Goal: Task Accomplishment & Management: Complete application form

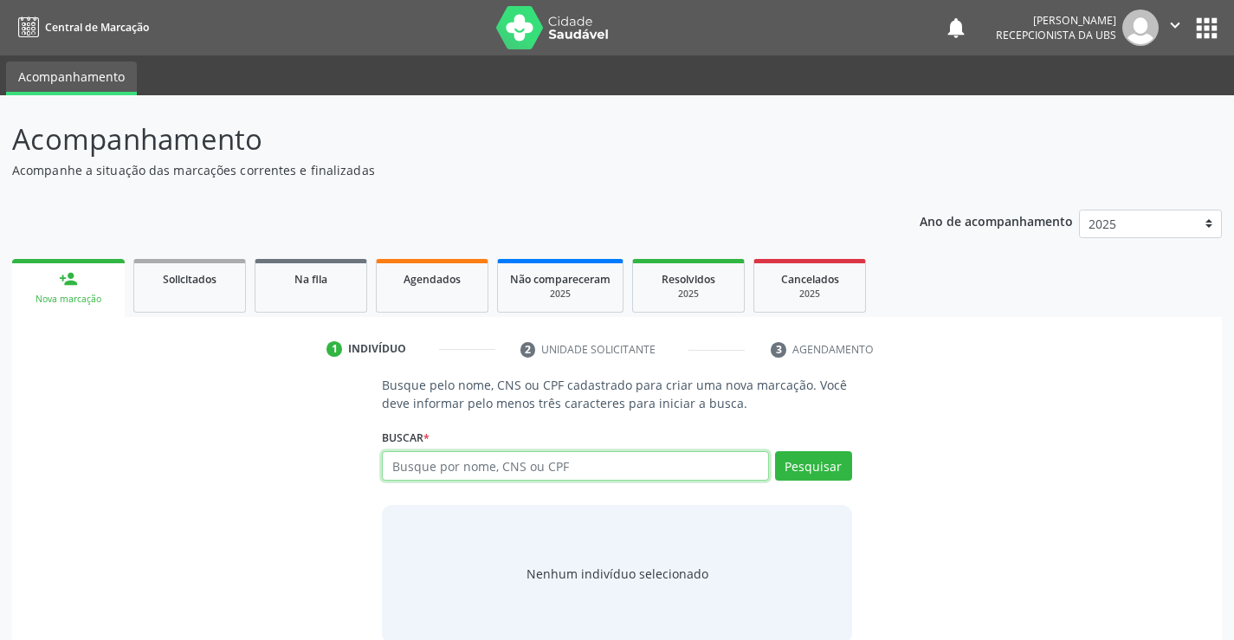
click at [473, 471] on input "text" at bounding box center [575, 465] width 386 height 29
type input "898003726867971"
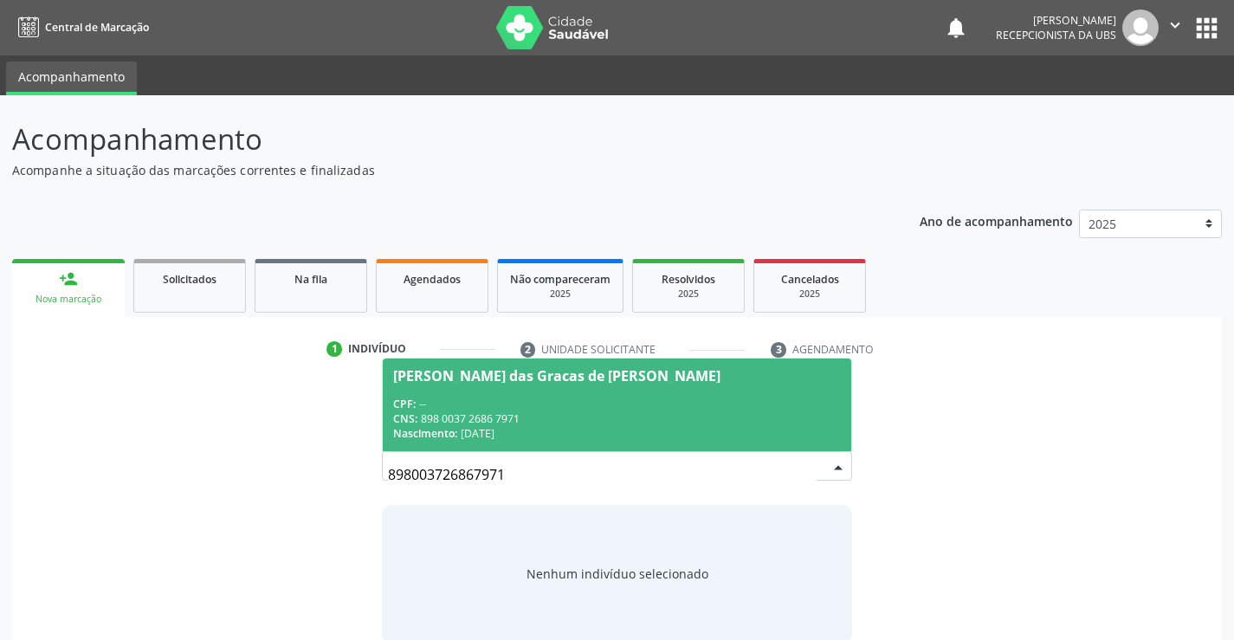
click at [720, 429] on div "Nascimento: 17/[DATE]" at bounding box center [616, 433] width 447 height 15
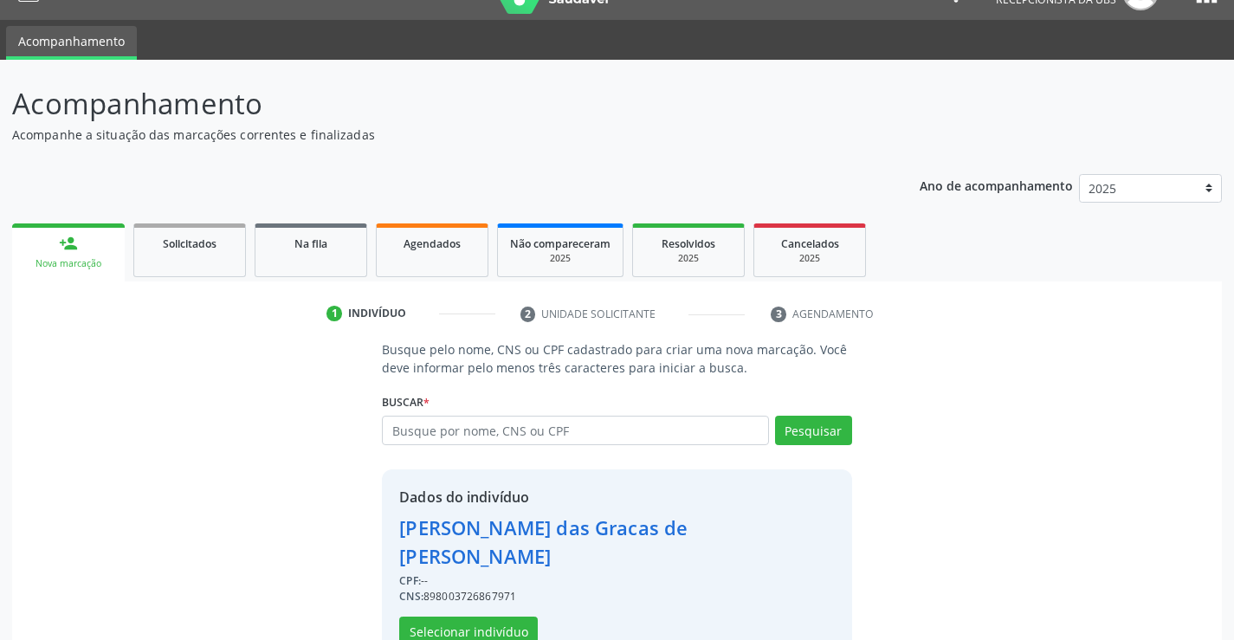
scroll to position [55, 0]
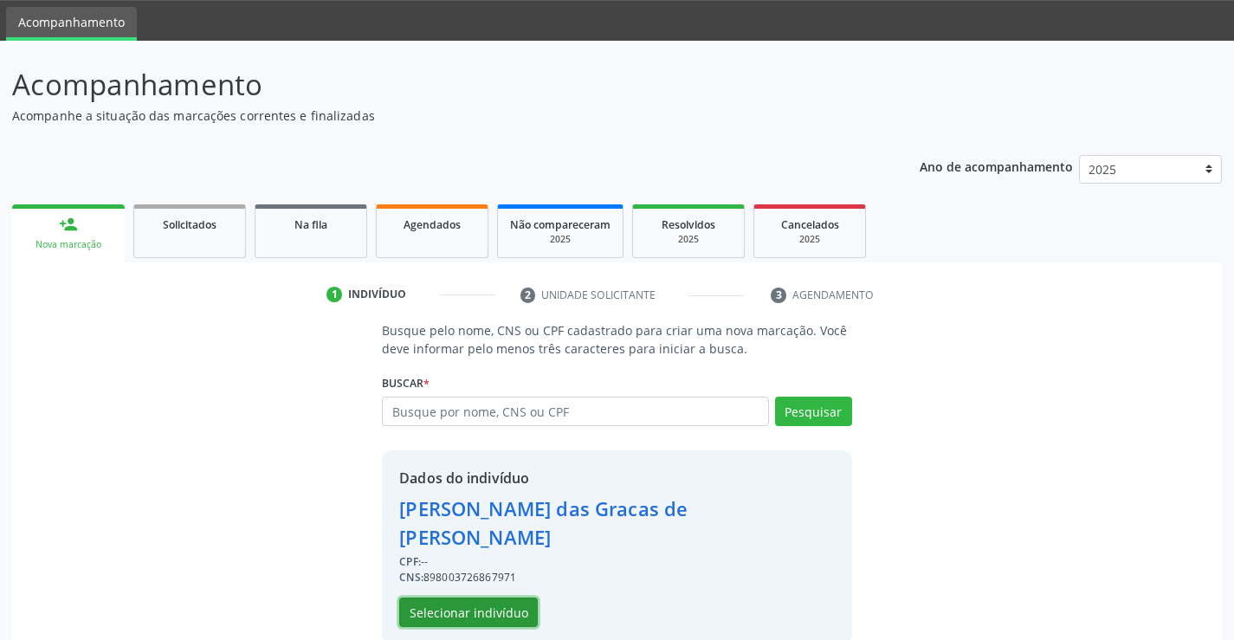
click at [513, 597] on button "Selecionar indivíduo" at bounding box center [468, 611] width 139 height 29
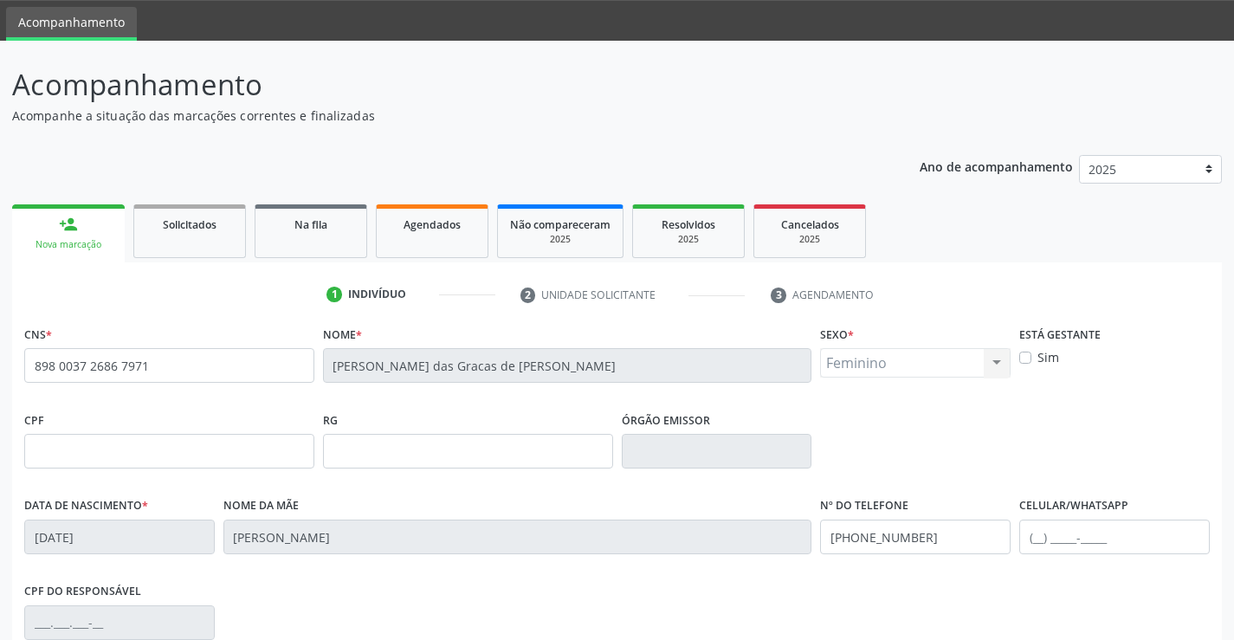
scroll to position [299, 0]
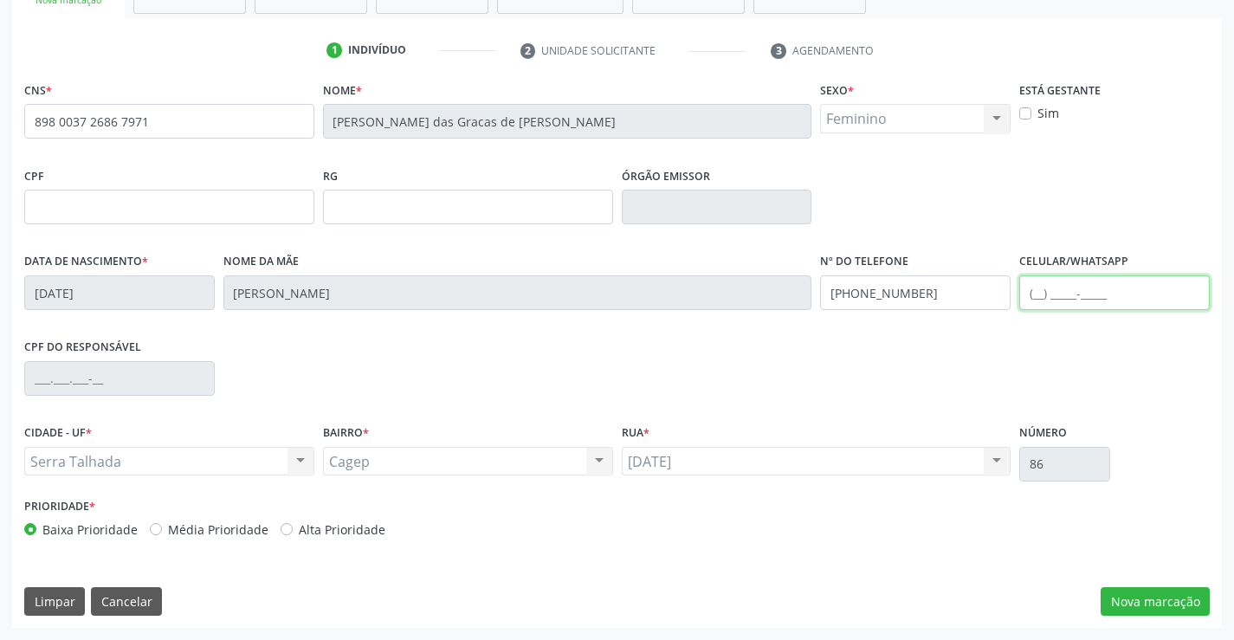
click at [1025, 287] on input "text" at bounding box center [1114, 292] width 191 height 35
type input "[PHONE_NUMBER]"
click at [1157, 623] on div "CNS * 898 0037 2686 7971 [GEOGRAPHIC_DATA] * [PERSON_NAME] das [PERSON_NAME] Re…" at bounding box center [617, 352] width 1210 height 551
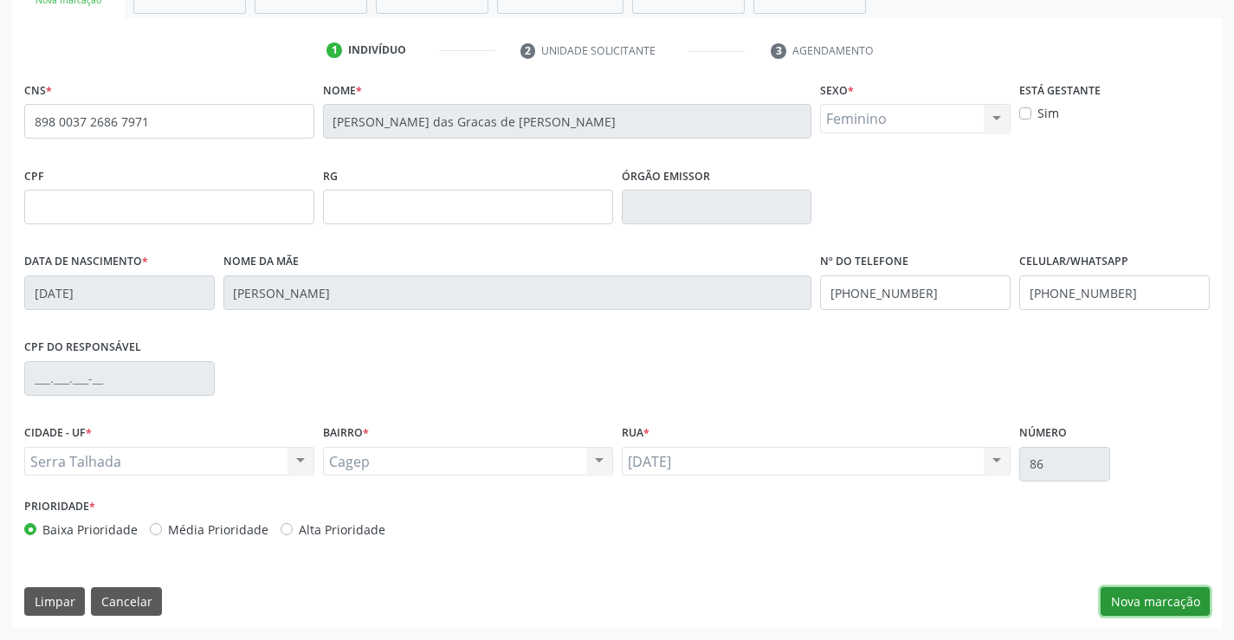
click at [1159, 601] on button "Nova marcação" at bounding box center [1155, 601] width 109 height 29
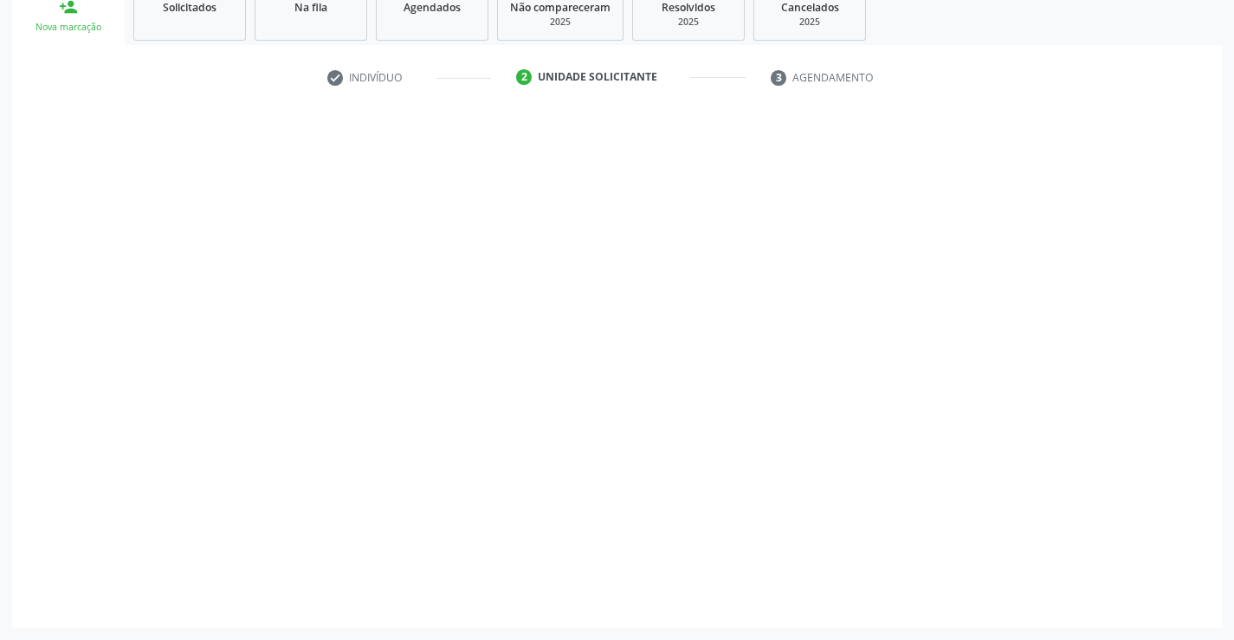
scroll to position [272, 0]
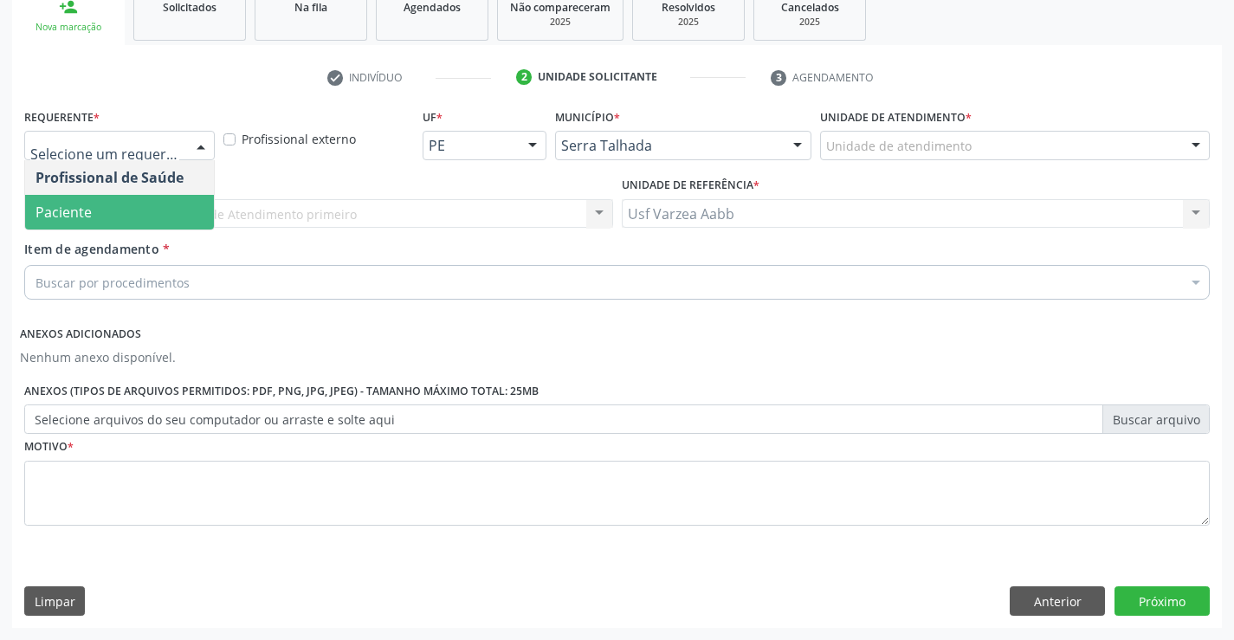
click at [135, 198] on span "Paciente" at bounding box center [119, 212] width 189 height 35
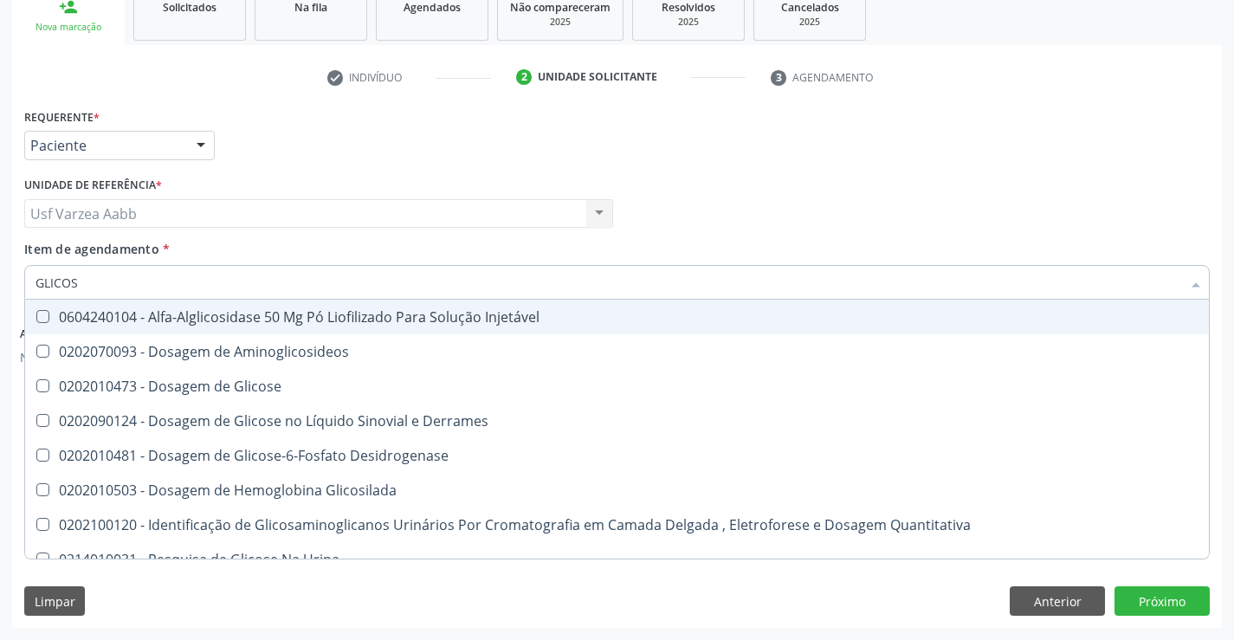
type input "GLICOSE"
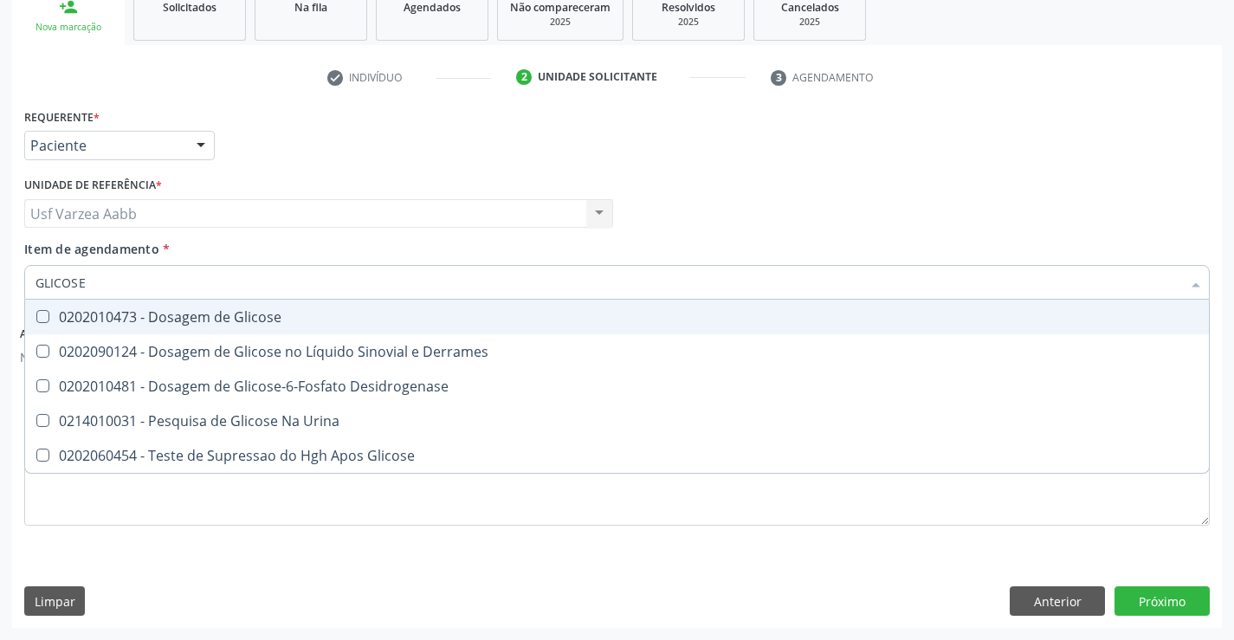
click at [216, 304] on span "0202010473 - Dosagem de Glicose" at bounding box center [617, 317] width 1184 height 35
checkbox Glicose "true"
click at [241, 290] on input "GLICOSE" at bounding box center [609, 282] width 1146 height 35
type input "A"
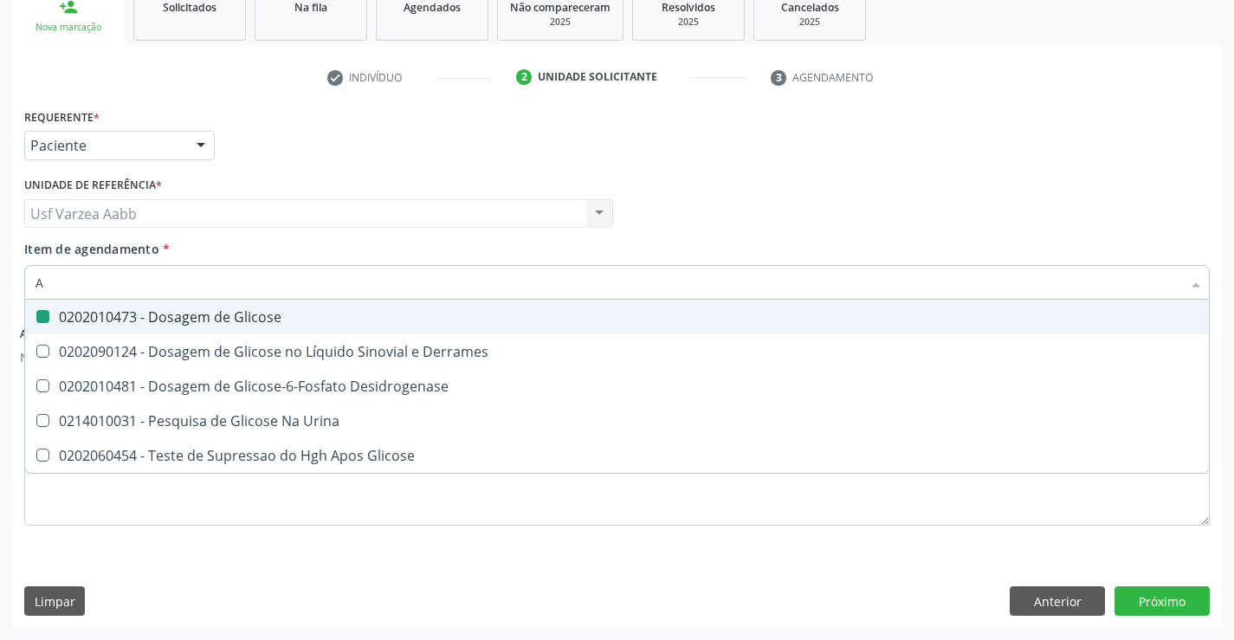
checkbox Glicose "false"
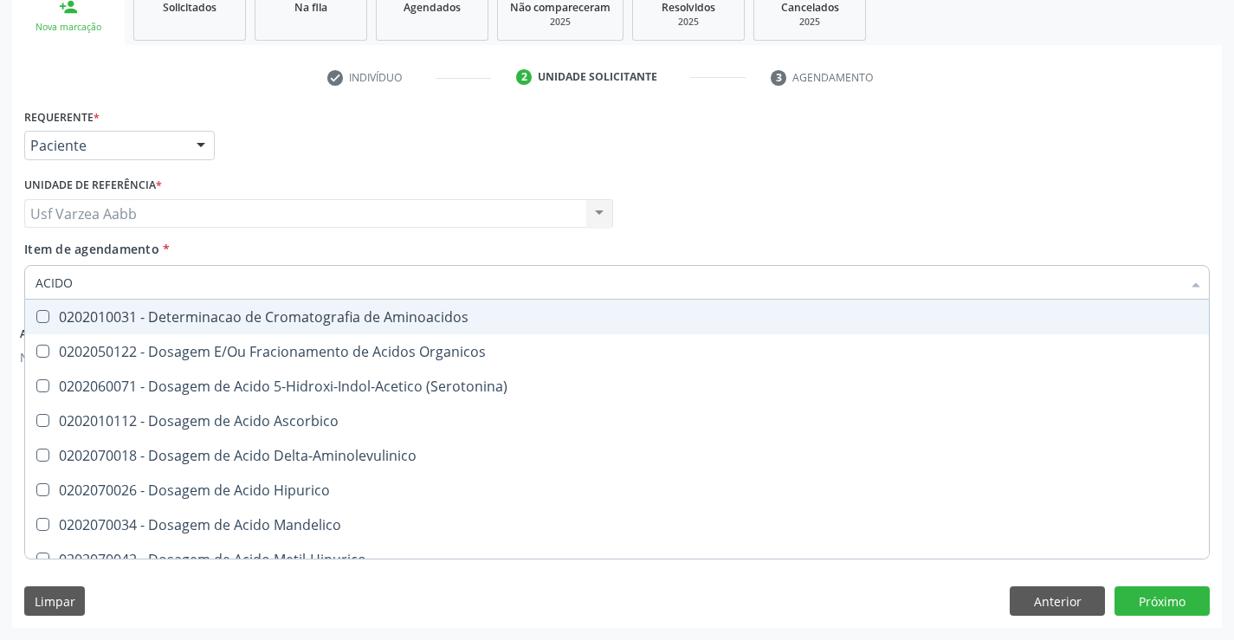
type input "ACIDO U"
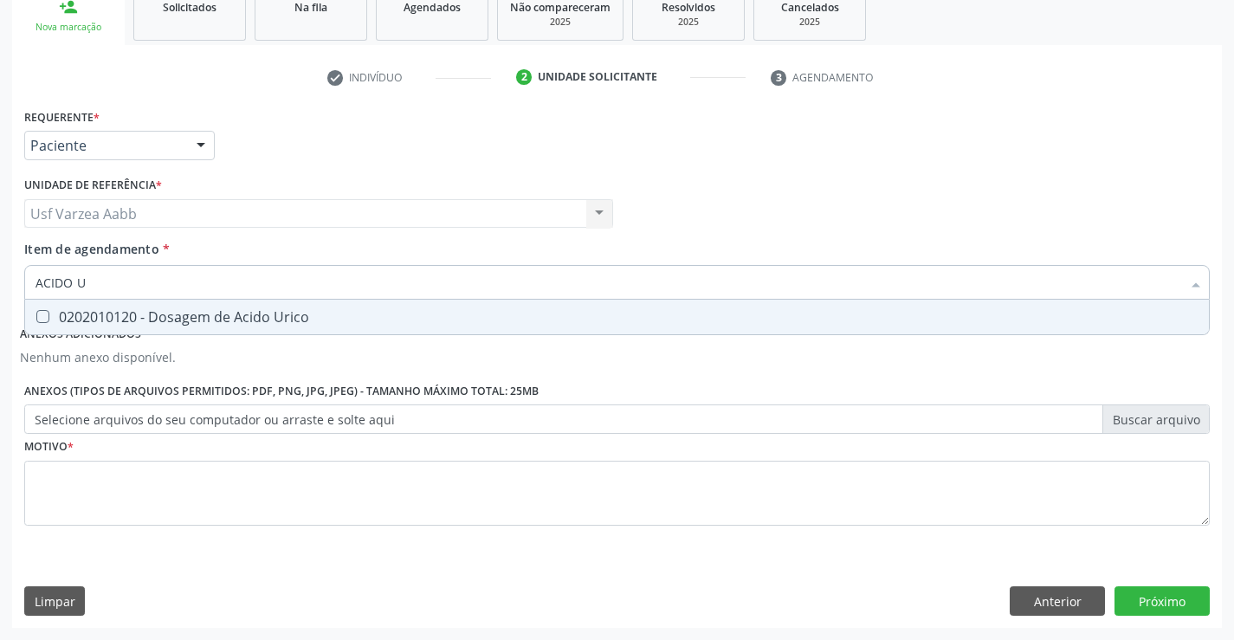
click at [234, 314] on div "0202010120 - Dosagem de Acido Urico" at bounding box center [617, 317] width 1163 height 14
checkbox Urico "true"
click at [284, 287] on input "ACIDO U" at bounding box center [609, 282] width 1146 height 35
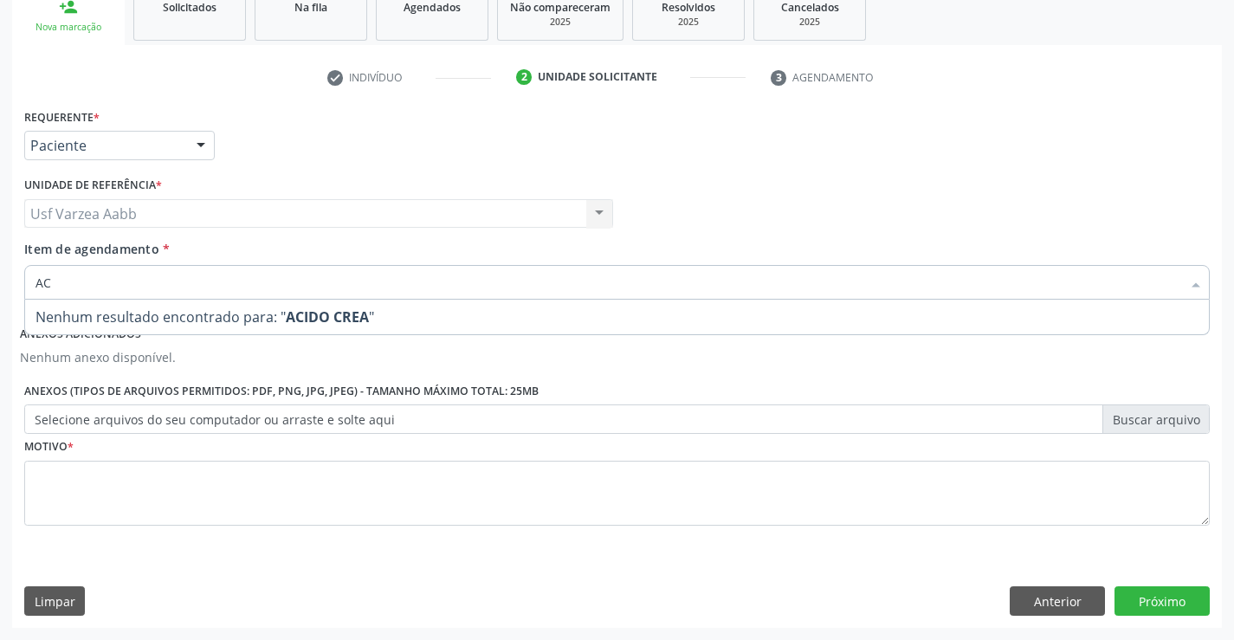
type input "A"
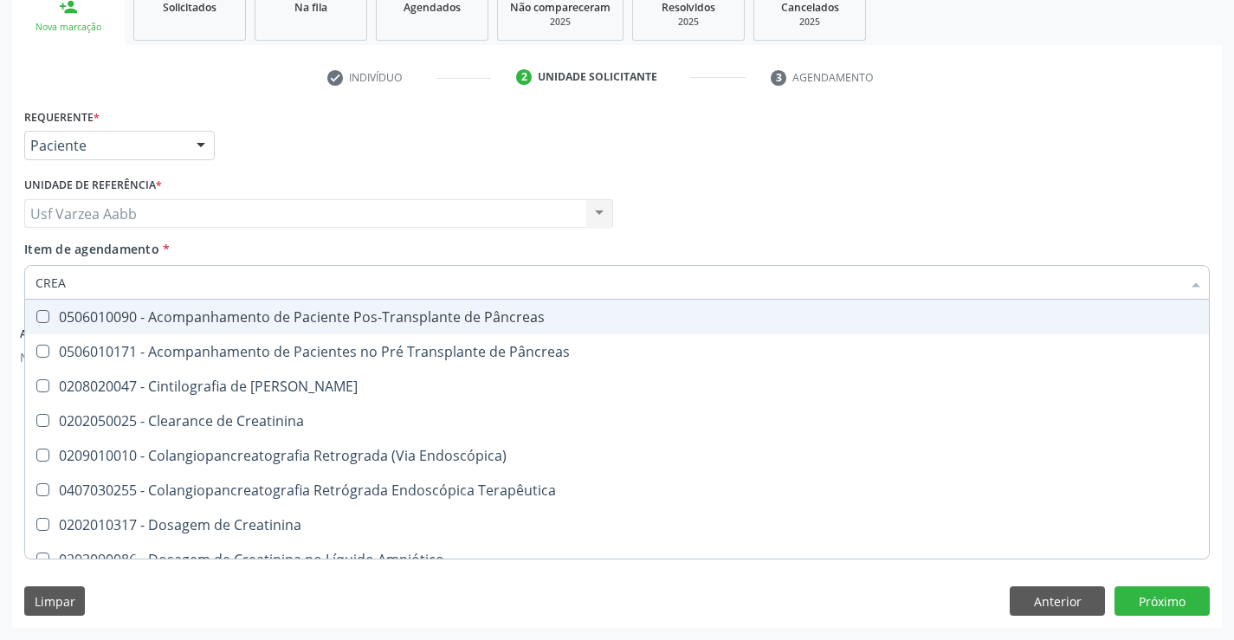
type input "CREAT"
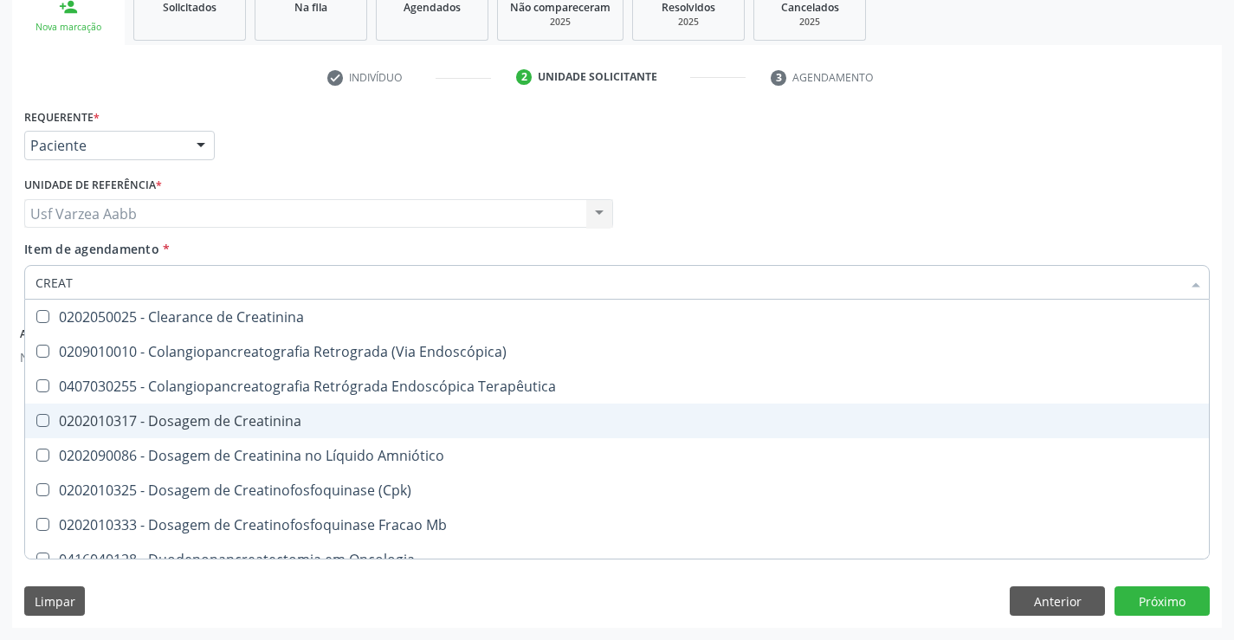
click at [226, 428] on div "0202010317 - Dosagem de Creatinina" at bounding box center [617, 421] width 1163 height 14
checkbox Creatinina "true"
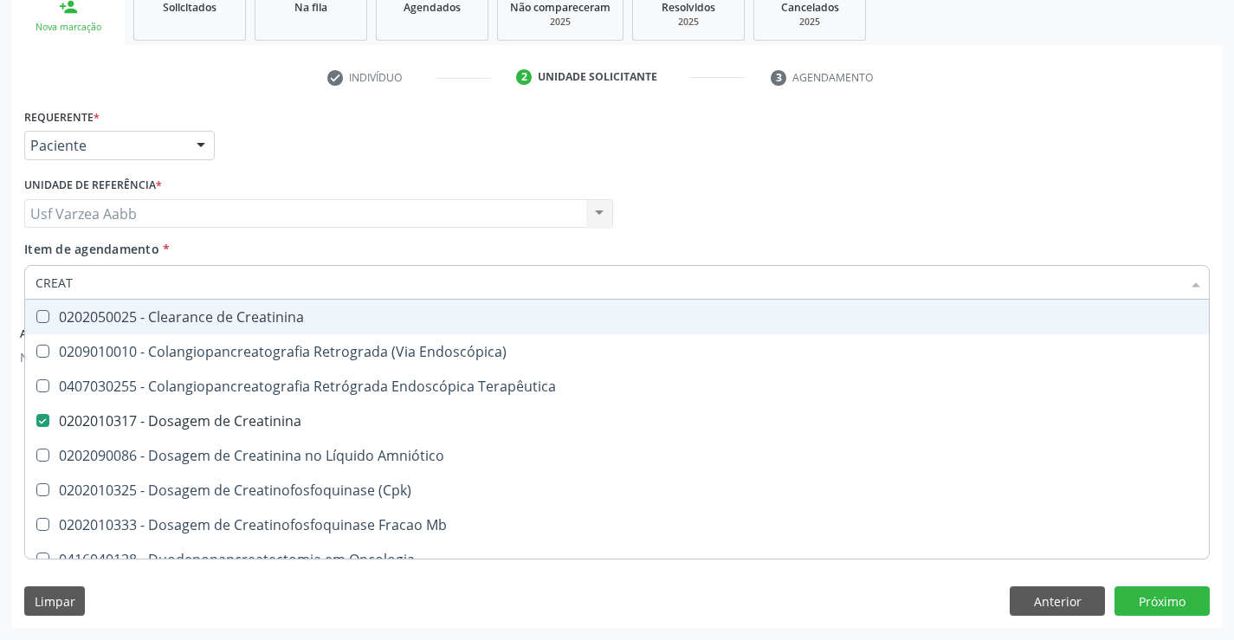
click at [85, 268] on input "CREAT" at bounding box center [609, 282] width 1146 height 35
type input "U"
checkbox Creatinina "false"
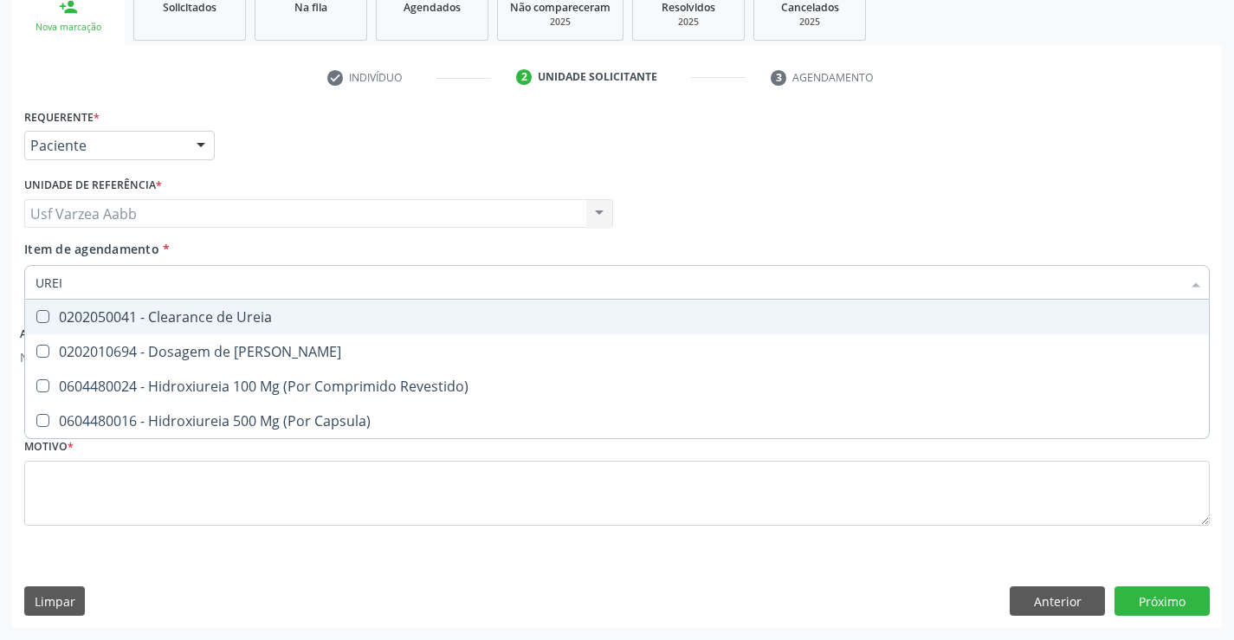
type input "UREIA"
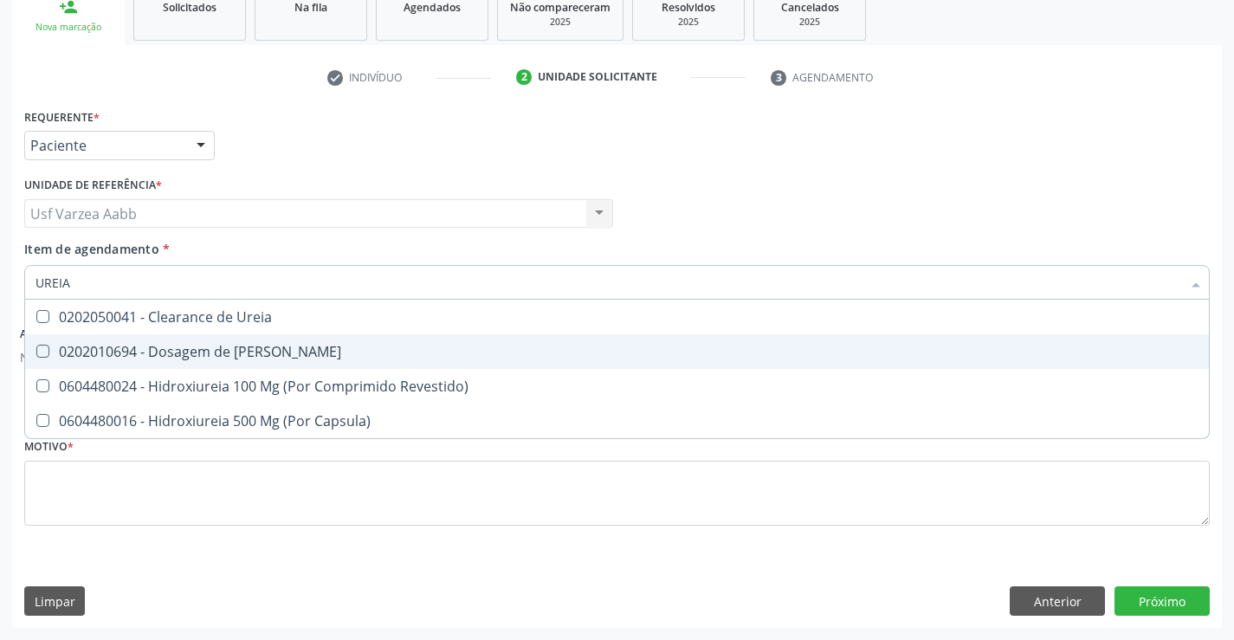
click at [176, 365] on span "0202010694 - Dosagem de [PERSON_NAME]" at bounding box center [617, 351] width 1184 height 35
checkbox Ureia "true"
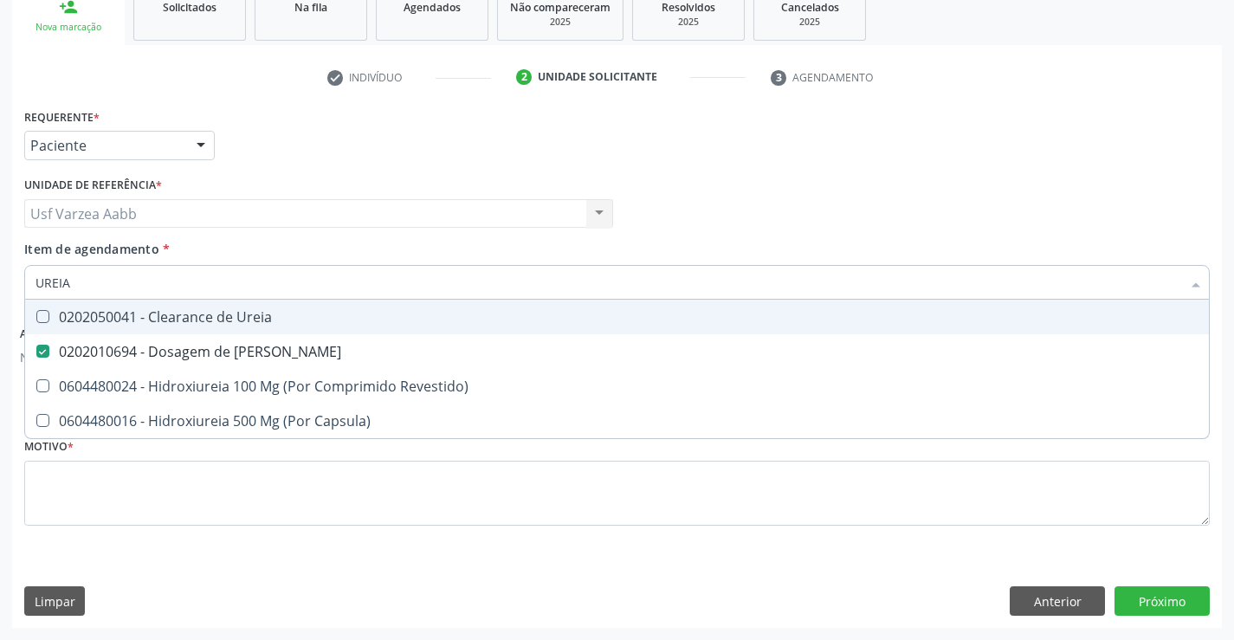
click at [178, 281] on input "UREIA" at bounding box center [609, 282] width 1146 height 35
type input "C"
checkbox Ureia "false"
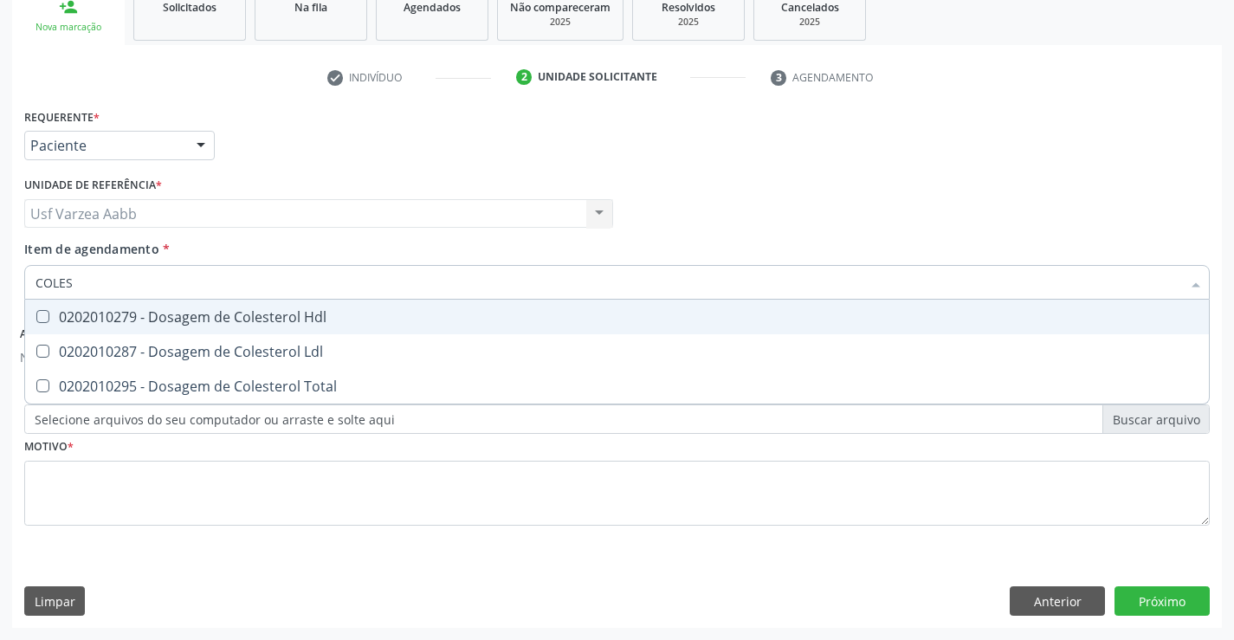
type input "COLEST"
click at [180, 322] on div "0202010279 - Dosagem de Colesterol Hdl" at bounding box center [617, 317] width 1163 height 14
checkbox Hdl "true"
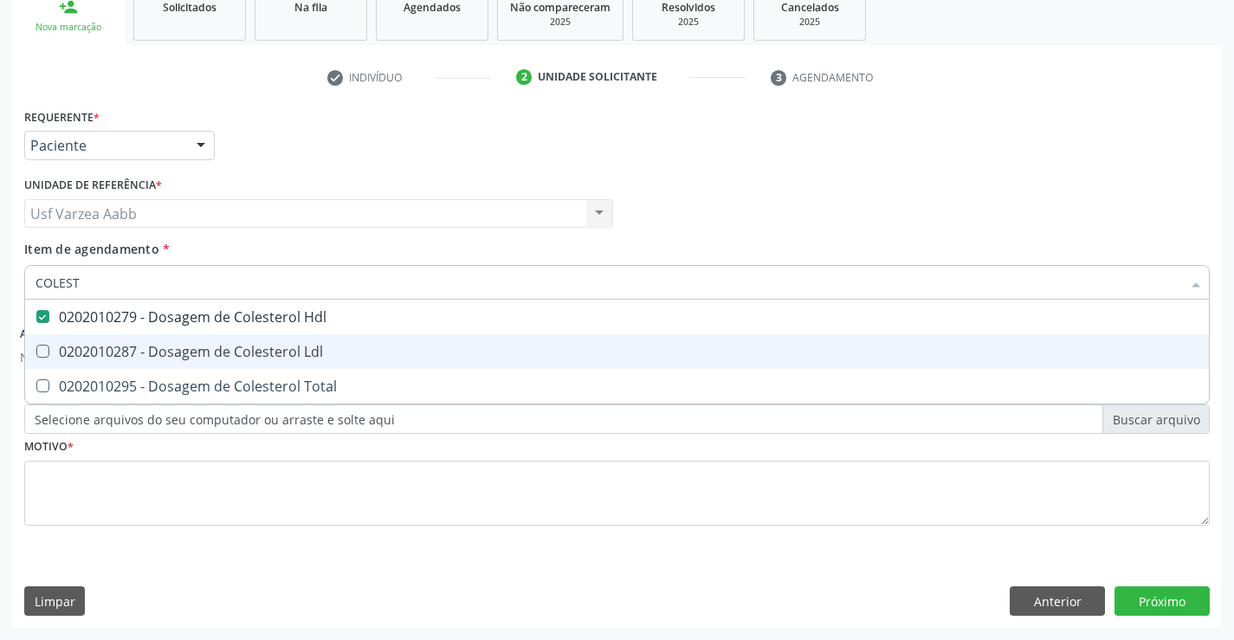
click at [180, 362] on span "0202010287 - Dosagem de Colesterol Ldl" at bounding box center [617, 351] width 1184 height 35
checkbox Ldl "true"
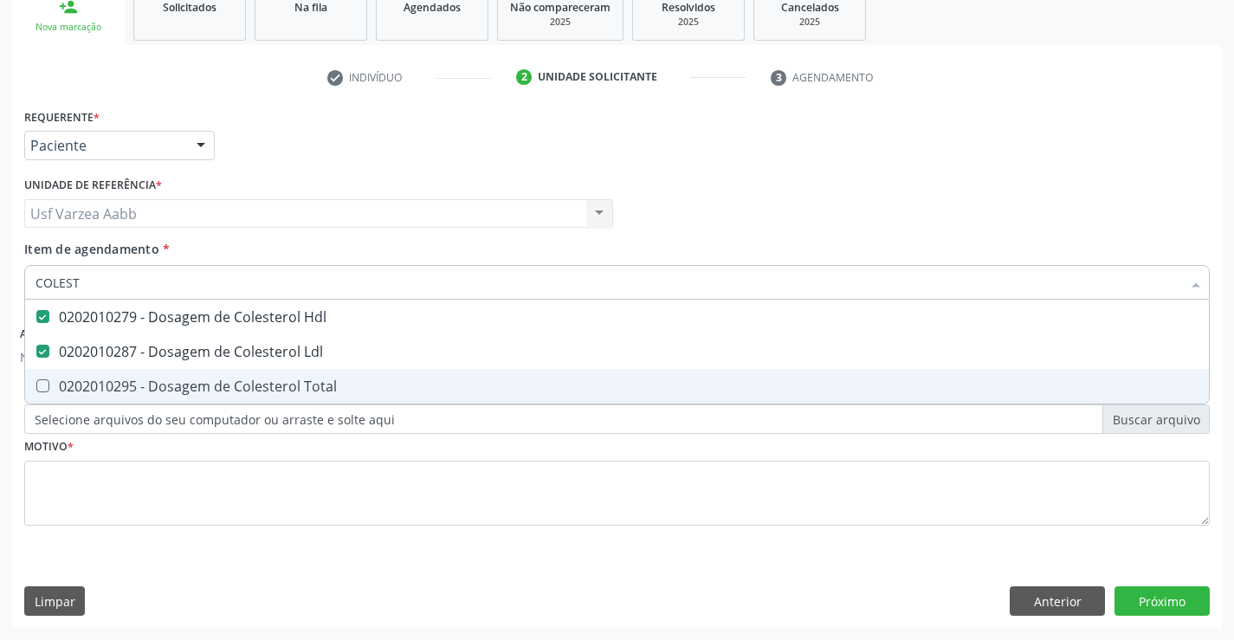
click at [180, 379] on div "0202010295 - Dosagem de Colesterol Total" at bounding box center [617, 386] width 1163 height 14
checkbox Total "true"
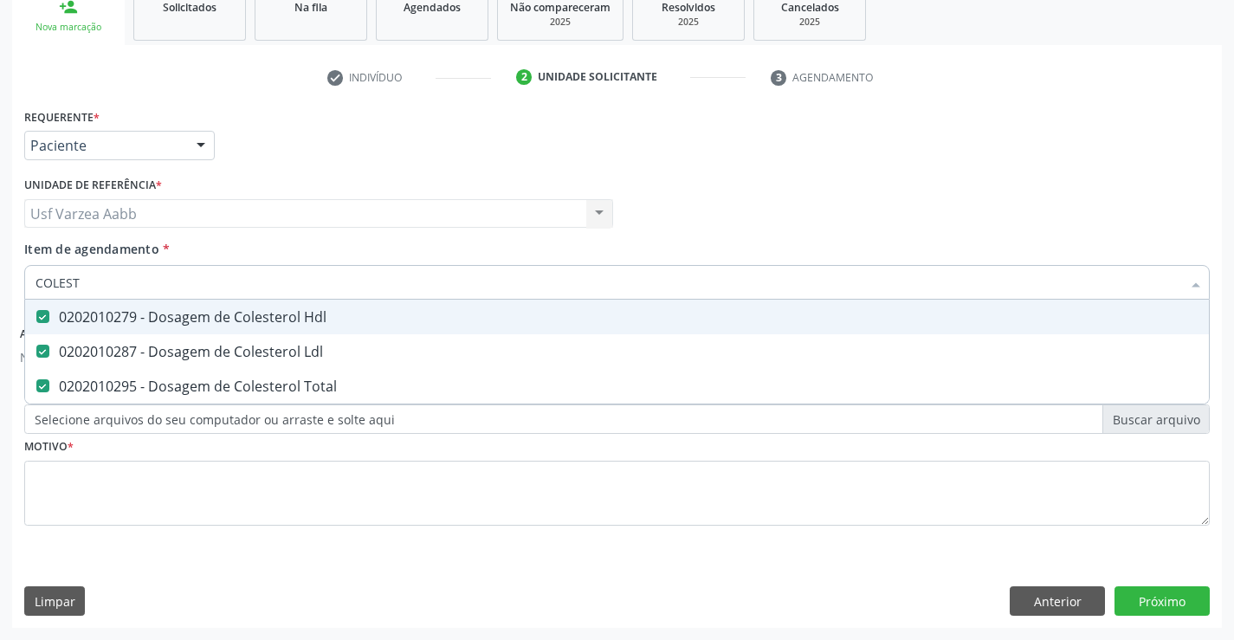
click at [165, 293] on input "COLEST" at bounding box center [609, 282] width 1146 height 35
type input "TG"
checkbox Hdl "false"
checkbox Ldl "false"
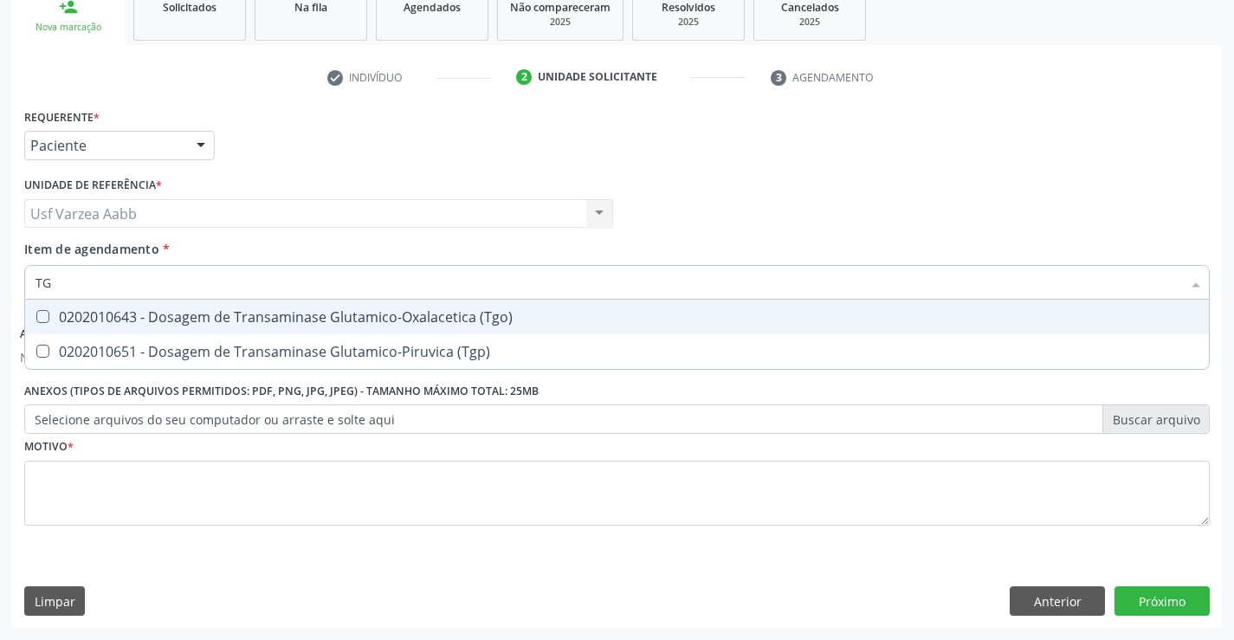
click at [168, 320] on div "0202010643 - Dosagem de Transaminase Glutamico-Oxalacetica (Tgo)" at bounding box center [617, 317] width 1163 height 14
checkbox \(Tgo\) "true"
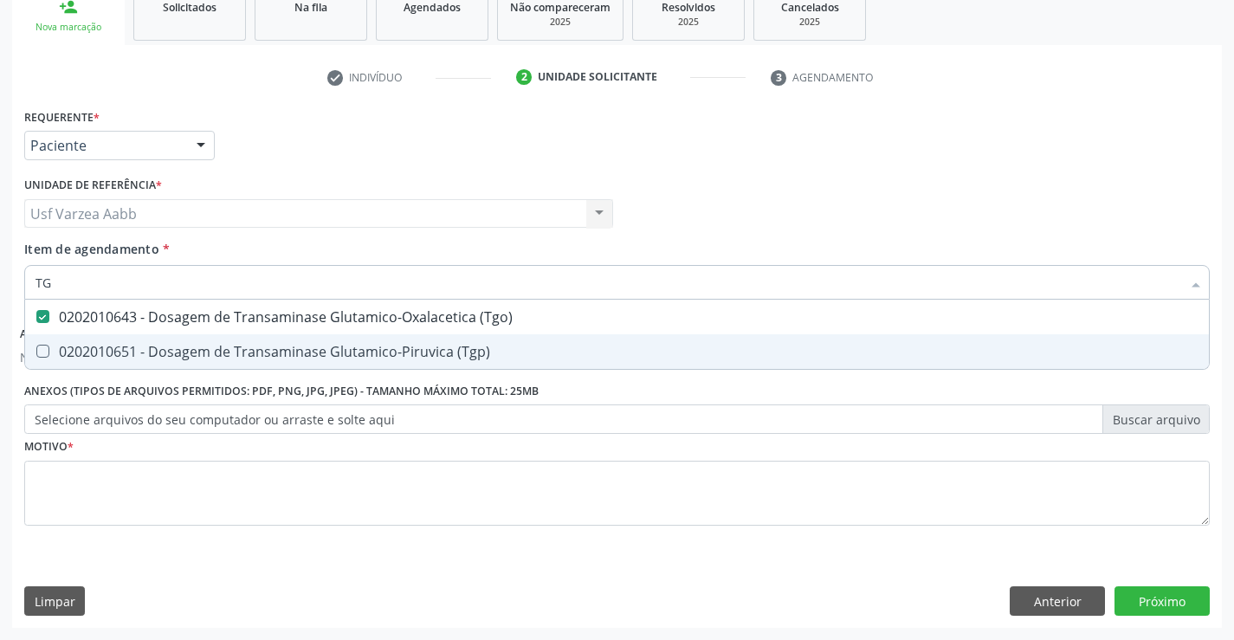
click at [168, 358] on div "0202010651 - Dosagem de Transaminase Glutamico-Piruvica (Tgp)" at bounding box center [617, 352] width 1163 height 14
checkbox \(Tgp\) "true"
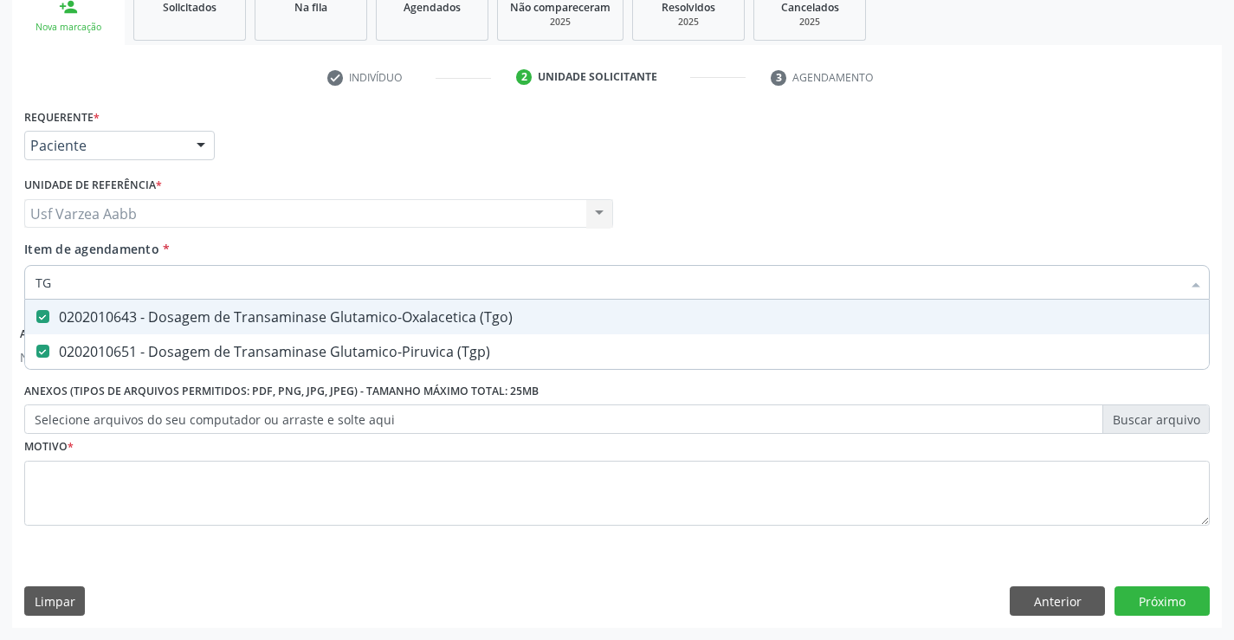
click at [163, 287] on input "TG" at bounding box center [609, 282] width 1146 height 35
type input "TRI"
checkbox \(Tgo\) "false"
checkbox \(Tgp\) "false"
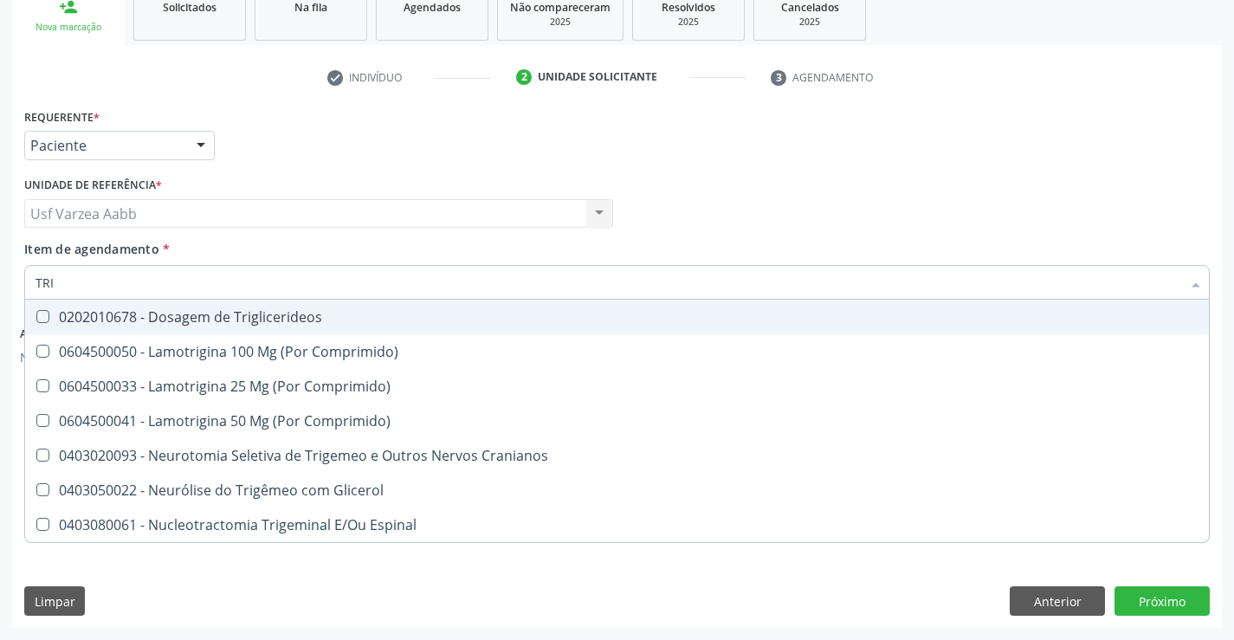
type input "TRIG"
click at [210, 311] on div "0202010678 - Dosagem de Triglicerideos" at bounding box center [617, 317] width 1163 height 14
checkbox Triglicerideos "true"
click at [229, 284] on input "TRIG" at bounding box center [609, 282] width 1146 height 35
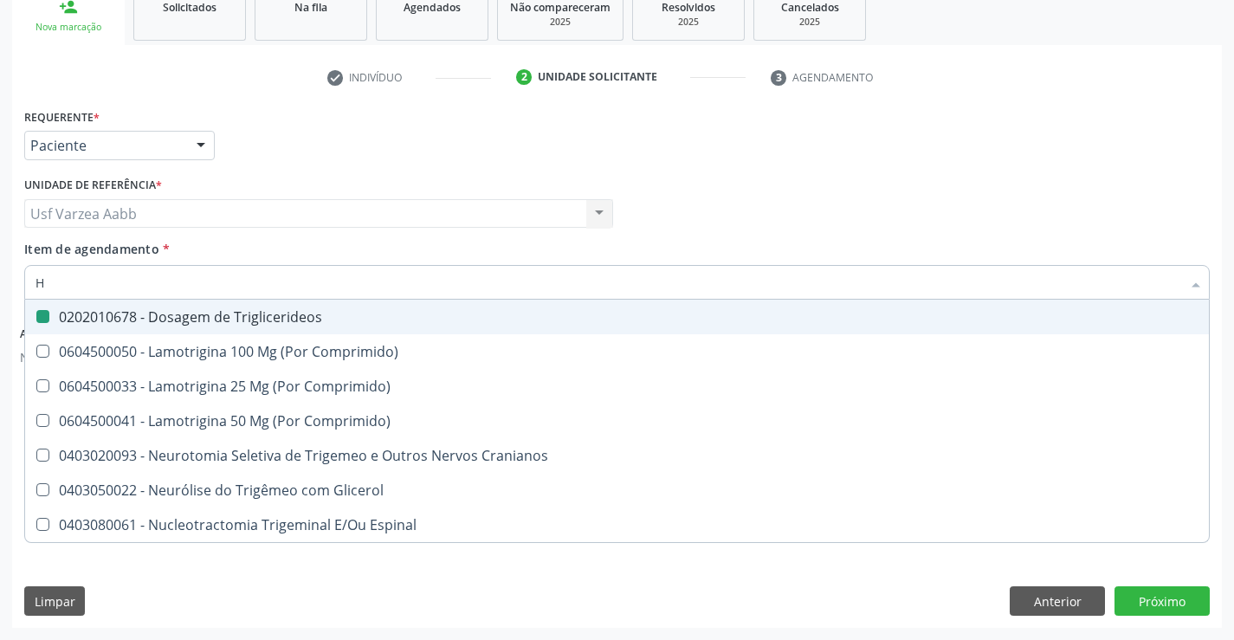
type input "HE"
checkbox Triglicerideos "false"
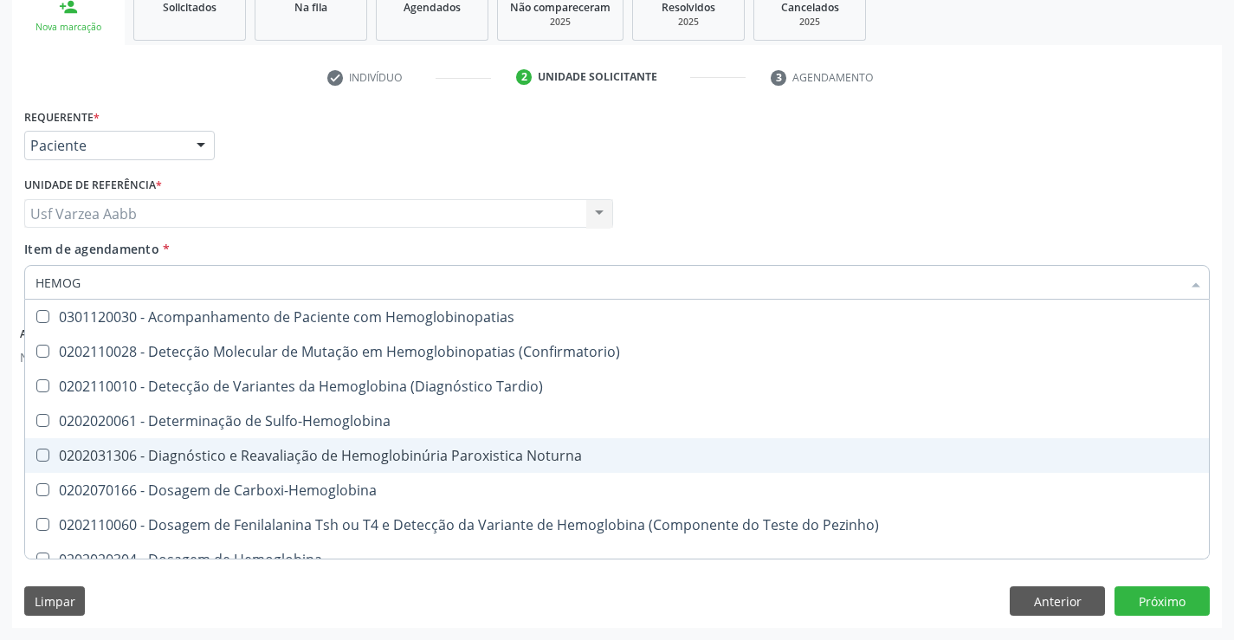
type input "HEMOGR"
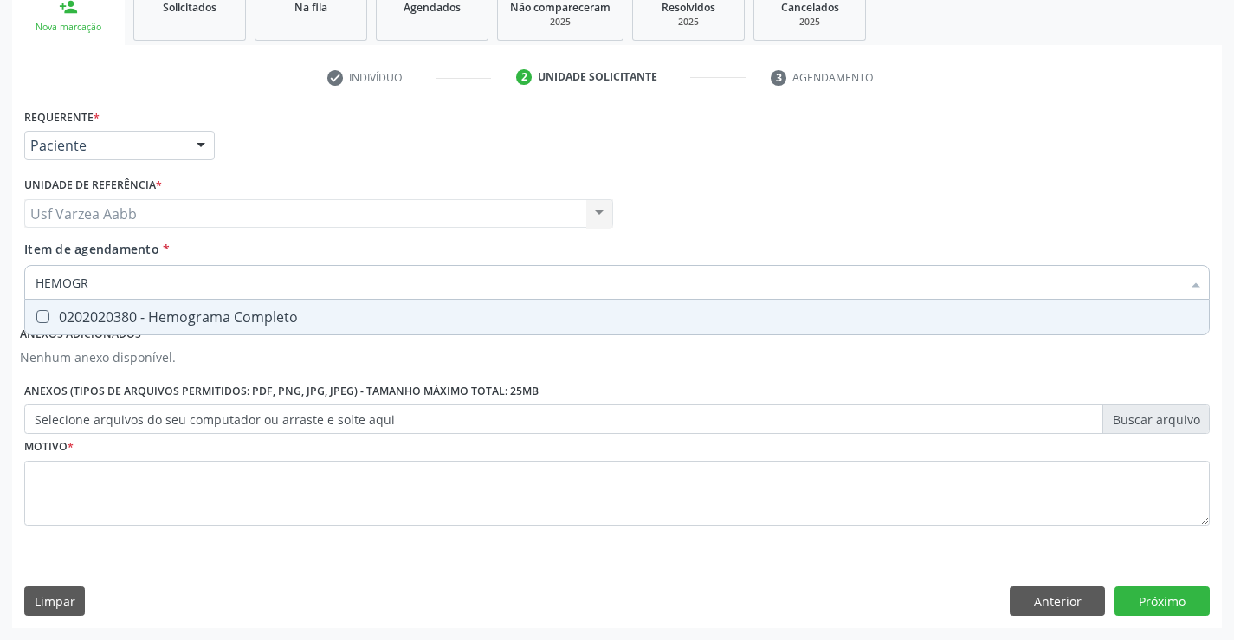
click at [211, 329] on span "0202020380 - Hemograma Completo" at bounding box center [617, 317] width 1184 height 35
checkbox Completo "true"
click at [228, 285] on input "HEMOGR" at bounding box center [609, 282] width 1146 height 35
type input "UR"
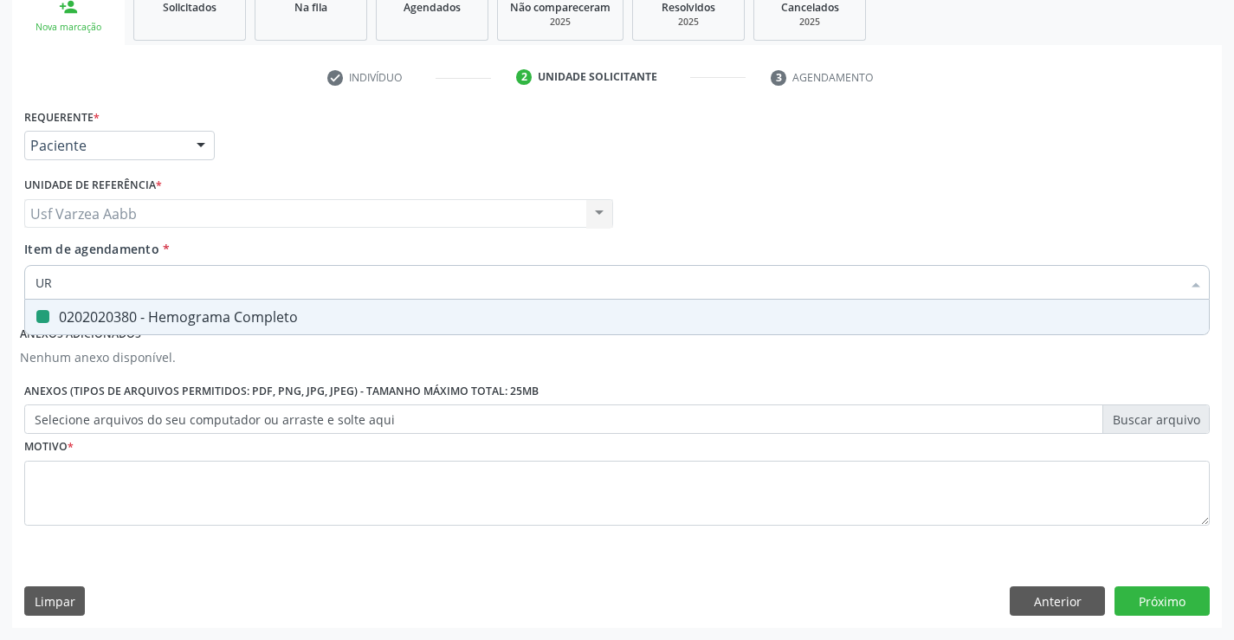
checkbox Completo "false"
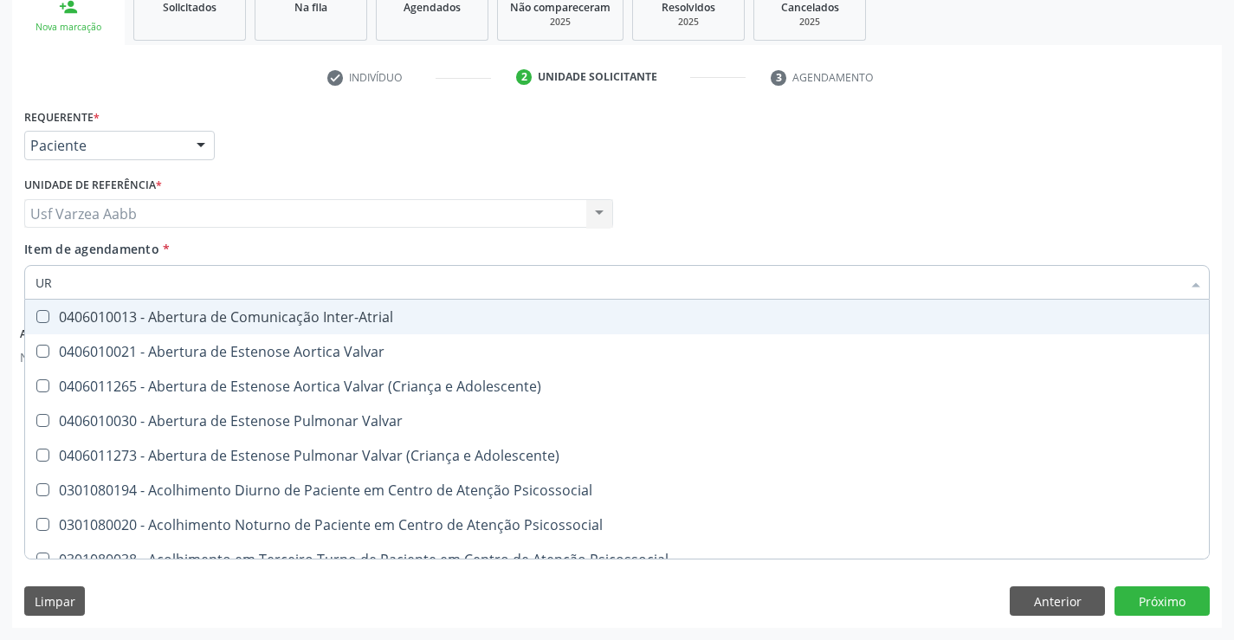
type input "URI"
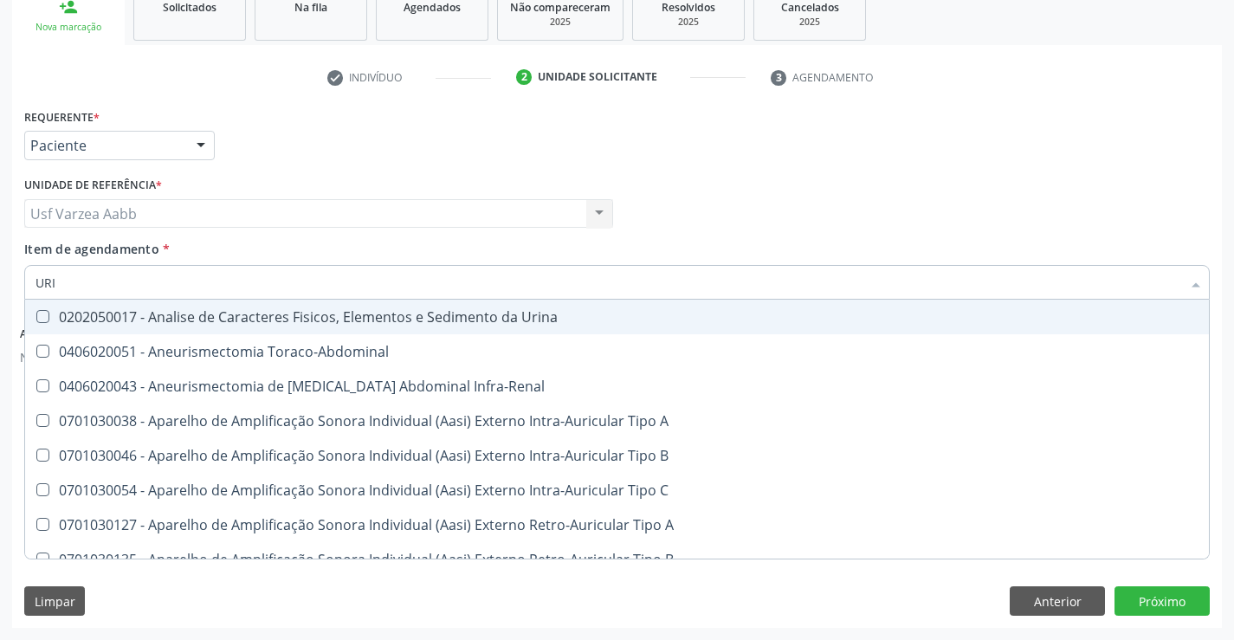
checkbox Urico "true"
type input "URIN"
checkbox Urico "false"
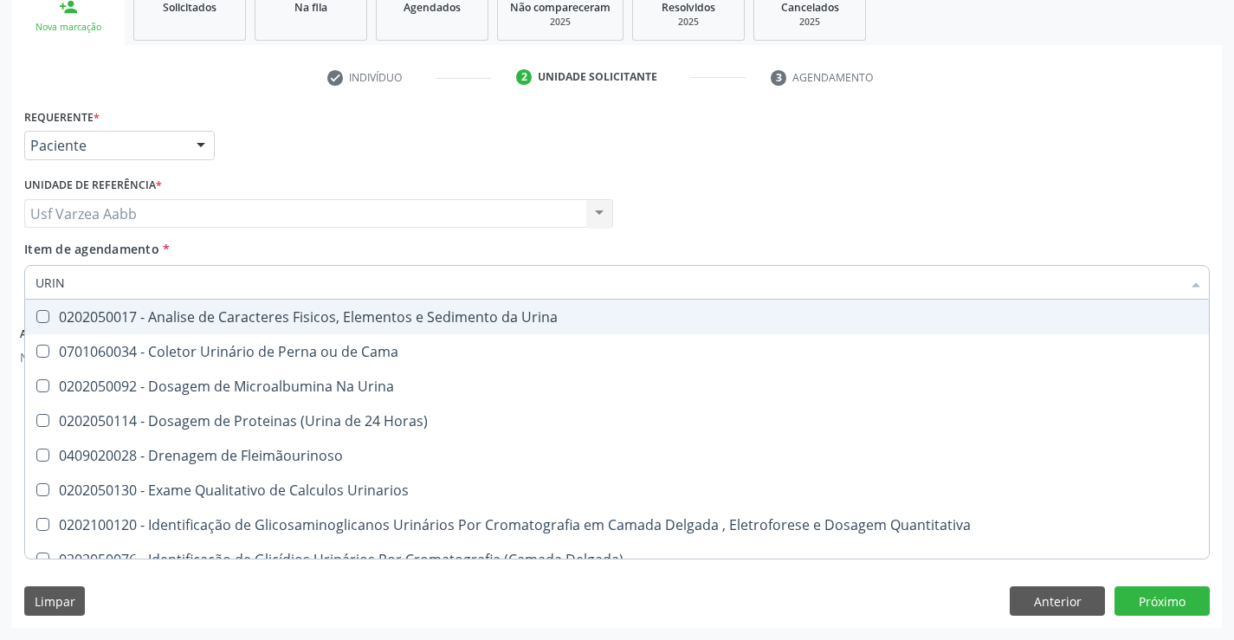
drag, startPoint x: 214, startPoint y: 326, endPoint x: 224, endPoint y: 287, distance: 40.3
click at [214, 324] on div "0202050017 - Analise de Caracteres Fisicos, Elementos e Sedimento da Urina" at bounding box center [617, 317] width 1163 height 14
checkbox Urina "true"
click at [224, 281] on input "URIN" at bounding box center [609, 282] width 1146 height 35
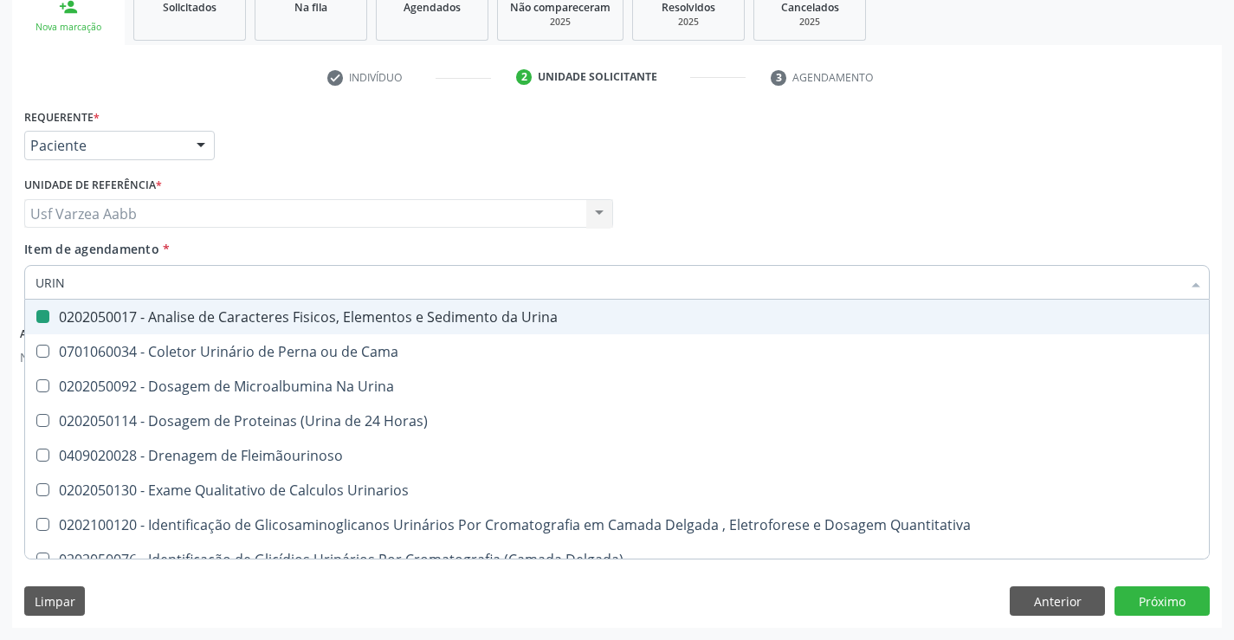
type input "P"
checkbox Urina "false"
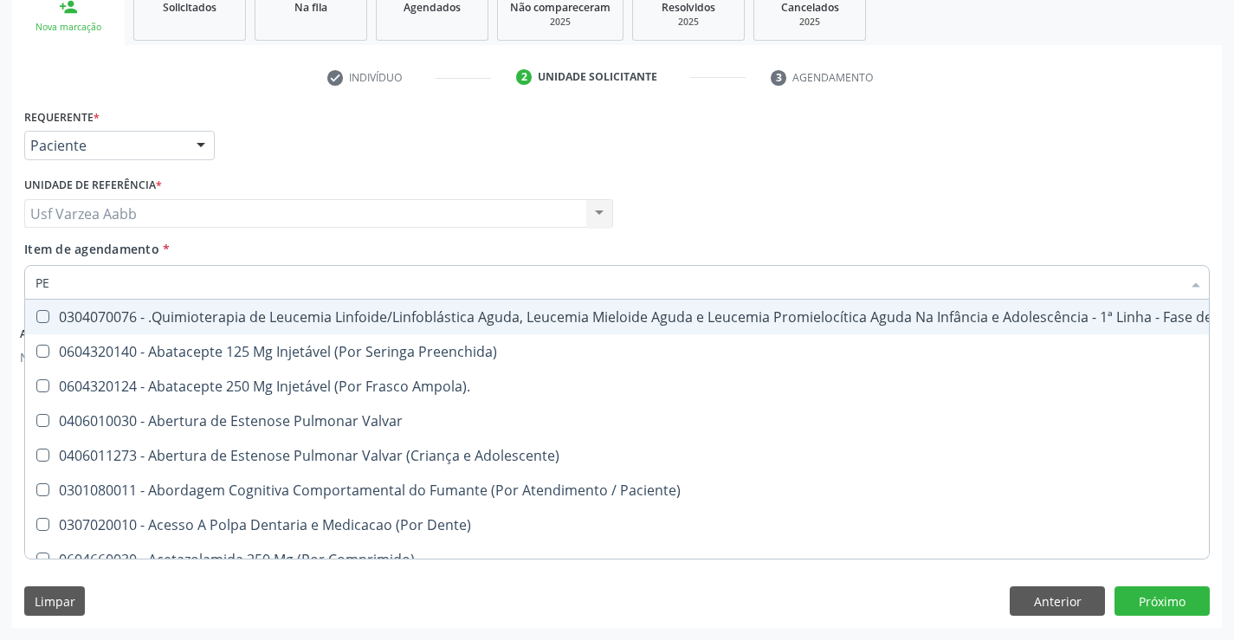
type input "P"
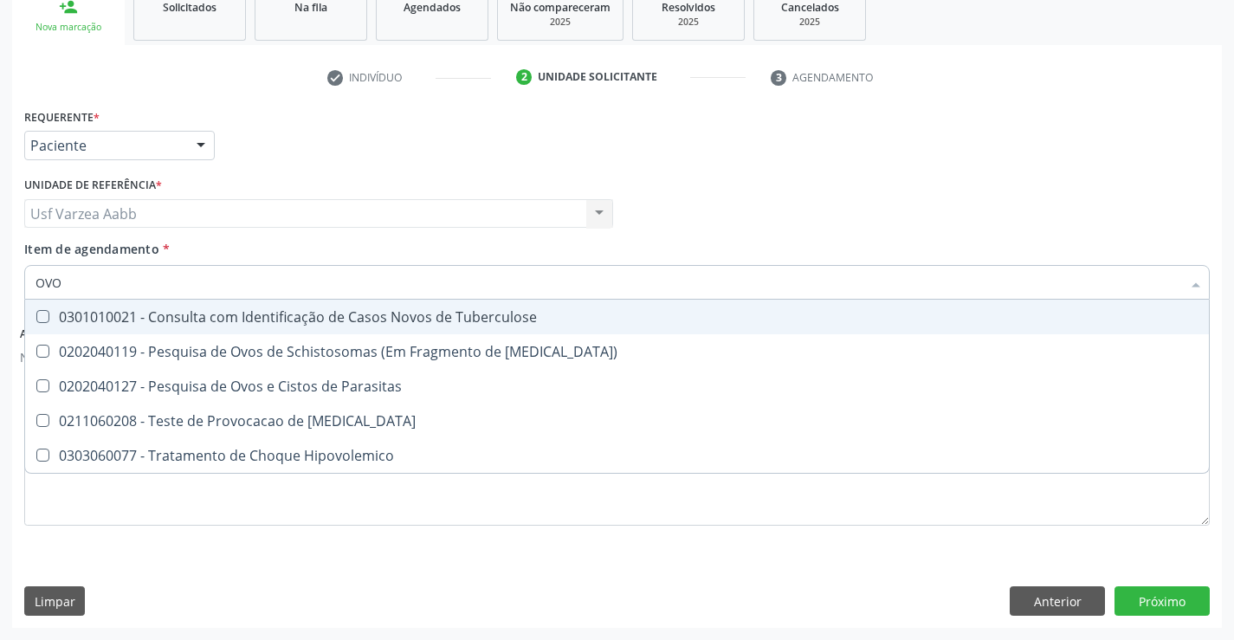
type input "OVOS"
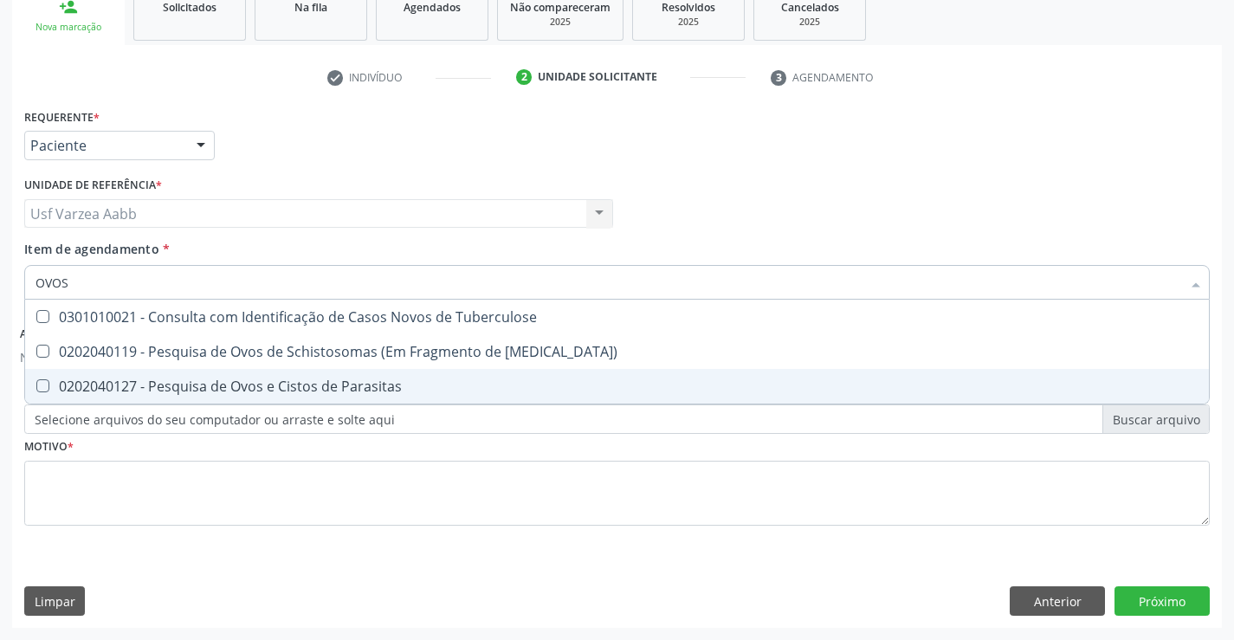
click at [365, 379] on div "0202040127 - Pesquisa de Ovos e Cistos de Parasitas" at bounding box center [617, 386] width 1163 height 14
checkbox Parasitas "true"
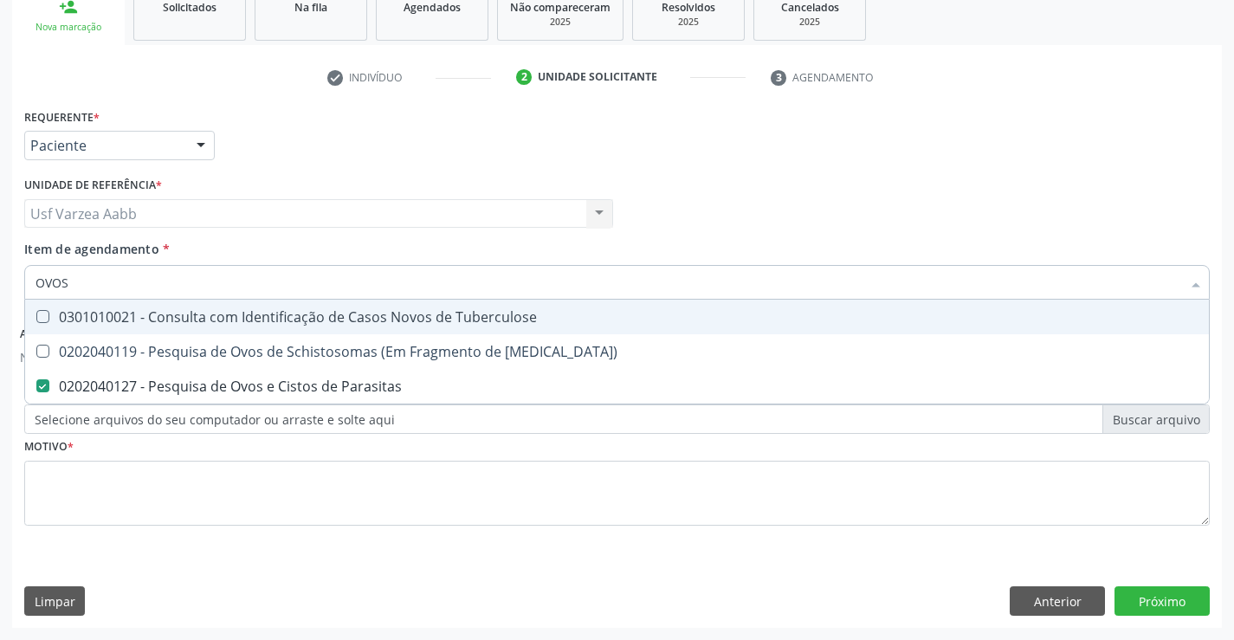
click at [309, 275] on input "OVOS" at bounding box center [609, 282] width 1146 height 35
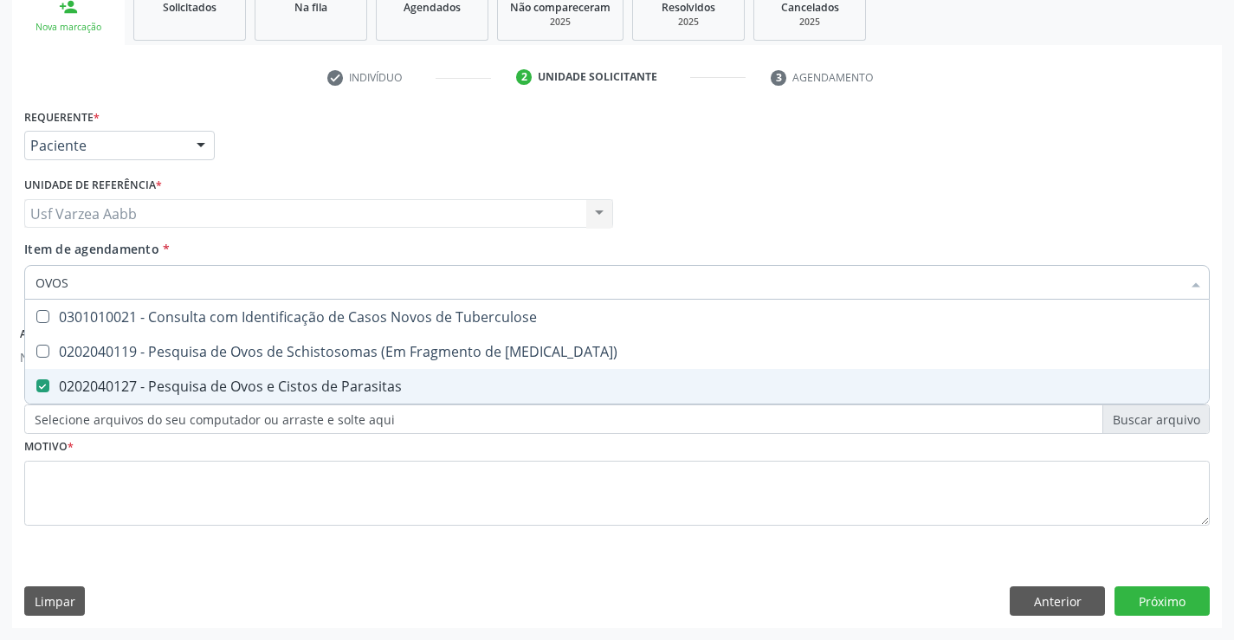
click at [502, 534] on div "Requerente * Paciente Profissional de Saúde Paciente Nenhum resultado encontrad…" at bounding box center [616, 327] width 1185 height 446
checkbox Mucosa\) "true"
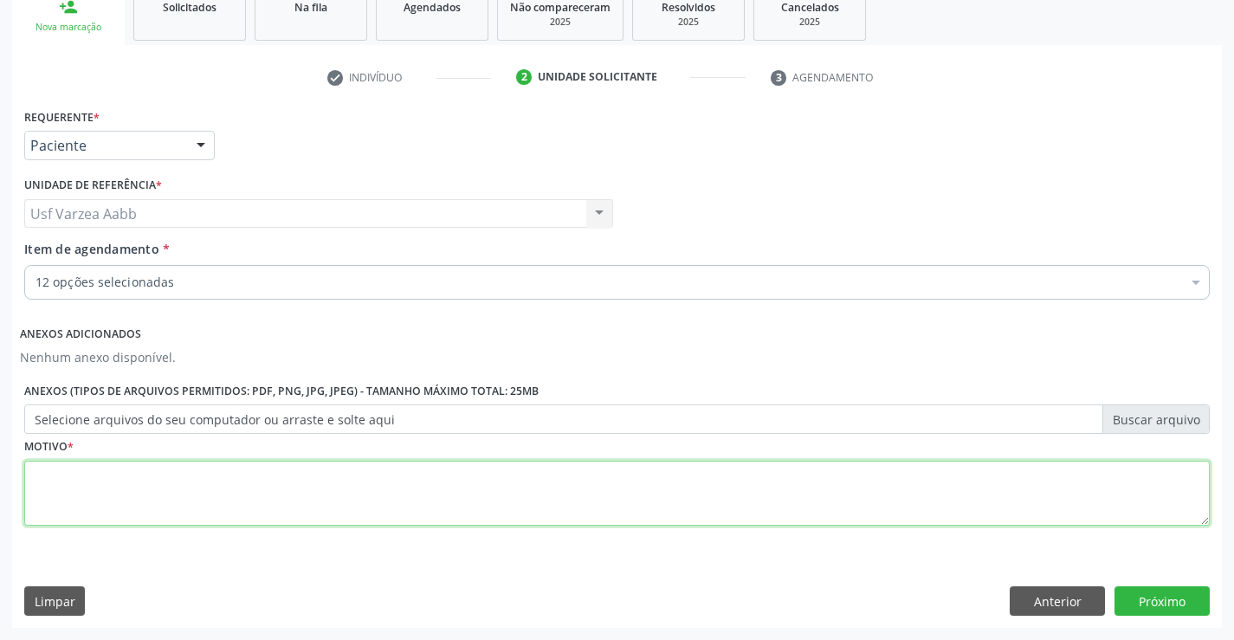
click at [511, 481] on textarea at bounding box center [616, 494] width 1185 height 66
type textarea "X"
click at [1180, 601] on button "Próximo" at bounding box center [1161, 600] width 95 height 29
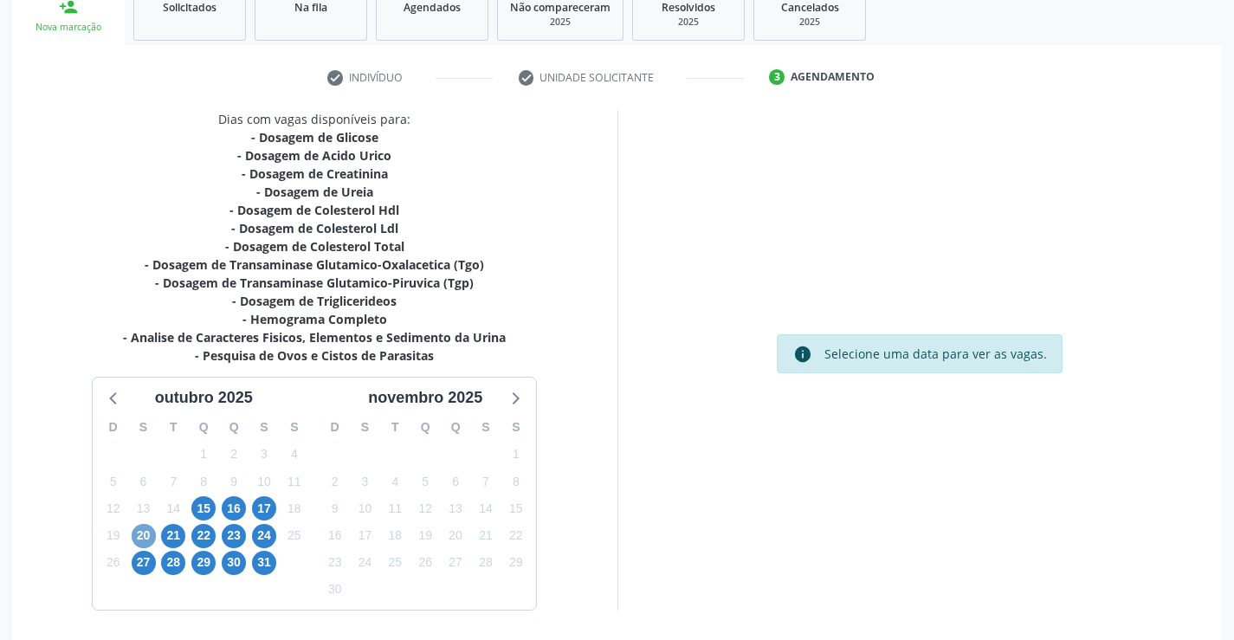
click at [132, 535] on span "20" at bounding box center [144, 536] width 24 height 24
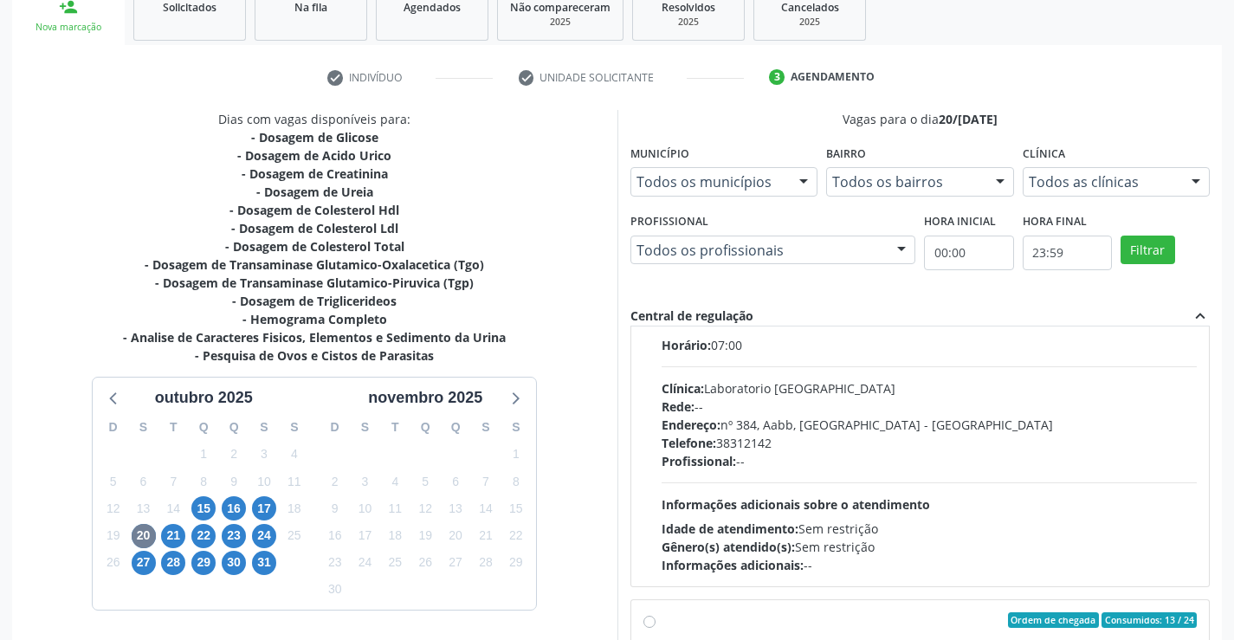
click at [821, 432] on div "Endereço: nº 384, Aabb, [GEOGRAPHIC_DATA] - [GEOGRAPHIC_DATA]" at bounding box center [930, 425] width 536 height 18
click at [656, 325] on input "Ordem de chegada Consumidos: 15 / 36 Horário: 07:00 Clínica: Laboratorio [GEOGR…" at bounding box center [649, 317] width 12 height 16
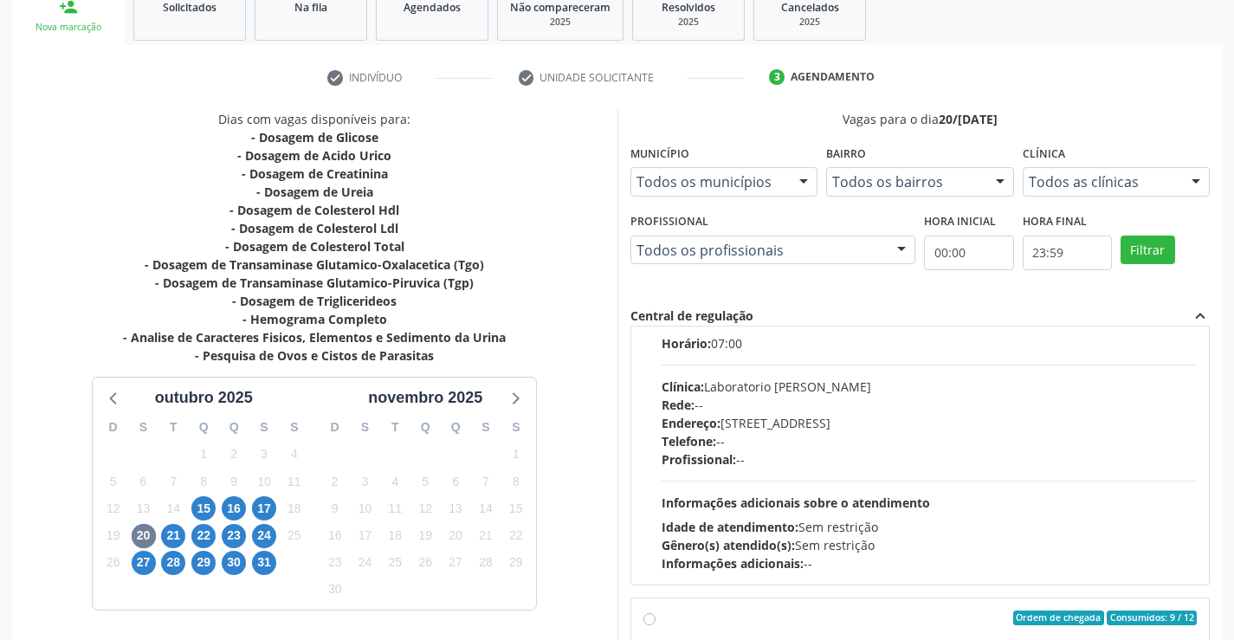
click at [821, 432] on div "Telefone: --" at bounding box center [930, 441] width 536 height 18
click at [656, 322] on input "Ordem de chegada Consumidos: 13 / 24 Horário: 07:00 Clínica: Laboratorio [PERSO…" at bounding box center [649, 315] width 12 height 16
radio input "false"
radio input "true"
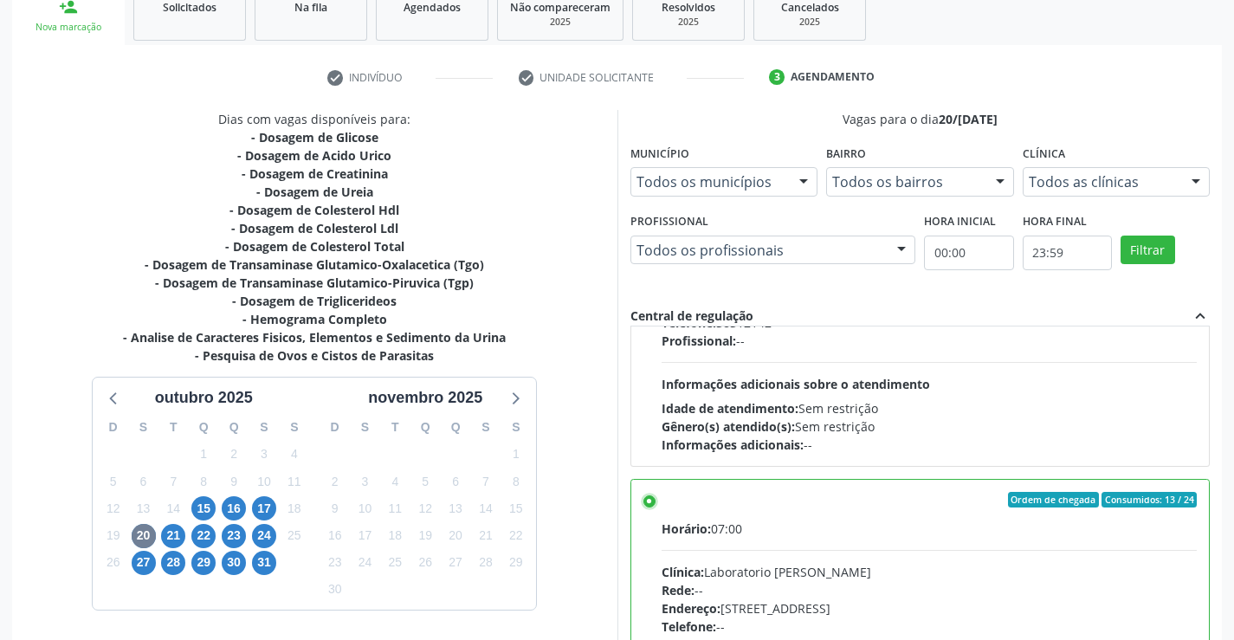
scroll to position [395, 0]
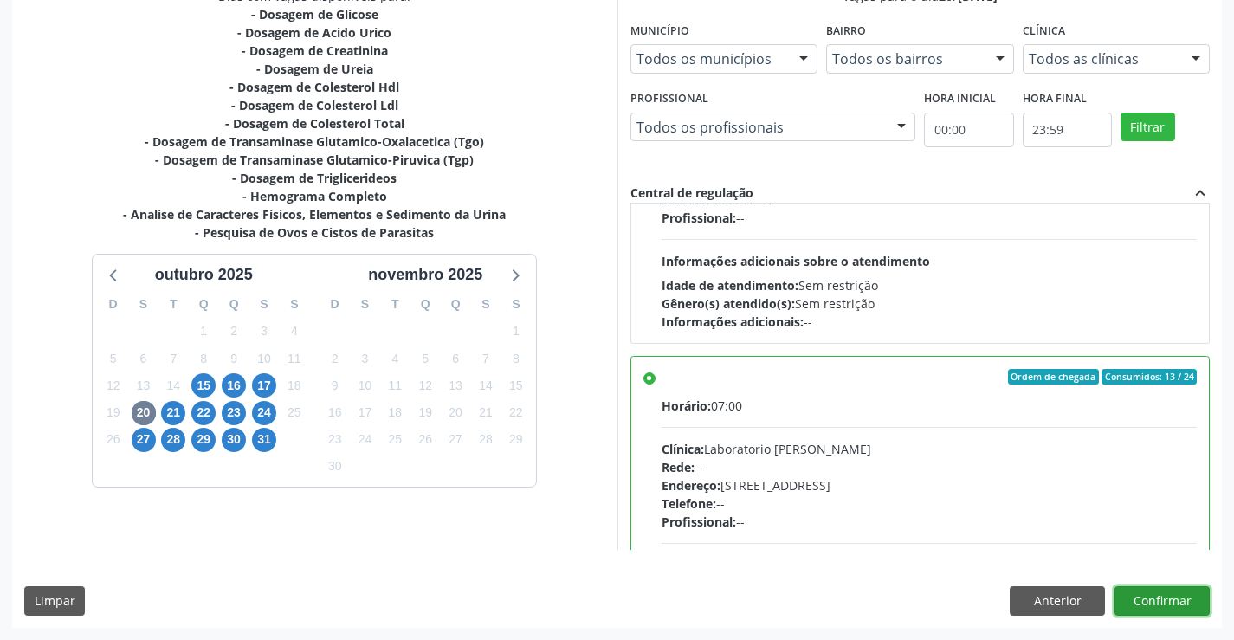
click at [1179, 612] on button "Confirmar" at bounding box center [1161, 600] width 95 height 29
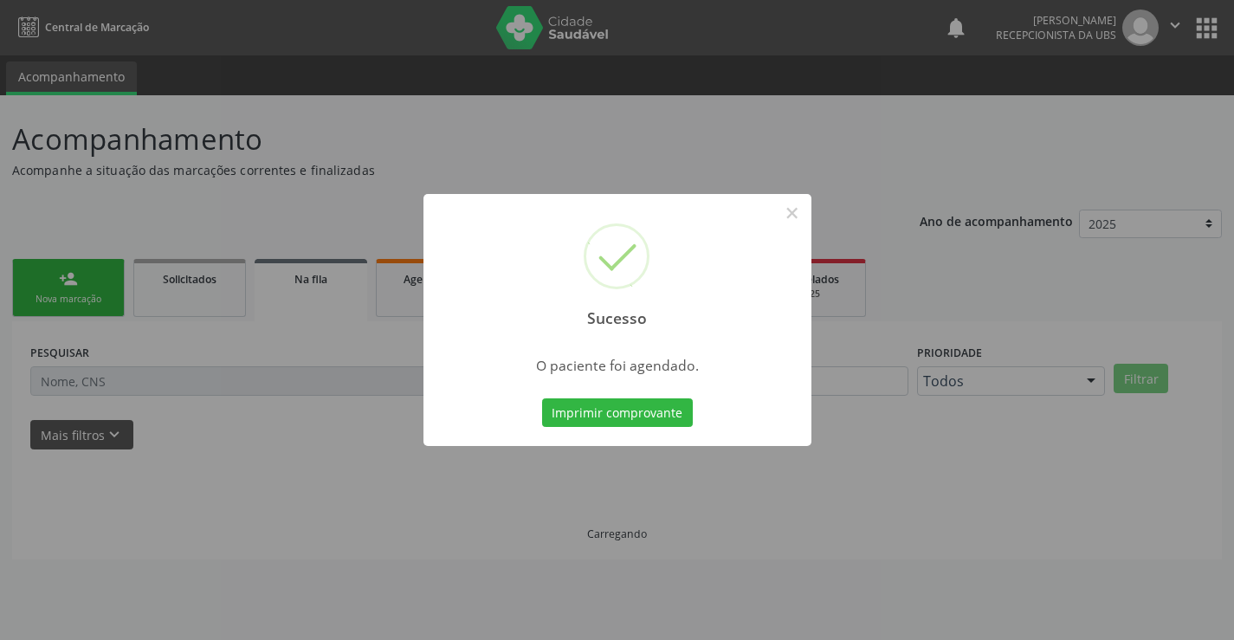
scroll to position [0, 0]
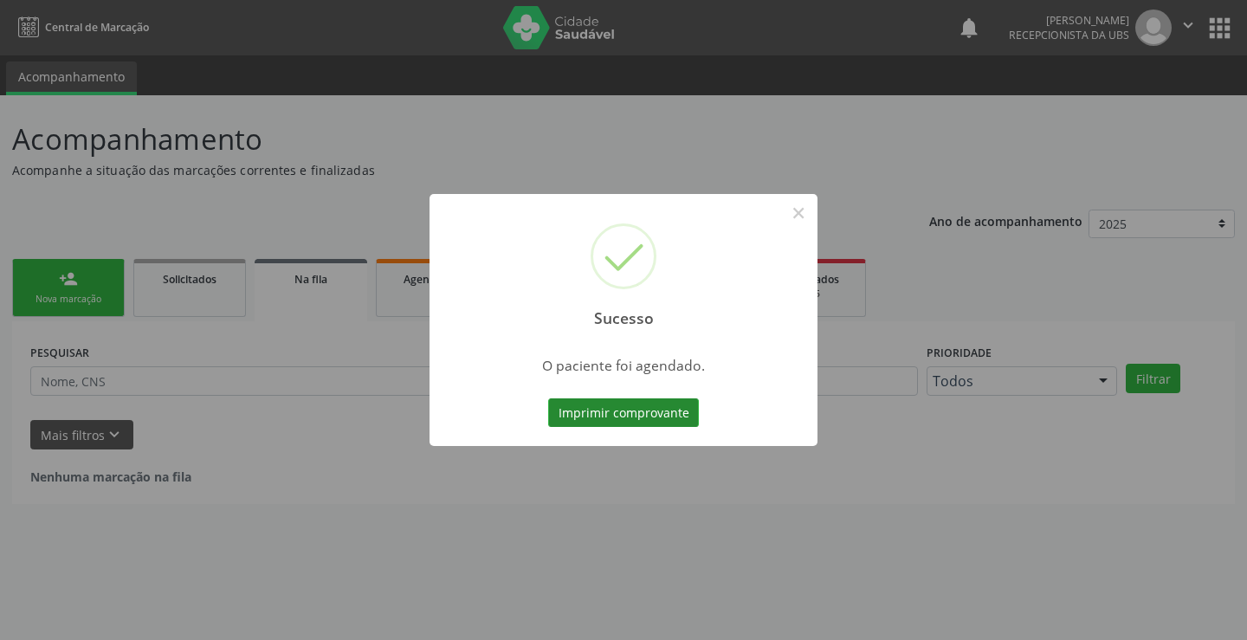
click at [630, 404] on button "Imprimir comprovante" at bounding box center [623, 412] width 151 height 29
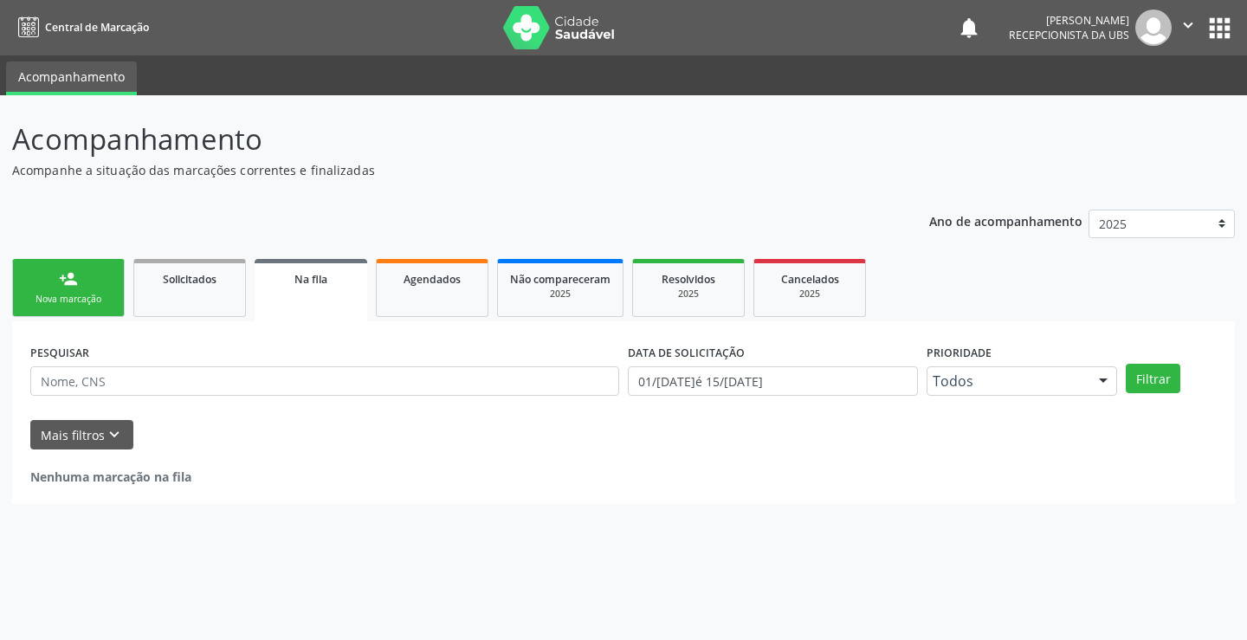
click at [64, 275] on div "person_add" at bounding box center [68, 278] width 19 height 19
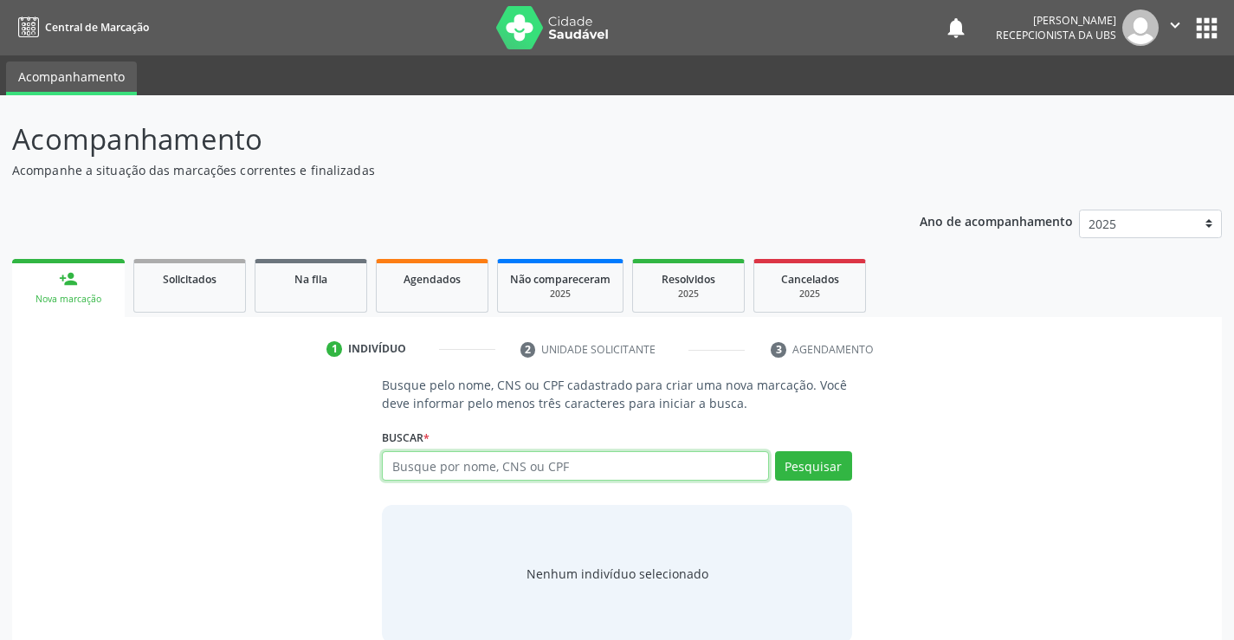
click at [539, 460] on input "text" at bounding box center [575, 465] width 386 height 29
paste input "898 0037 2686 7971"
type input "898 0037 2686 7971"
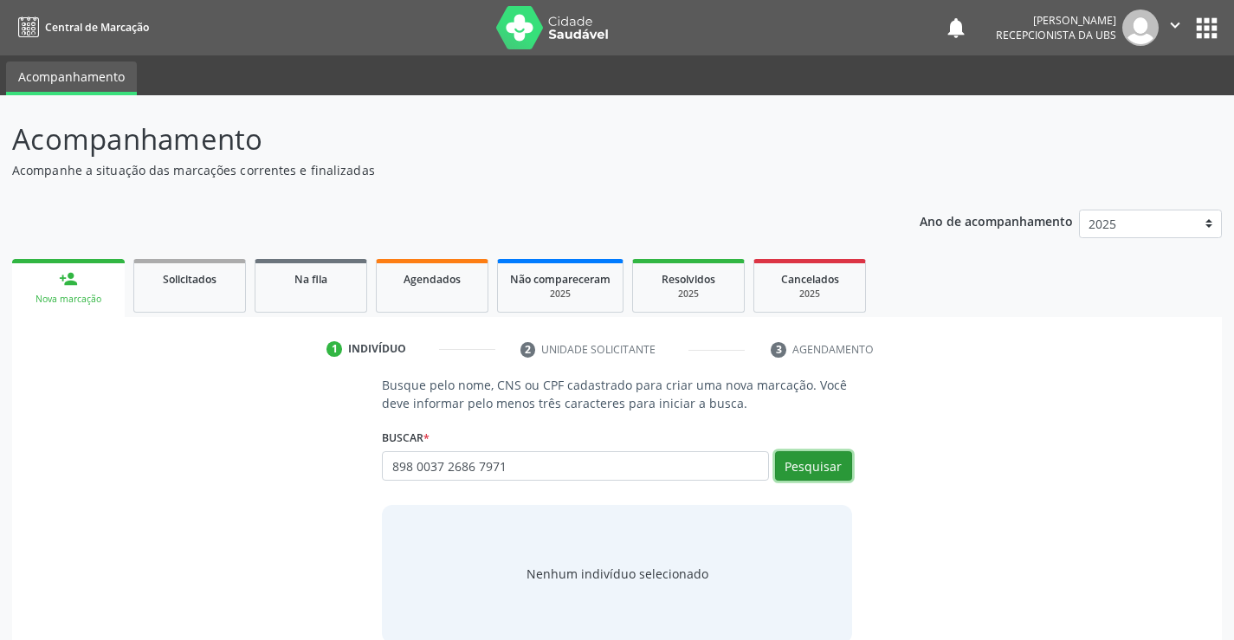
click at [813, 466] on button "Pesquisar" at bounding box center [813, 465] width 77 height 29
type input "898 0037 2686 7971"
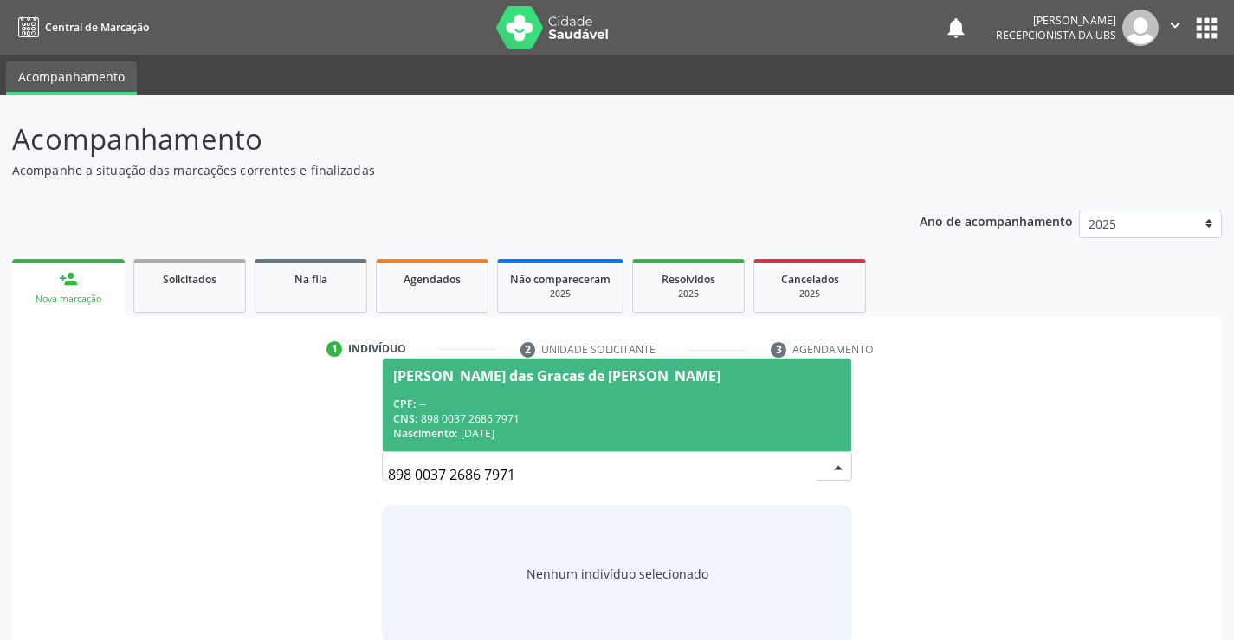
click at [769, 420] on div "CNS: 898 0037 2686 7971" at bounding box center [616, 418] width 447 height 15
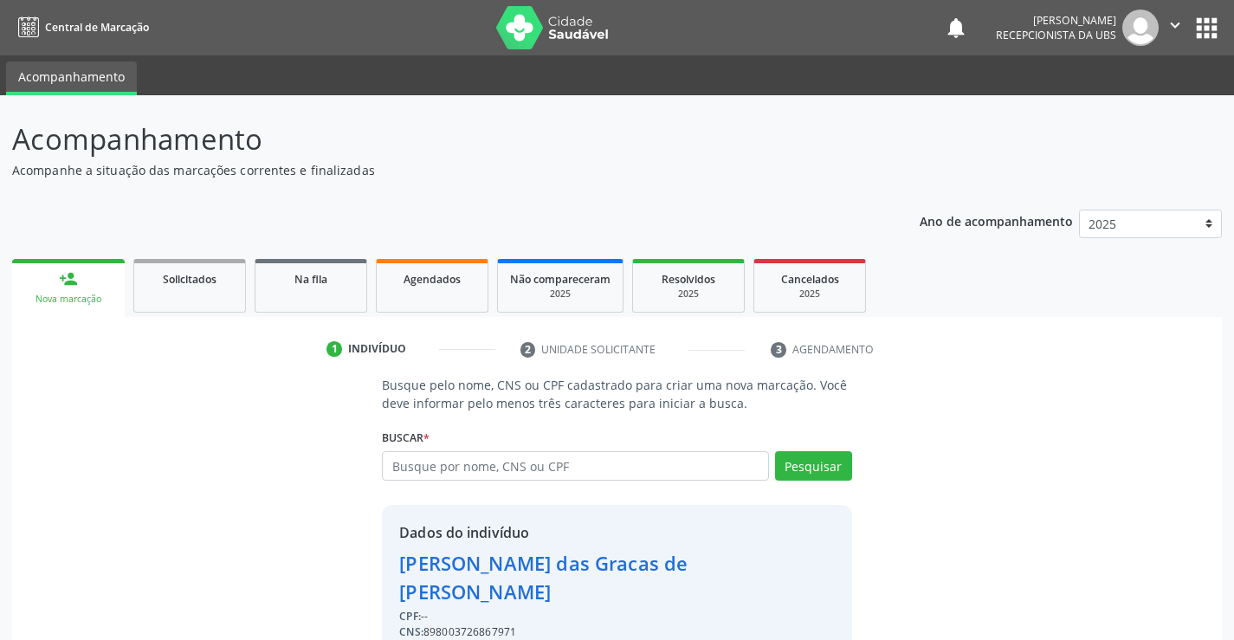
scroll to position [55, 0]
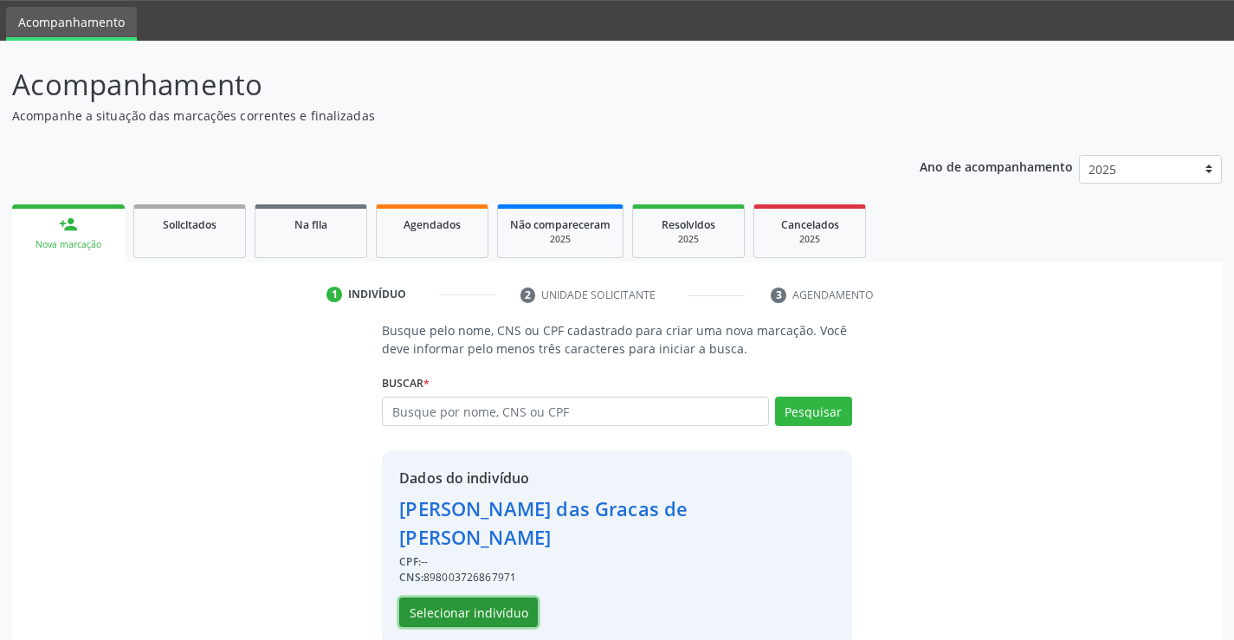
click at [450, 597] on button "Selecionar indivíduo" at bounding box center [468, 611] width 139 height 29
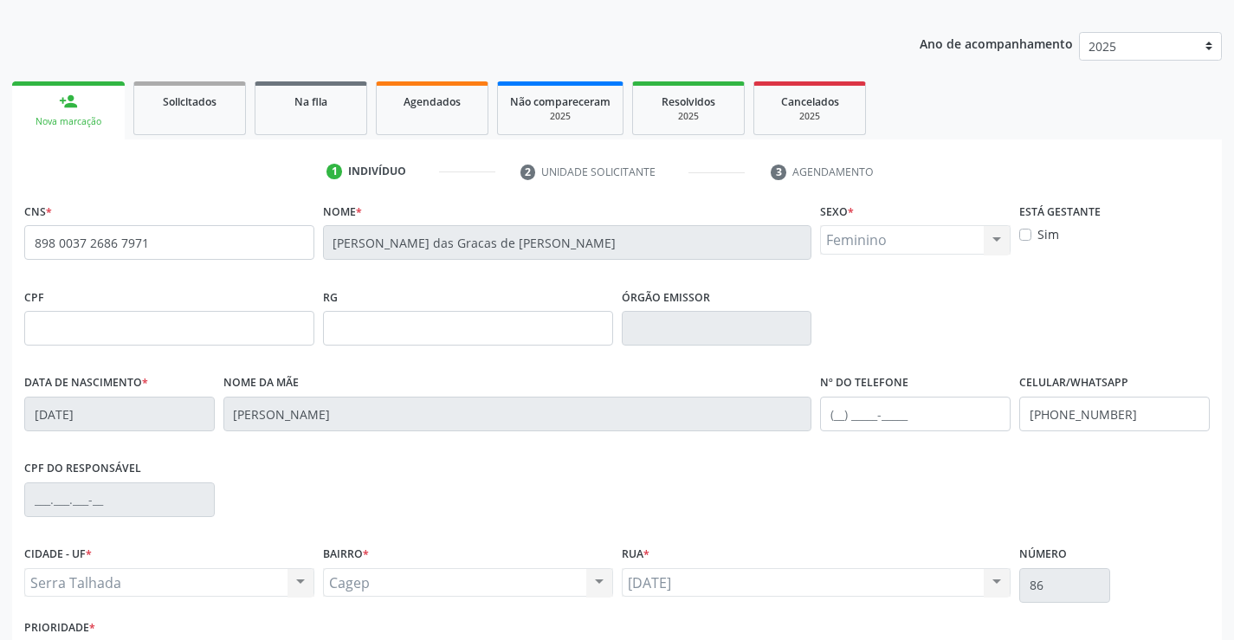
scroll to position [299, 0]
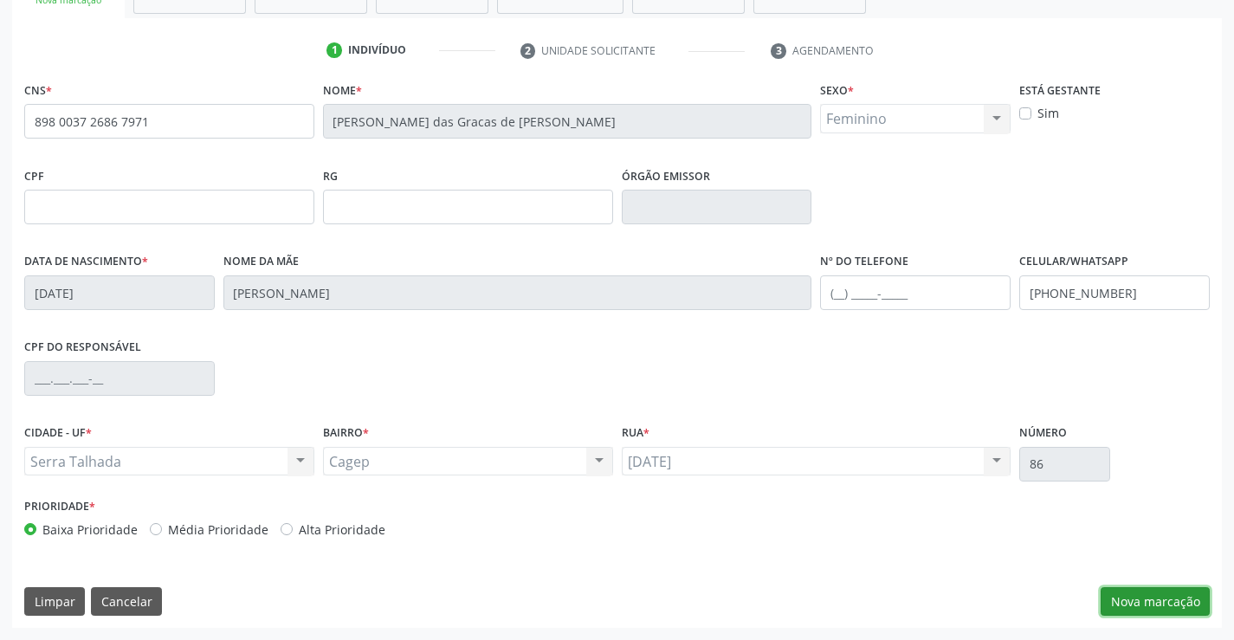
click at [1117, 587] on button "Nova marcação" at bounding box center [1155, 601] width 109 height 29
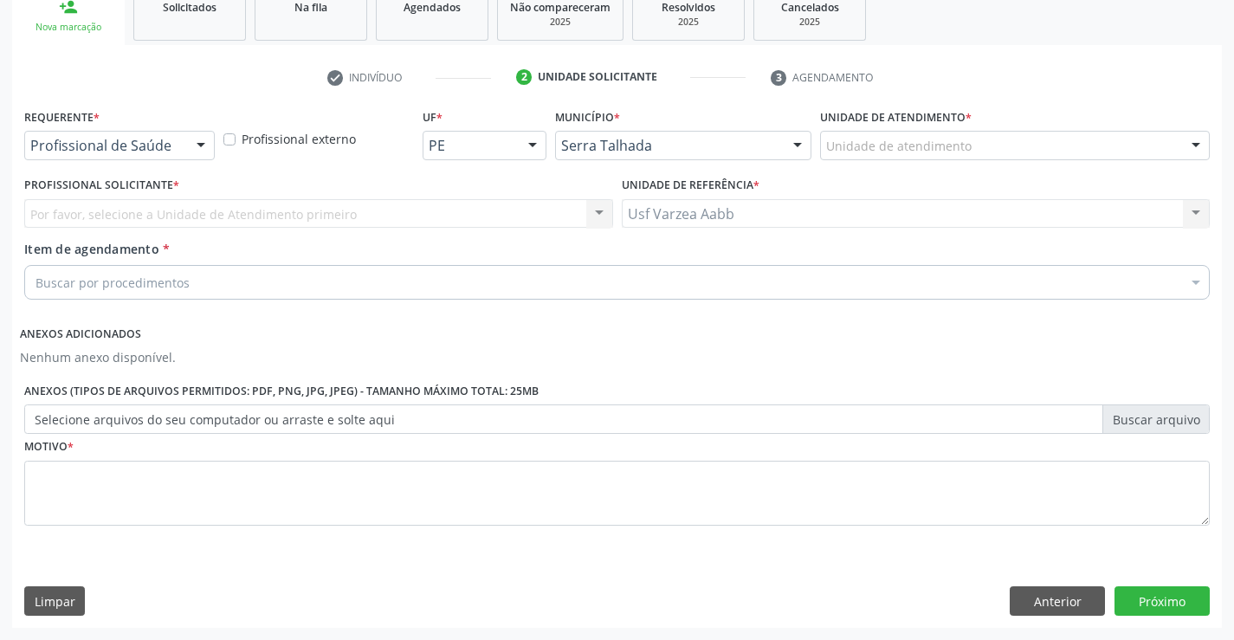
click at [131, 132] on div "Profissional de Saúde" at bounding box center [119, 145] width 191 height 29
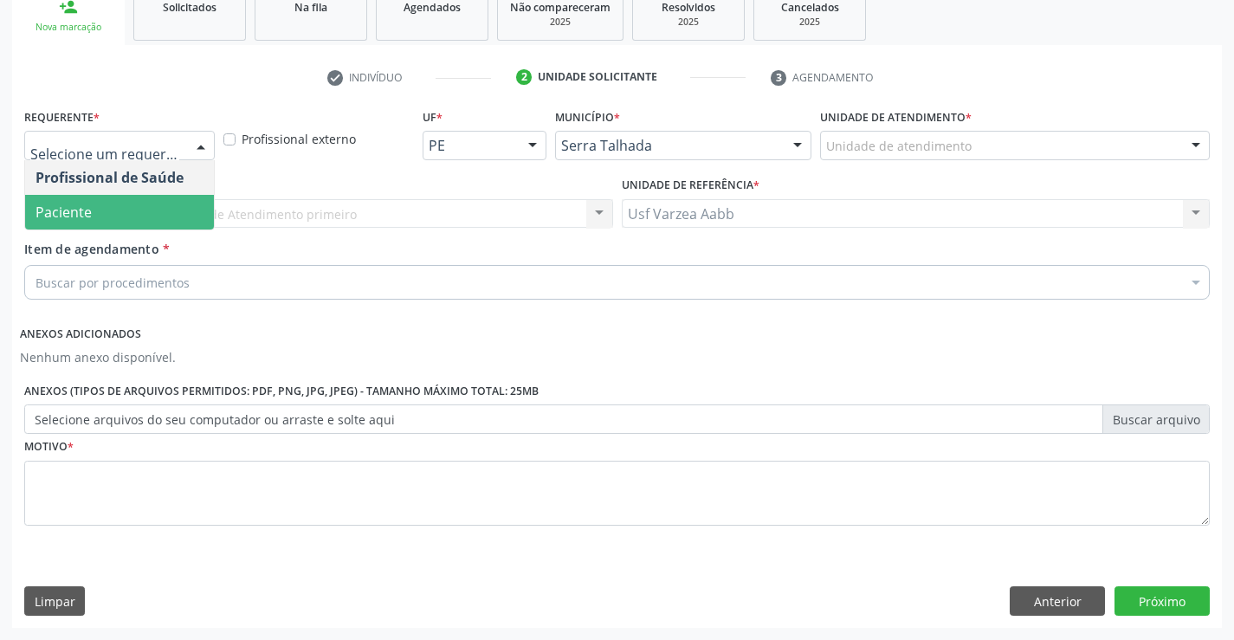
click at [124, 210] on span "Paciente" at bounding box center [119, 212] width 189 height 35
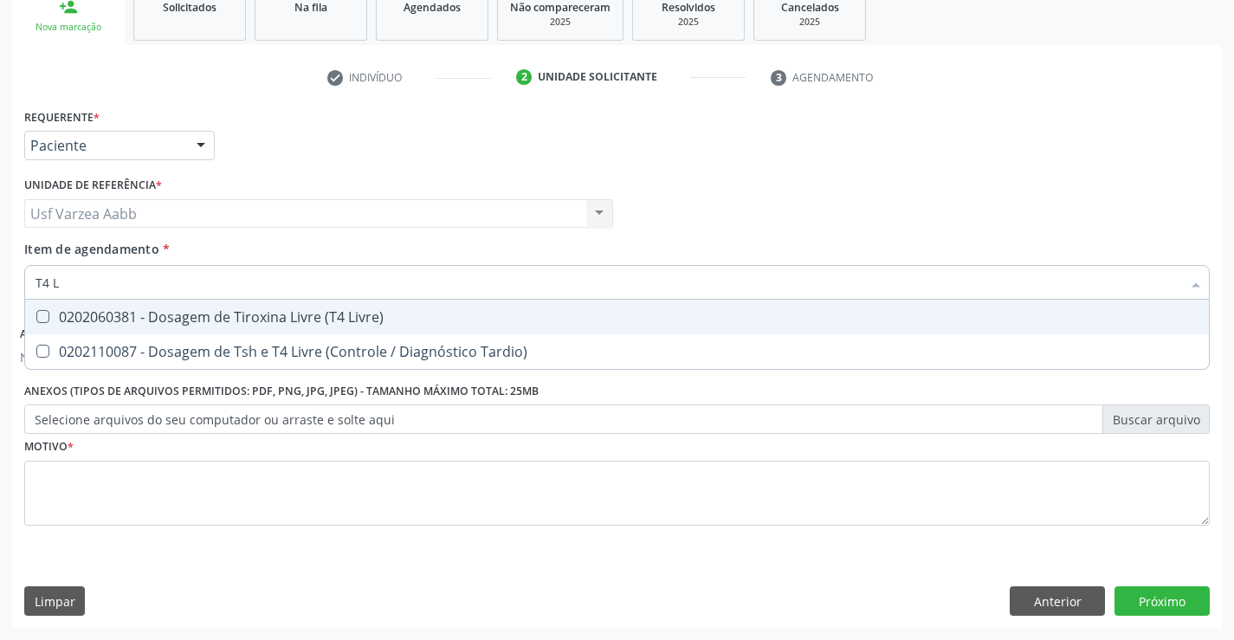
type input "T4 LI"
drag, startPoint x: 159, startPoint y: 307, endPoint x: 183, endPoint y: 278, distance: 37.6
click at [160, 306] on span "0202060381 - Dosagem de Tiroxina Livre (T4 Livre)" at bounding box center [617, 317] width 1184 height 35
checkbox Livre\) "true"
click at [184, 275] on input "T4 LI" at bounding box center [609, 282] width 1146 height 35
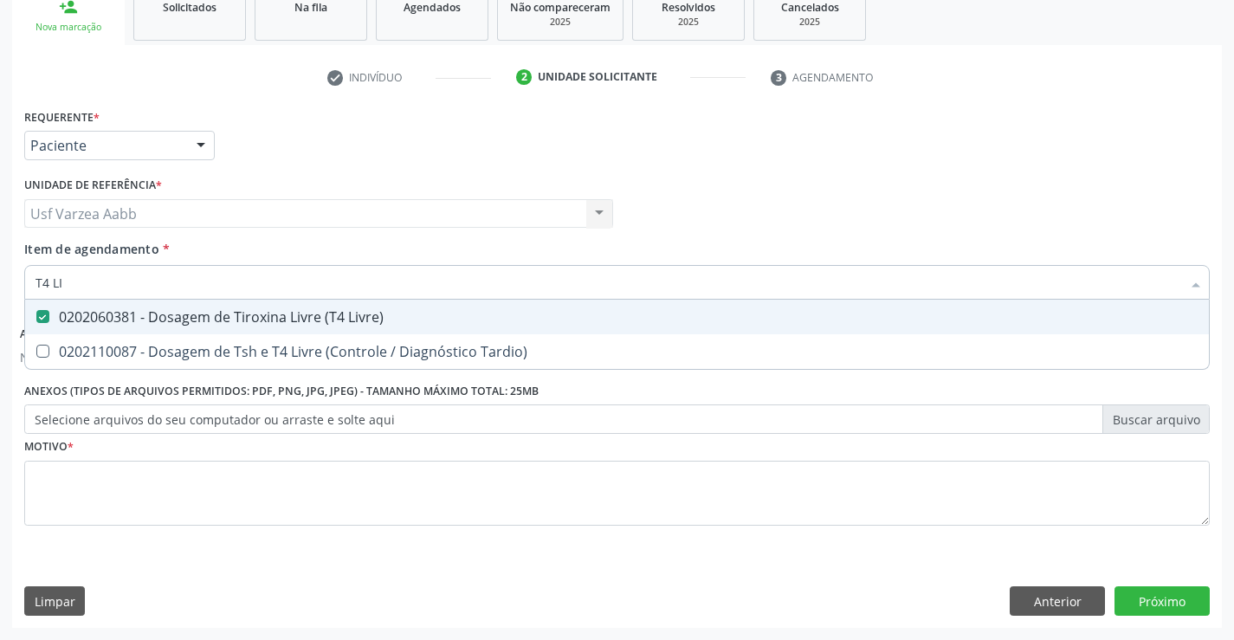
click at [184, 275] on input "T4 LI" at bounding box center [609, 282] width 1146 height 35
type input "T"
checkbox Livre\) "false"
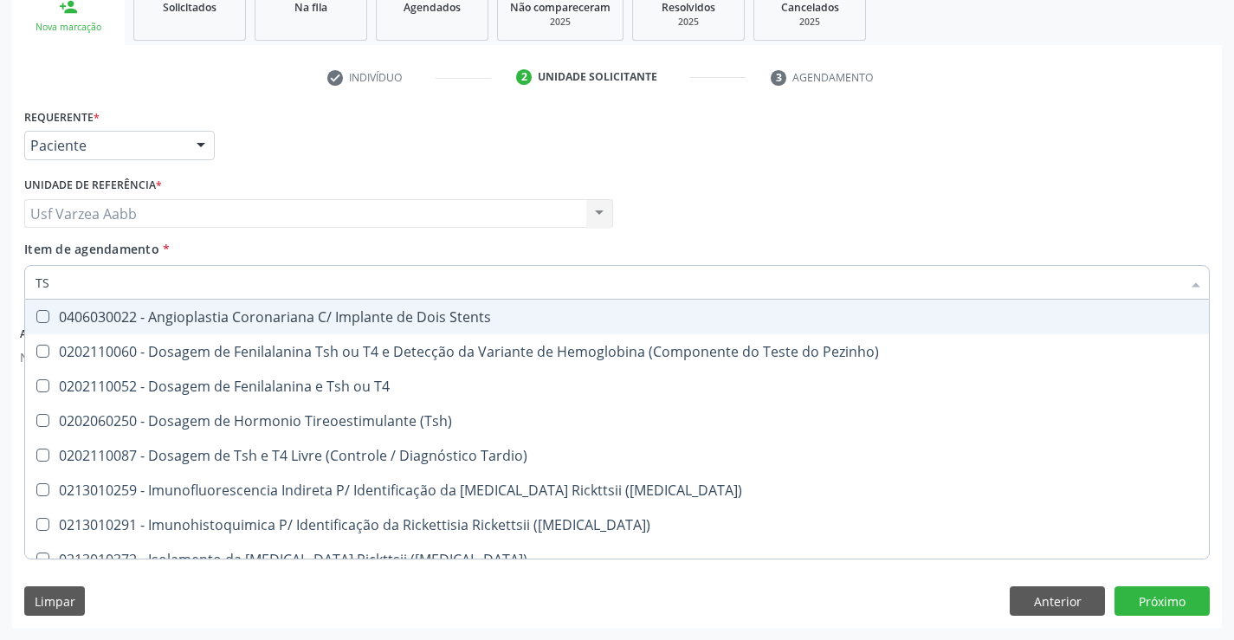
type input "TSH"
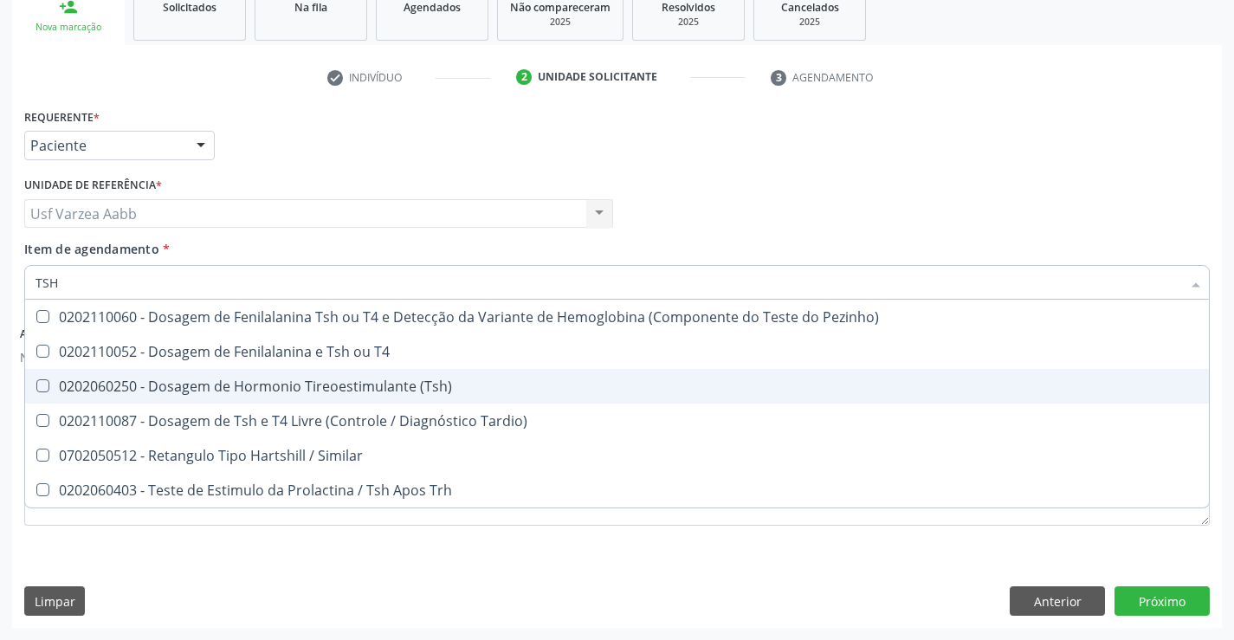
click at [247, 391] on div "0202060250 - Dosagem de Hormonio Tireoestimulante (Tsh)" at bounding box center [617, 386] width 1163 height 14
checkbox \(Tsh\) "true"
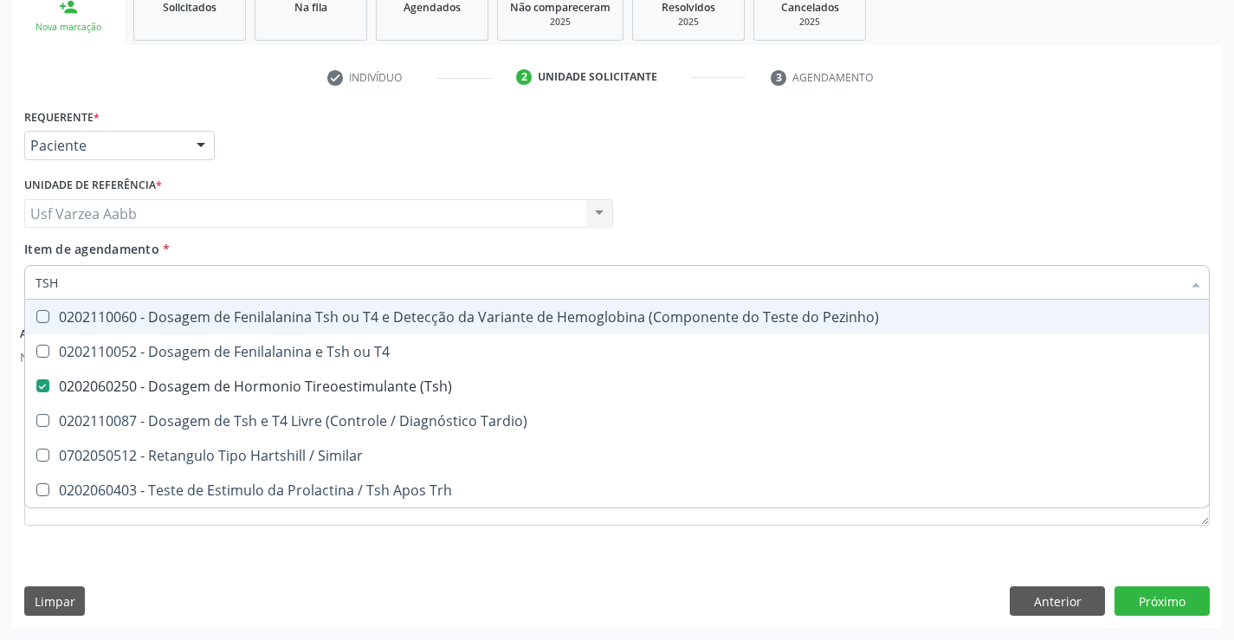
click at [210, 281] on input "TSH" at bounding box center [609, 282] width 1146 height 35
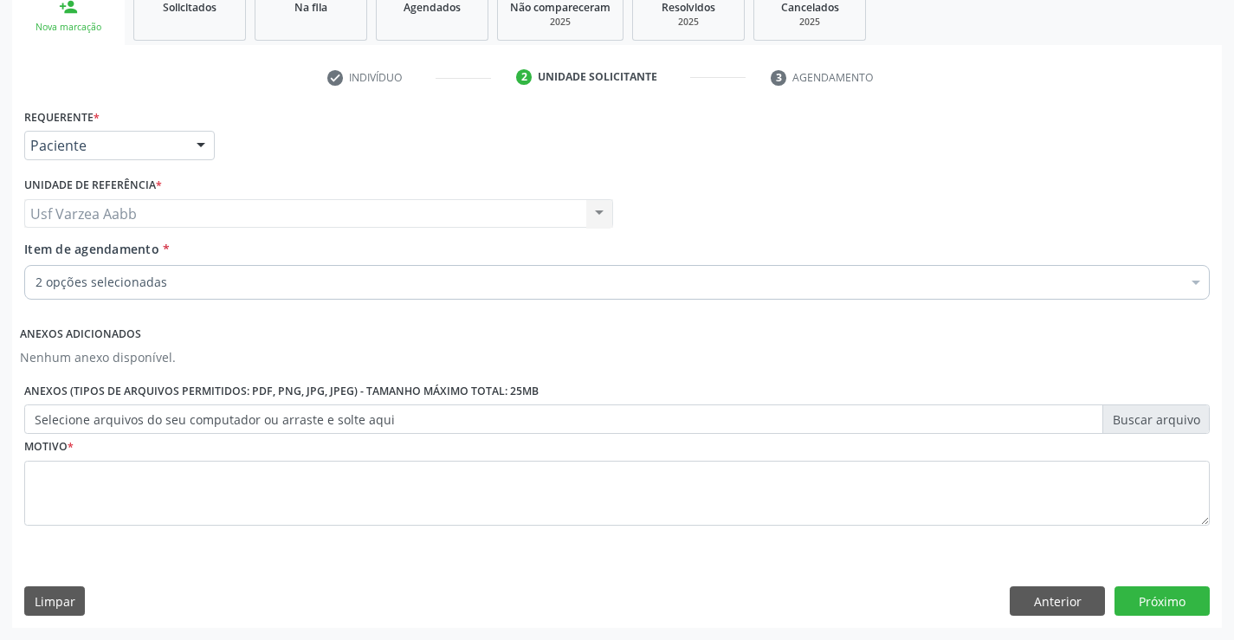
click at [786, 191] on div "Profissional Solicitante Por favor, selecione a Unidade de Atendimento primeiro…" at bounding box center [617, 206] width 1194 height 68
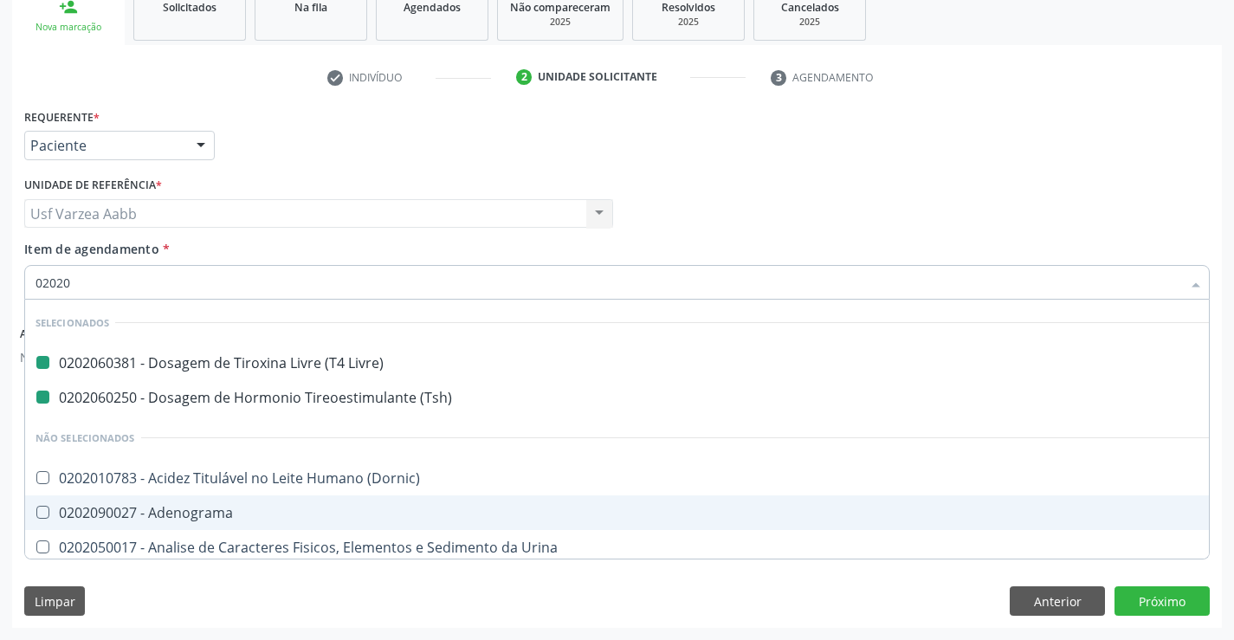
type input "020203"
checkbox Livre\) "false"
checkbox \(Tsh\) "false"
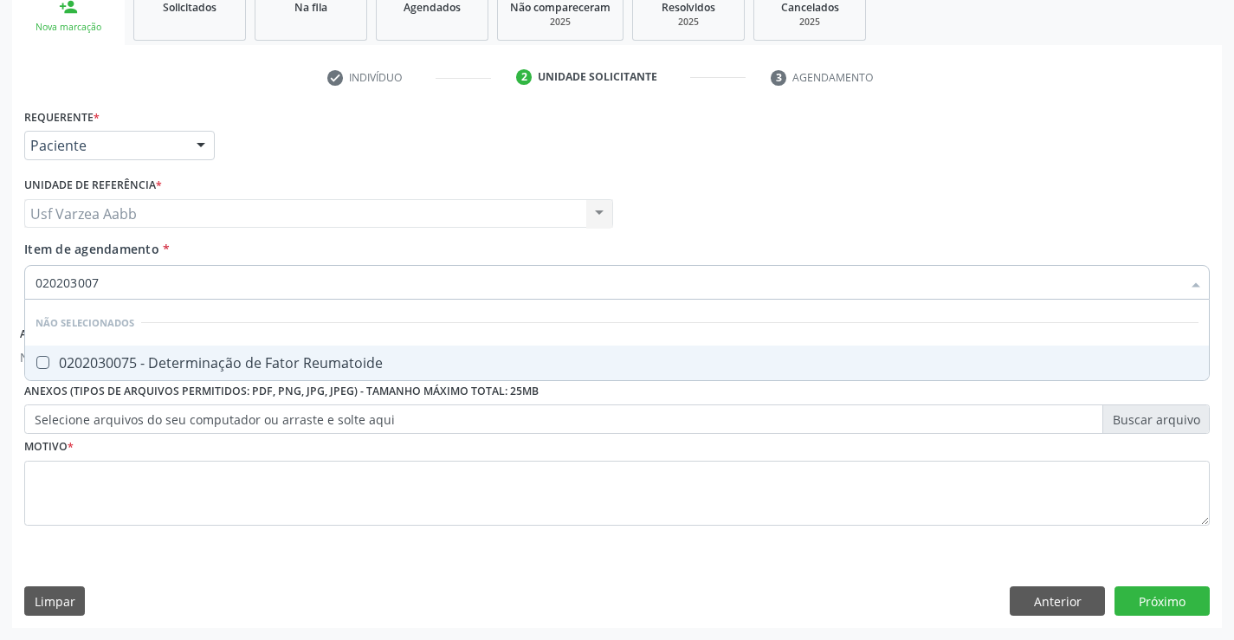
type input "0202030075"
click at [152, 366] on div "0202030075 - Determinação de Fator Reumatoide" at bounding box center [617, 363] width 1163 height 14
checkbox Reumatoide "true"
type input "02020300"
checkbox Reumatoide "false"
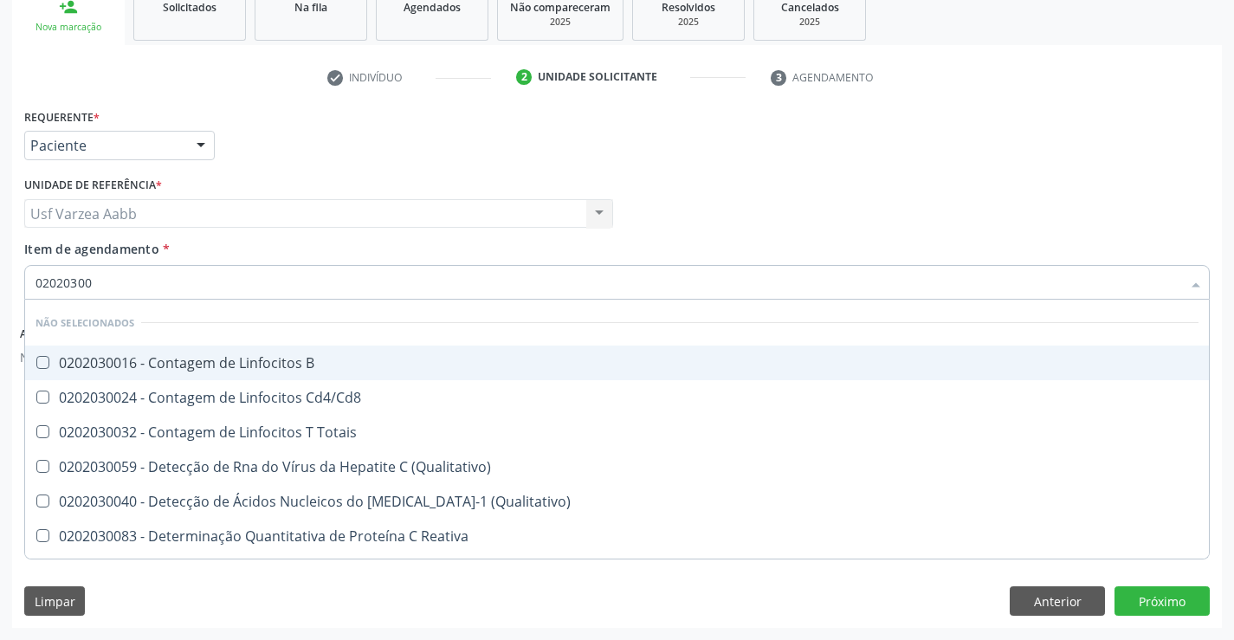
type input "0202030"
checkbox Reumatoide "false"
checkbox Alfa-Fetoproteina "true"
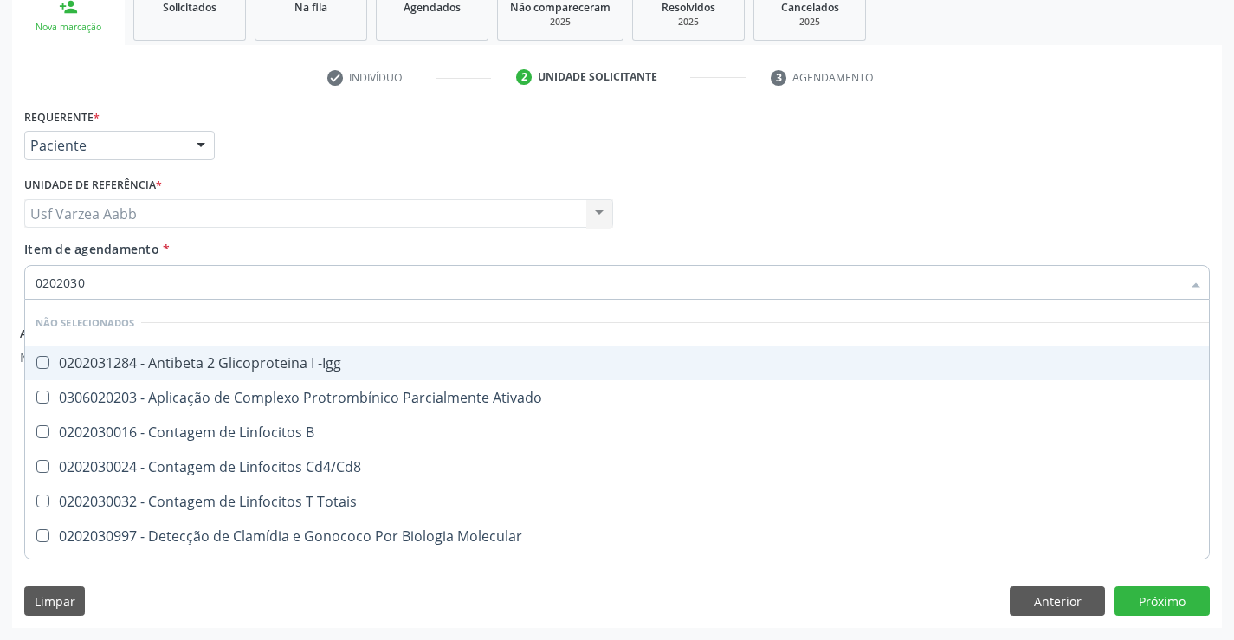
type input "020203"
checkbox Gestante "false"
type input "02020"
checkbox -Igg "true"
checkbox Ativado "true"
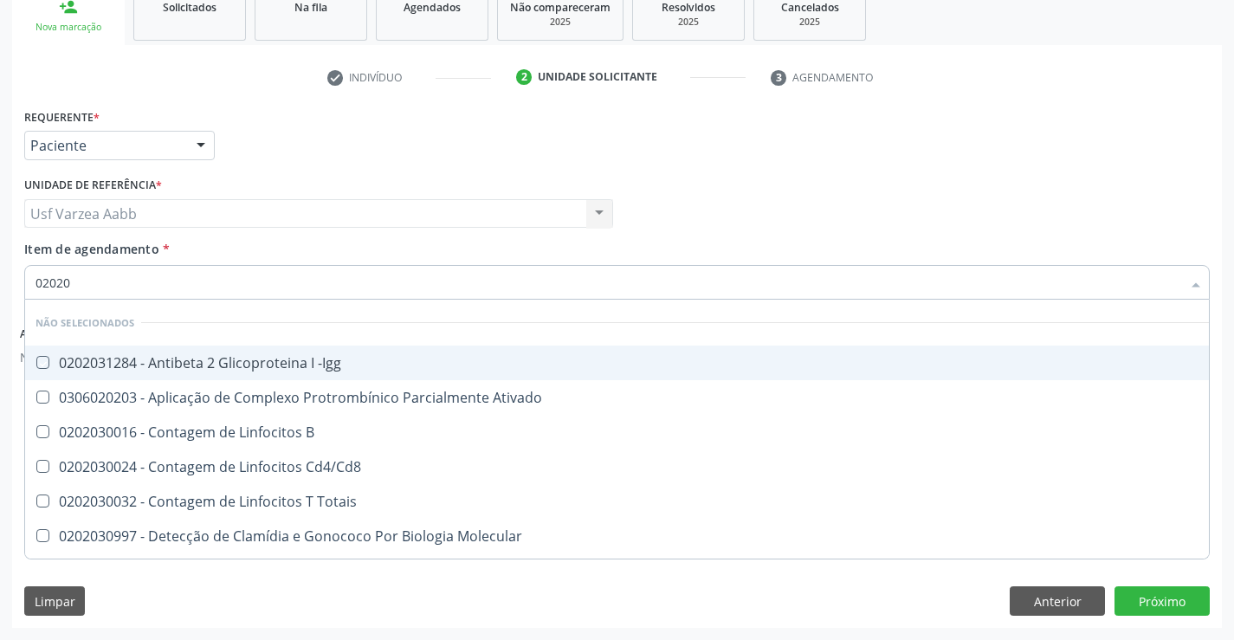
checkbox Reumatoide "false"
checkbox Parceria\) "true"
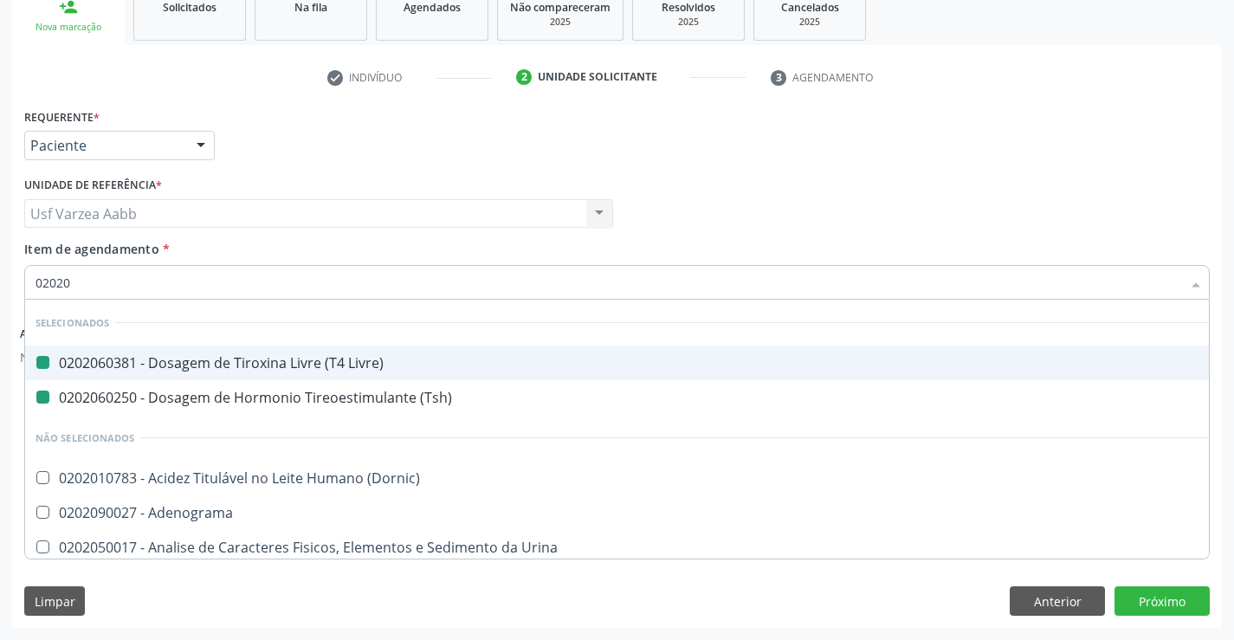
type input "020203"
checkbox Livre\) "false"
checkbox \(Tsh\) "false"
checkbox Trabalhador "true"
checkbox Reumatoide "false"
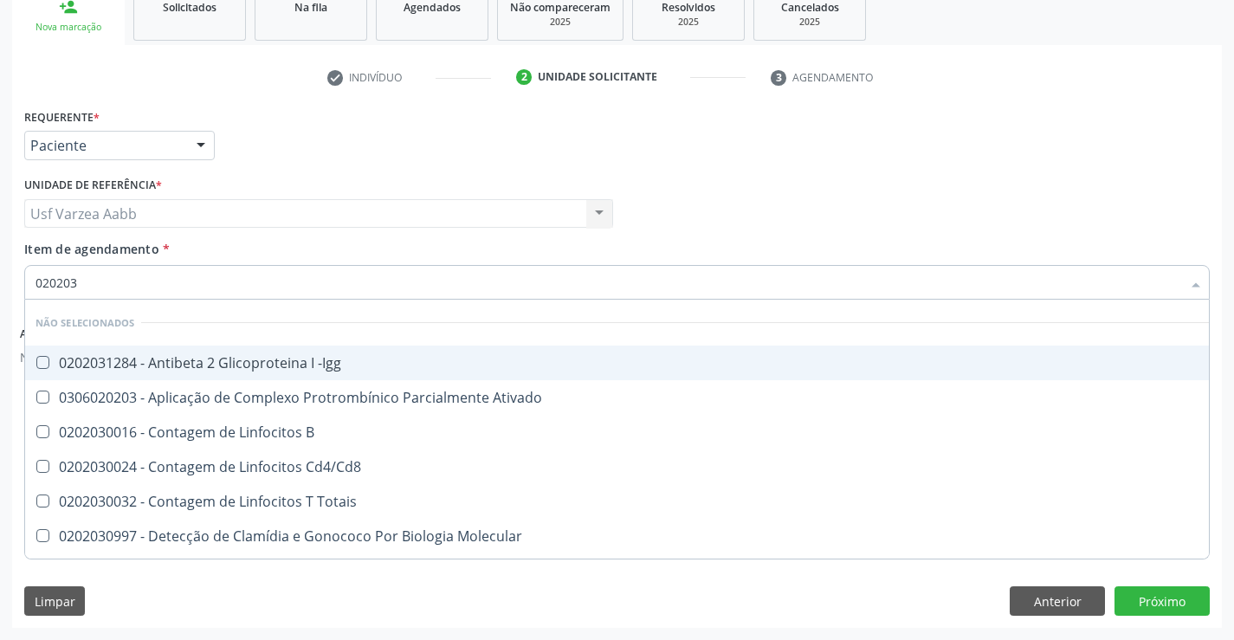
type input "0202030"
checkbox Gestante "true"
checkbox Reumatoide "false"
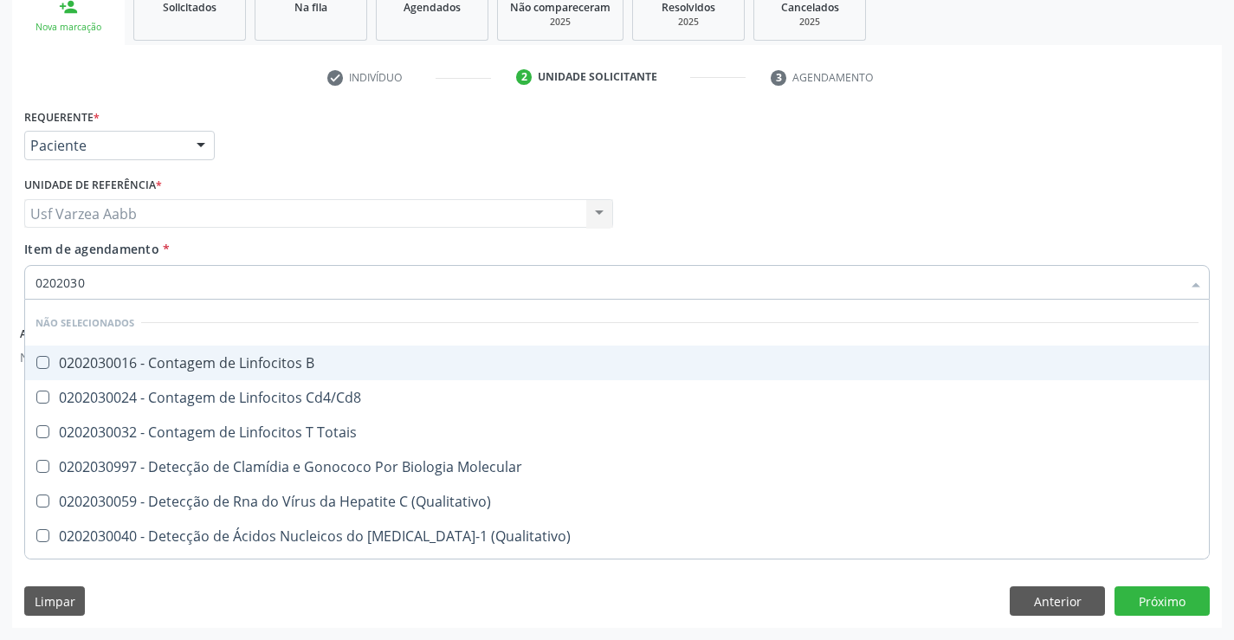
type input "02020302"
checkbox Reumatoide "false"
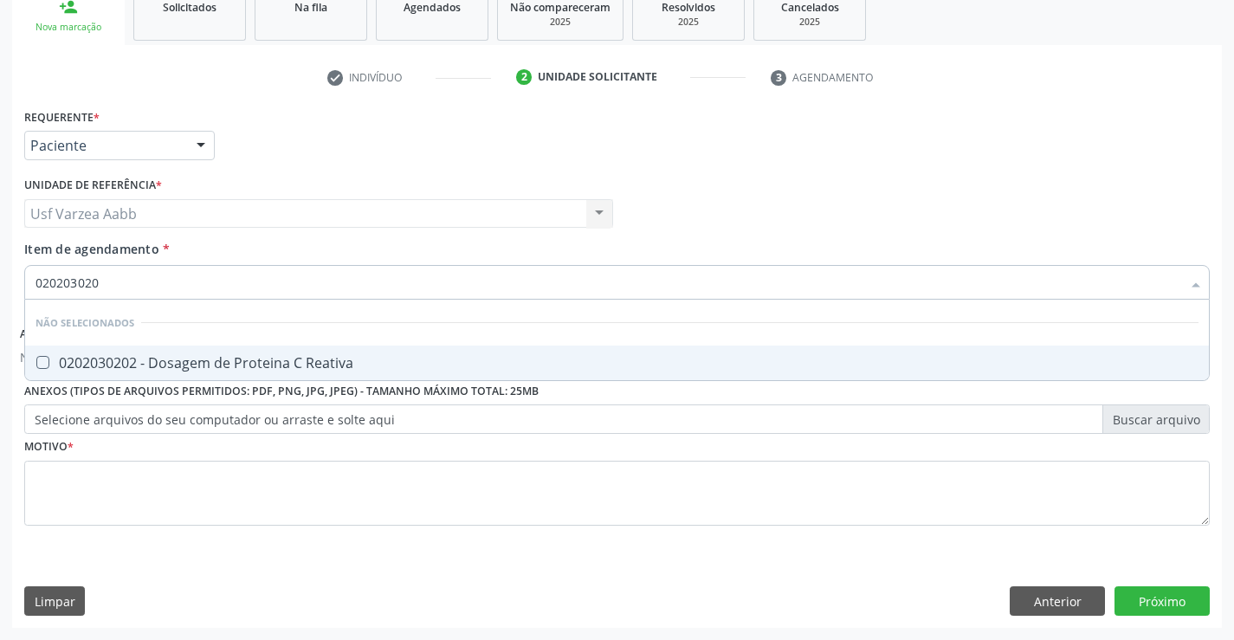
type input "0202030202"
click at [148, 358] on div "0202030202 - Dosagem de Proteina C Reativa" at bounding box center [617, 363] width 1163 height 14
checkbox Reativa "true"
click at [189, 296] on input "0202030202" at bounding box center [609, 282] width 1146 height 35
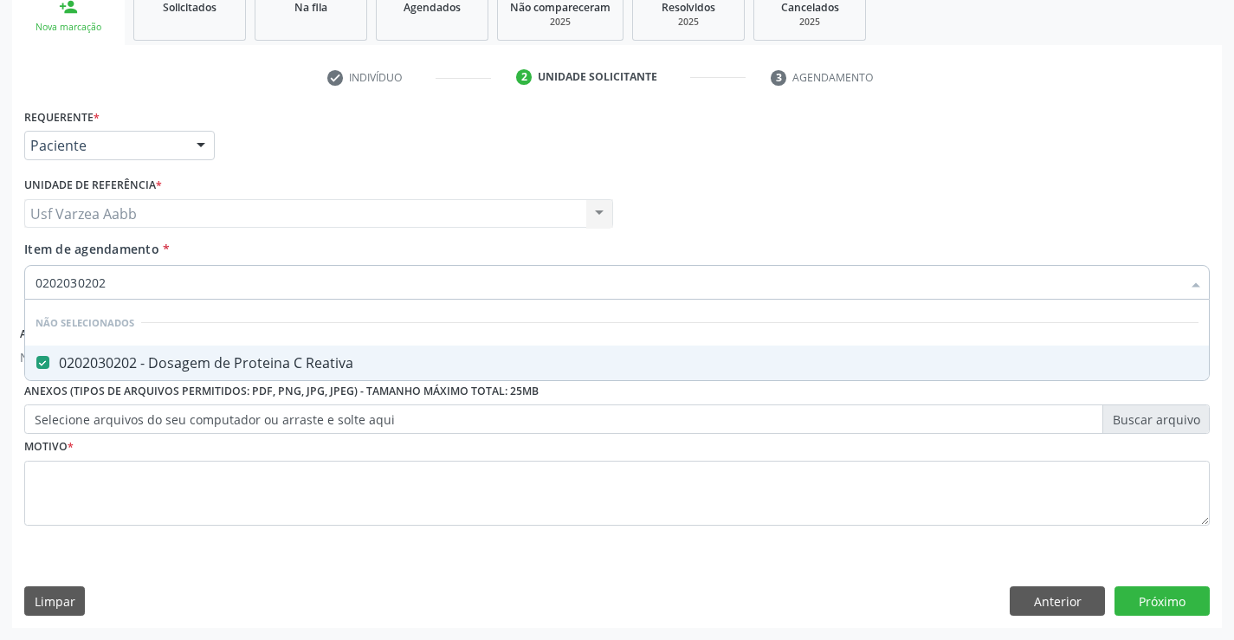
click at [189, 296] on input "0202030202" at bounding box center [609, 282] width 1146 height 35
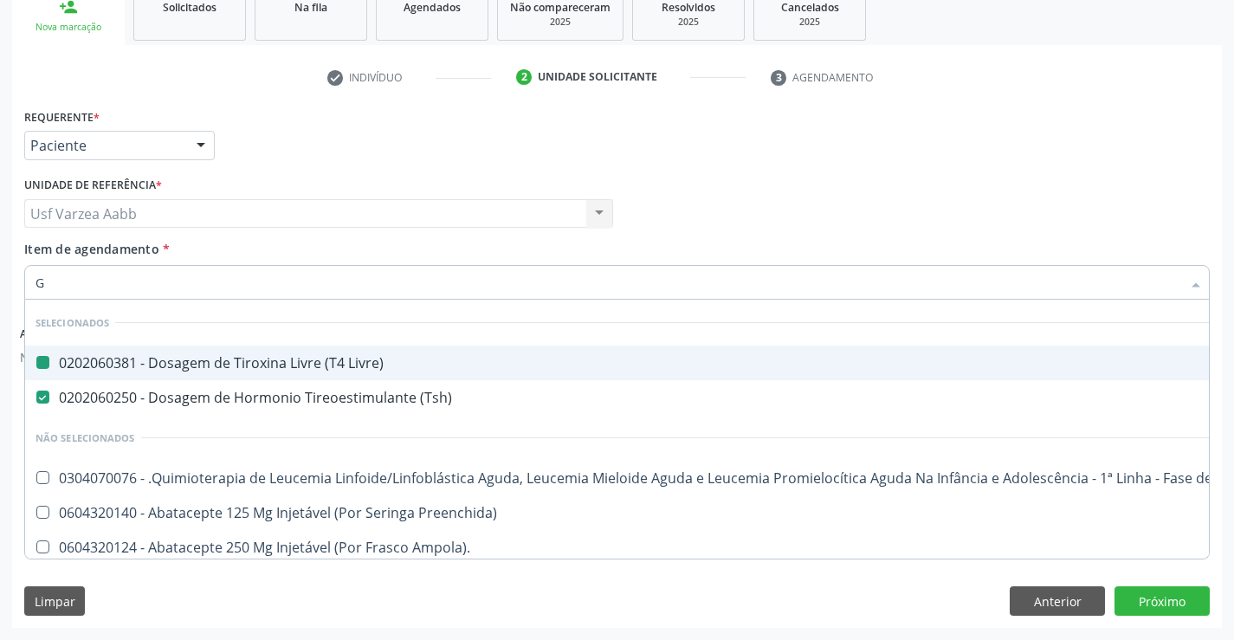
type input "GL"
checkbox Livre\) "false"
checkbox \(Tsh\) "false"
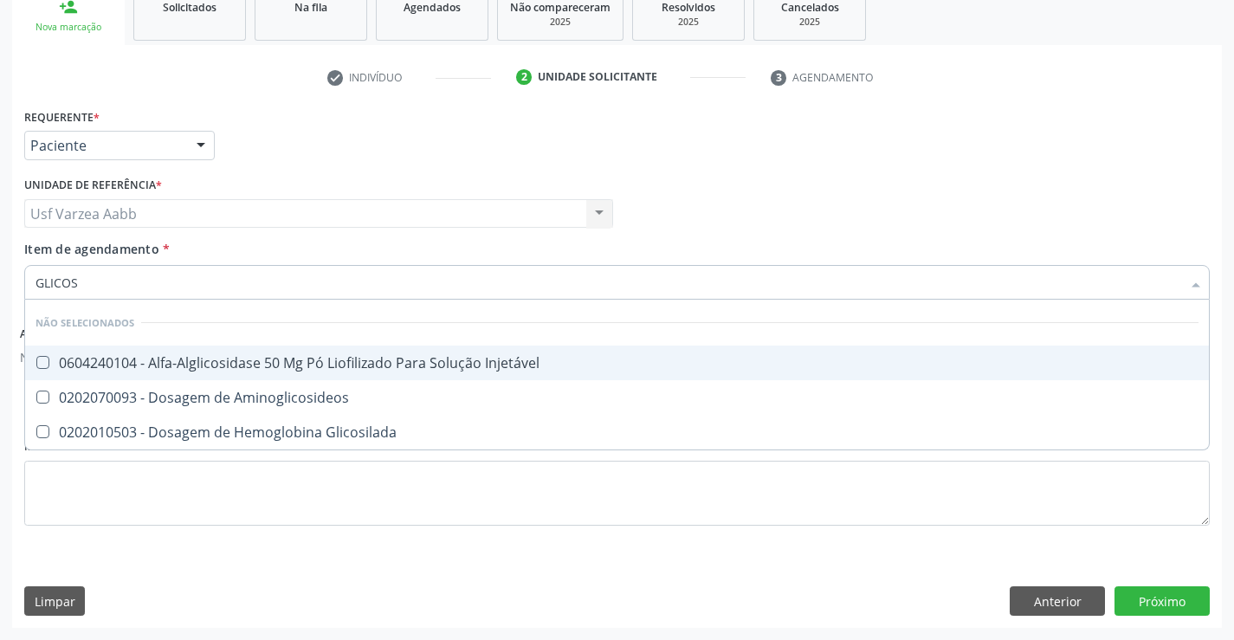
type input "GLICOSI"
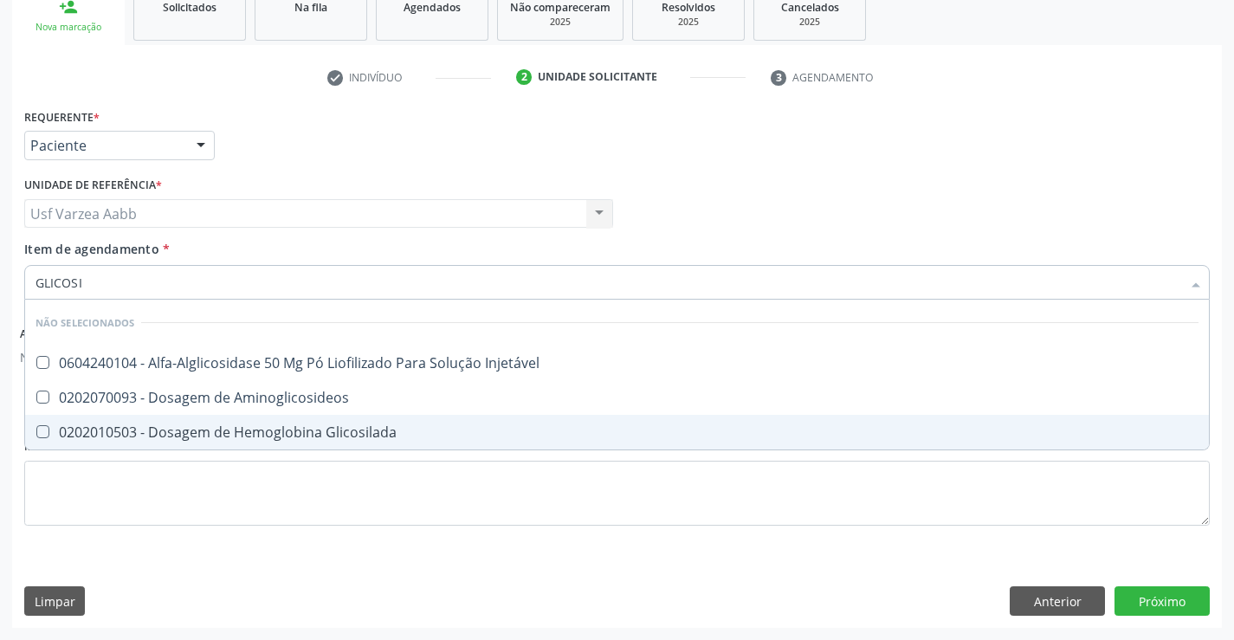
click at [210, 425] on div "0202010503 - Dosagem de Hemoglobina Glicosilada" at bounding box center [617, 432] width 1163 height 14
checkbox Glicosilada "true"
click at [201, 518] on div "Requerente * Paciente Profissional de Saúde Paciente Nenhum resultado encontrad…" at bounding box center [616, 327] width 1185 height 446
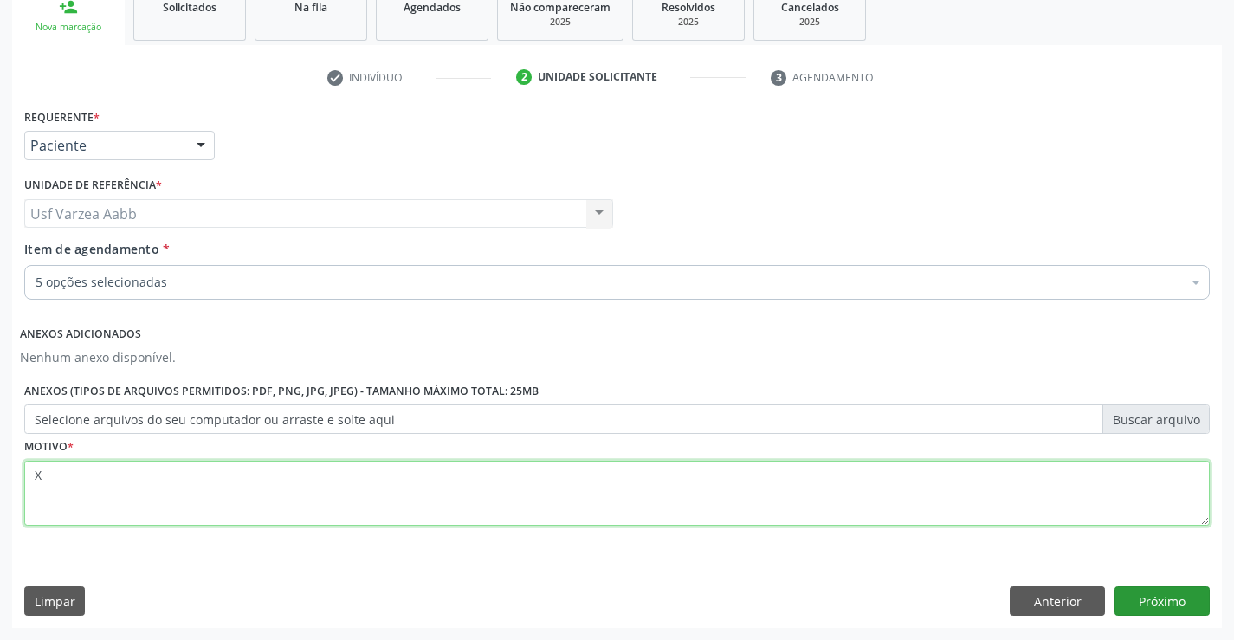
type textarea "X"
click at [1153, 587] on button "Próximo" at bounding box center [1161, 600] width 95 height 29
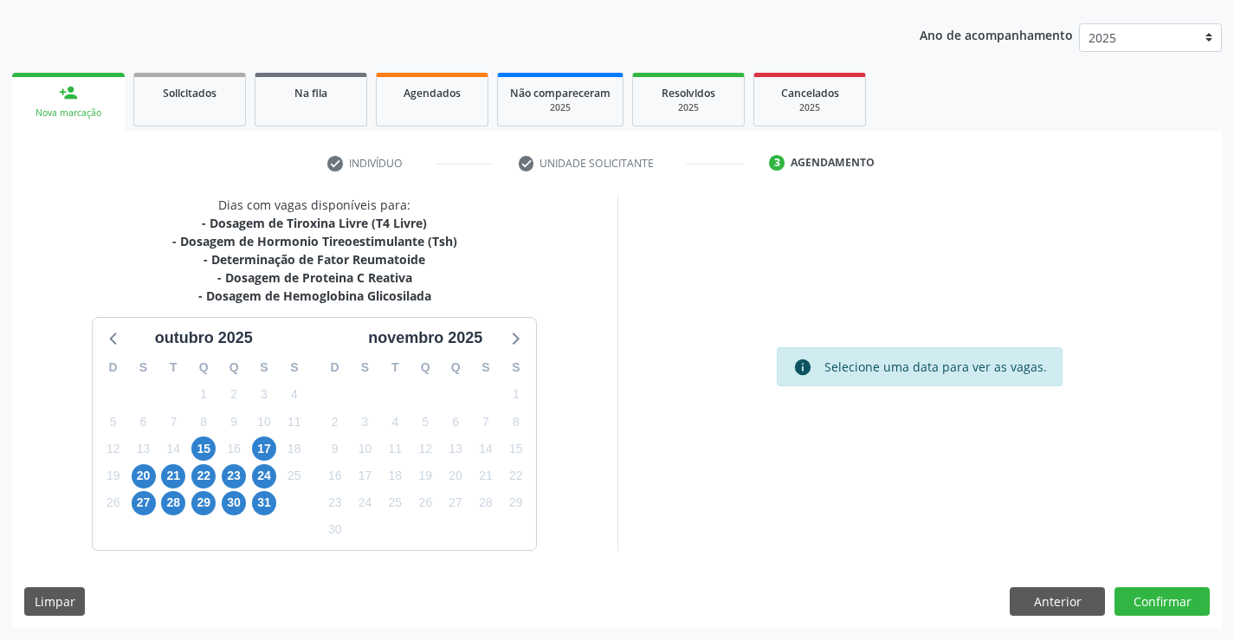
click at [139, 463] on div "20" at bounding box center [144, 475] width 24 height 27
click at [138, 474] on span "20" at bounding box center [144, 476] width 24 height 24
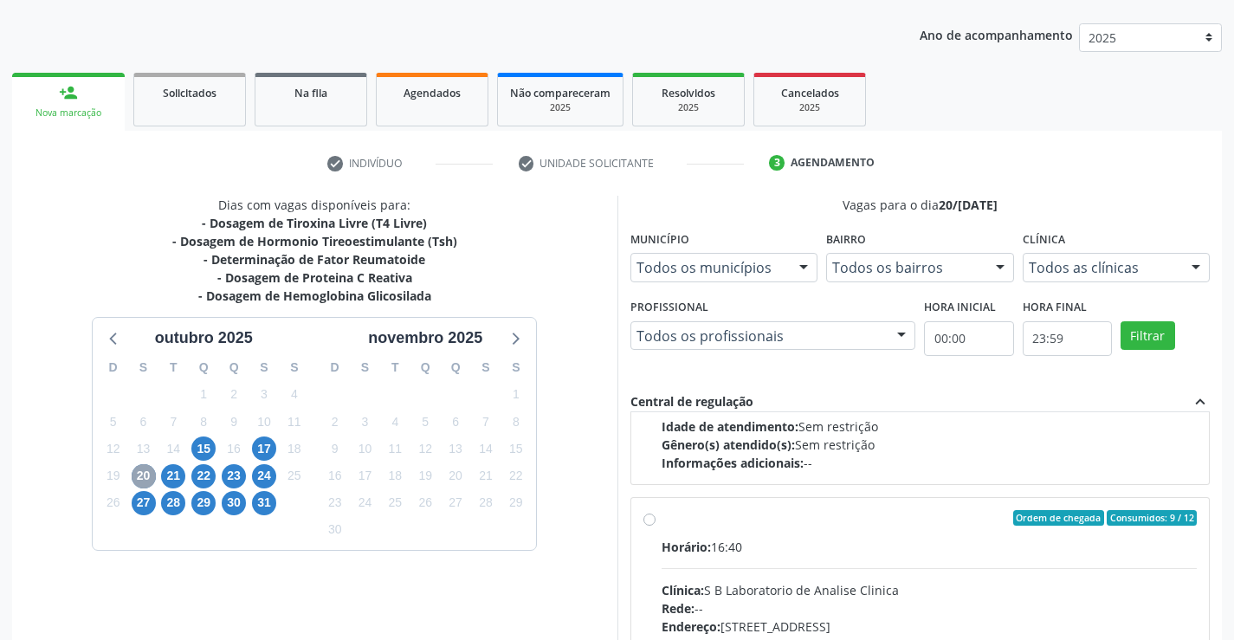
scroll to position [577, 0]
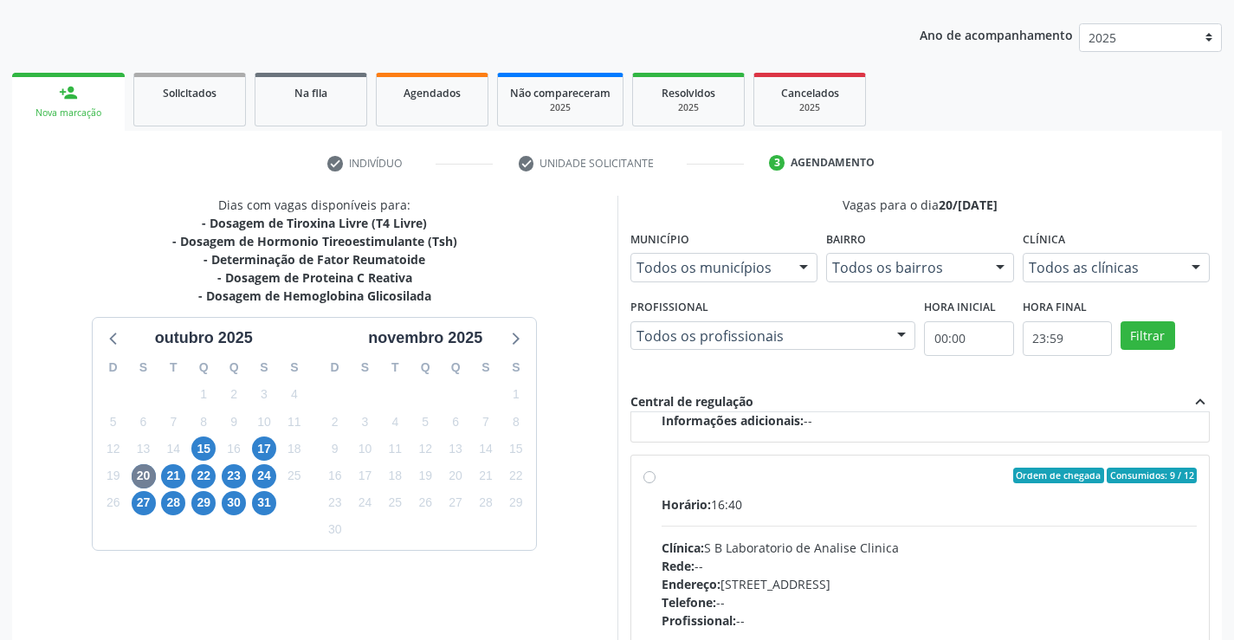
click at [809, 556] on div "Clínica: S B Laboratorio de Analise Clinica" at bounding box center [930, 548] width 536 height 18
click at [656, 483] on input "Ordem de chegada Consumidos: 9 / 12 Horário: 16:40 Clínica: S B Laboratorio de …" at bounding box center [649, 476] width 12 height 16
radio input "true"
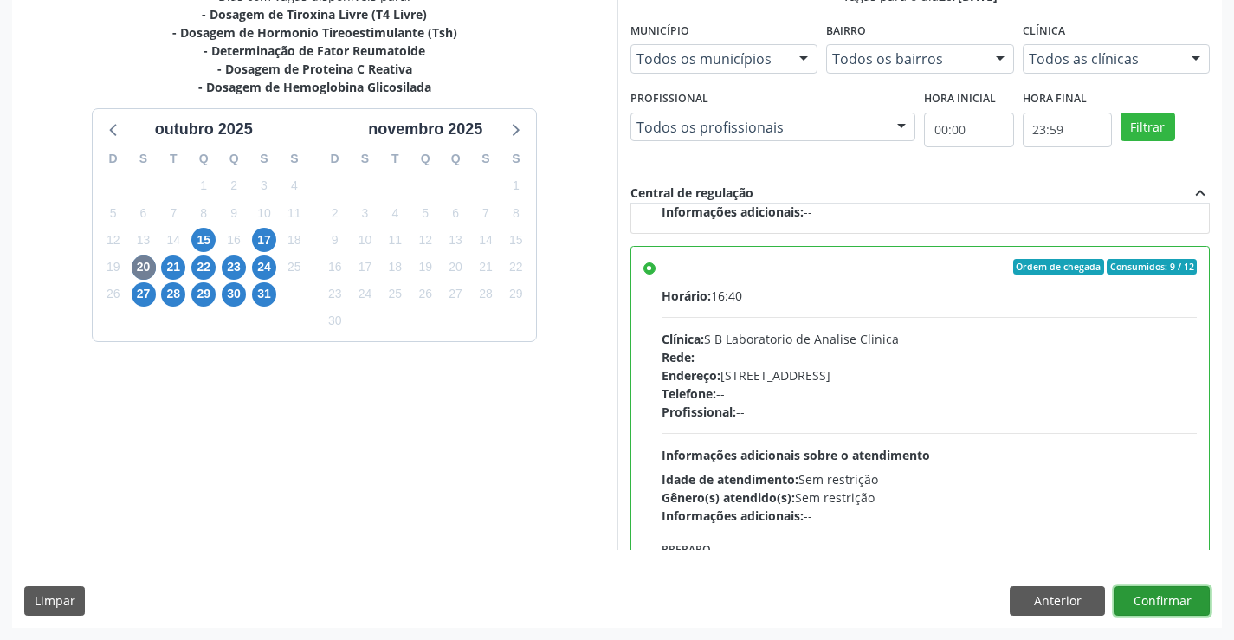
click at [1183, 597] on button "Confirmar" at bounding box center [1161, 600] width 95 height 29
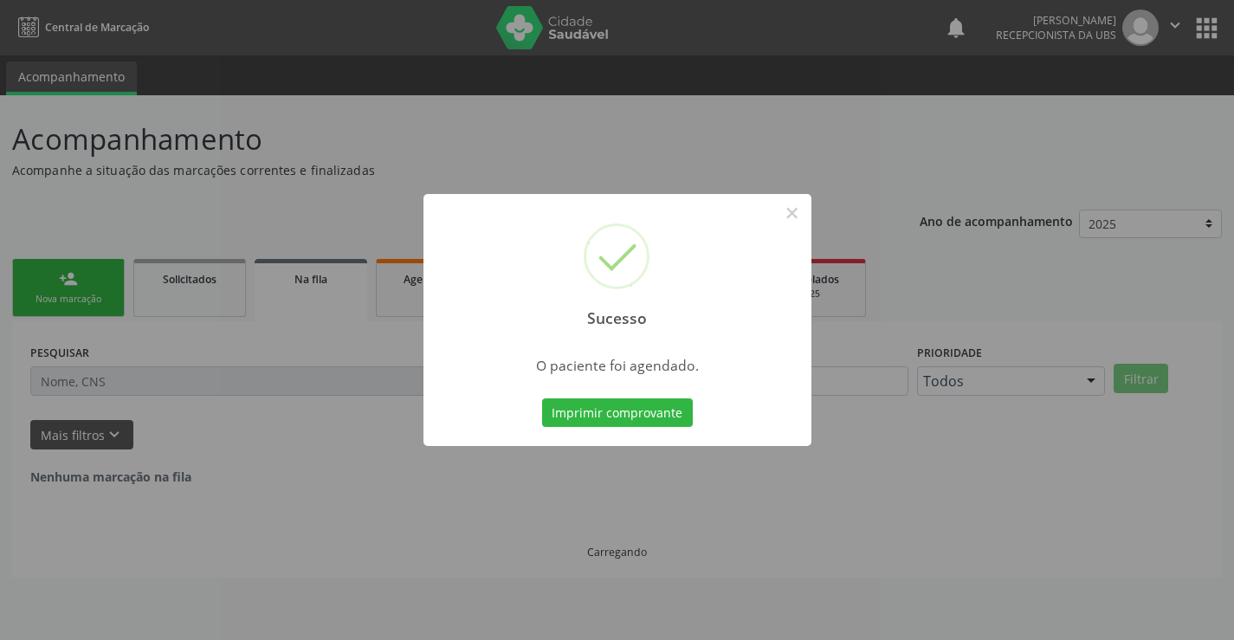
scroll to position [0, 0]
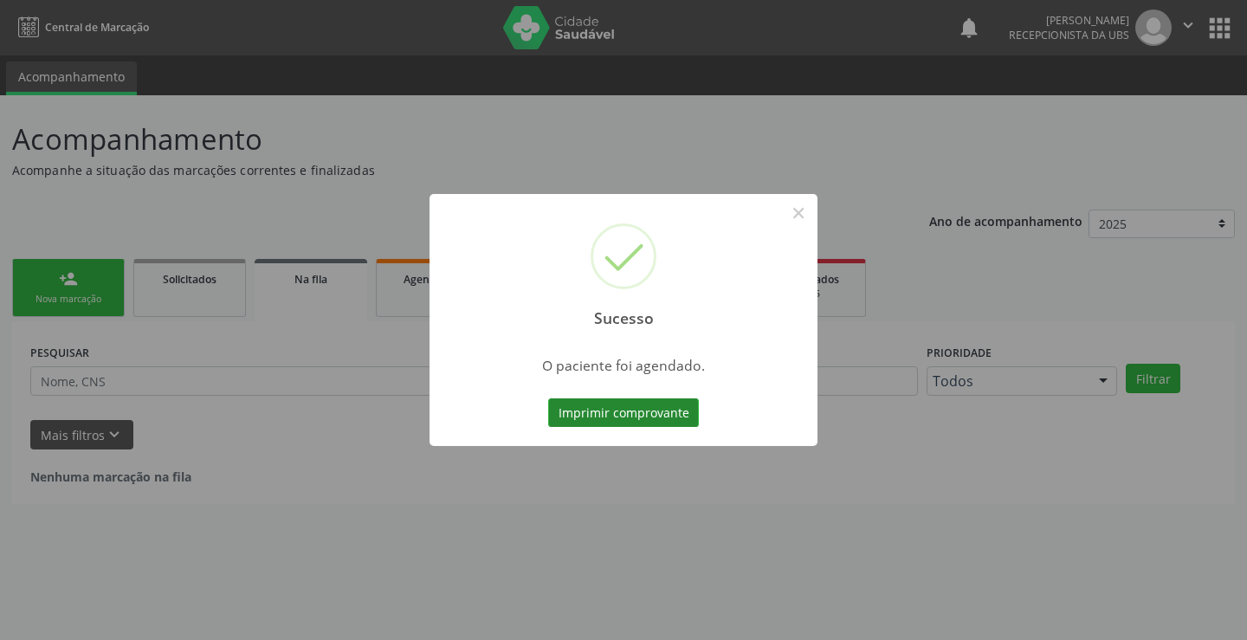
click at [692, 405] on button "Imprimir comprovante" at bounding box center [623, 412] width 151 height 29
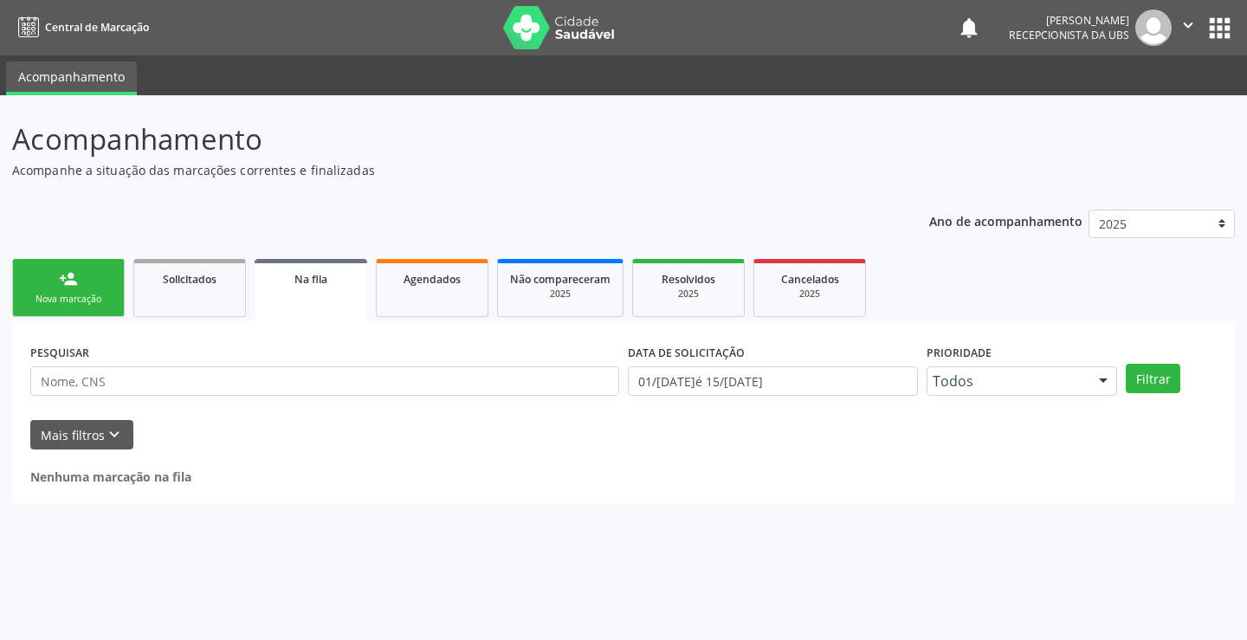
click at [62, 279] on div "person_add" at bounding box center [68, 278] width 19 height 19
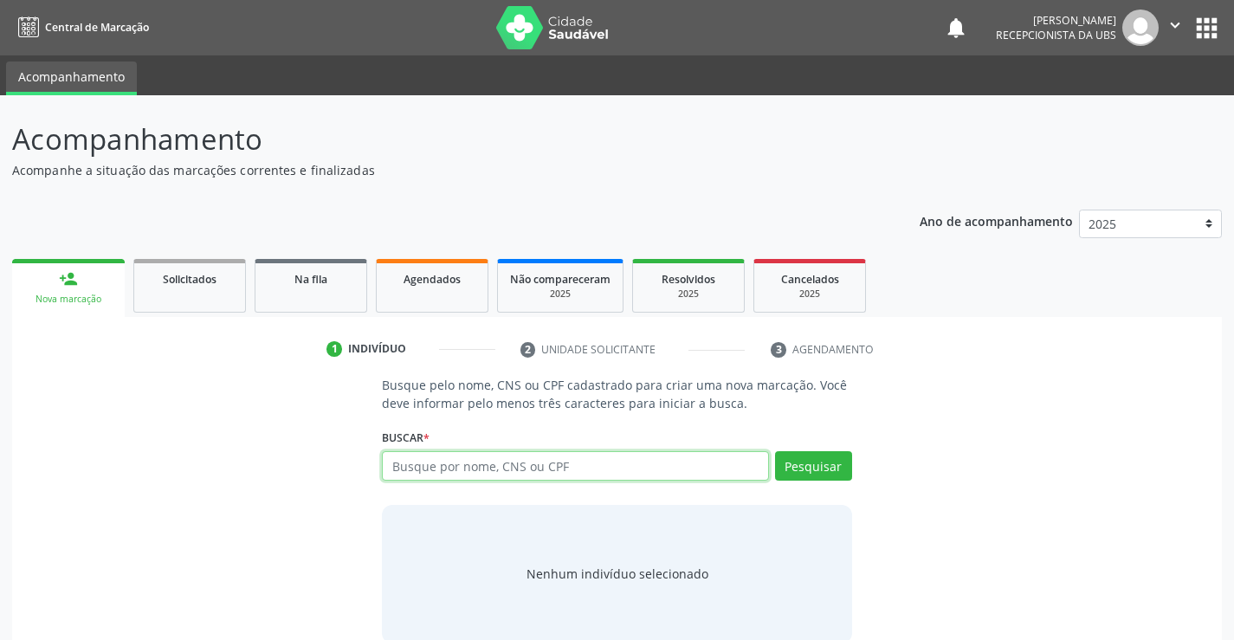
click at [492, 466] on input "text" at bounding box center [575, 465] width 386 height 29
type input "708509391401673"
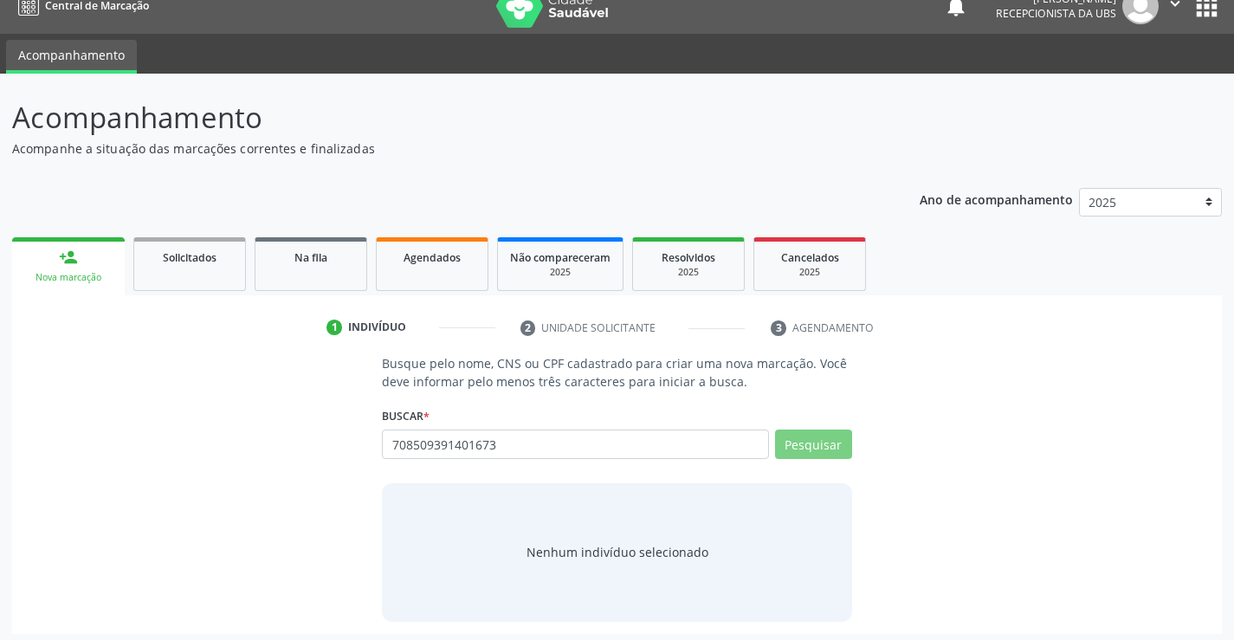
scroll to position [28, 0]
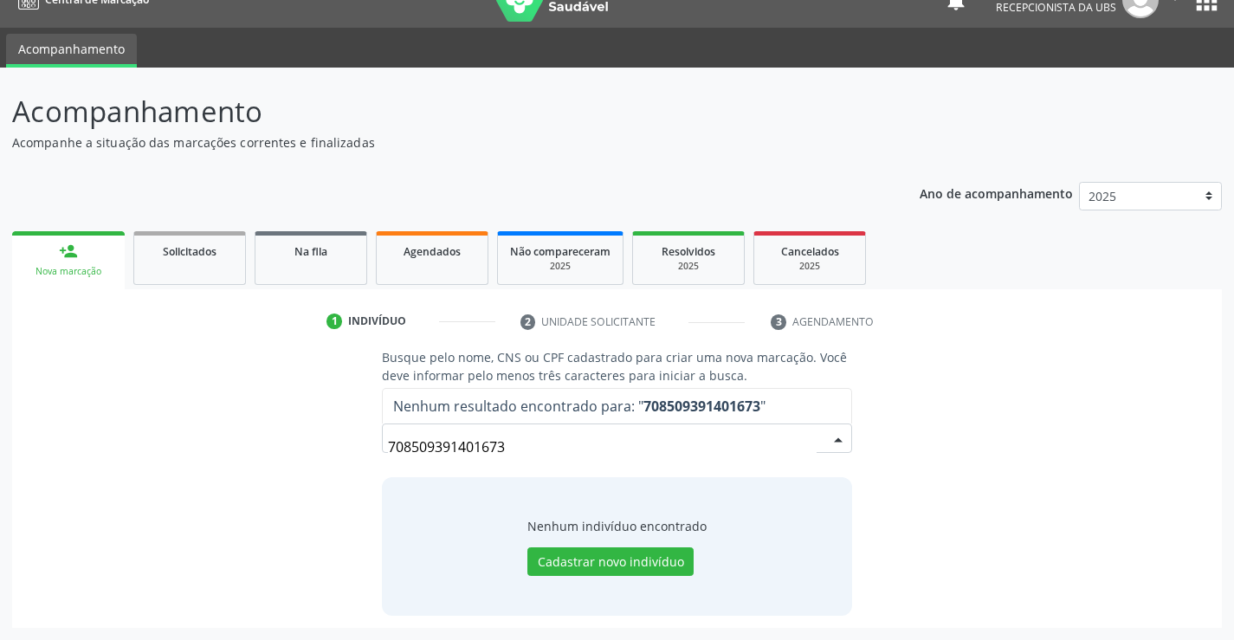
click at [637, 444] on input "708509391401673" at bounding box center [602, 447] width 428 height 35
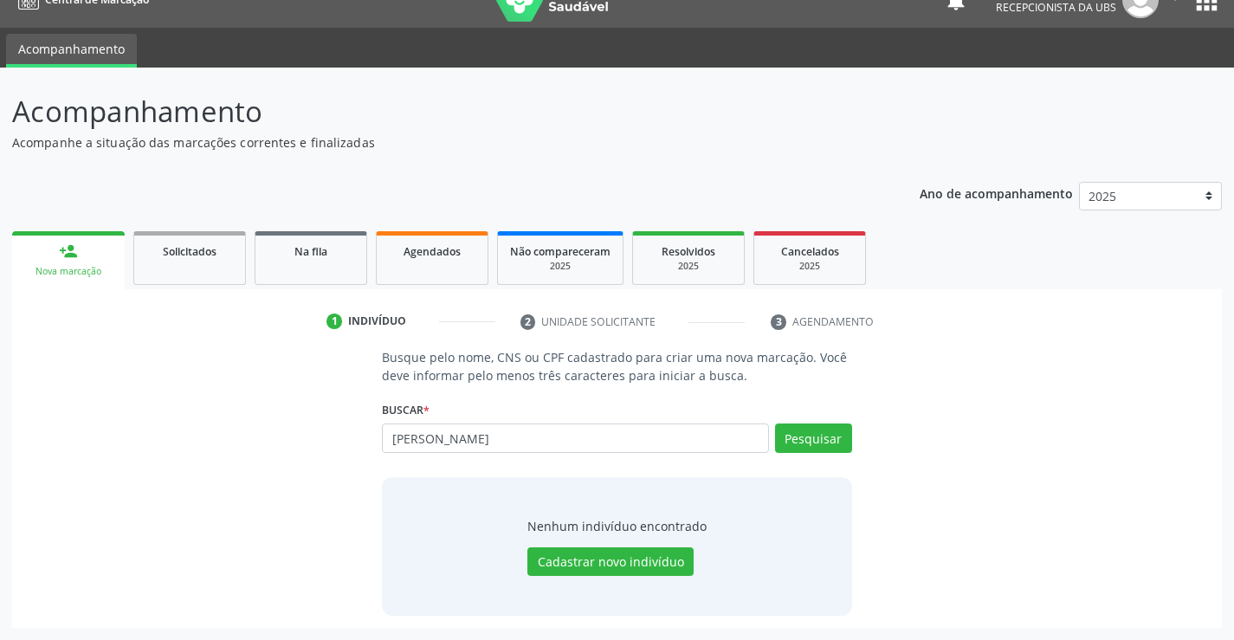
type input "DULCIMARY MARTINS"
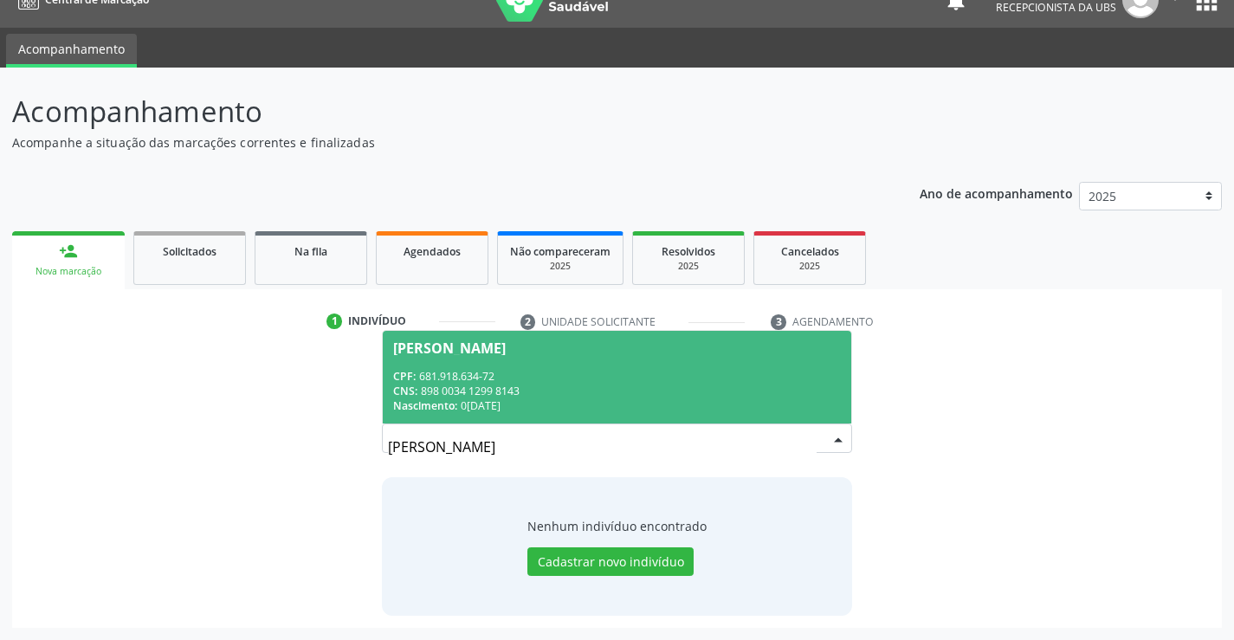
click at [657, 369] on div "CPF: 681.918.634-72" at bounding box center [616, 376] width 447 height 15
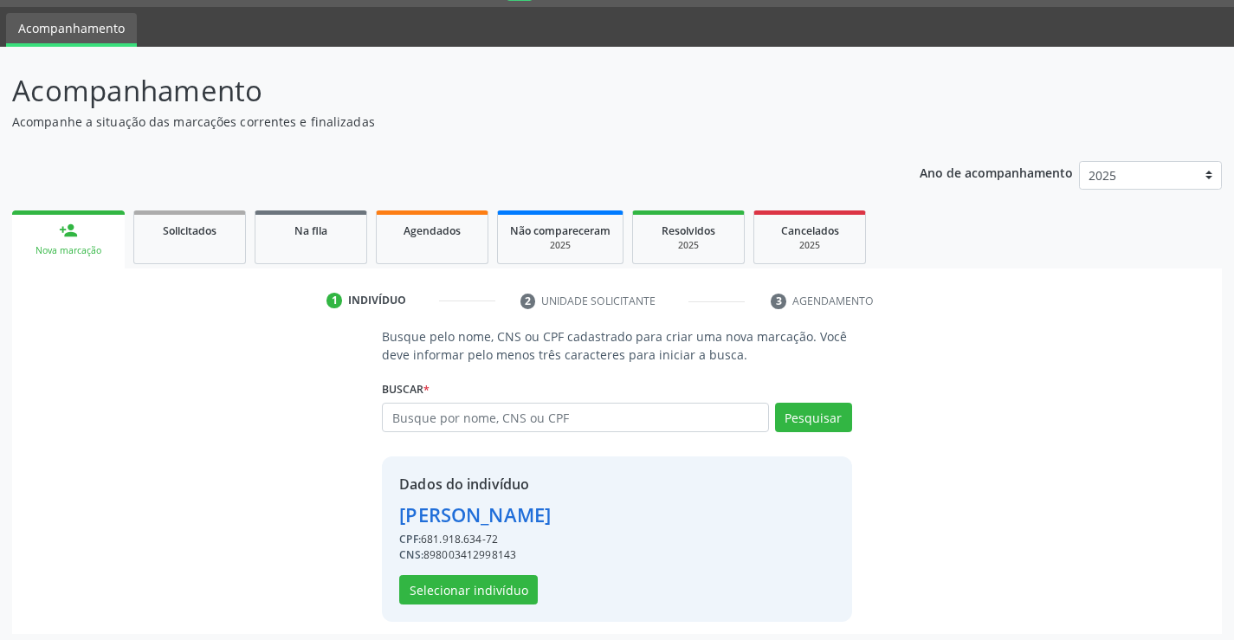
scroll to position [55, 0]
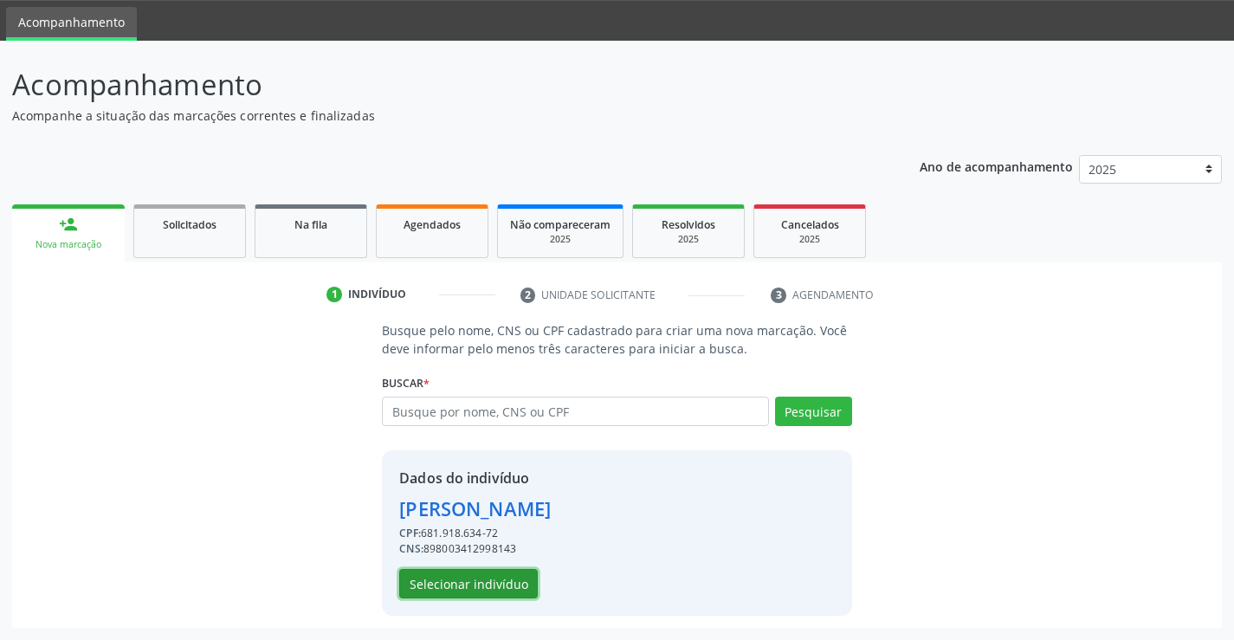
click at [519, 577] on button "Selecionar indivíduo" at bounding box center [468, 583] width 139 height 29
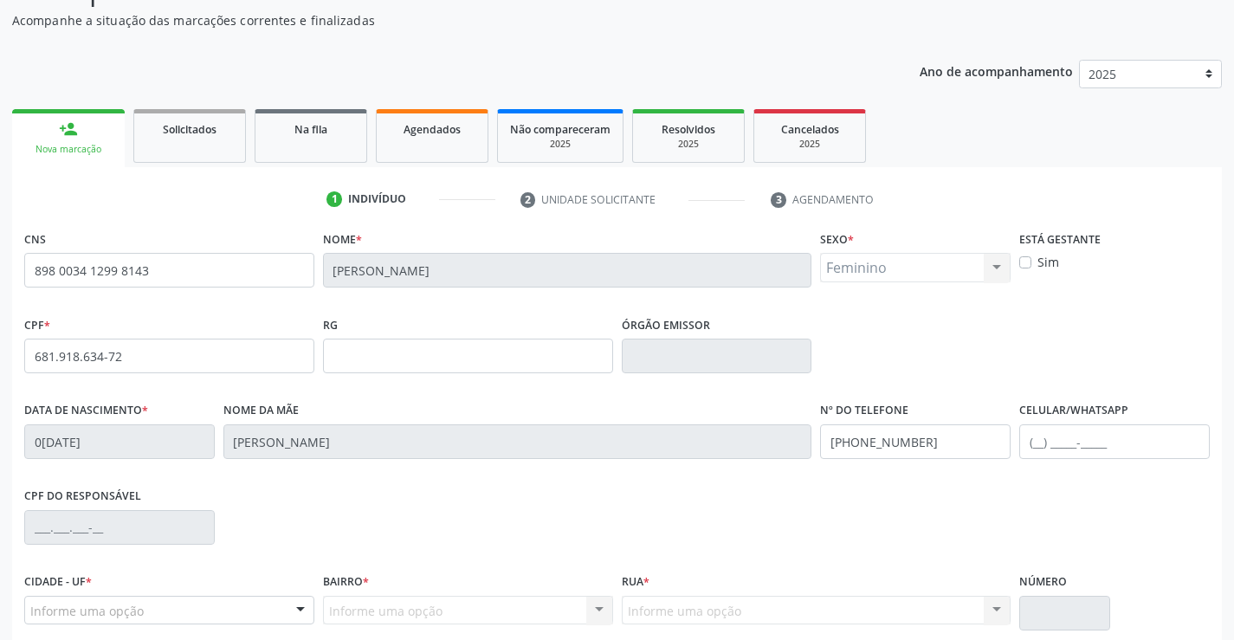
scroll to position [299, 0]
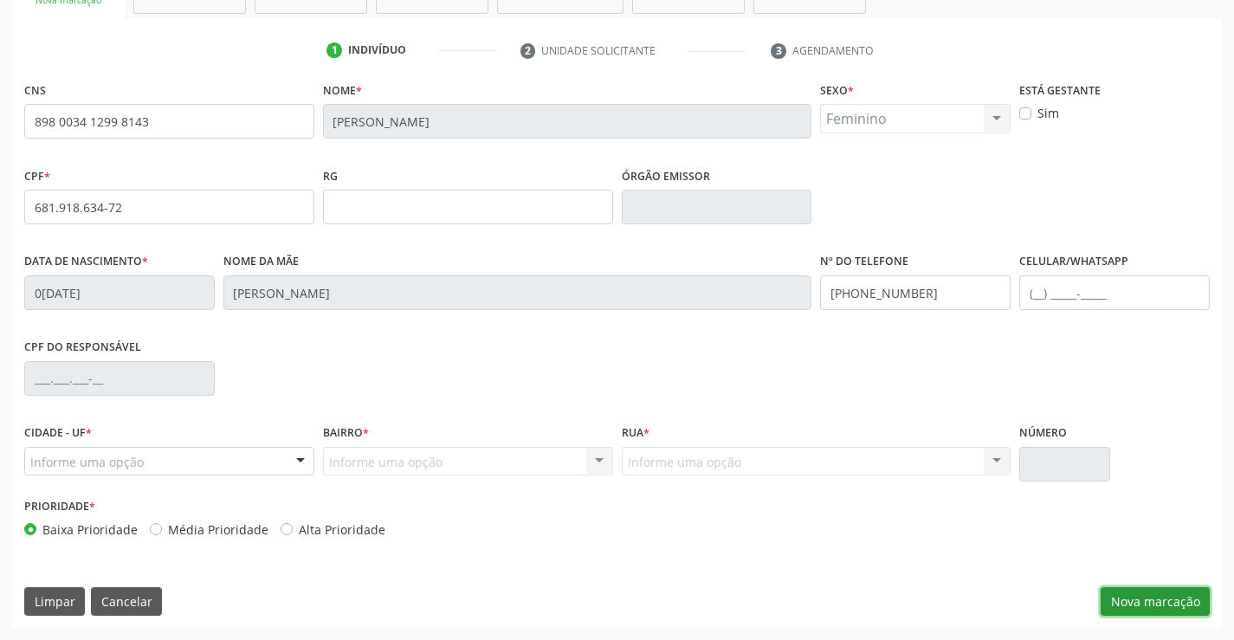
drag, startPoint x: 1171, startPoint y: 597, endPoint x: 1160, endPoint y: 592, distance: 11.3
click at [1170, 597] on button "Nova marcação" at bounding box center [1155, 601] width 109 height 29
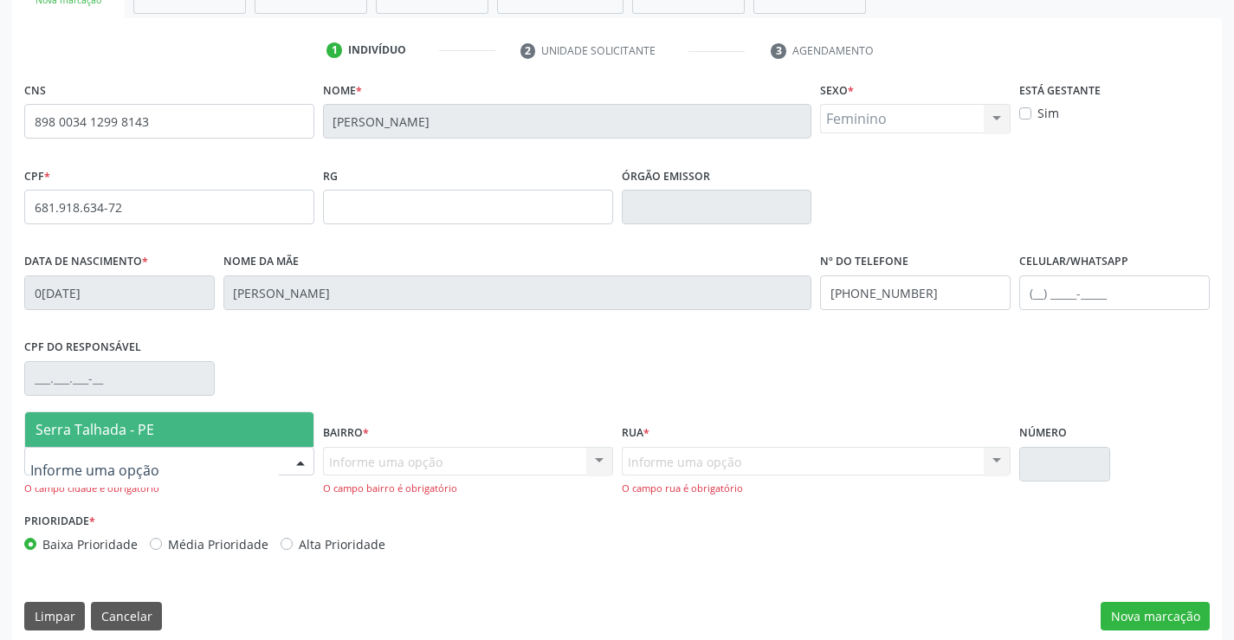
click at [133, 423] on span "Serra Talhada - PE" at bounding box center [95, 429] width 119 height 19
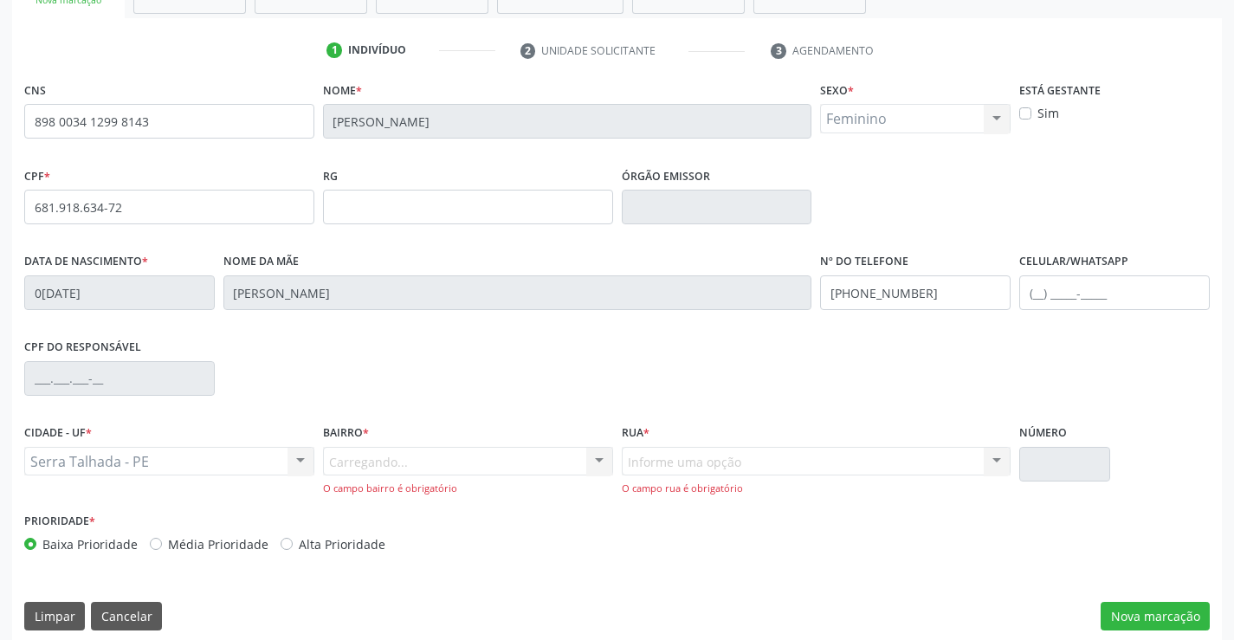
click at [353, 452] on div "Carregando... Nenhum resultado encontrado para: " " Nenhuma opção encontrada. D…" at bounding box center [468, 471] width 290 height 49
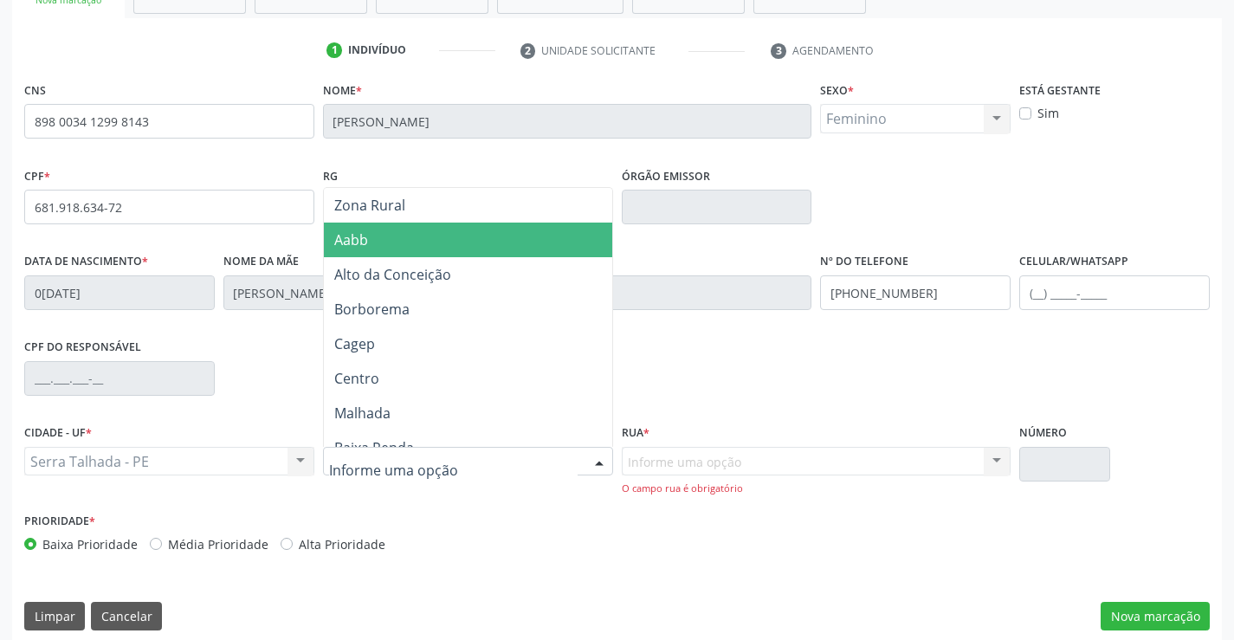
click at [372, 232] on span "Aabb" at bounding box center [468, 240] width 288 height 35
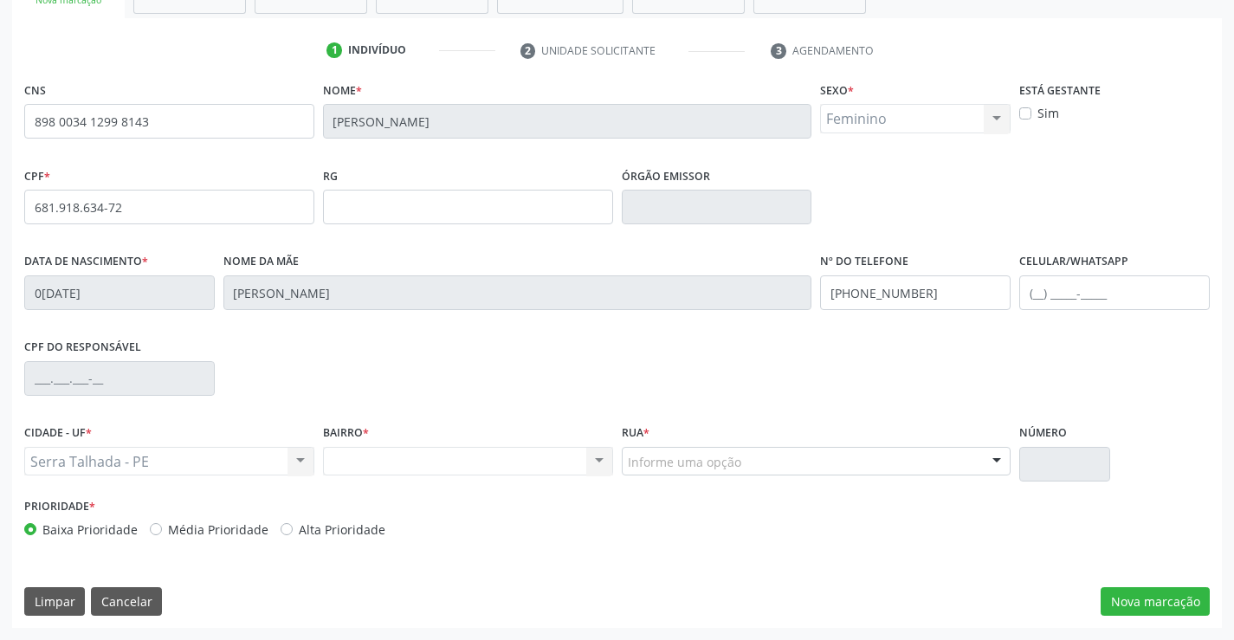
click at [479, 468] on div "Nenhum resultado encontrado para: " " Não há nenhuma opção para ser exibida." at bounding box center [468, 461] width 290 height 29
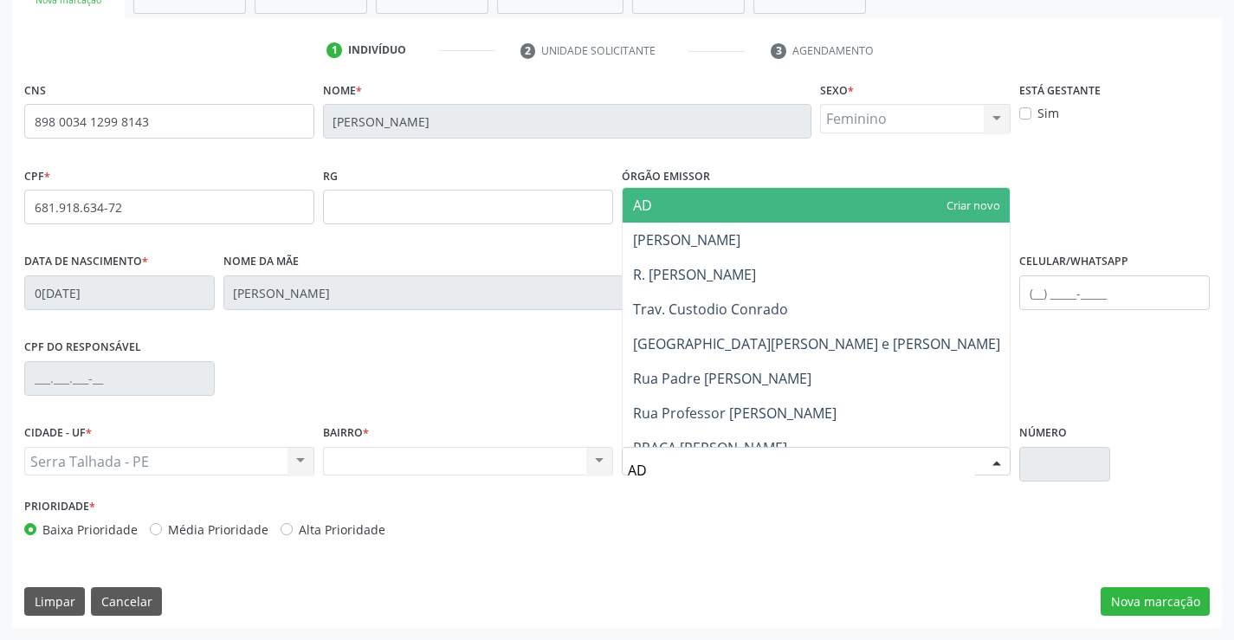
type input "ADR"
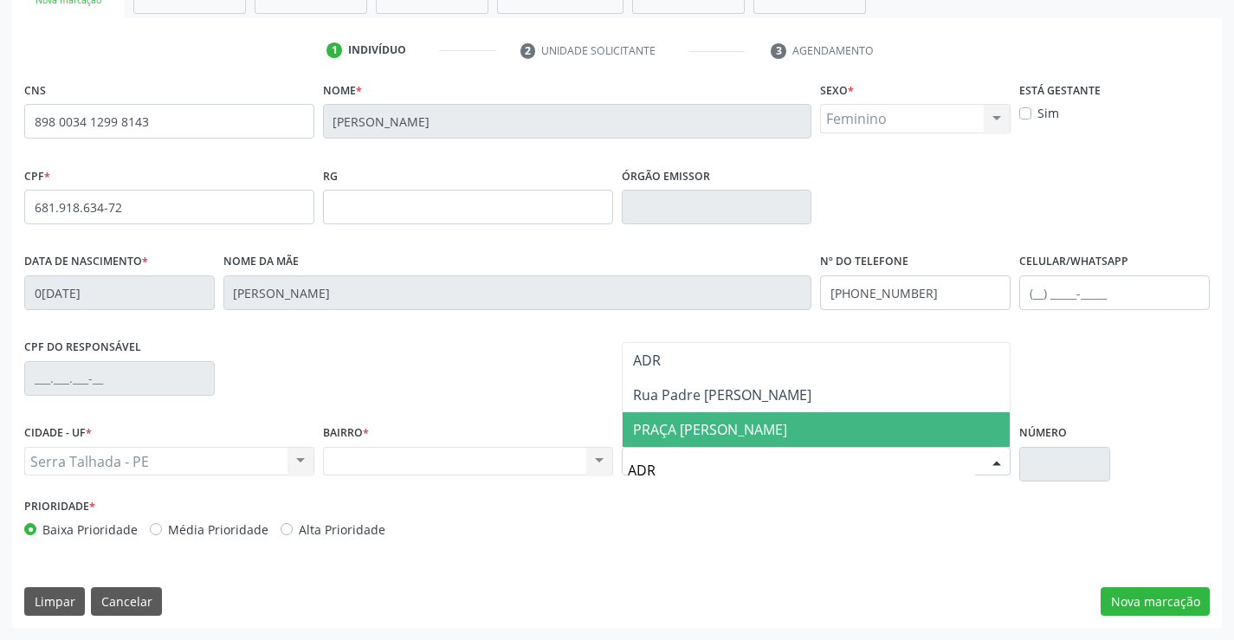
click at [872, 427] on span "PRAÇA ADRIANA KARLA" at bounding box center [817, 429] width 388 height 35
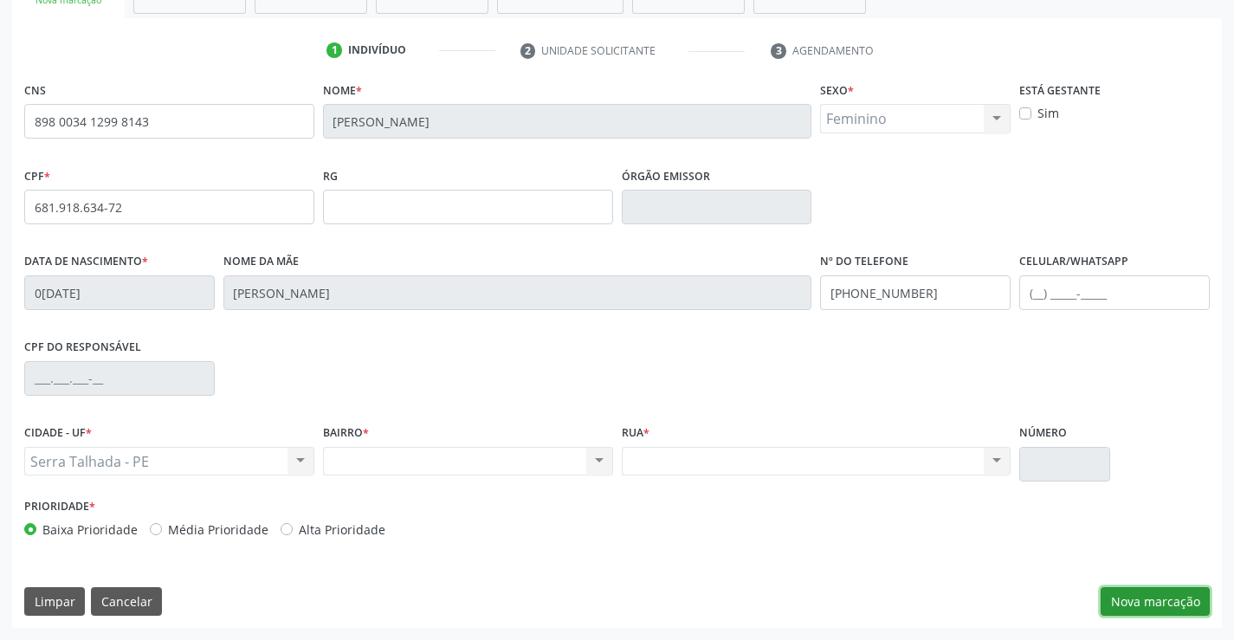
click at [1196, 606] on button "Nova marcação" at bounding box center [1155, 601] width 109 height 29
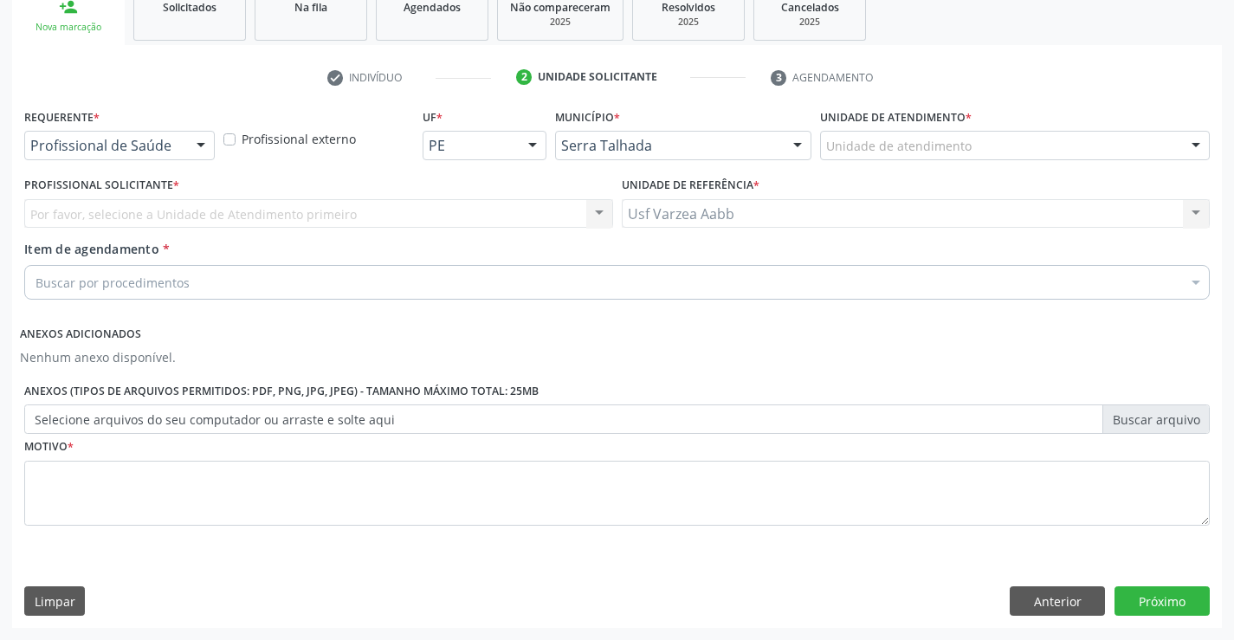
scroll to position [272, 0]
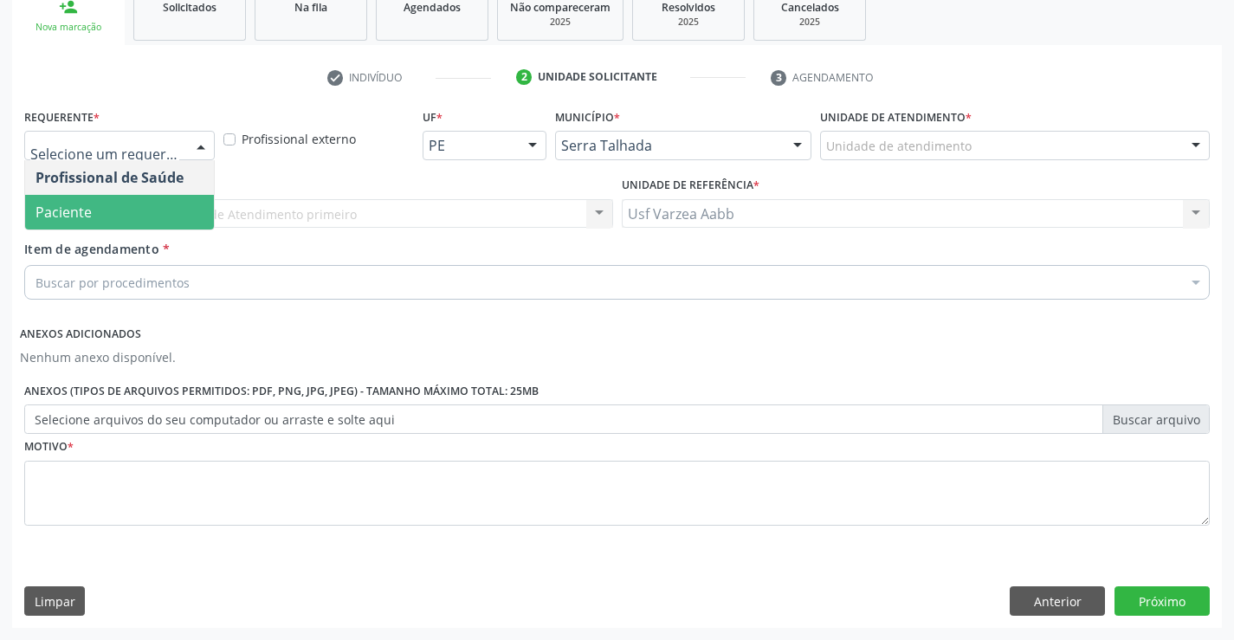
click at [111, 217] on span "Paciente" at bounding box center [119, 212] width 189 height 35
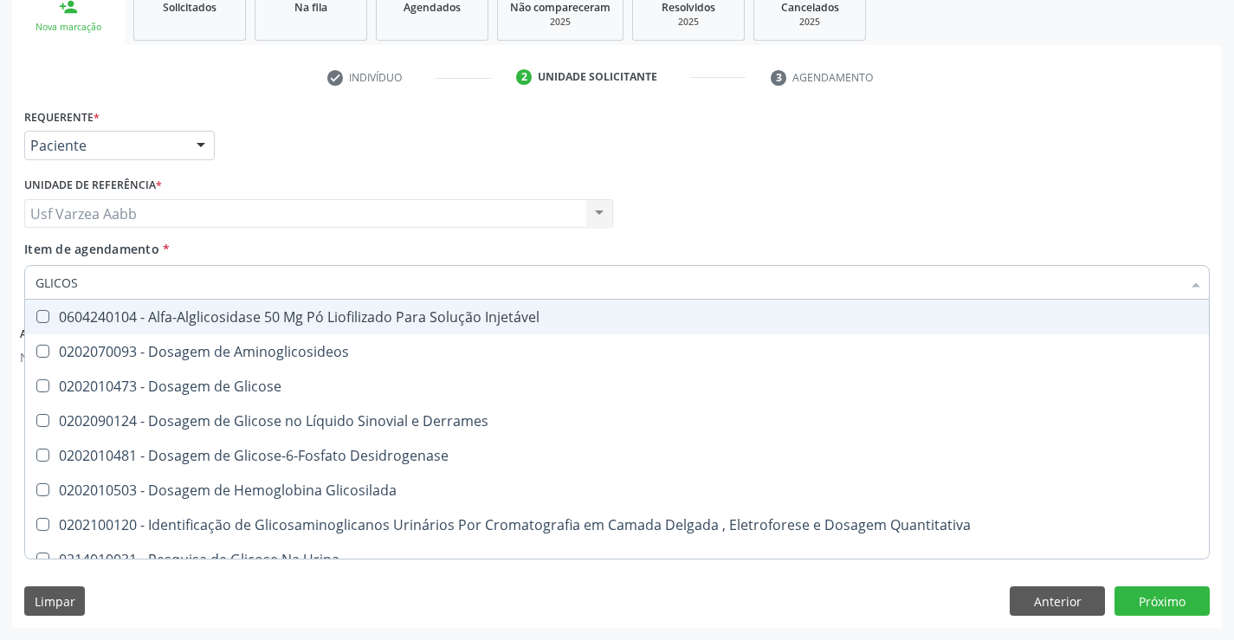
type input "GLICOSE"
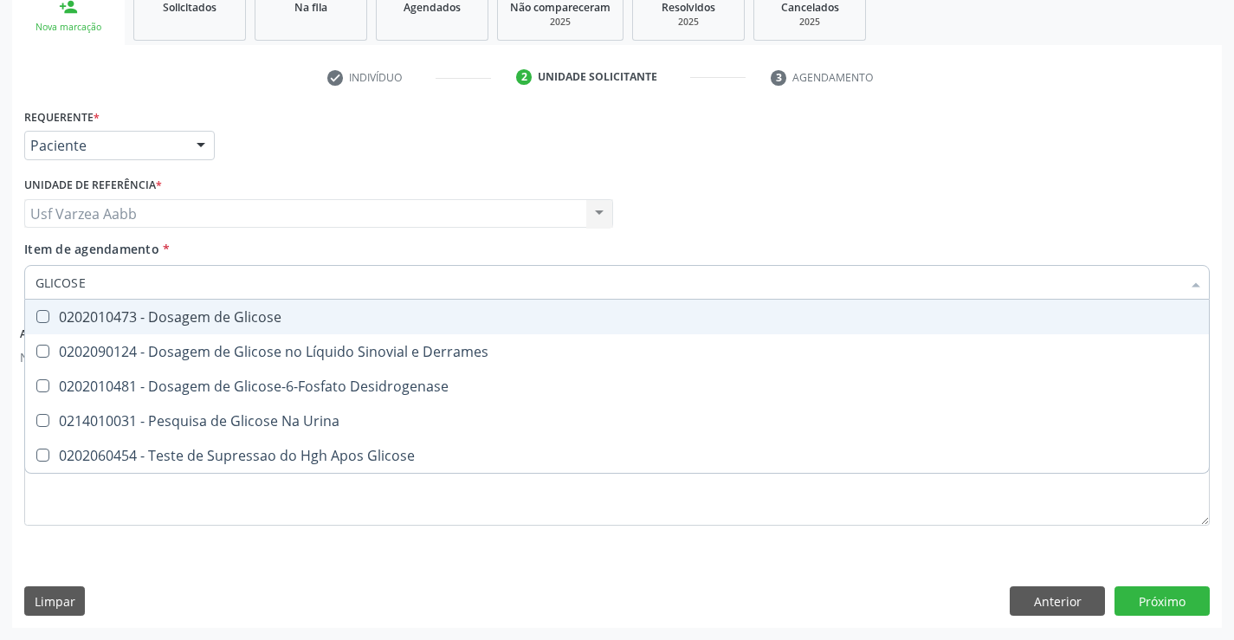
click at [130, 316] on div "0202010473 - Dosagem de Glicose" at bounding box center [617, 317] width 1163 height 14
checkbox Glicose "true"
click at [131, 288] on input "GLICOSE" at bounding box center [609, 282] width 1146 height 35
type input "CR"
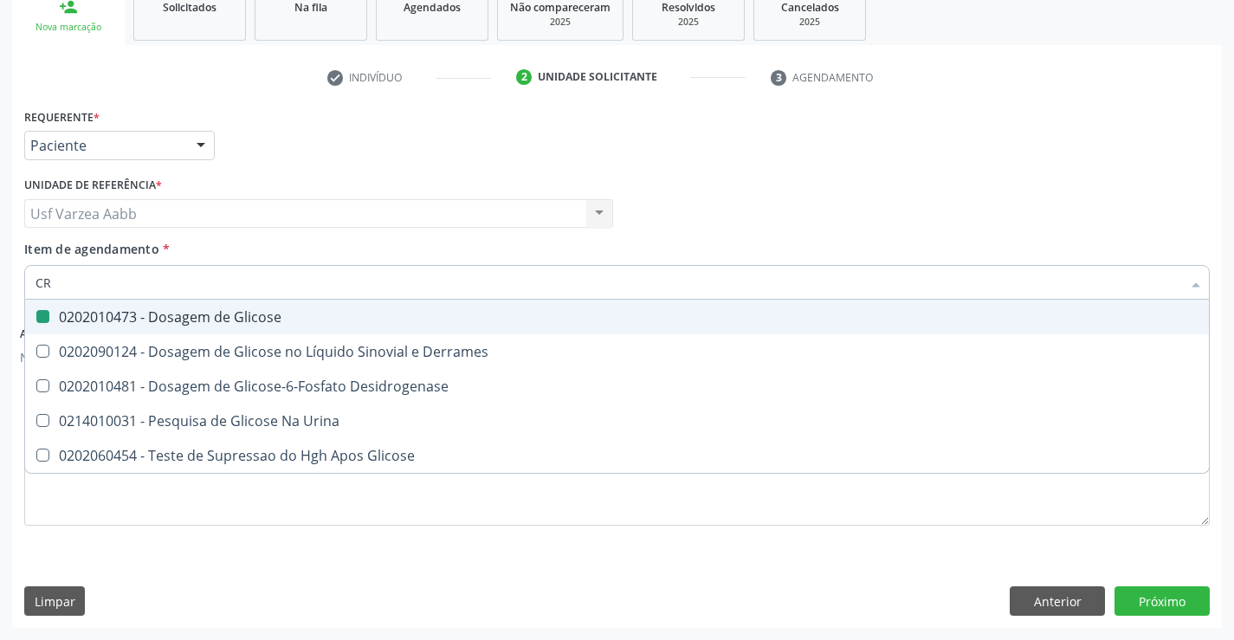
checkbox Glicose "false"
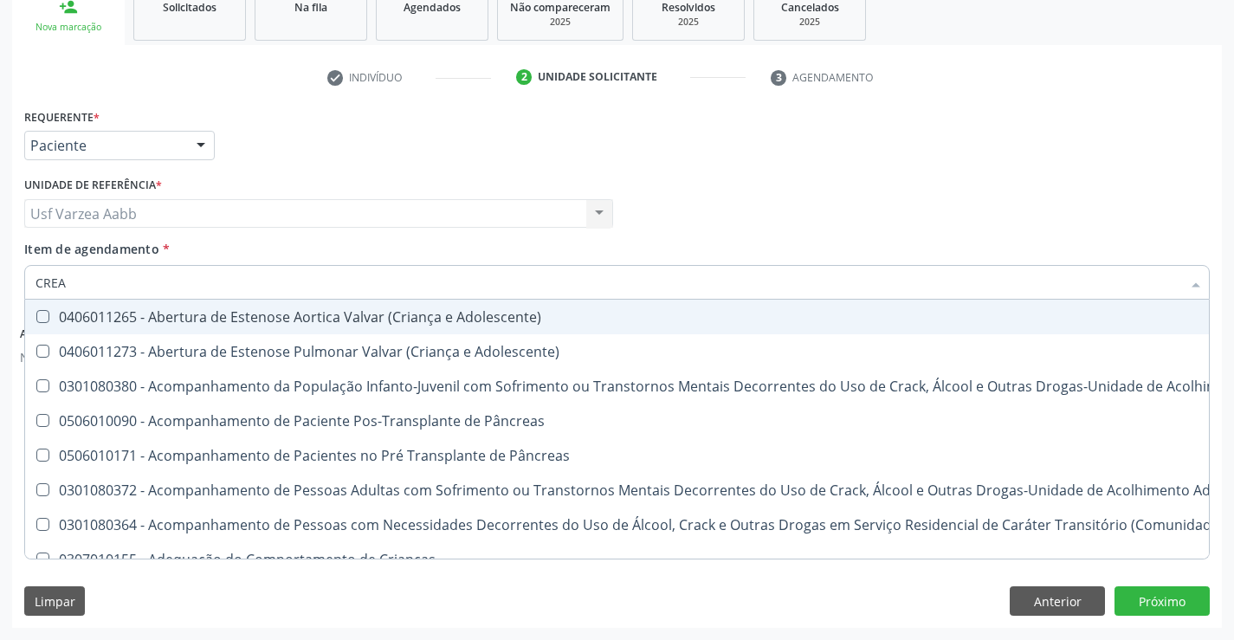
type input "CREAT"
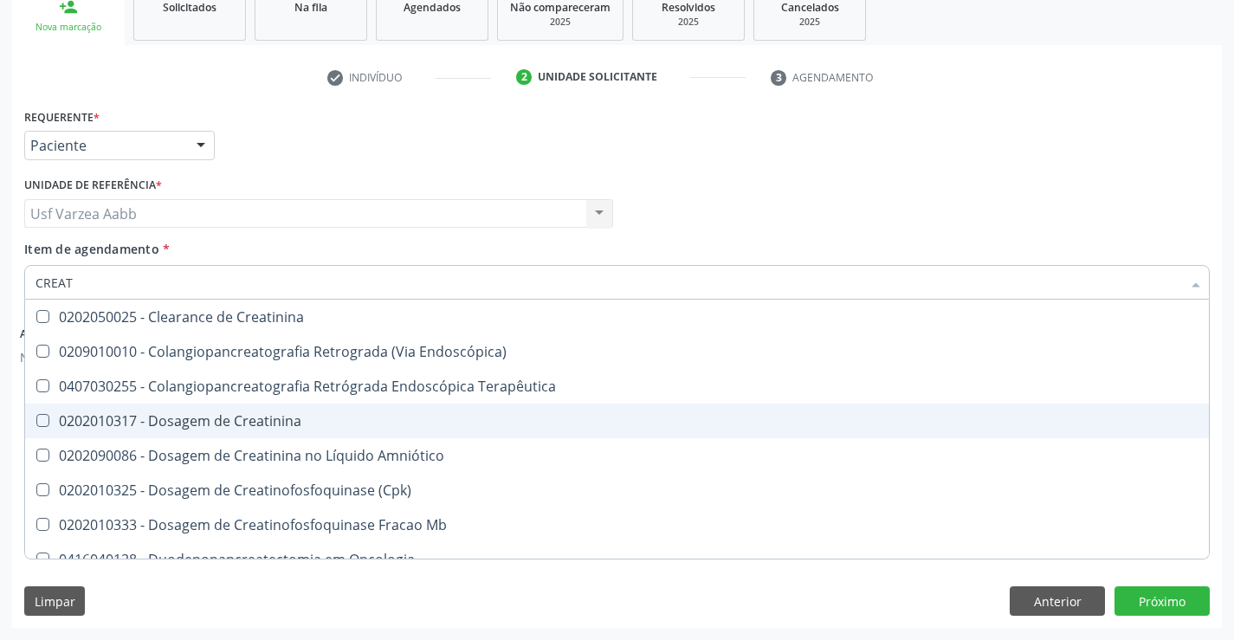
click at [186, 416] on div "0202010317 - Dosagem de Creatinina" at bounding box center [617, 421] width 1163 height 14
checkbox Creatinina "true"
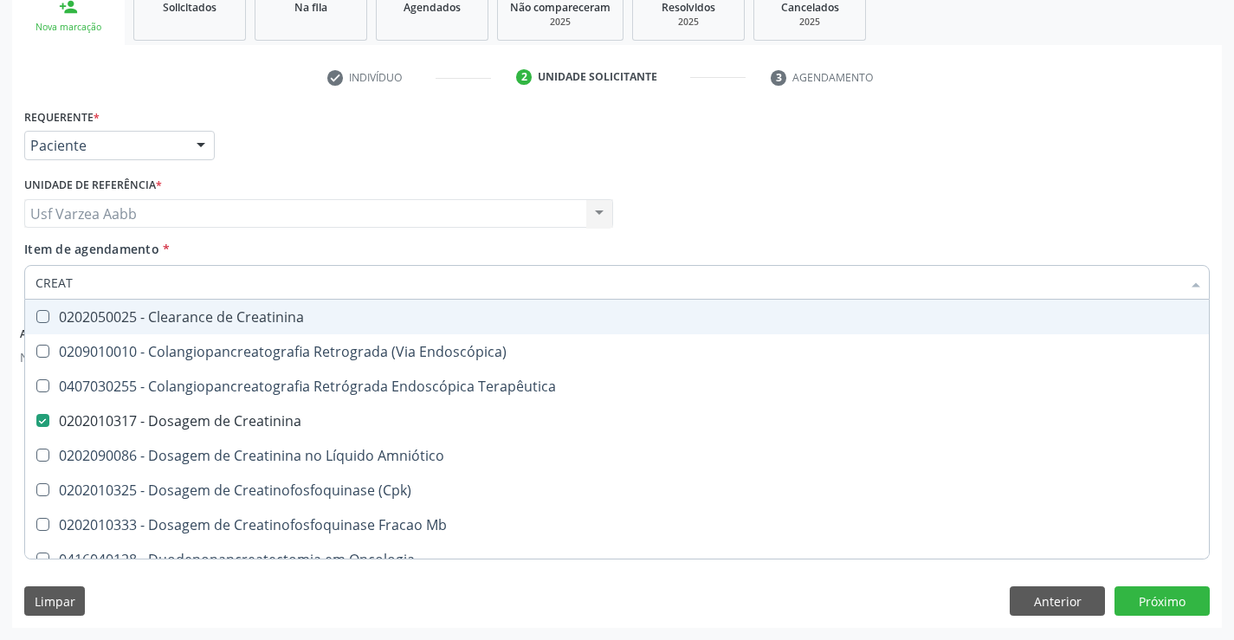
click at [171, 277] on input "CREAT" at bounding box center [609, 282] width 1146 height 35
type input "UREI"
checkbox Creatinina "false"
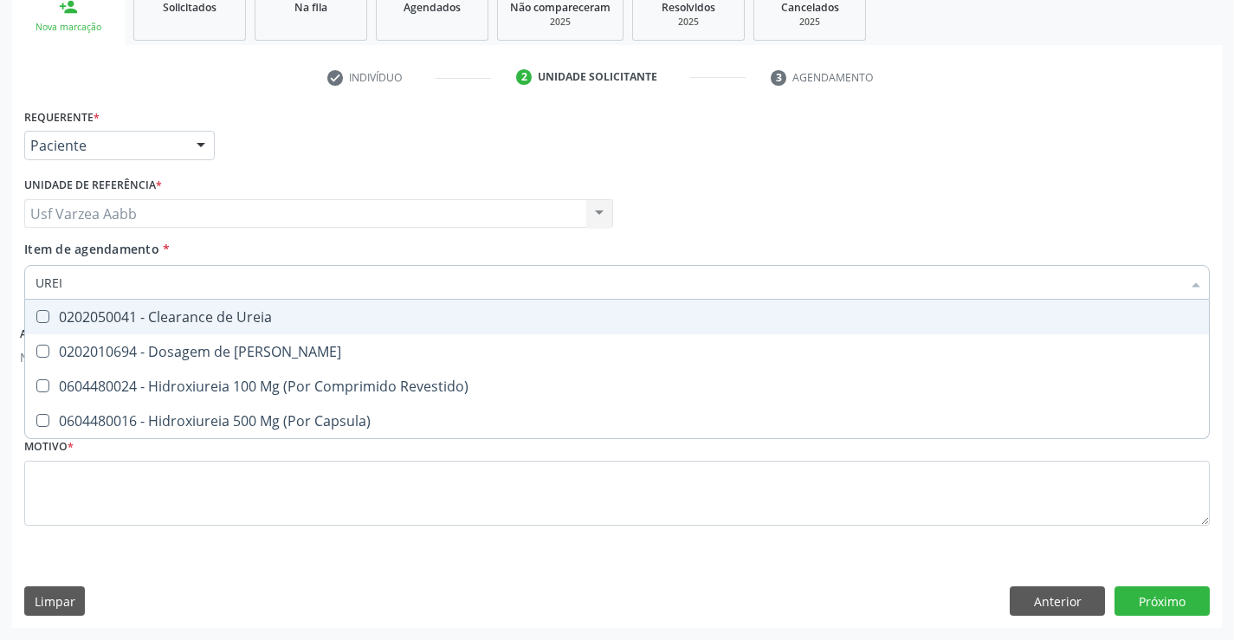
type input "UREIA"
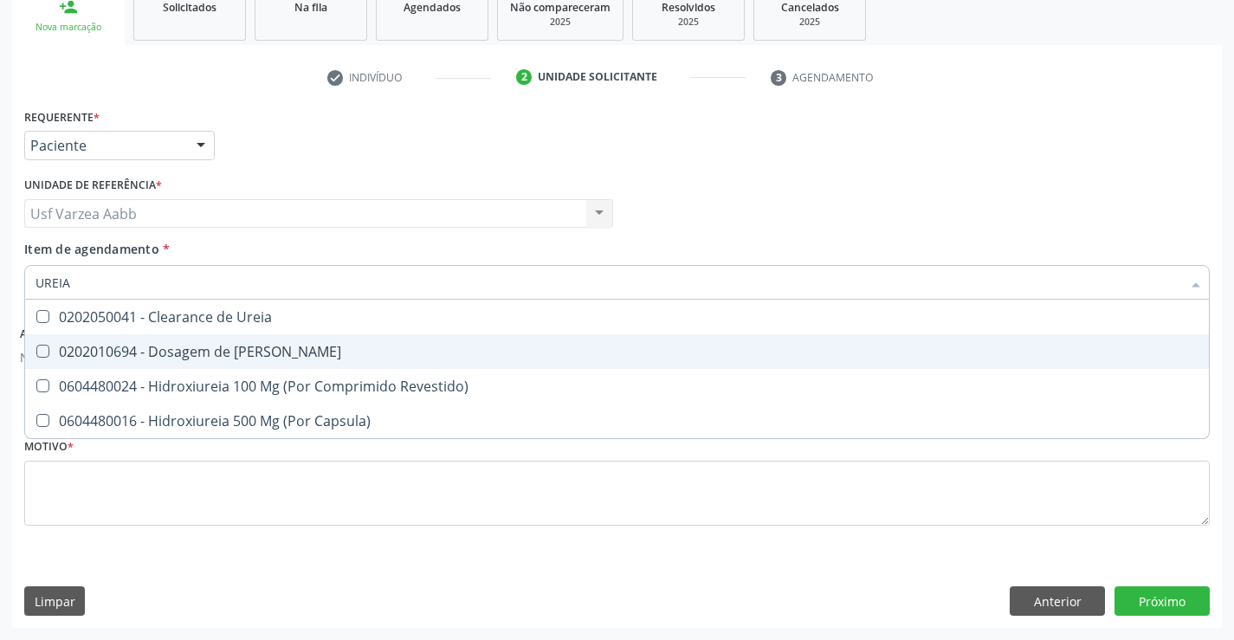
click at [171, 354] on div "0202010694 - Dosagem de [PERSON_NAME]" at bounding box center [617, 352] width 1163 height 14
checkbox Ureia "true"
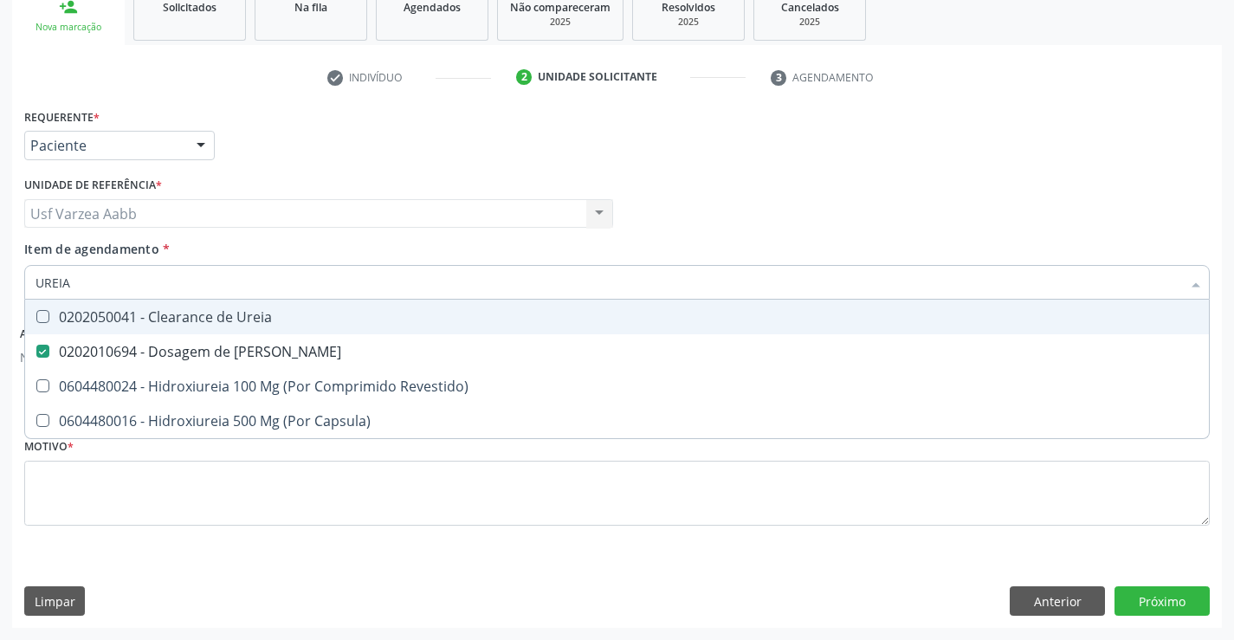
click at [171, 280] on input "UREIA" at bounding box center [609, 282] width 1146 height 35
type input "COL"
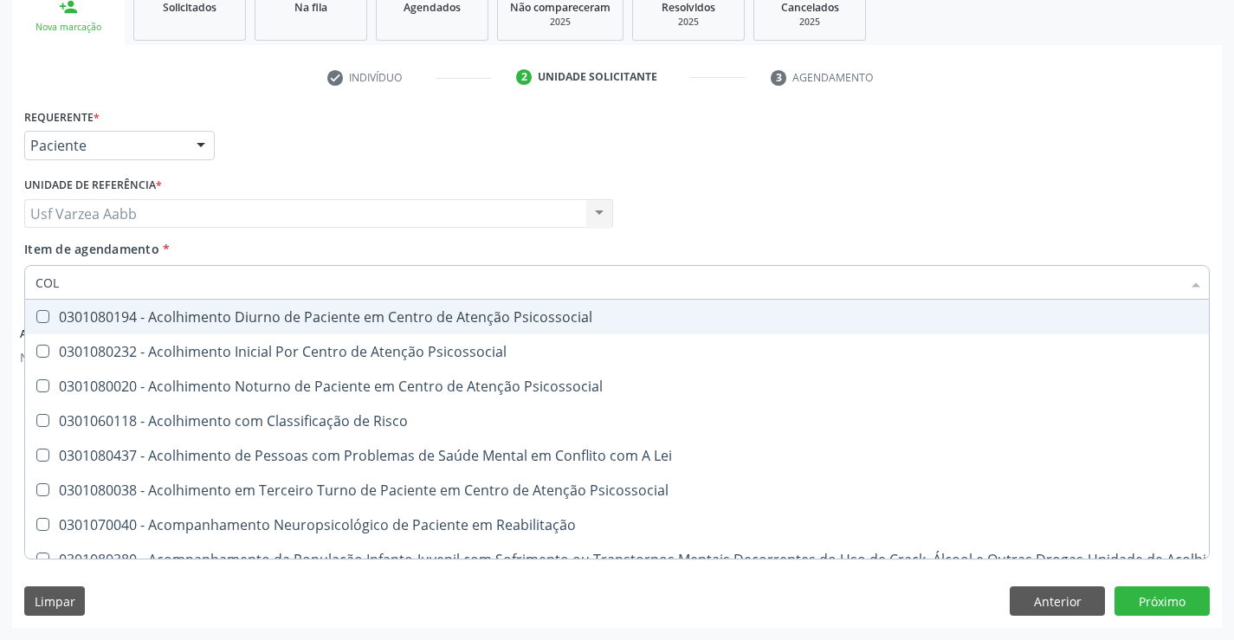
checkbox Psicossocial "false"
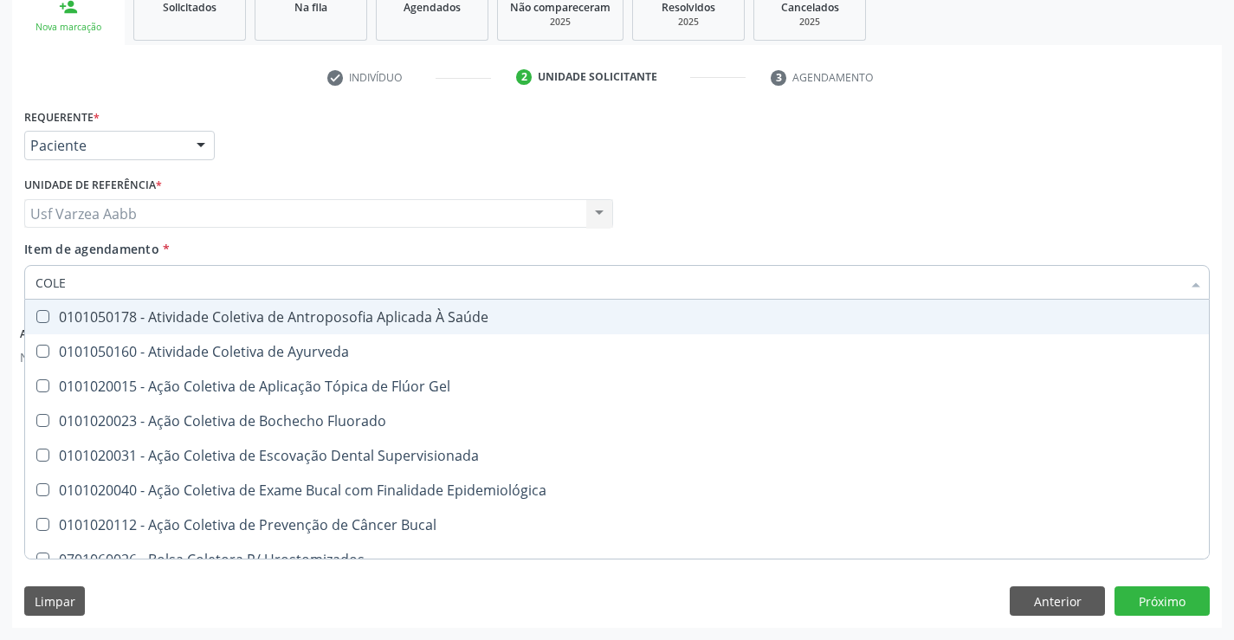
type input "COLES"
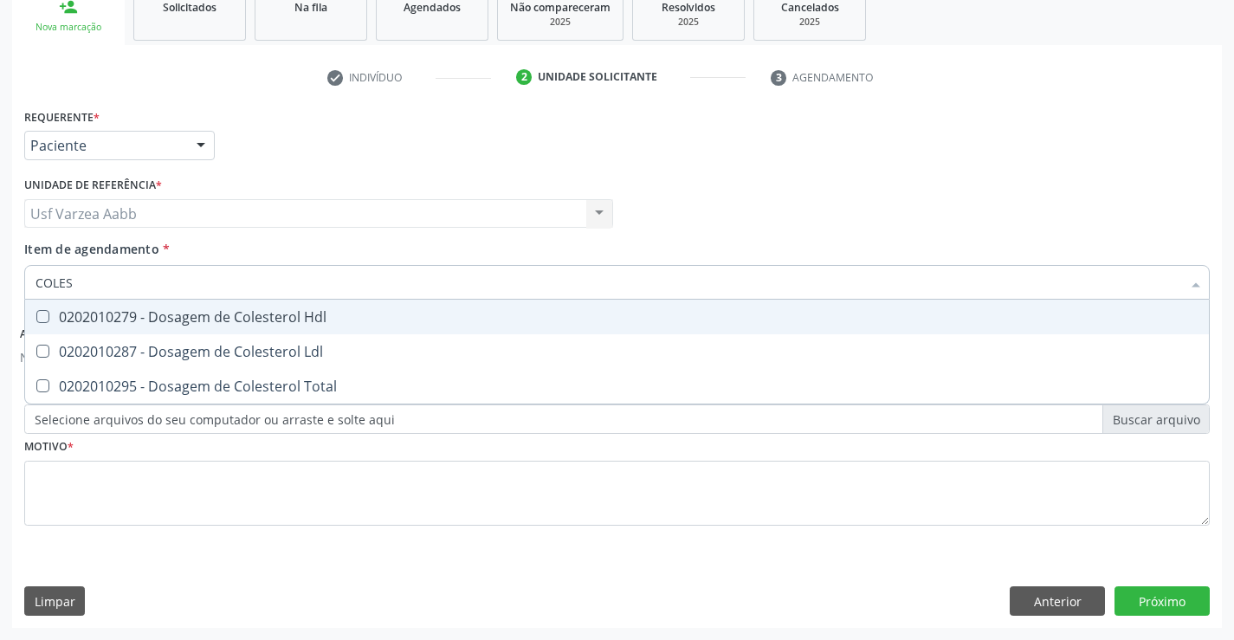
click at [158, 318] on div "0202010279 - Dosagem de Colesterol Hdl" at bounding box center [617, 317] width 1163 height 14
checkbox Hdl "true"
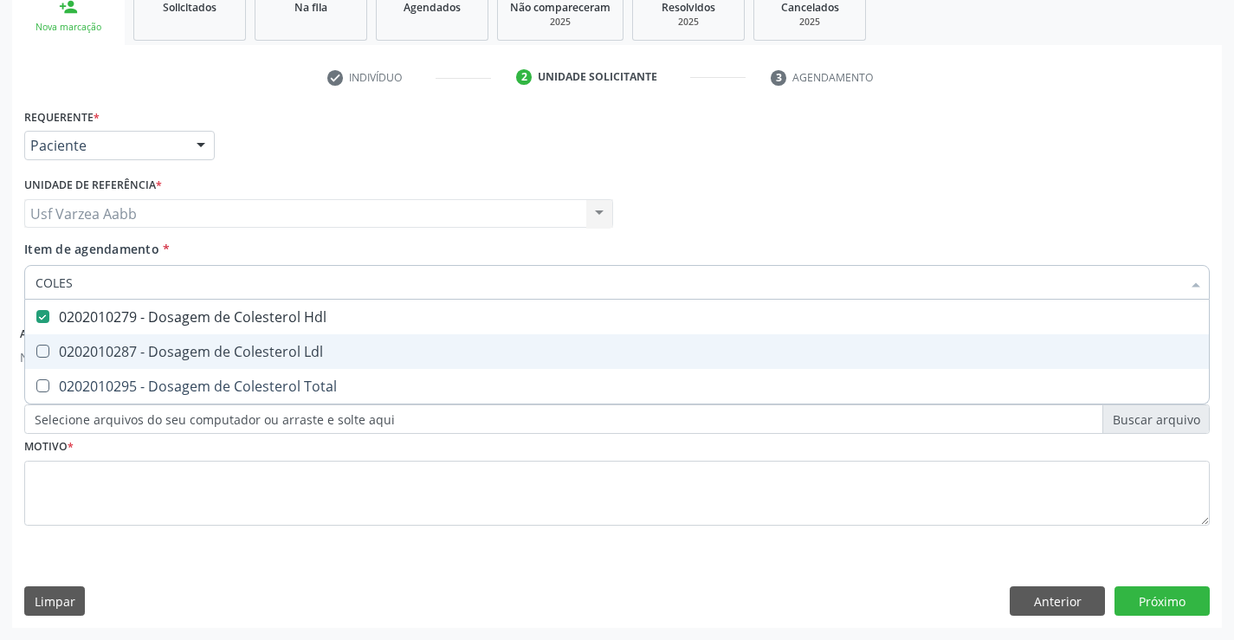
click at [158, 339] on span "0202010287 - Dosagem de Colesterol Ldl" at bounding box center [617, 351] width 1184 height 35
checkbox Ldl "true"
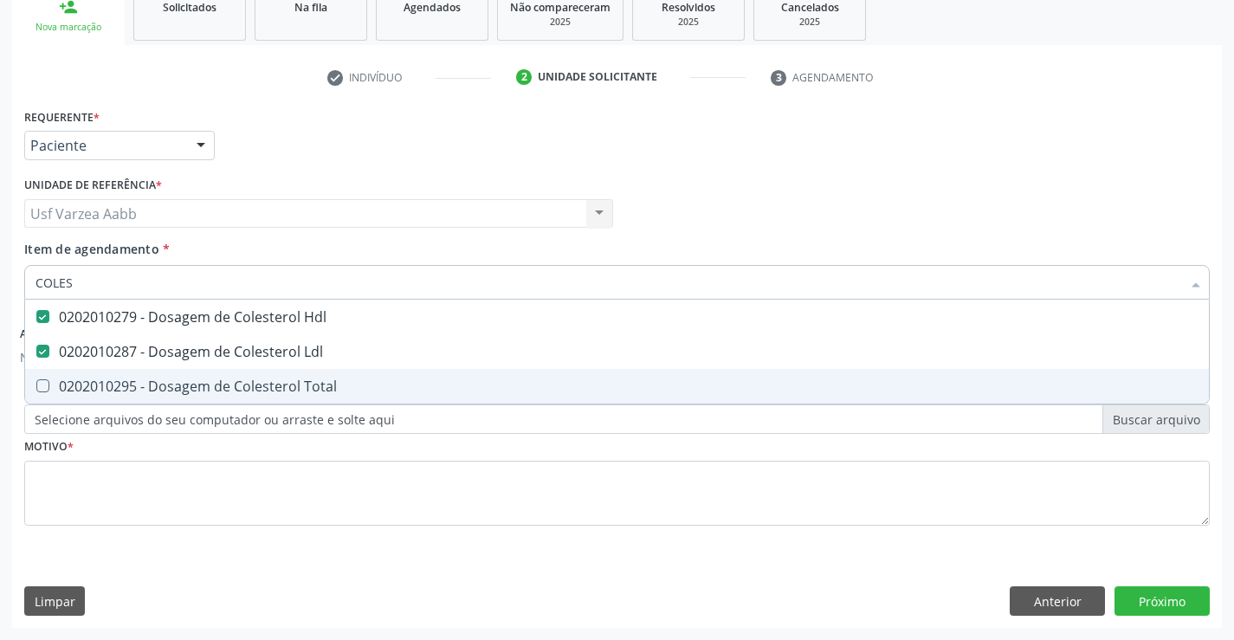
drag, startPoint x: 158, startPoint y: 384, endPoint x: 158, endPoint y: 320, distance: 64.1
click at [157, 384] on div "0202010295 - Dosagem de Colesterol Total" at bounding box center [617, 386] width 1163 height 14
checkbox Total "true"
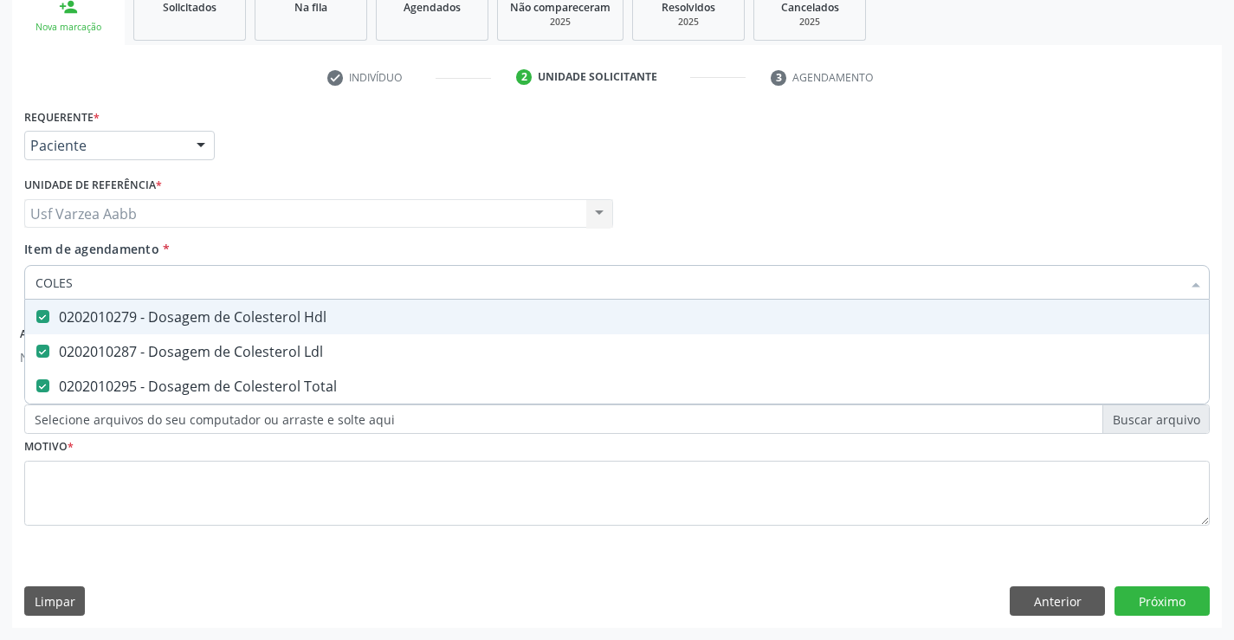
click at [161, 282] on input "COLES" at bounding box center [609, 282] width 1146 height 35
type input "TRI"
checkbox Hdl "false"
checkbox Ldl "false"
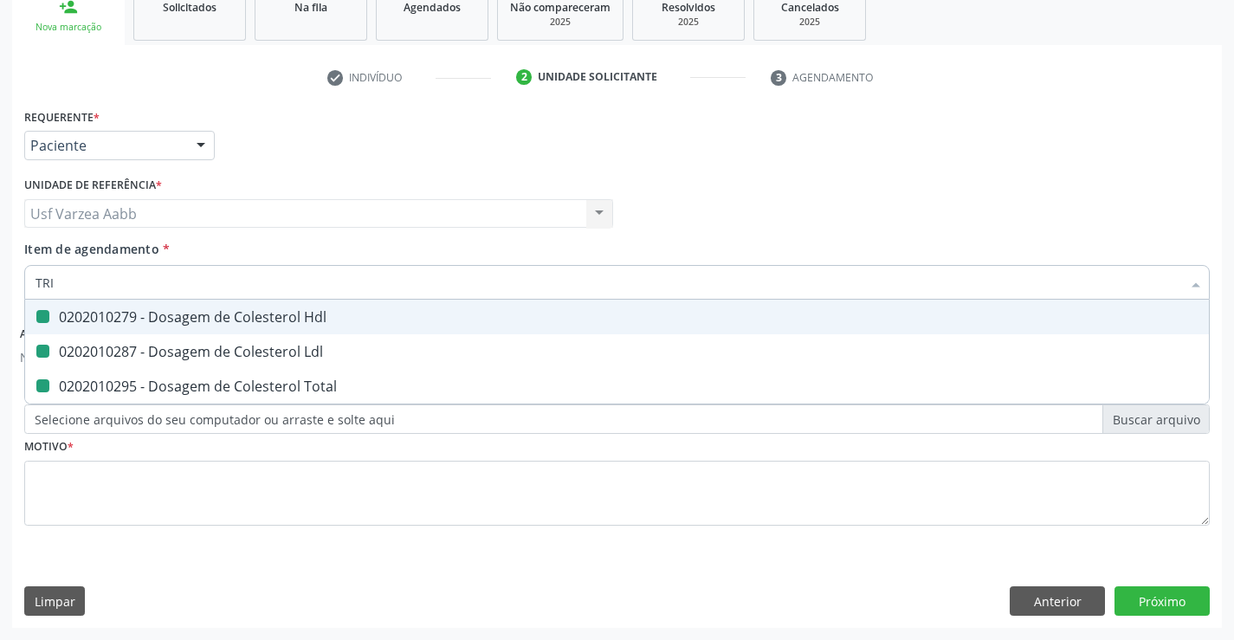
checkbox Total "false"
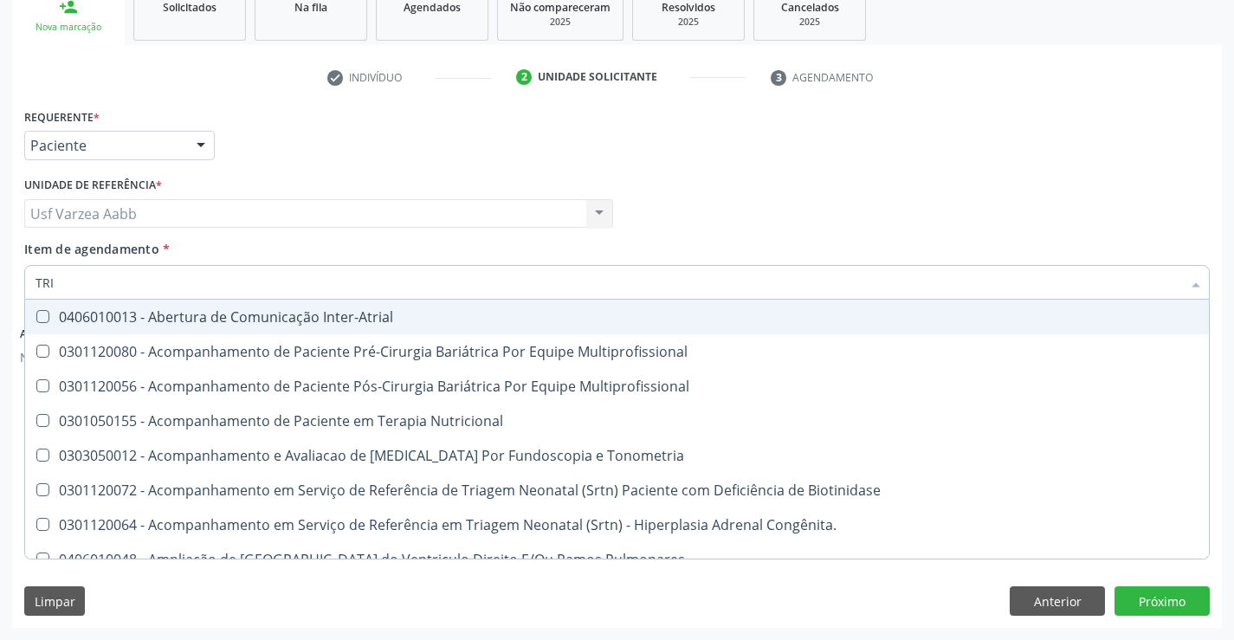
type input "TRIG"
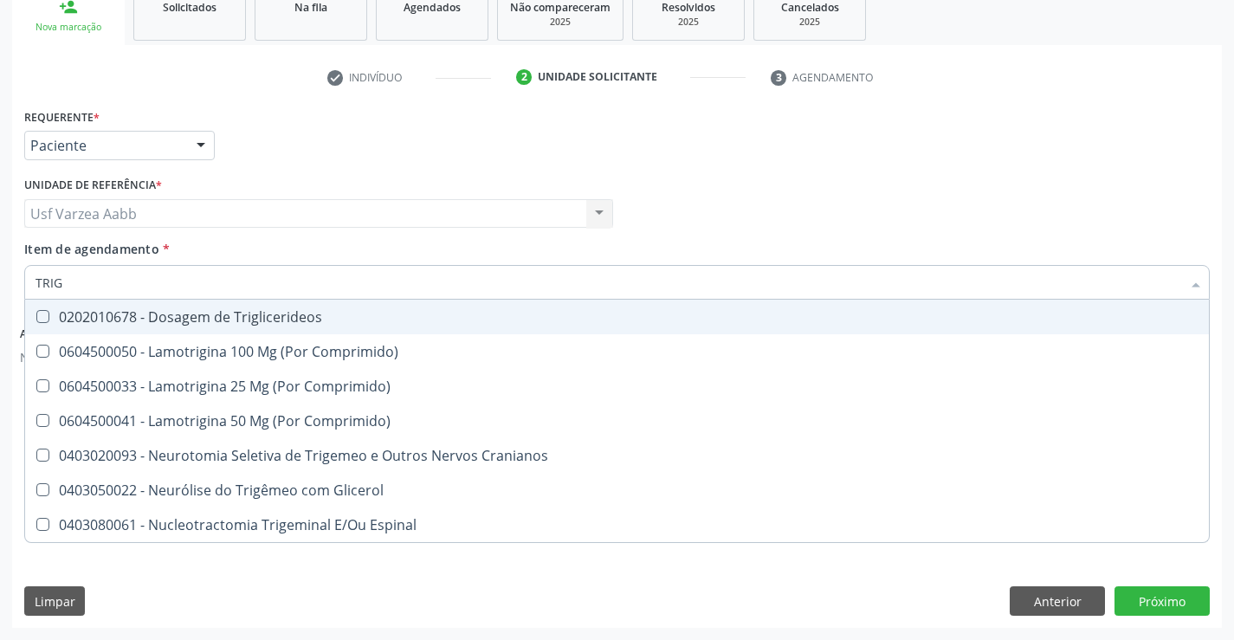
click at [148, 315] on div "0202010678 - Dosagem de Triglicerideos" at bounding box center [617, 317] width 1163 height 14
checkbox Triglicerideos "true"
click at [151, 287] on input "TRIG" at bounding box center [609, 282] width 1146 height 35
type input "HEM"
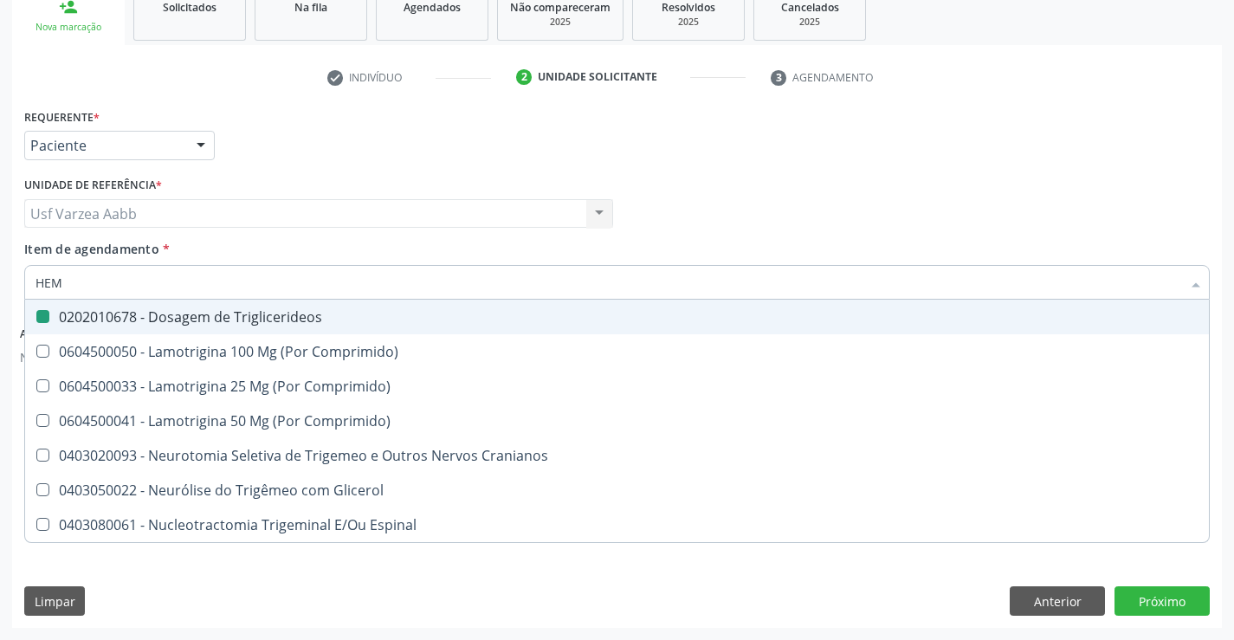
checkbox Triglicerideos "false"
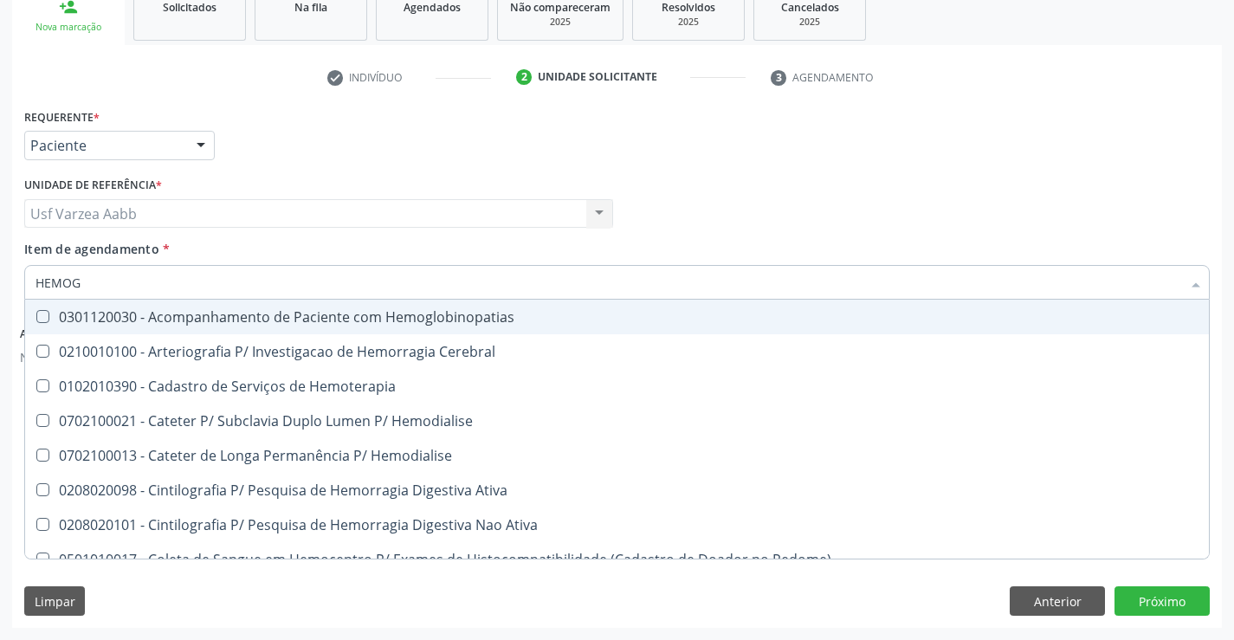
type input "HEMOGR"
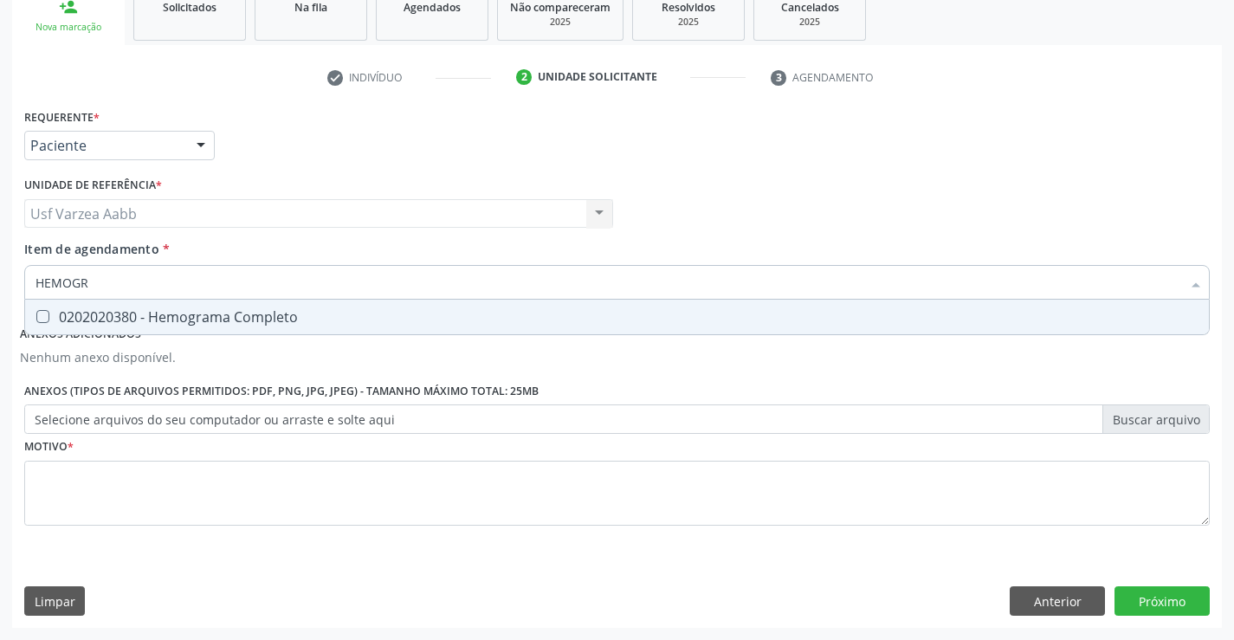
click at [131, 312] on div "0202020380 - Hemograma Completo" at bounding box center [617, 317] width 1163 height 14
checkbox Completo "true"
click at [145, 287] on input "HEMOGR" at bounding box center [609, 282] width 1146 height 35
type input "URIN"
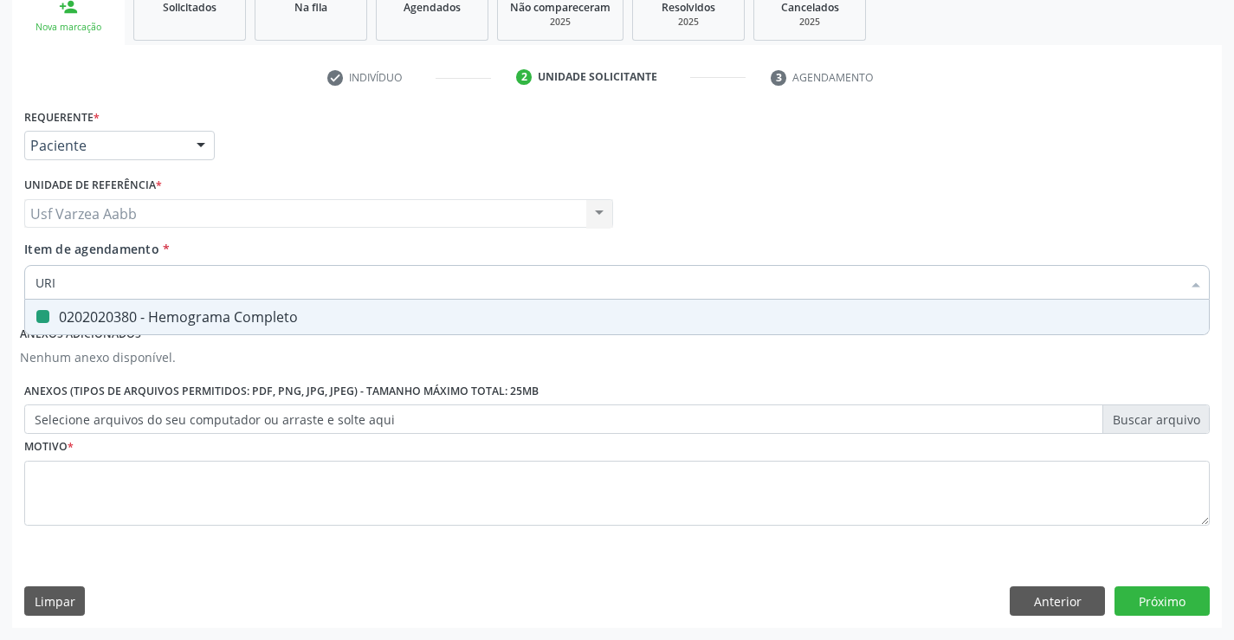
checkbox Completo "false"
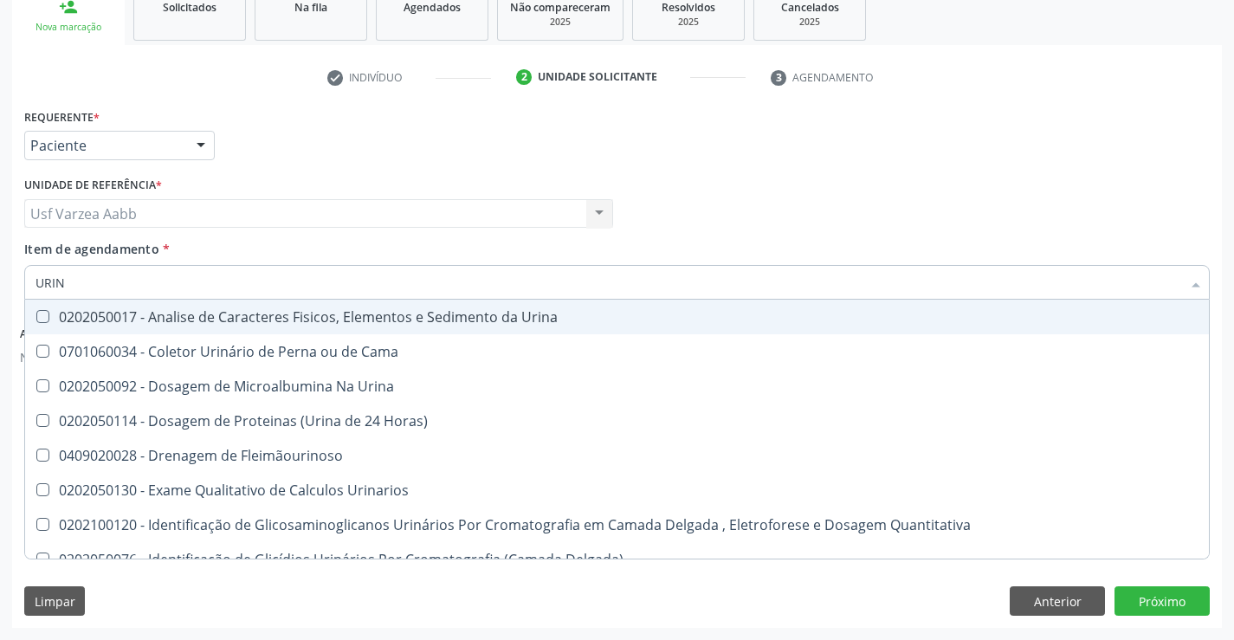
type input "URINA"
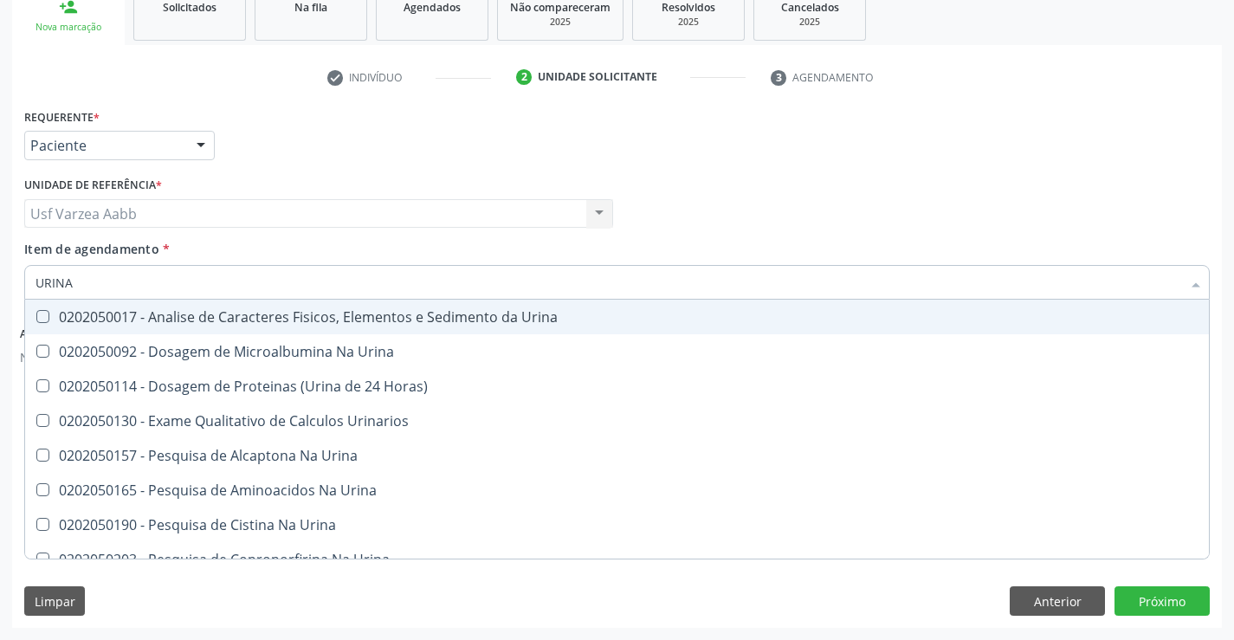
click at [169, 310] on div "0202050017 - Analise de Caracteres Fisicos, Elementos e Sedimento da Urina" at bounding box center [617, 317] width 1163 height 14
checkbox Urina "true"
click at [586, 189] on div "Unidade de referência * Usf Varzea Aabb Usf Varzea Aabb Nenhum resultado encont…" at bounding box center [318, 199] width 589 height 55
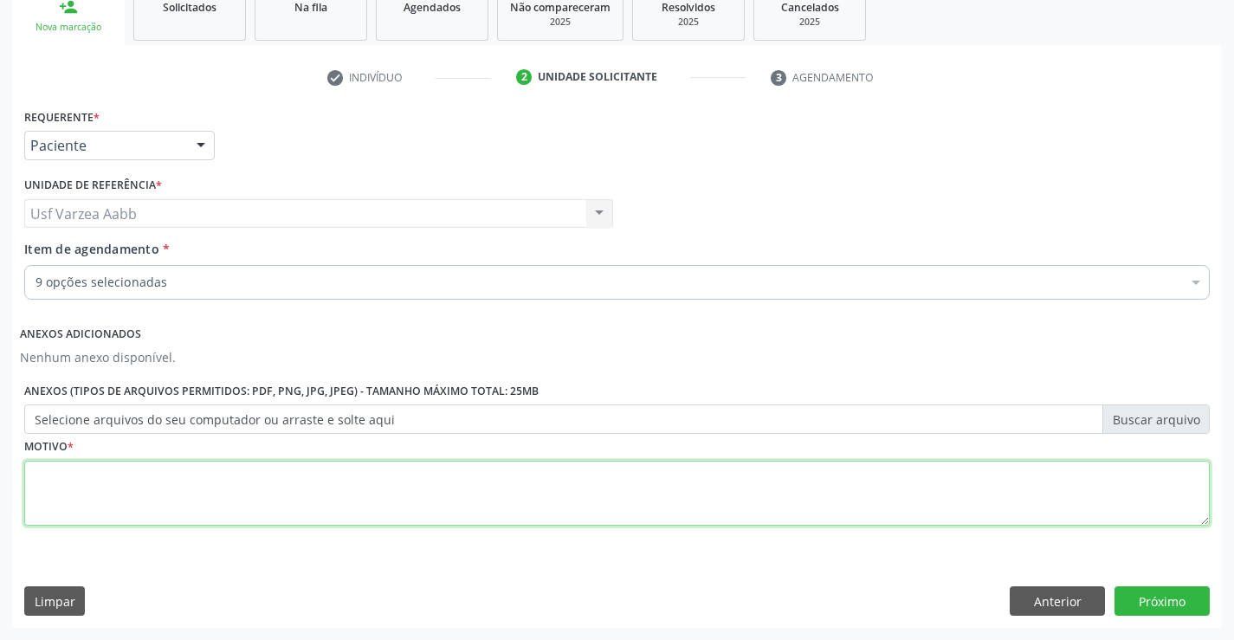
click at [223, 495] on textarea at bounding box center [616, 494] width 1185 height 66
type textarea "X"
click at [1162, 599] on button "Próximo" at bounding box center [1161, 600] width 95 height 29
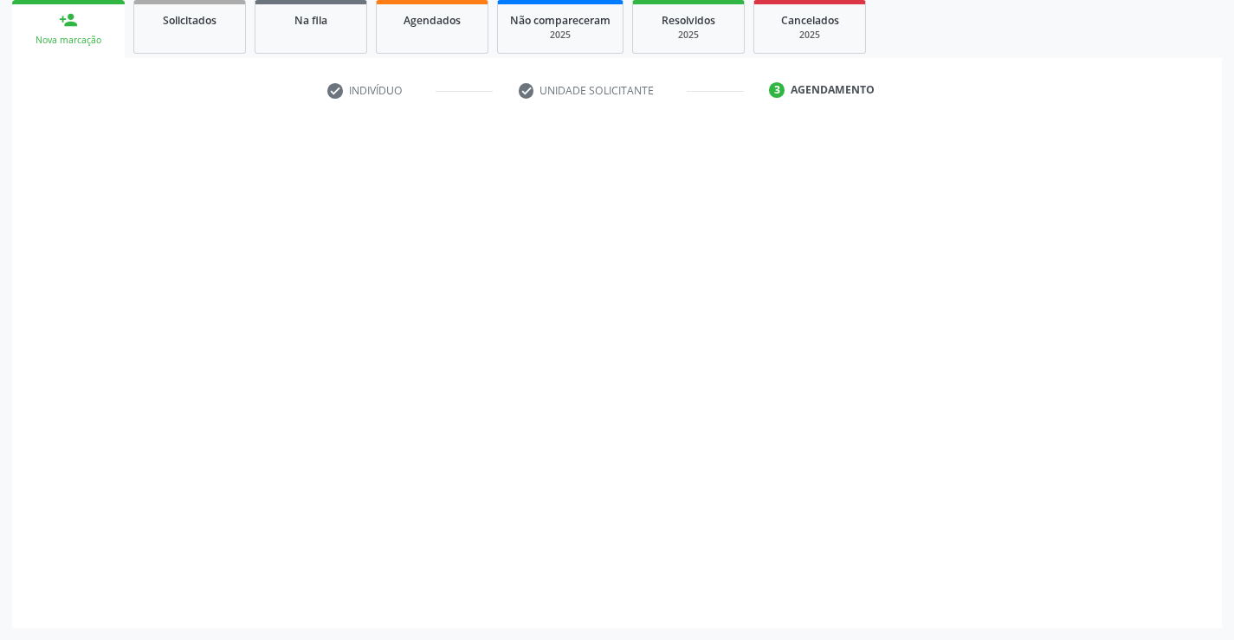
scroll to position [259, 0]
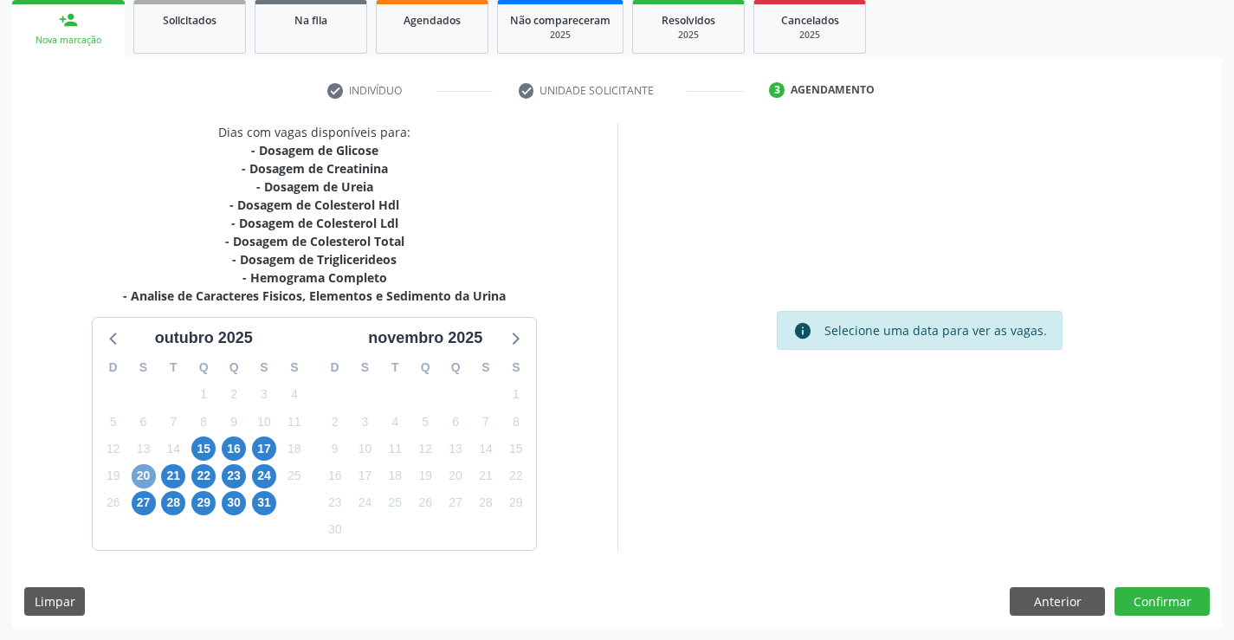
click at [148, 482] on span "20" at bounding box center [144, 476] width 24 height 24
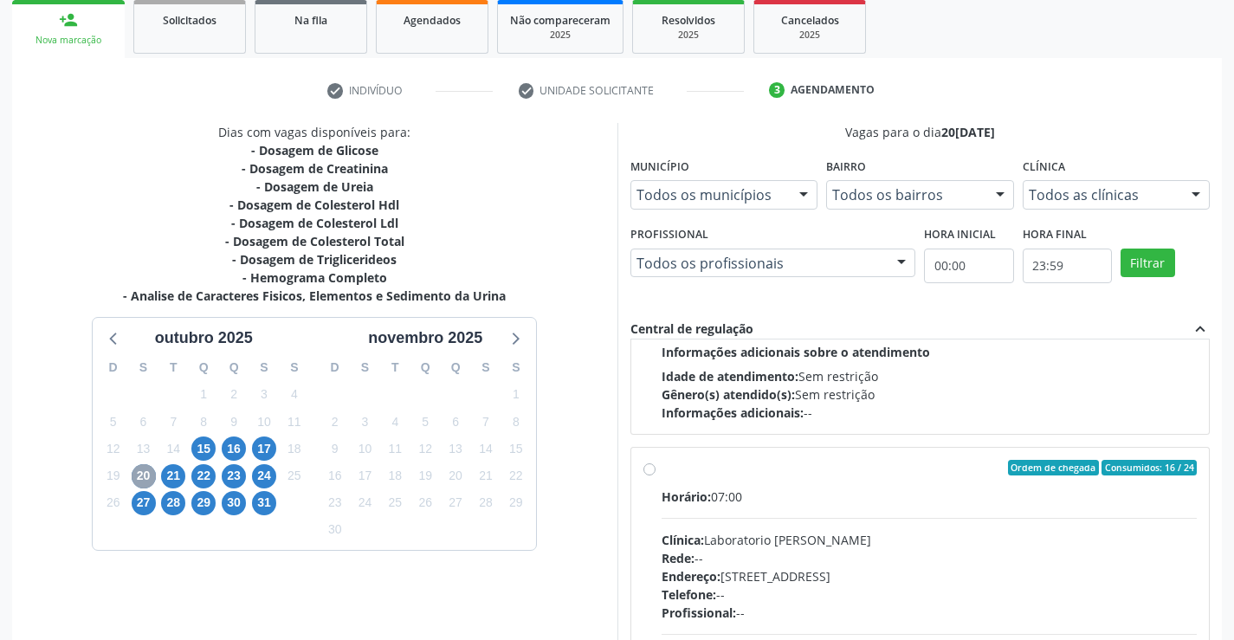
scroll to position [520, 0]
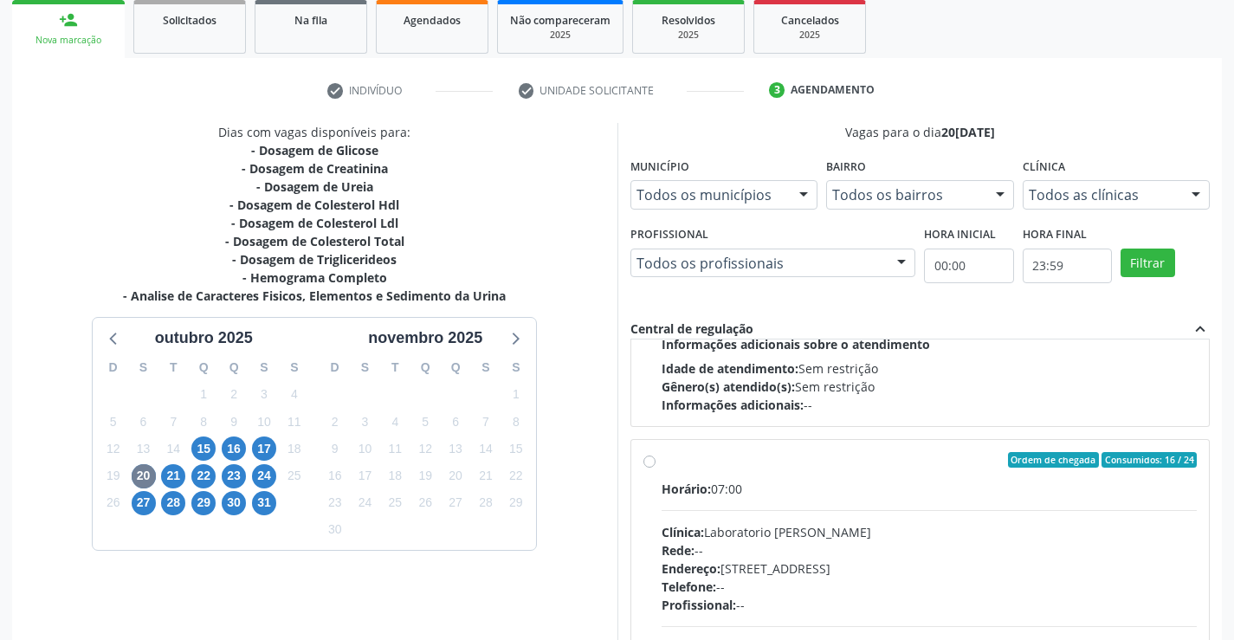
click at [792, 543] on div "Rede: --" at bounding box center [930, 550] width 536 height 18
click at [656, 468] on input "Ordem de chegada Consumidos: 16 / 24 Horário: 07:00 Clínica: Laboratorio Jose P…" at bounding box center [649, 460] width 12 height 16
radio input "true"
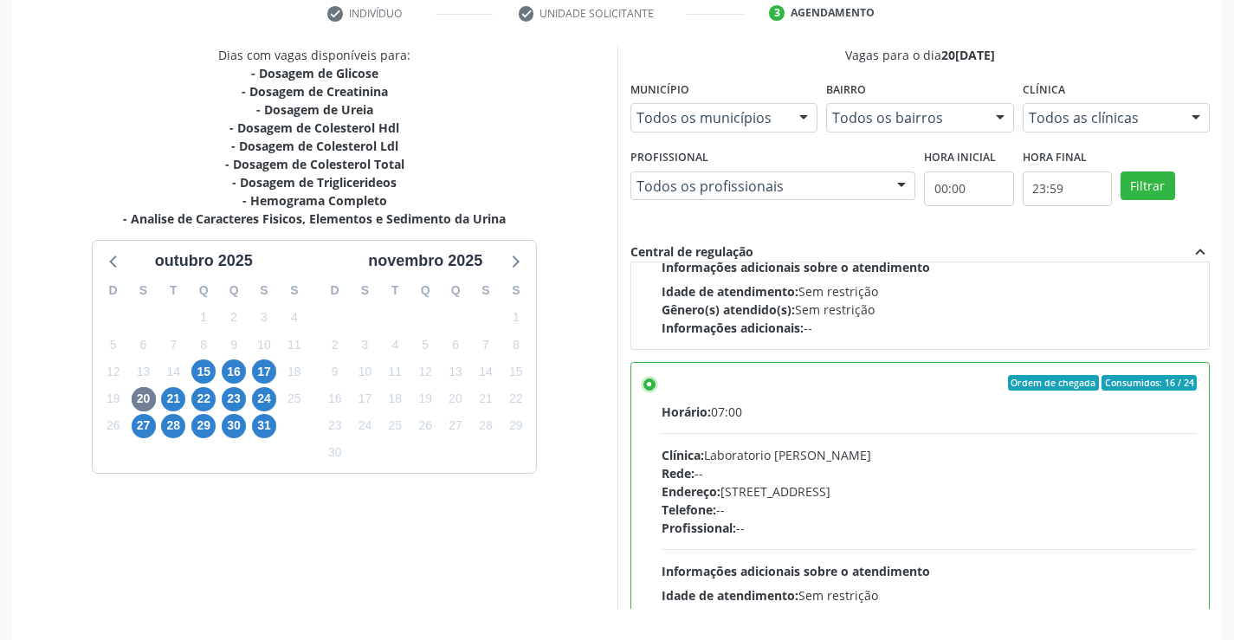
scroll to position [395, 0]
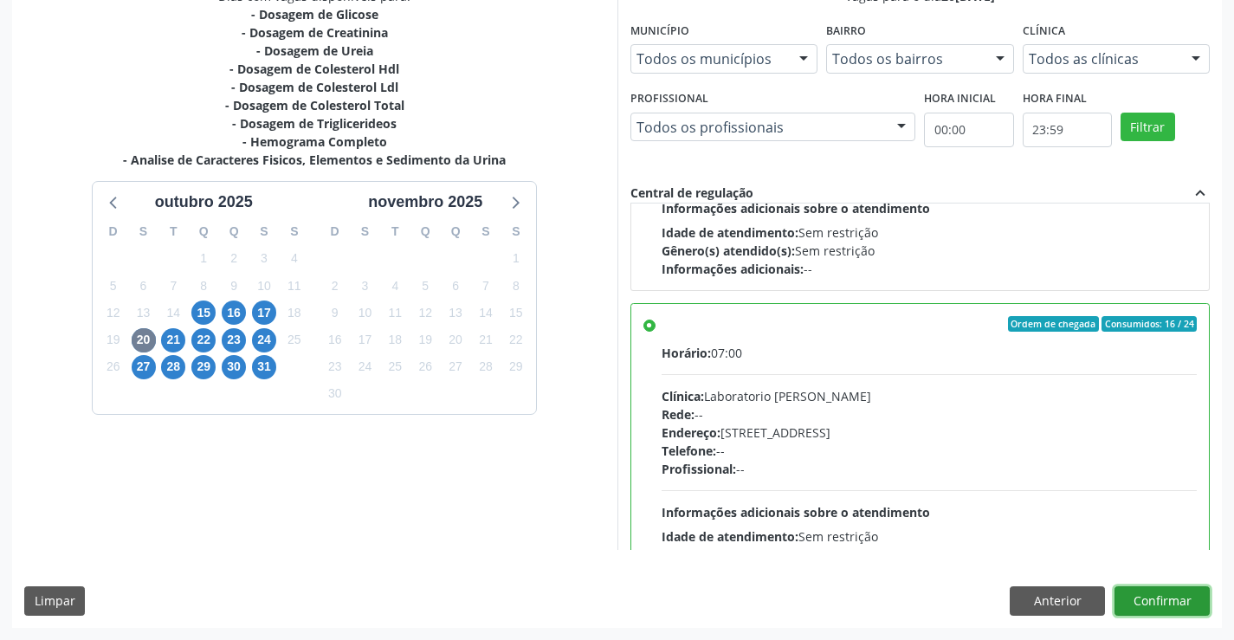
click at [1154, 609] on button "Confirmar" at bounding box center [1161, 600] width 95 height 29
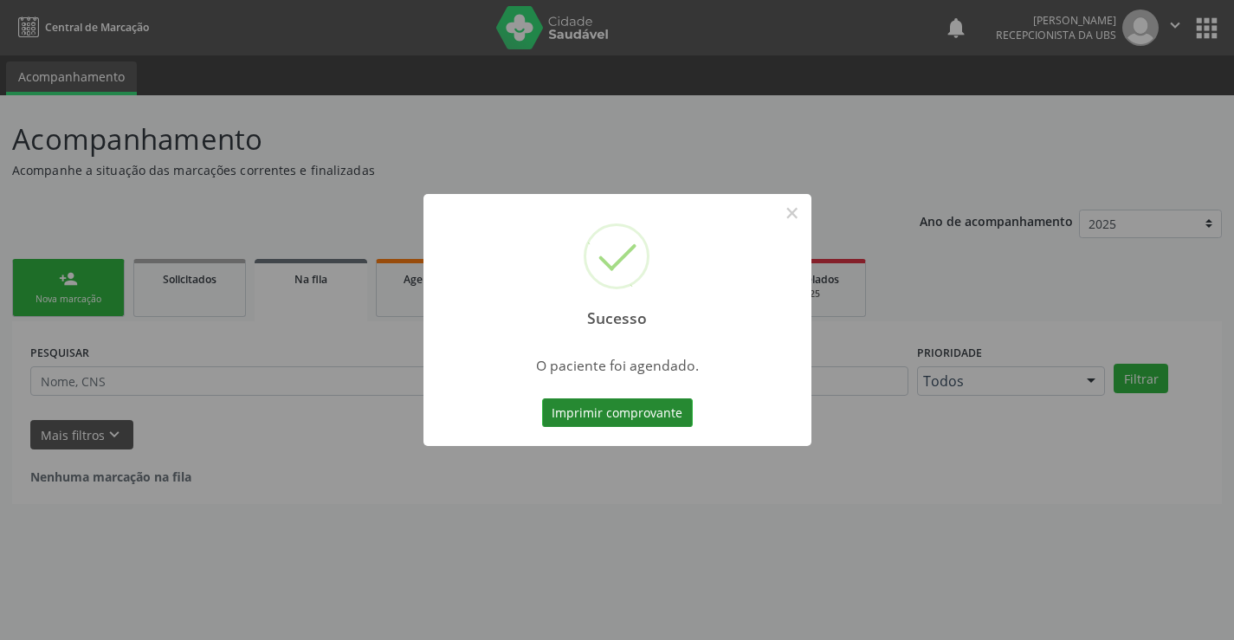
scroll to position [0, 0]
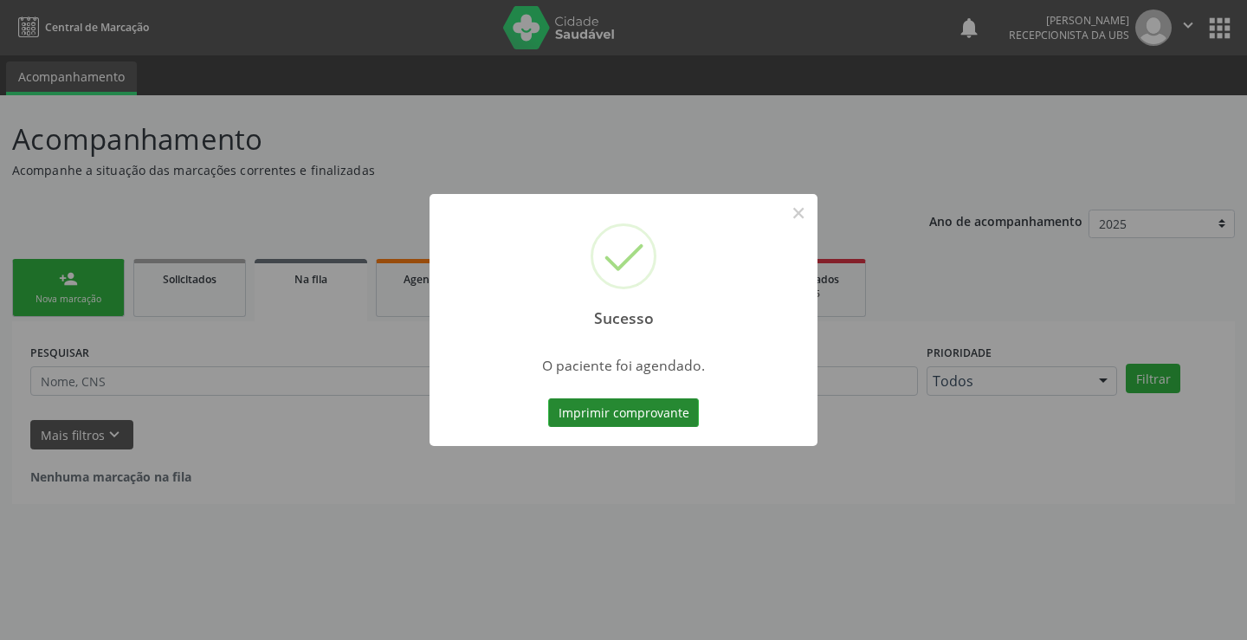
click at [645, 412] on button "Imprimir comprovante" at bounding box center [623, 412] width 151 height 29
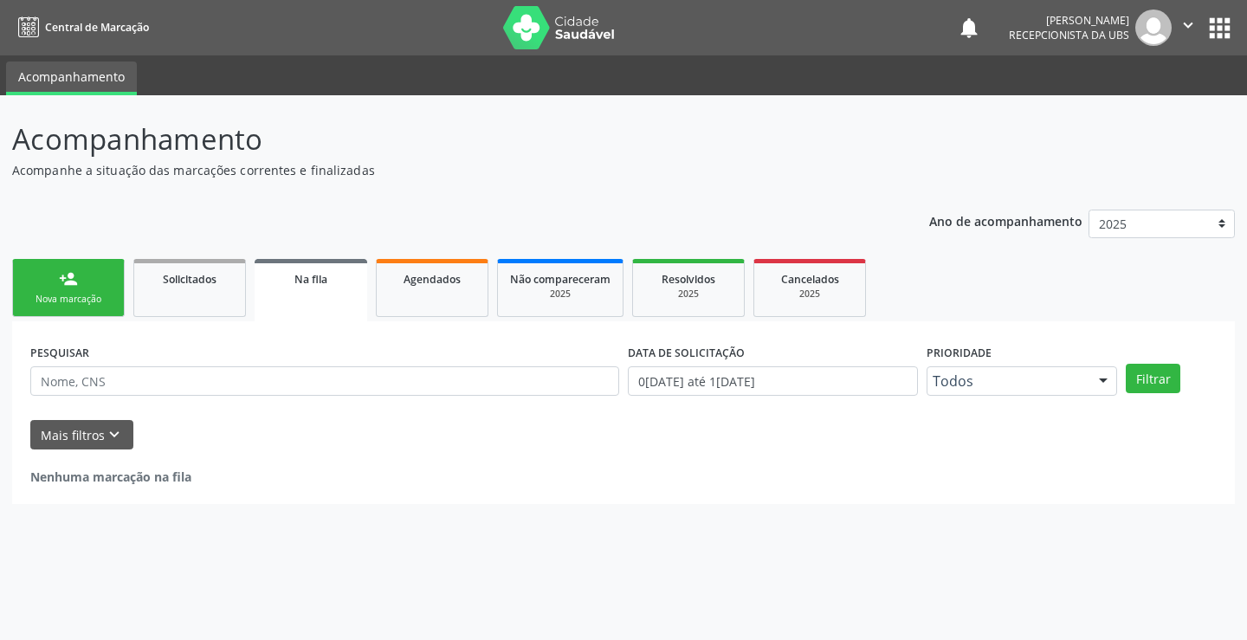
click at [113, 297] on link "person_add Nova marcação" at bounding box center [68, 288] width 113 height 58
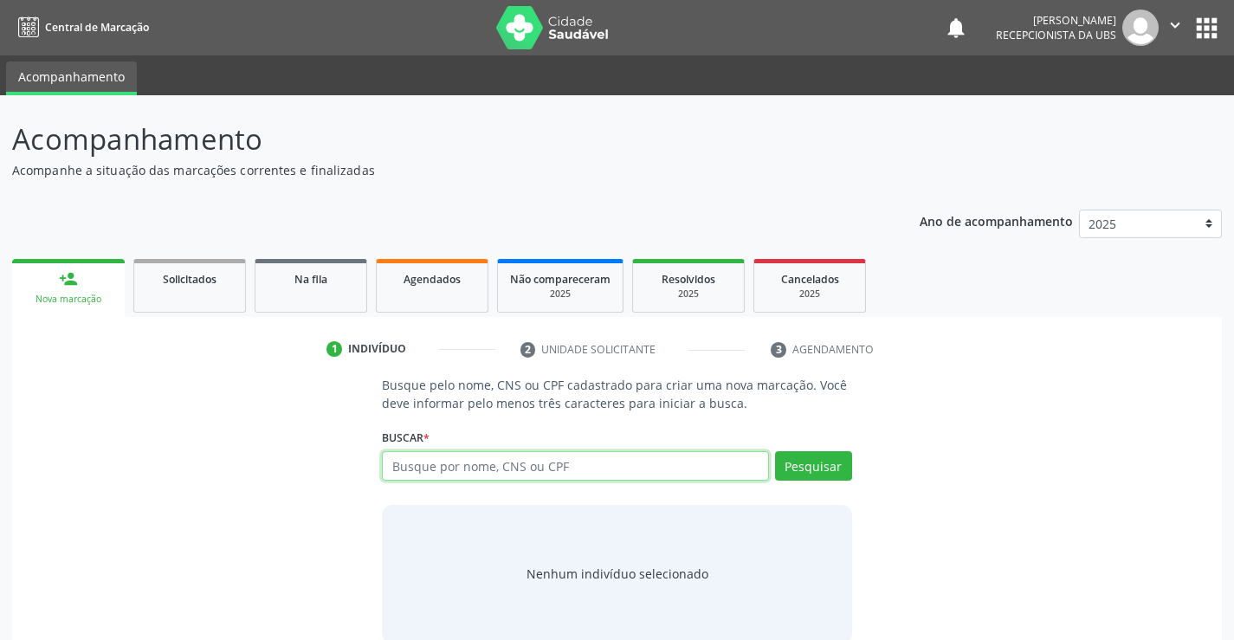
click at [483, 456] on input "text" at bounding box center [575, 465] width 386 height 29
paste input "898 0034 1299 8143"
type input "898 0034 1299 8143"
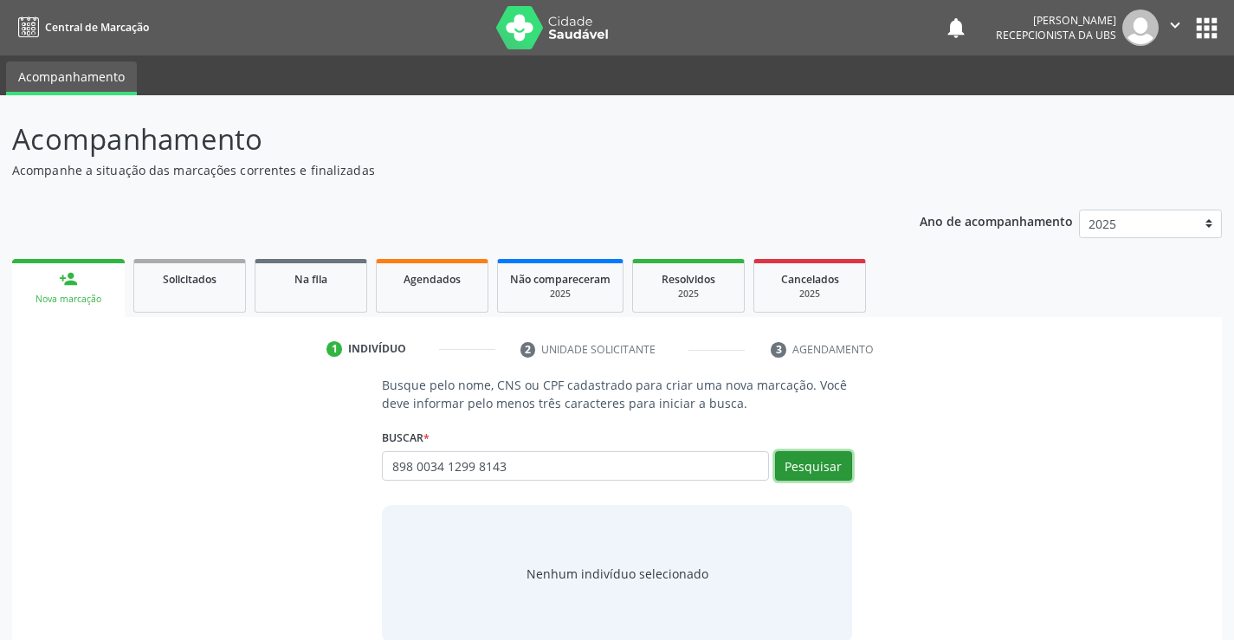
click at [832, 479] on button "Pesquisar" at bounding box center [813, 465] width 77 height 29
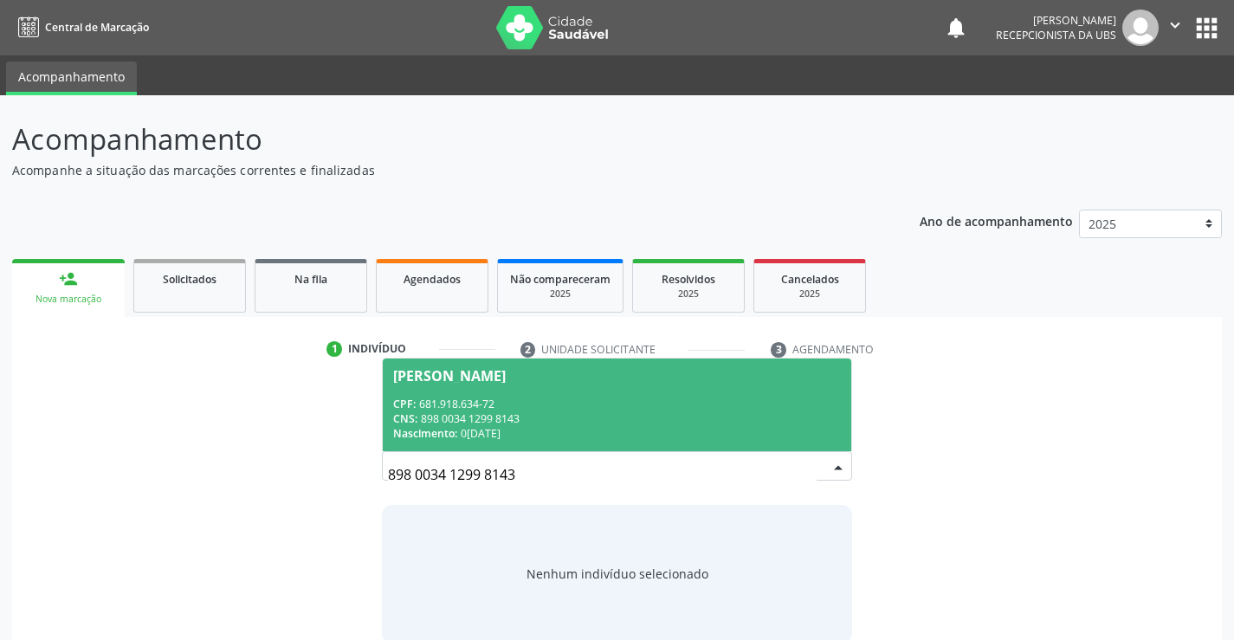
click at [738, 429] on div "Nascimento: 08/01/1970" at bounding box center [616, 433] width 447 height 15
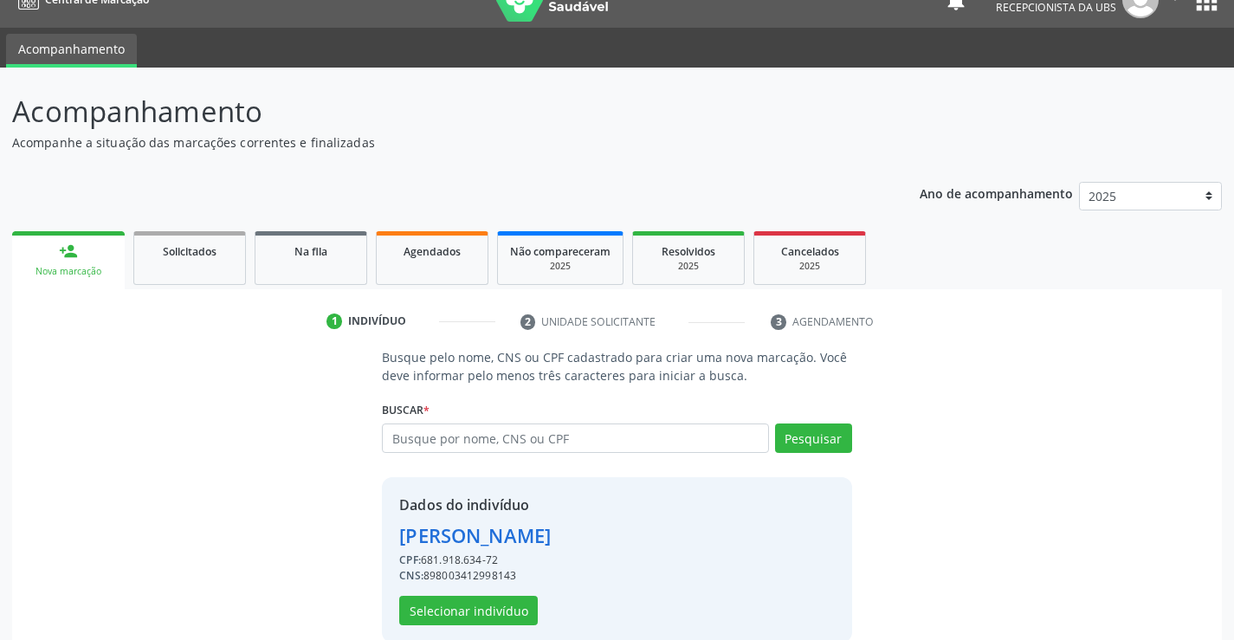
scroll to position [55, 0]
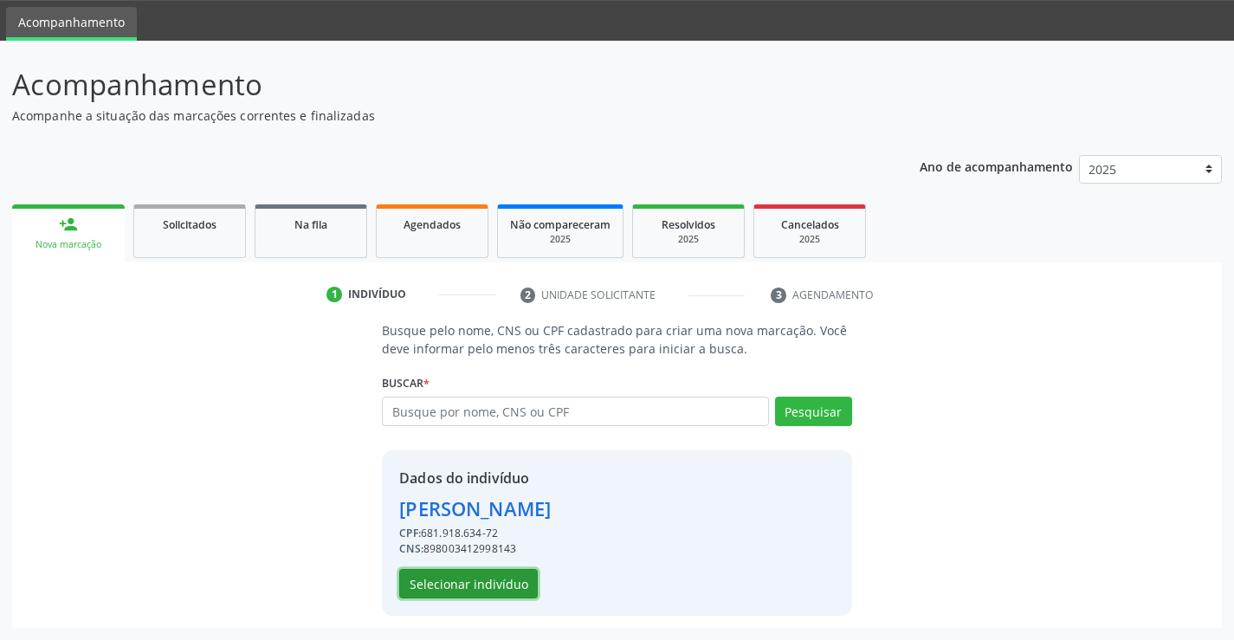
click at [506, 580] on button "Selecionar indivíduo" at bounding box center [468, 583] width 139 height 29
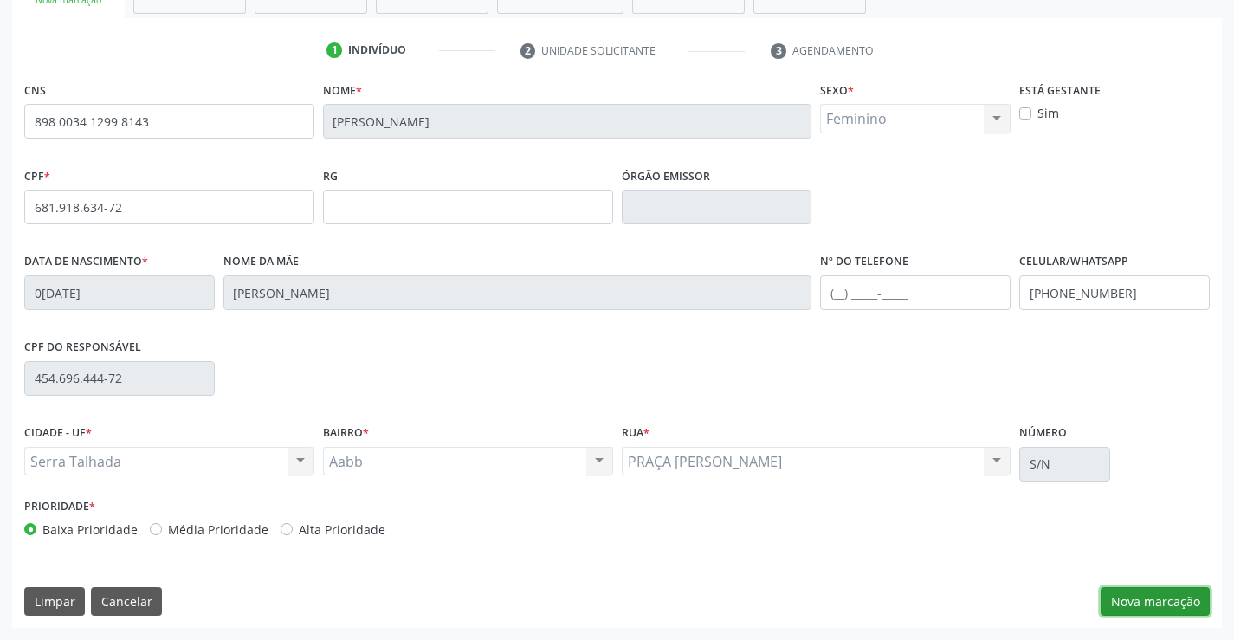
click at [1185, 597] on button "Nova marcação" at bounding box center [1155, 601] width 109 height 29
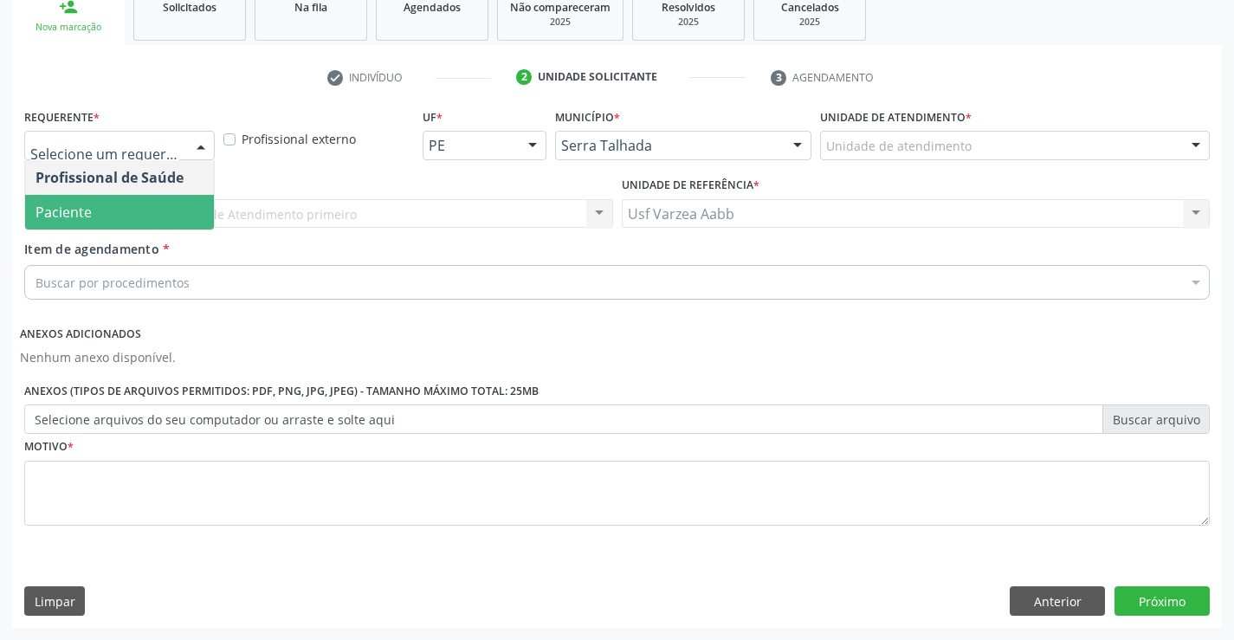
click at [155, 205] on span "Paciente" at bounding box center [119, 212] width 189 height 35
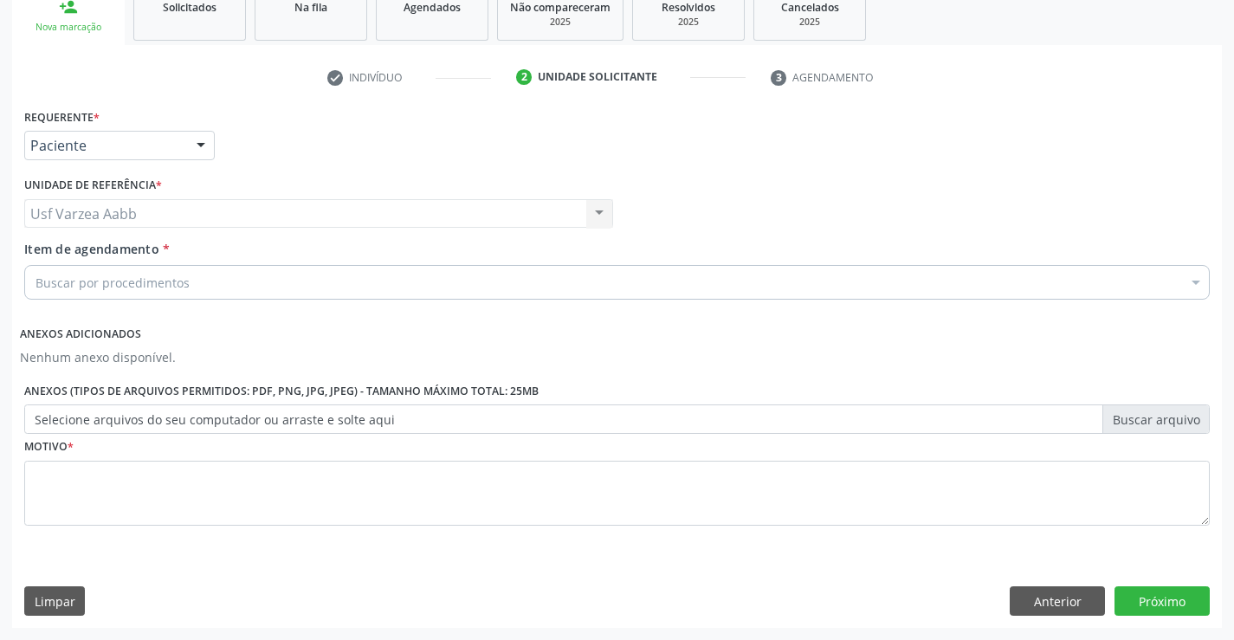
click at [212, 279] on div "Buscar por procedimentos" at bounding box center [616, 282] width 1185 height 35
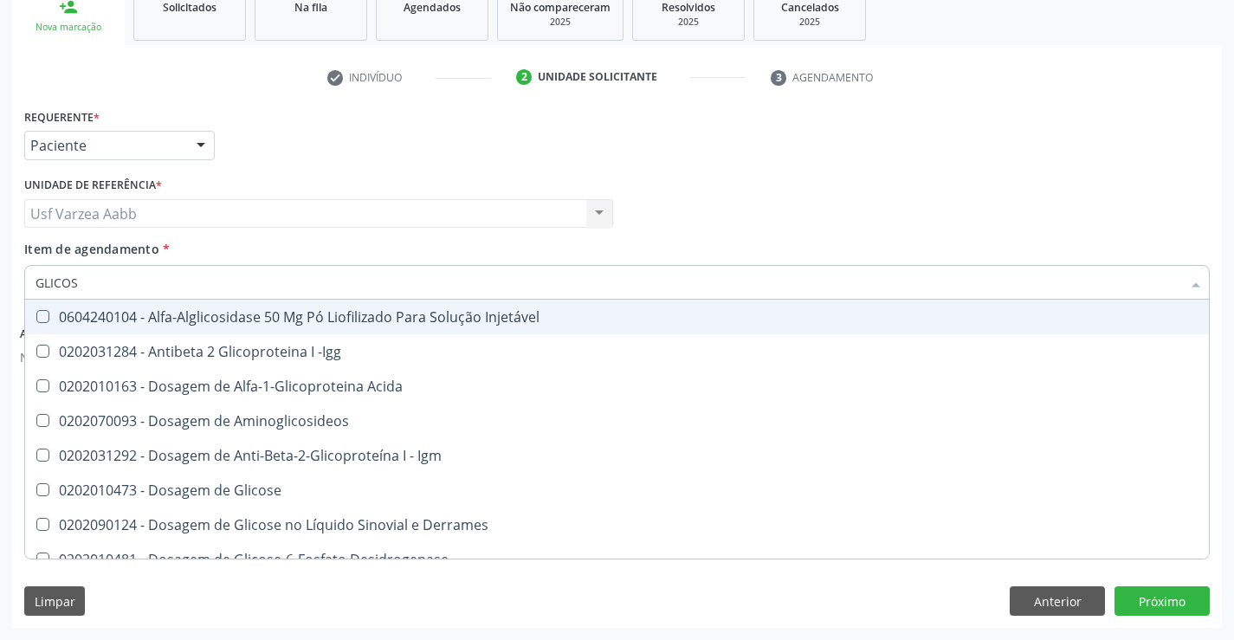
type input "GLICOSI"
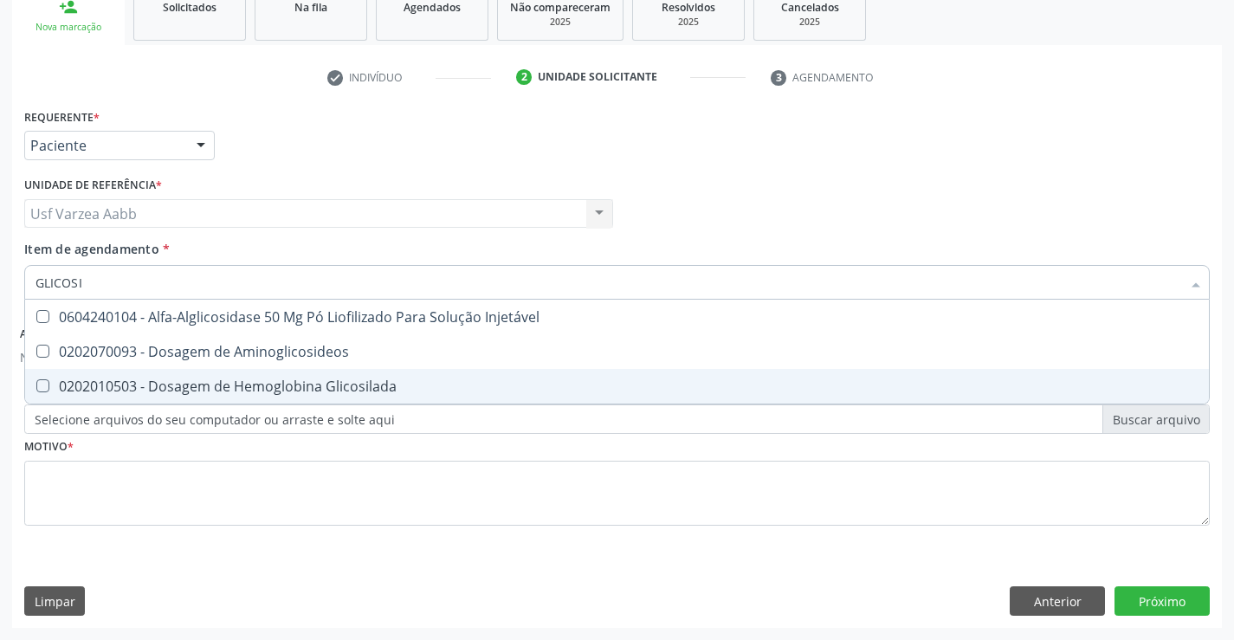
click at [240, 375] on span "0202010503 - Dosagem de Hemoglobina Glicosilada" at bounding box center [617, 386] width 1184 height 35
checkbox Glicosilada "true"
click at [235, 488] on div "Requerente * Paciente Profissional de Saúde Paciente Nenhum resultado encontrad…" at bounding box center [616, 327] width 1185 height 446
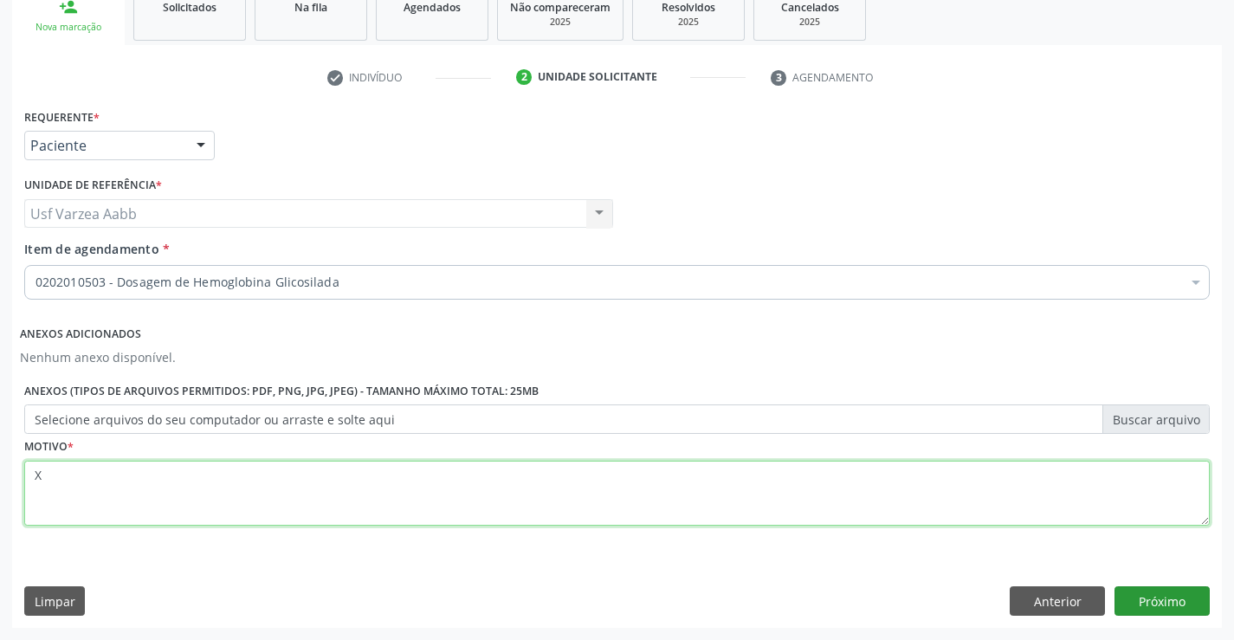
type textarea "X"
click at [1143, 601] on button "Próximo" at bounding box center [1161, 600] width 95 height 29
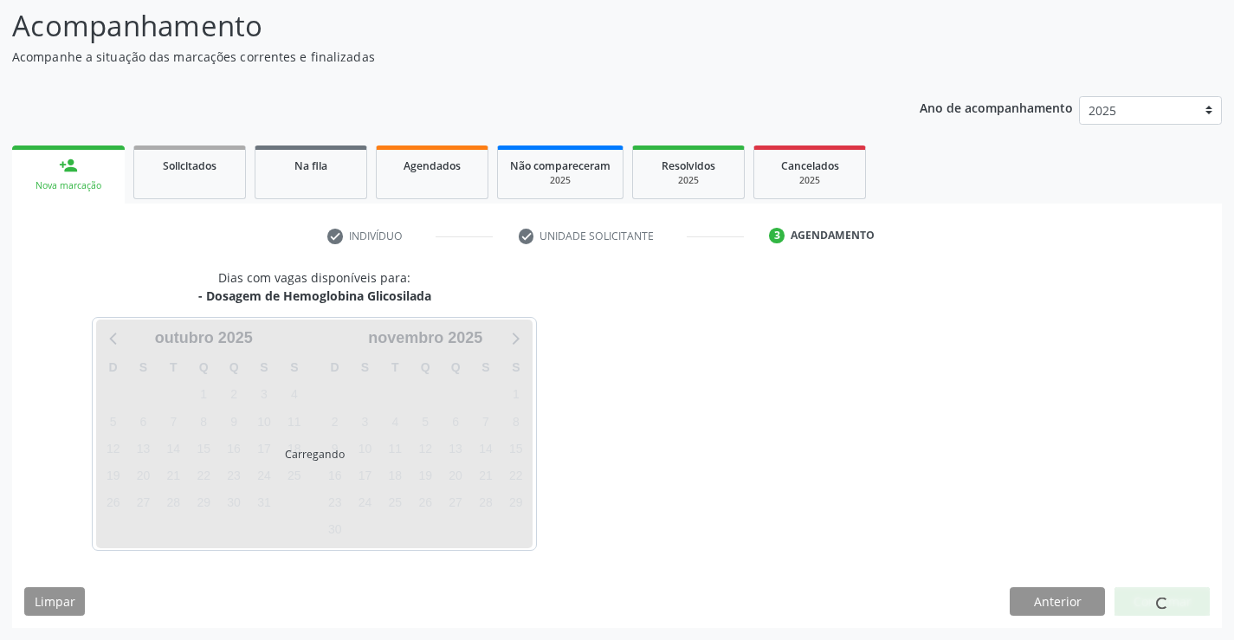
scroll to position [113, 0]
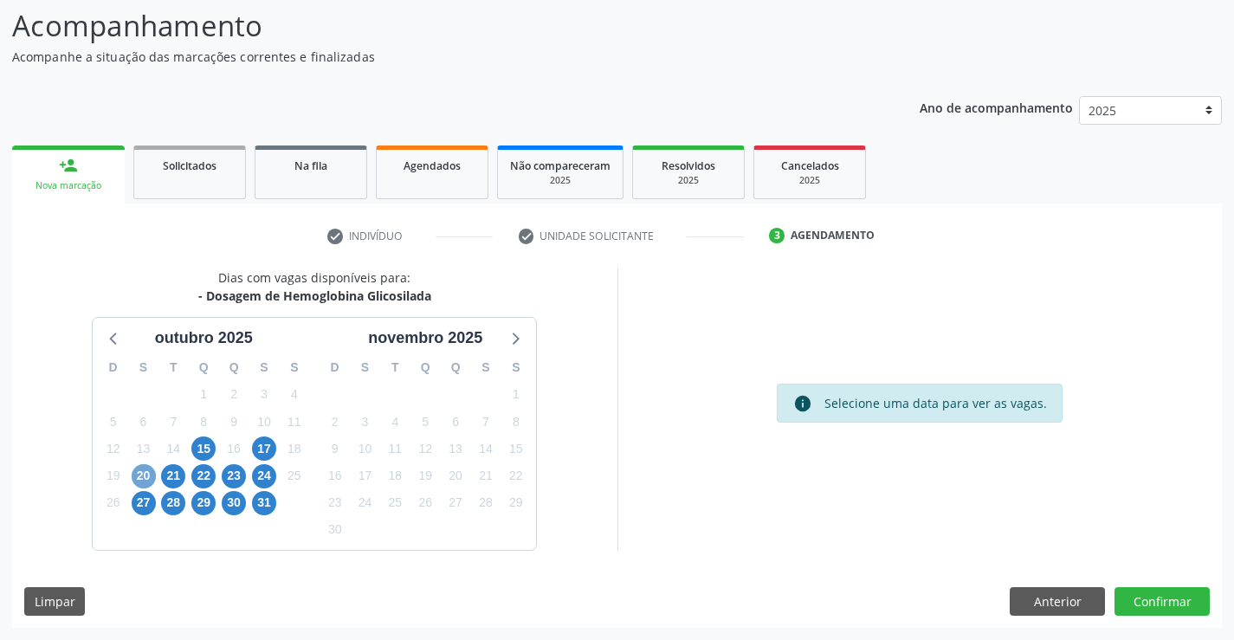
click at [138, 476] on span "20" at bounding box center [144, 476] width 24 height 24
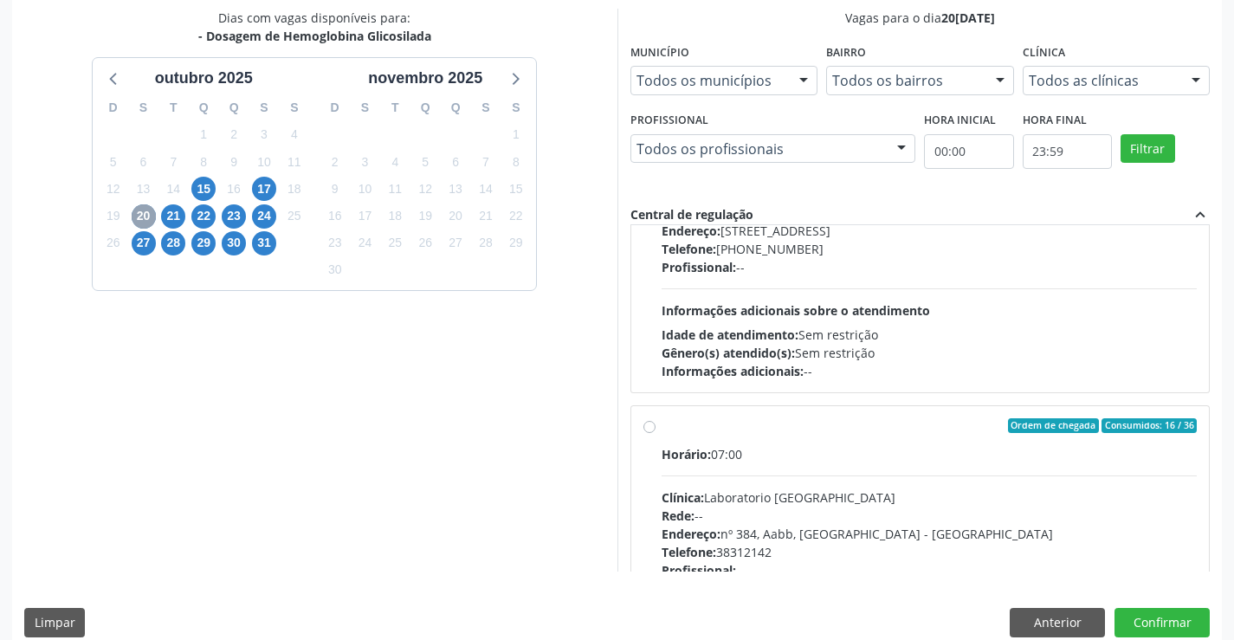
scroll to position [433, 0]
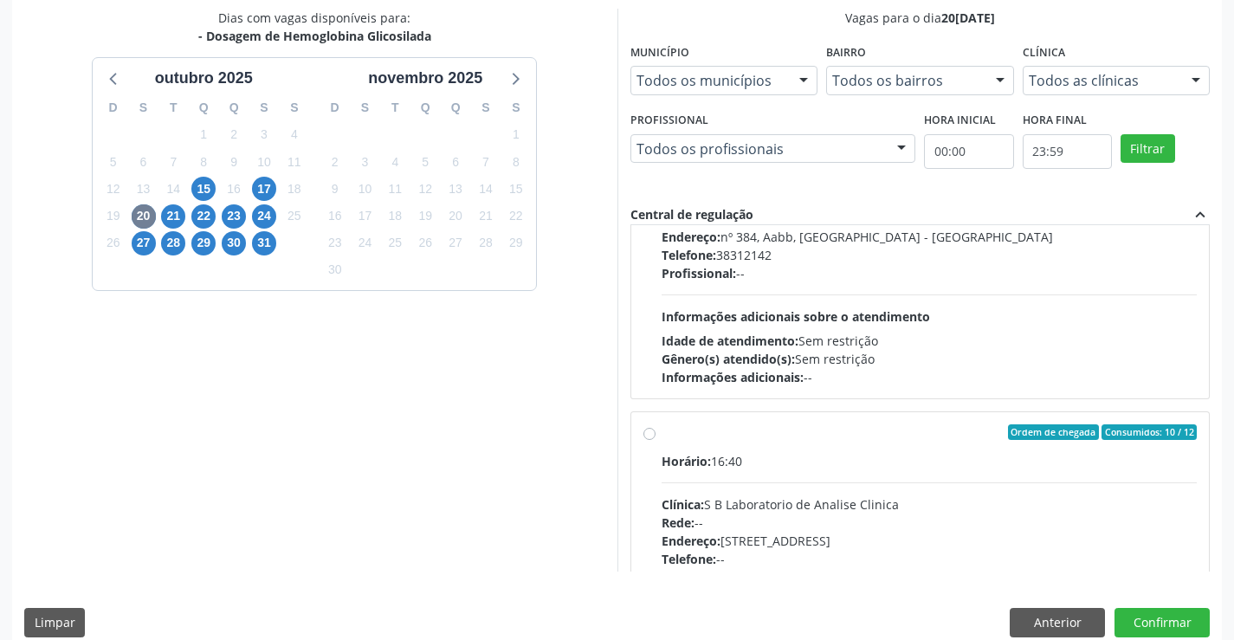
click at [793, 506] on div "Clínica: S B Laboratorio de Analise Clinica" at bounding box center [930, 504] width 536 height 18
click at [656, 440] on input "Ordem de chegada Consumidos: 10 / 12 Horário: 16:40 Clínica: S B Laboratorio de…" at bounding box center [649, 432] width 12 height 16
radio input "true"
click at [1158, 627] on button "Confirmar" at bounding box center [1161, 622] width 95 height 29
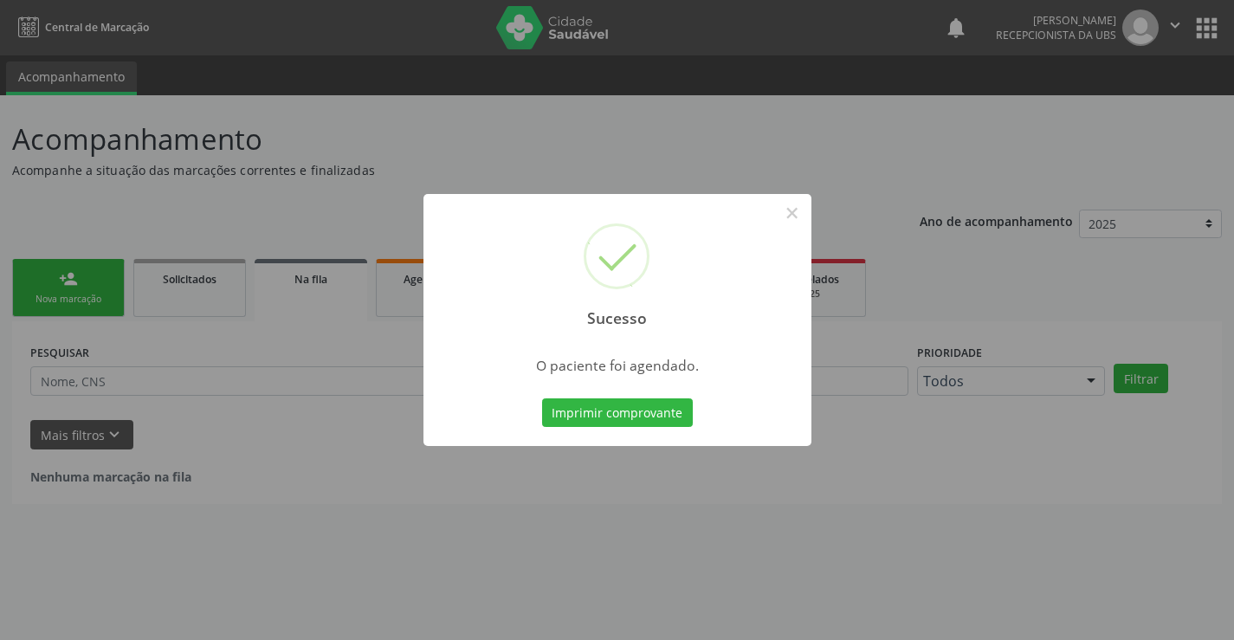
scroll to position [0, 0]
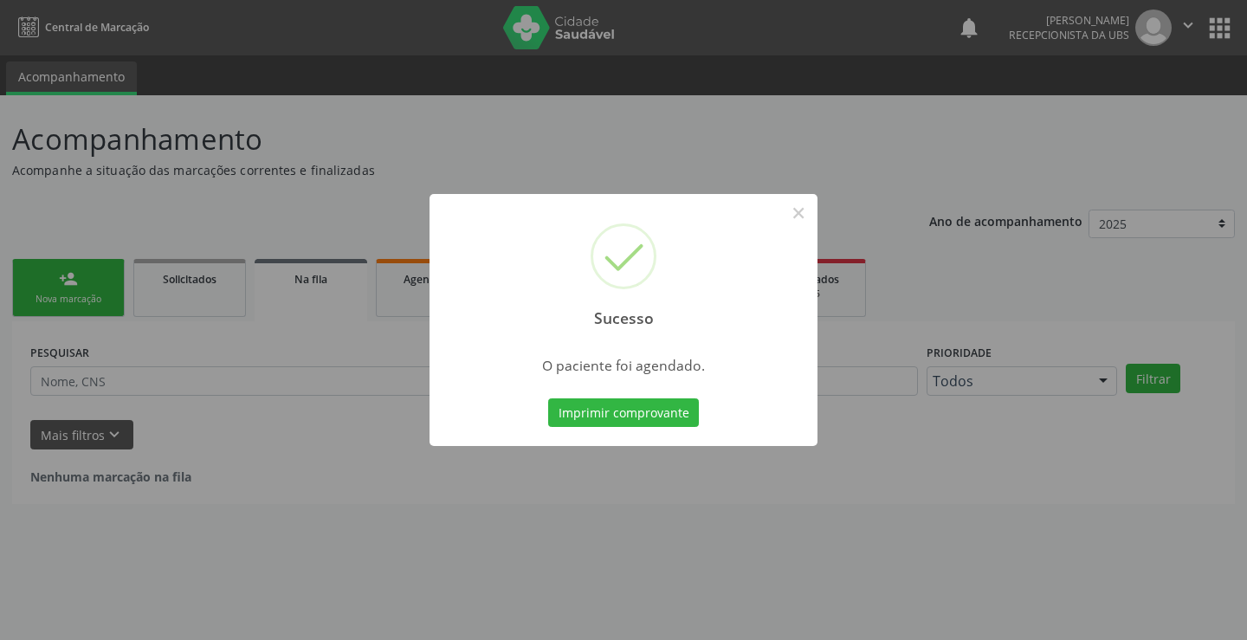
click at [640, 383] on div "Sucesso × O paciente foi agendado. Imprimir comprovante Cancel" at bounding box center [624, 320] width 388 height 253
click at [641, 407] on button "Imprimir comprovante" at bounding box center [623, 412] width 151 height 29
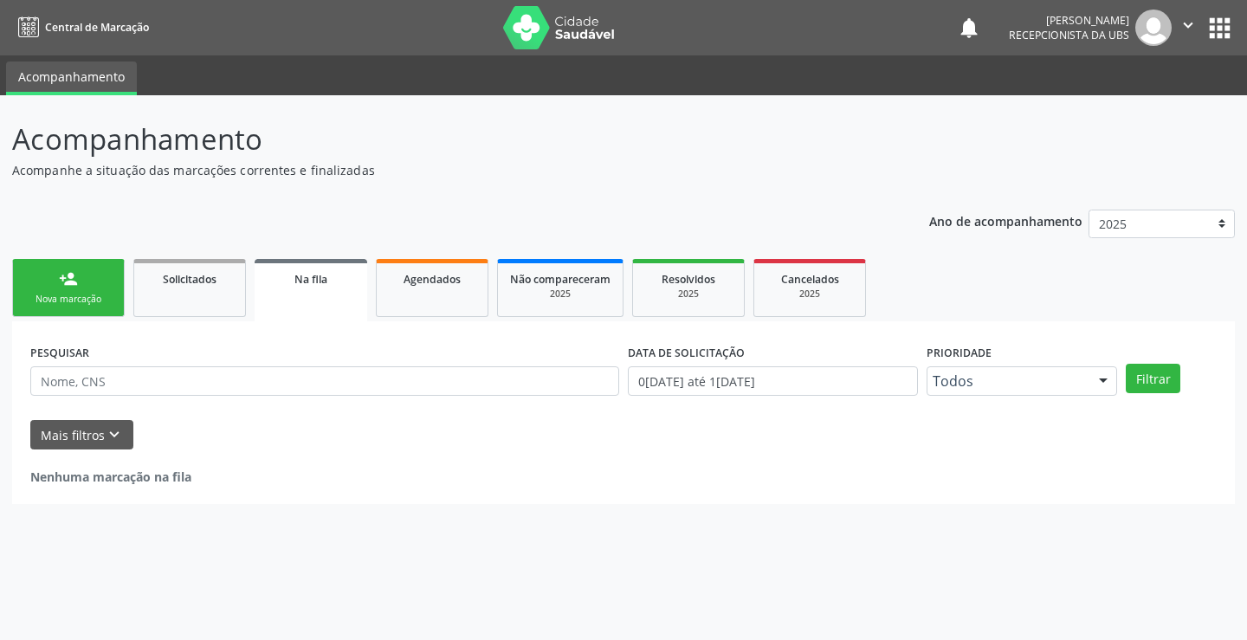
click at [69, 286] on div "person_add" at bounding box center [68, 278] width 19 height 19
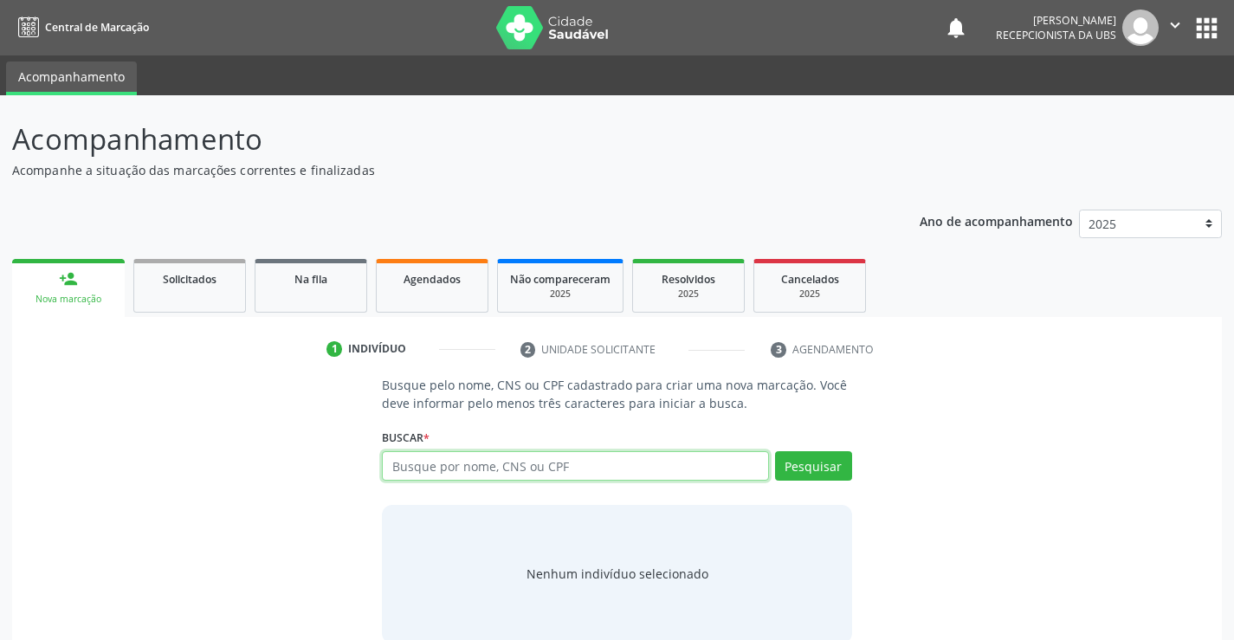
click at [437, 475] on input "text" at bounding box center [575, 465] width 386 height 29
type input "700508138433655"
click at [509, 345] on li "2 Unidade solicitante" at bounding box center [632, 349] width 251 height 29
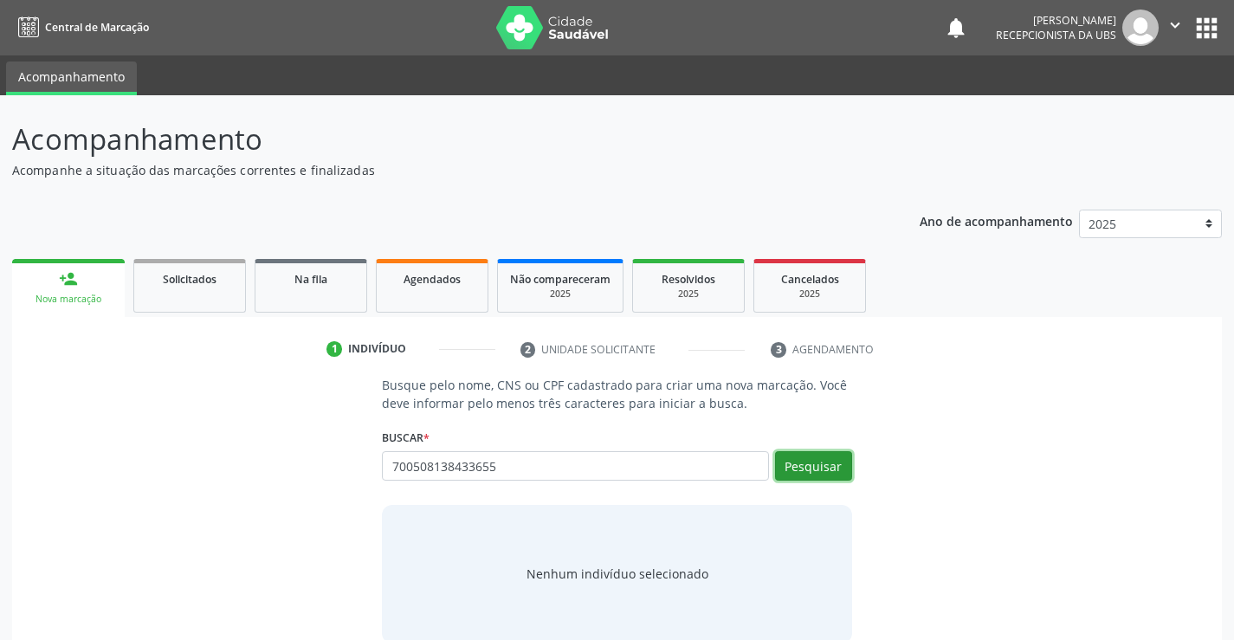
click at [836, 469] on button "Pesquisar" at bounding box center [813, 465] width 77 height 29
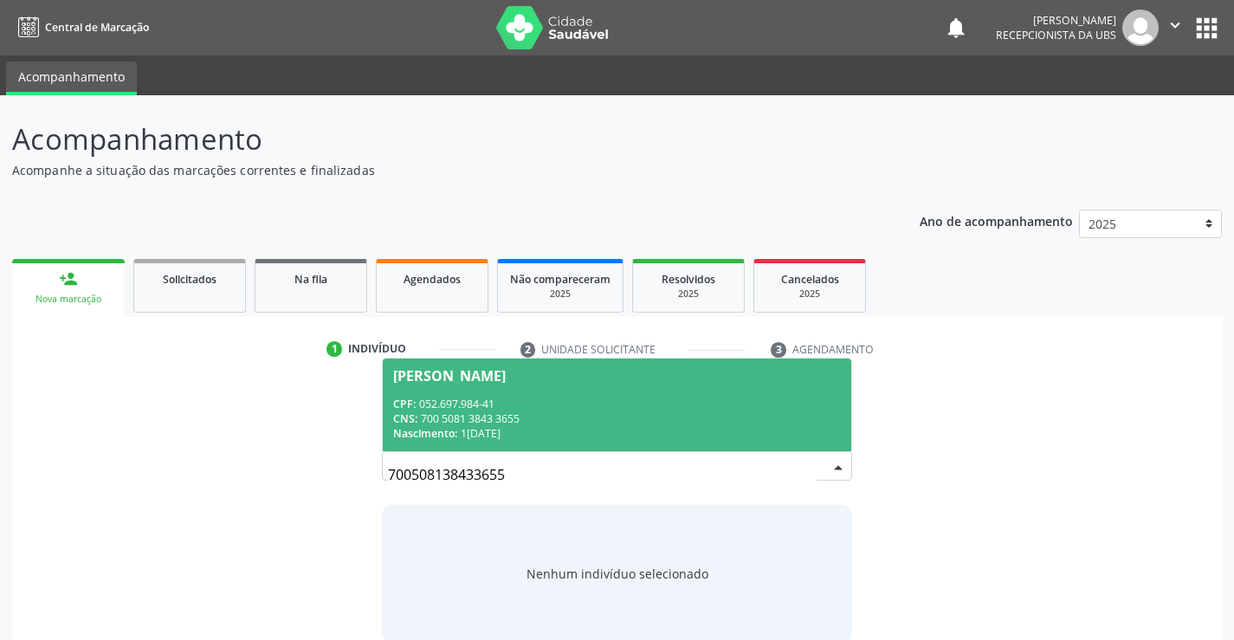
click at [708, 430] on div "Nascimento: 19/11/1972" at bounding box center [616, 433] width 447 height 15
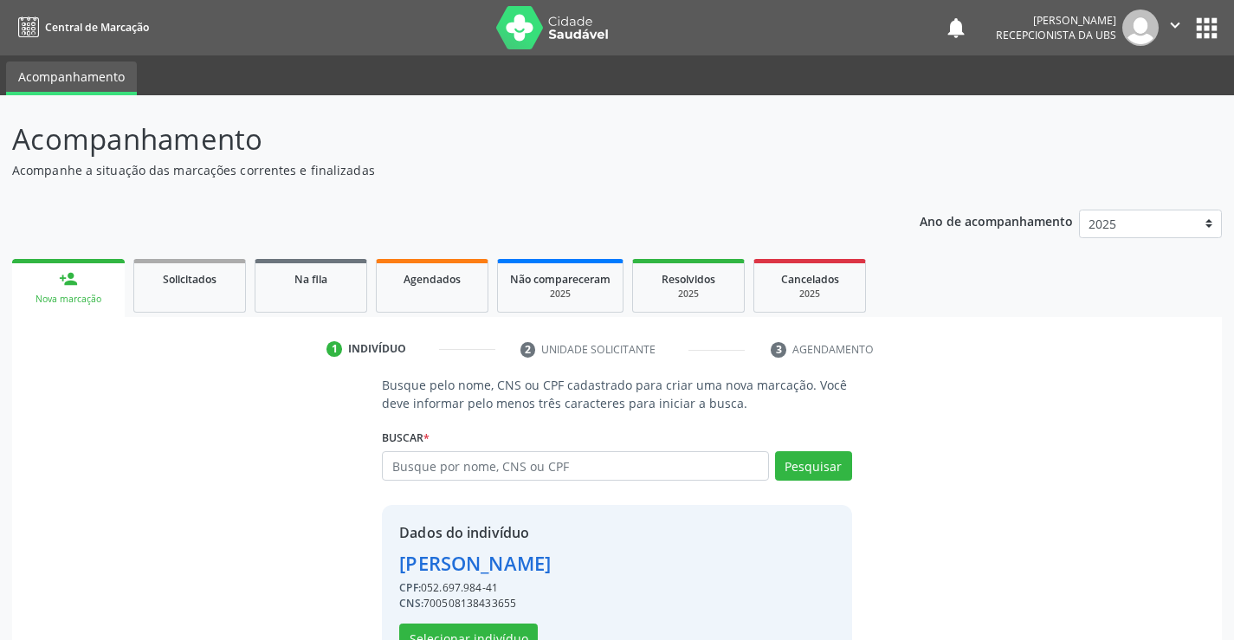
scroll to position [55, 0]
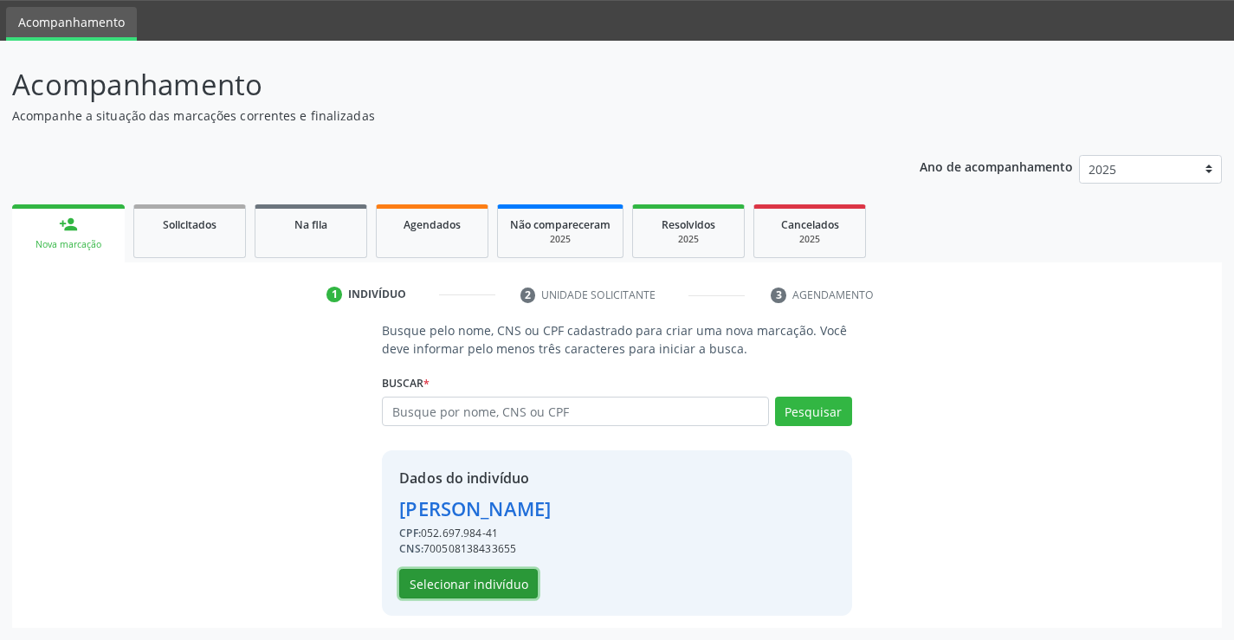
click at [484, 582] on button "Selecionar indivíduo" at bounding box center [468, 583] width 139 height 29
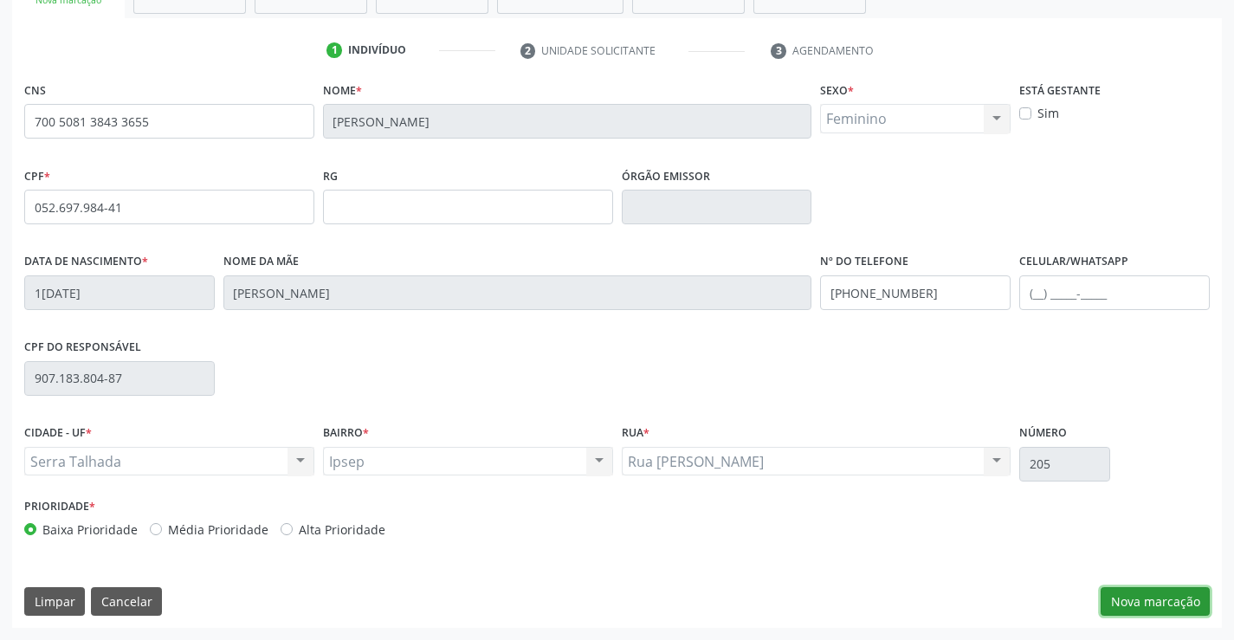
click at [1163, 595] on button "Nova marcação" at bounding box center [1155, 601] width 109 height 29
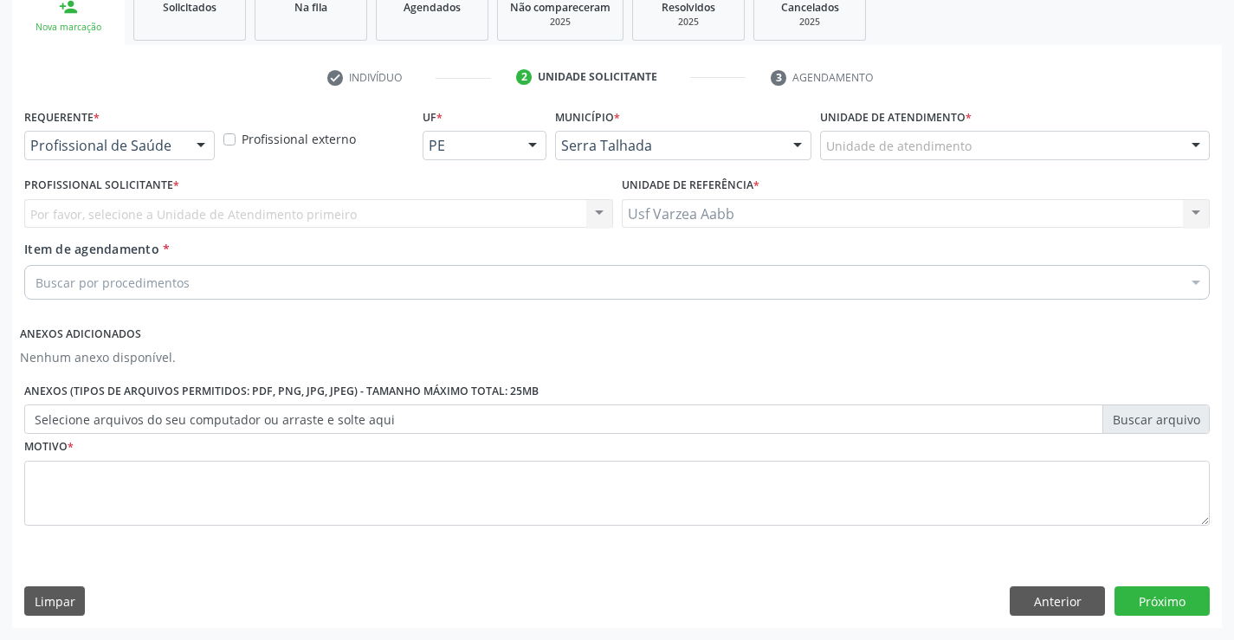
scroll to position [272, 0]
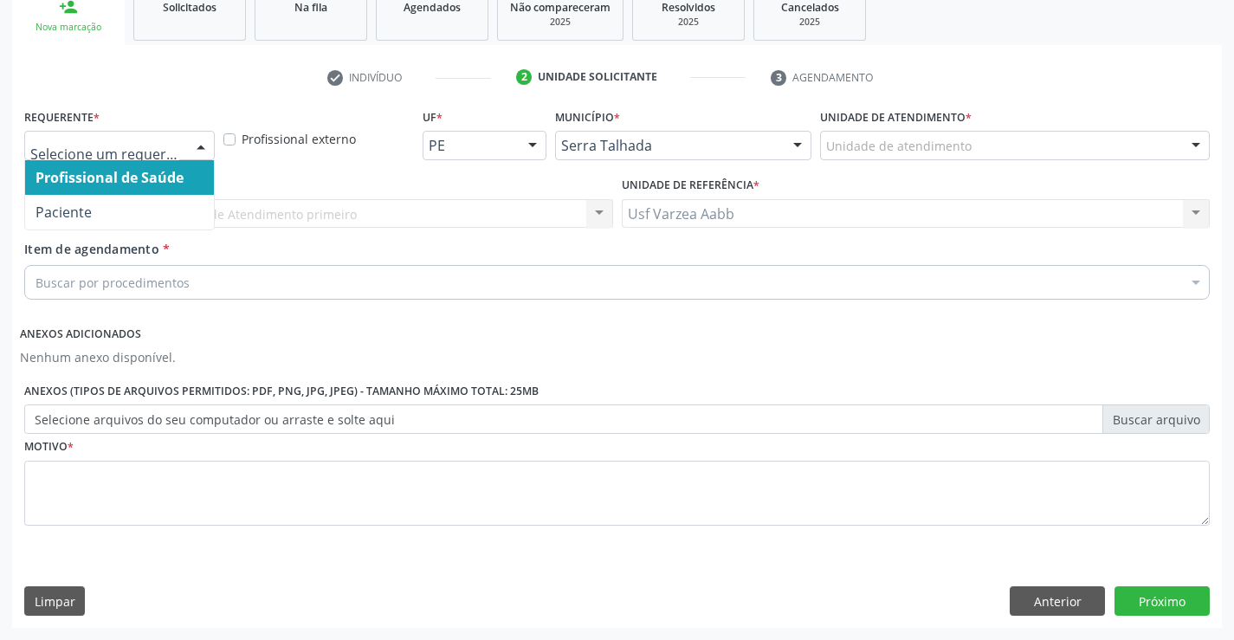
click at [201, 158] on div at bounding box center [201, 146] width 26 height 29
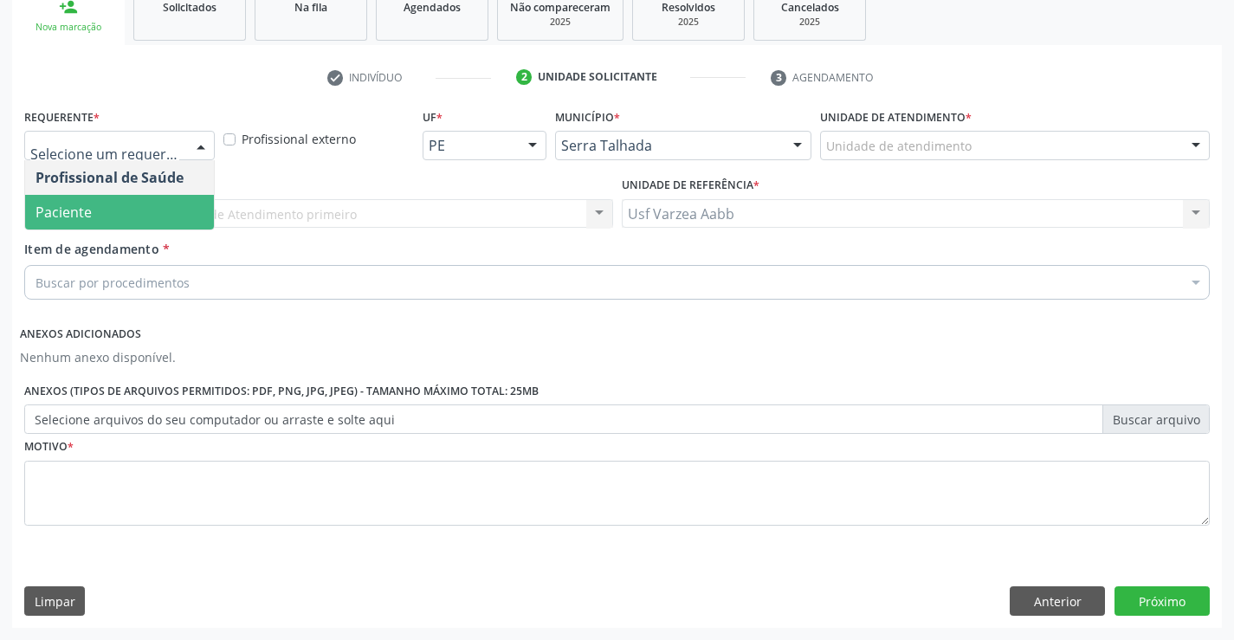
click at [201, 222] on span "Paciente" at bounding box center [119, 212] width 189 height 35
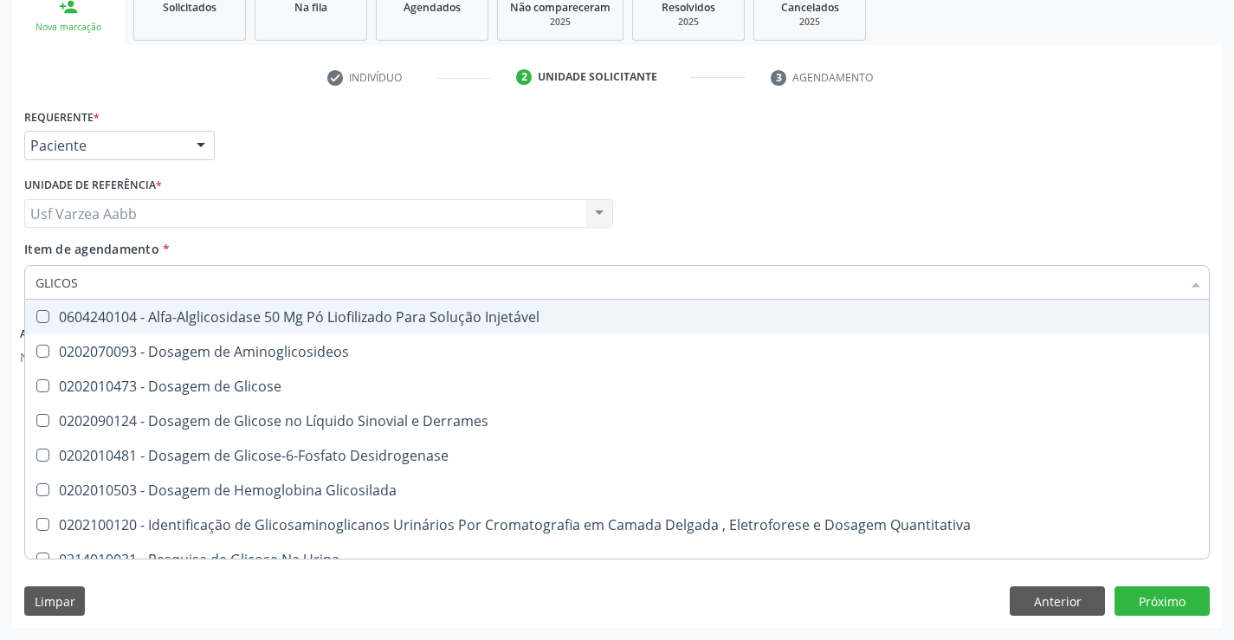
type input "GLICOSE"
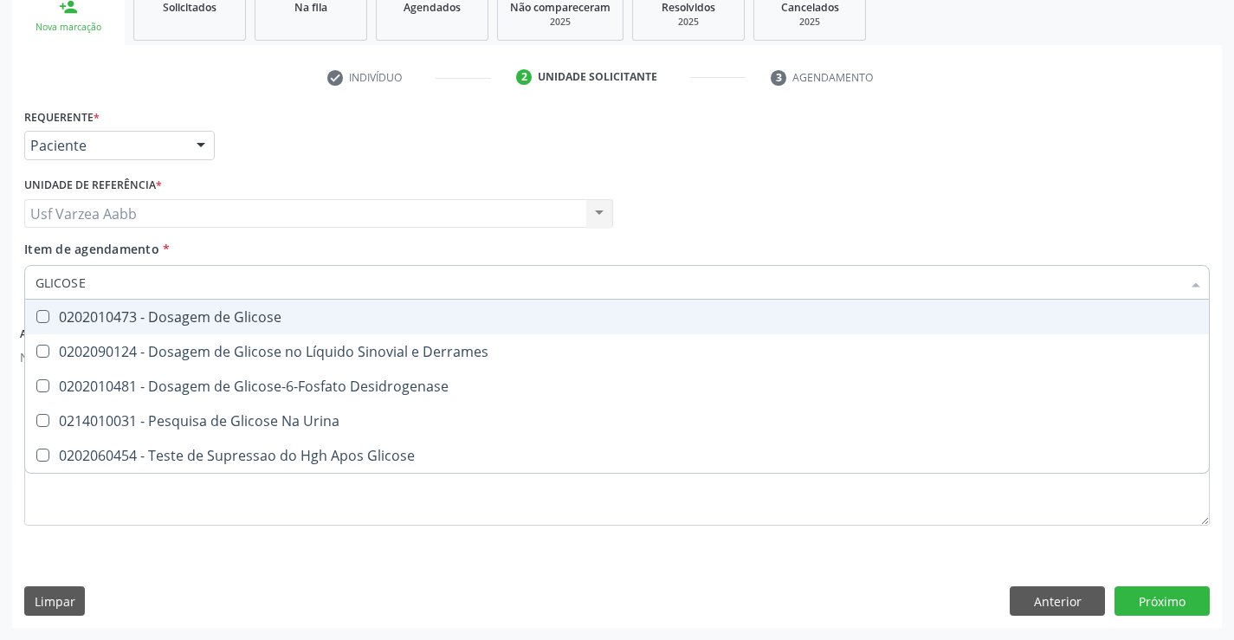
click at [193, 316] on div "0202010473 - Dosagem de Glicose" at bounding box center [617, 317] width 1163 height 14
checkbox Glicose "true"
click at [190, 288] on input "GLICOSE" at bounding box center [609, 282] width 1146 height 35
type input "CRE"
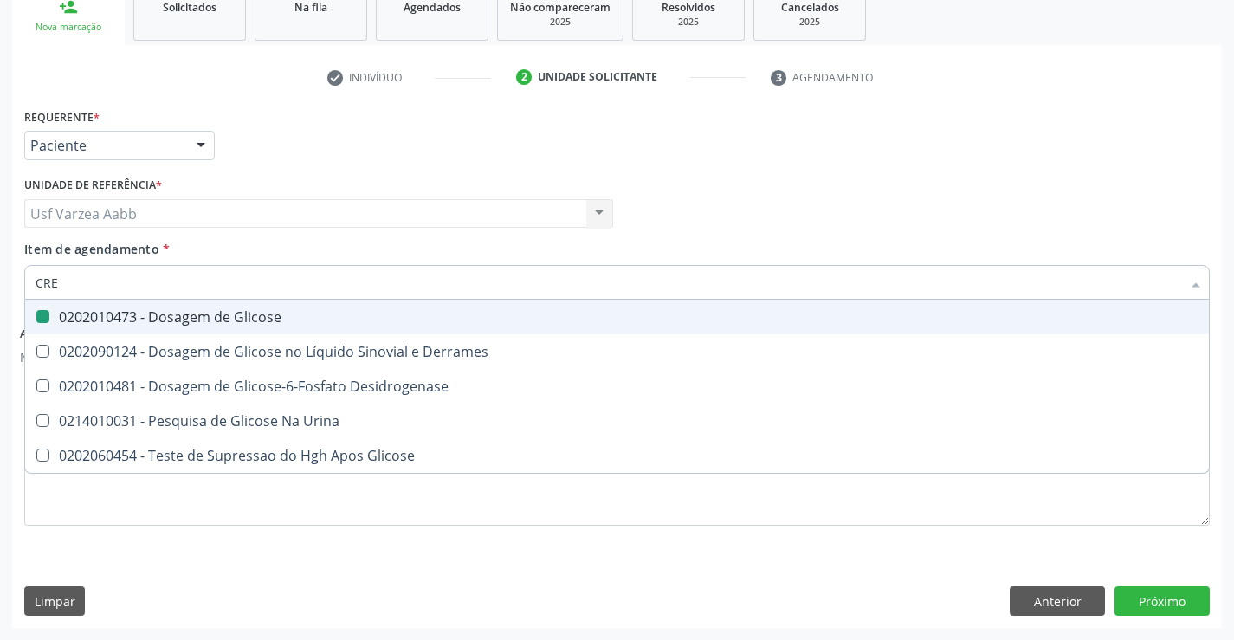
checkbox Glicose "false"
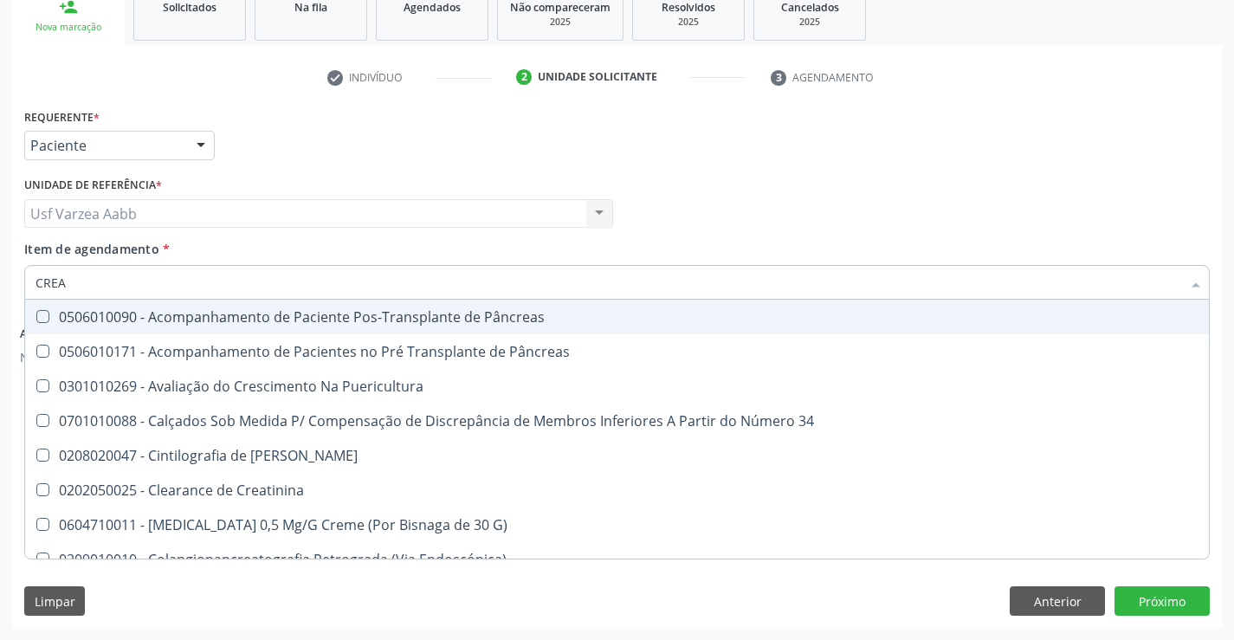
type input "CREAT"
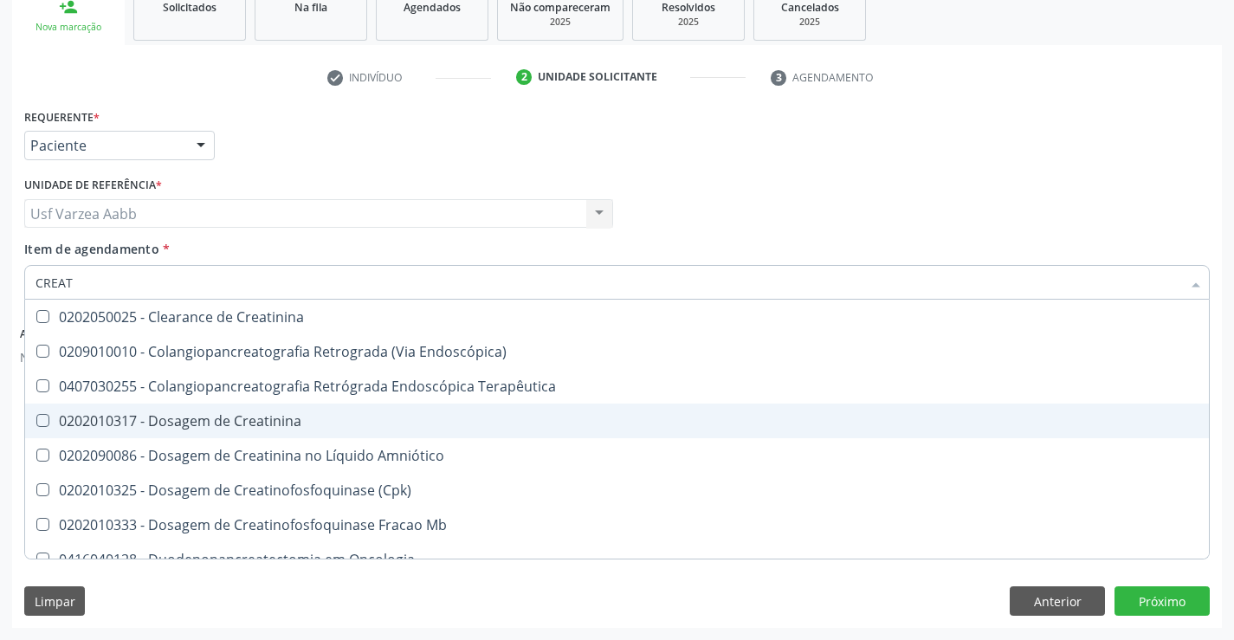
click at [186, 419] on div "0202010317 - Dosagem de Creatinina" at bounding box center [617, 421] width 1163 height 14
checkbox Creatinina "true"
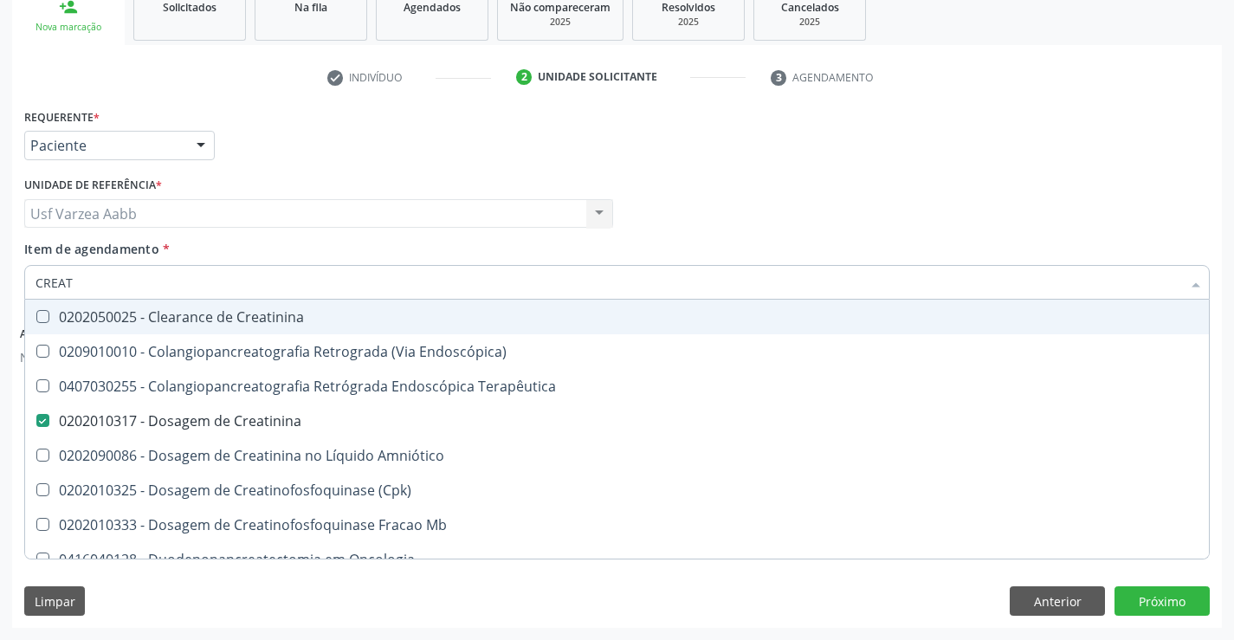
click at [181, 281] on input "CREAT" at bounding box center [609, 282] width 1146 height 35
type input "UREI"
checkbox Creatinina "false"
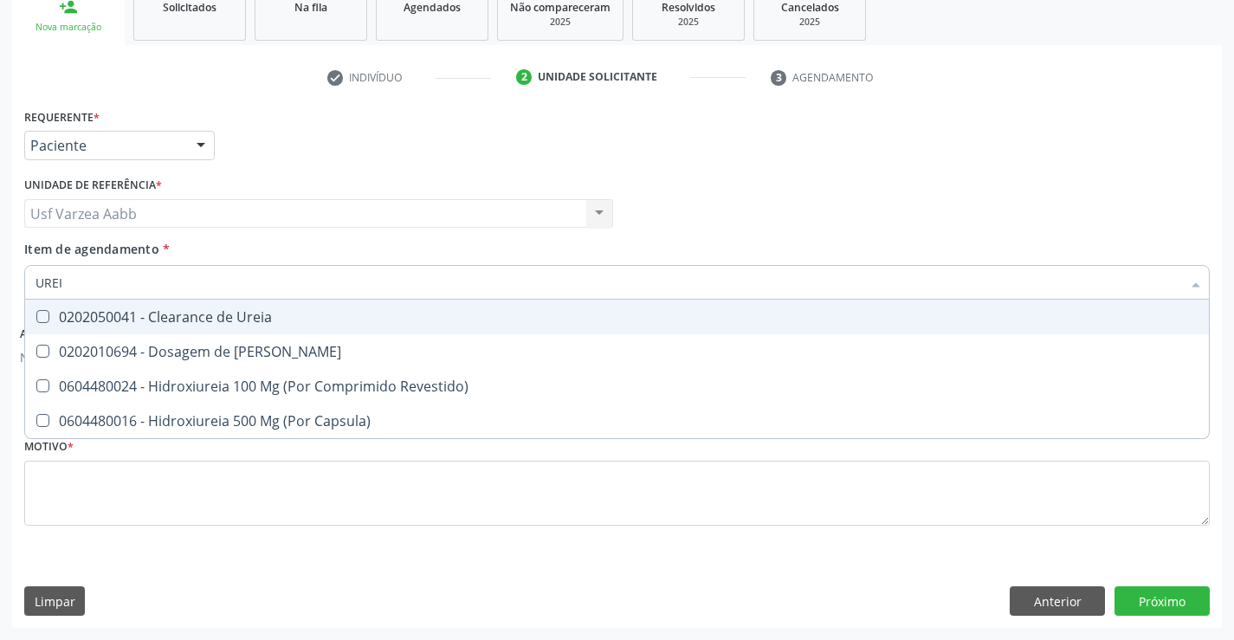
type input "UREIA"
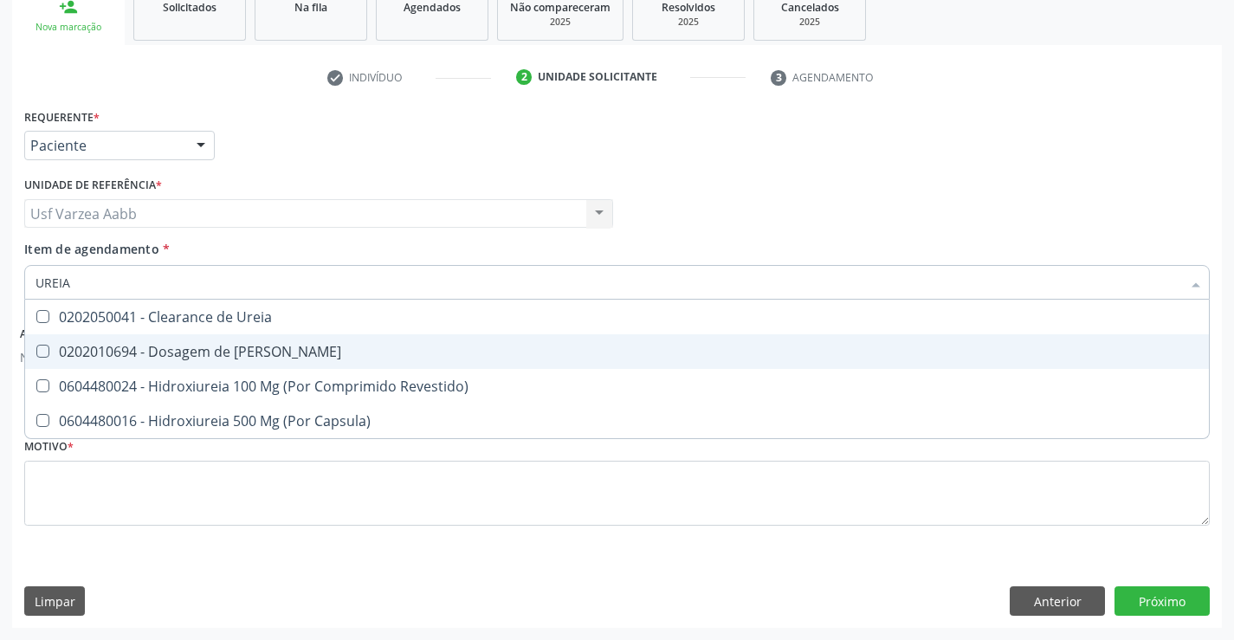
drag, startPoint x: 191, startPoint y: 343, endPoint x: 187, endPoint y: 324, distance: 19.5
click at [191, 345] on div "0202010694 - Dosagem de [PERSON_NAME]" at bounding box center [617, 352] width 1163 height 14
checkbox Ureia "true"
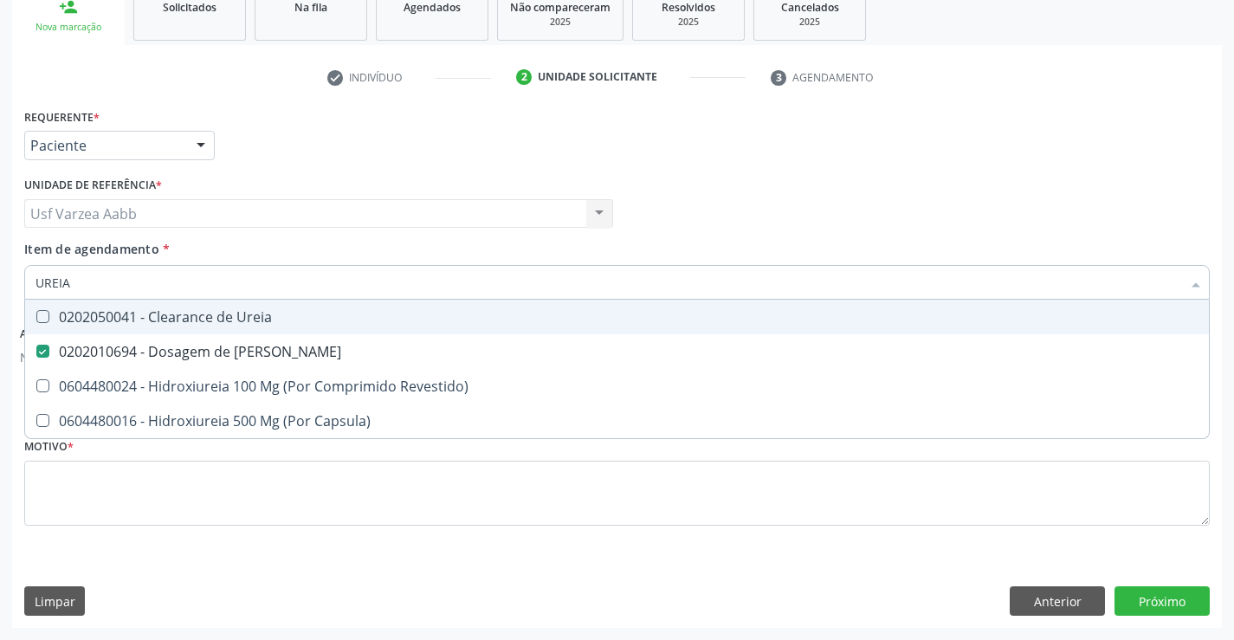
click at [186, 279] on input "UREIA" at bounding box center [609, 282] width 1146 height 35
type input "CO"
checkbox Ureia "false"
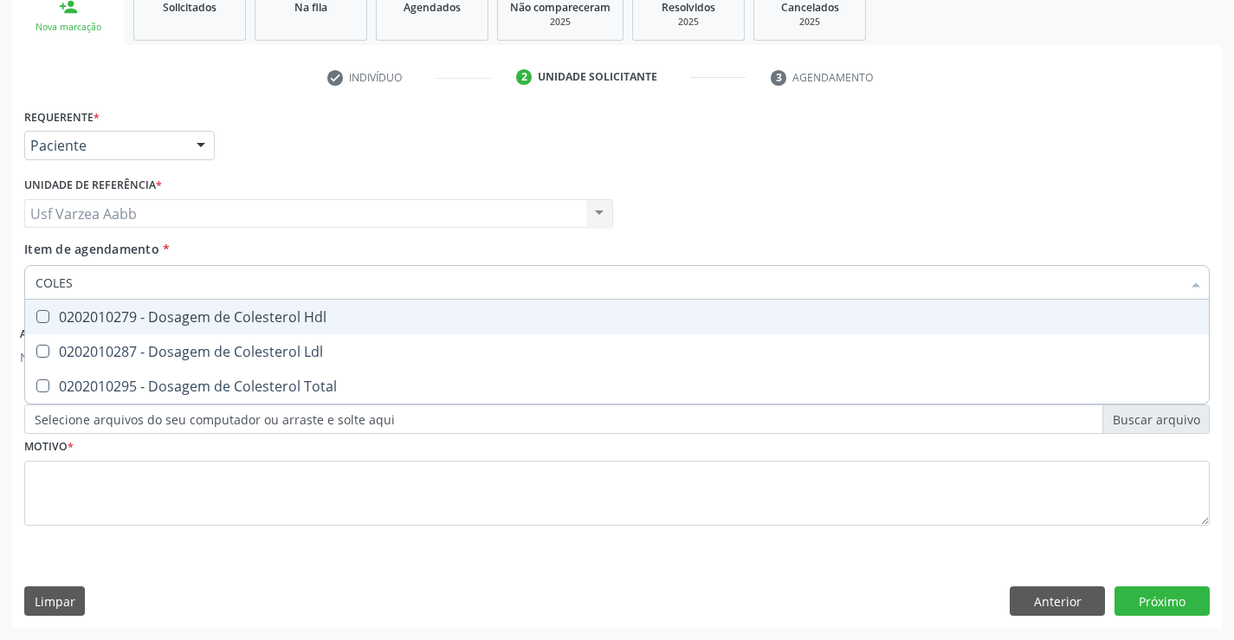
type input "COLEST"
click at [164, 320] on div "0202010279 - Dosagem de Colesterol Hdl" at bounding box center [617, 317] width 1163 height 14
checkbox Hdl "true"
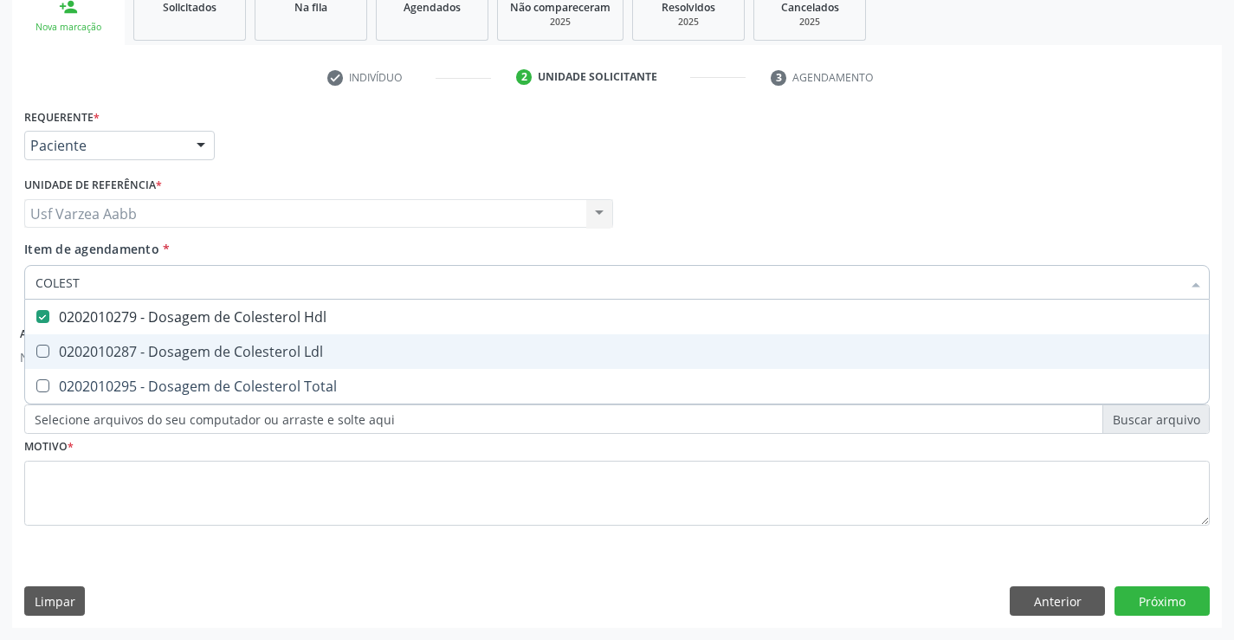
drag, startPoint x: 167, startPoint y: 358, endPoint x: 168, endPoint y: 378, distance: 19.9
click at [167, 358] on div "0202010287 - Dosagem de Colesterol Ldl" at bounding box center [617, 352] width 1163 height 14
checkbox Ldl "true"
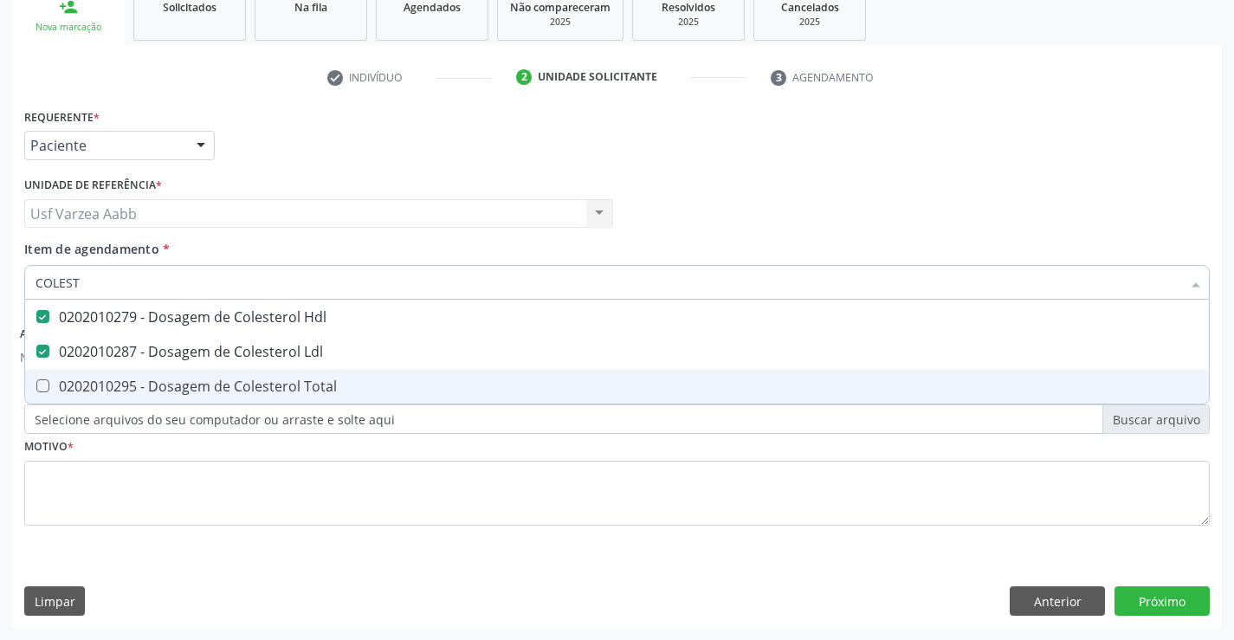
click at [170, 384] on div "0202010295 - Dosagem de Colesterol Total" at bounding box center [617, 386] width 1163 height 14
checkbox Total "true"
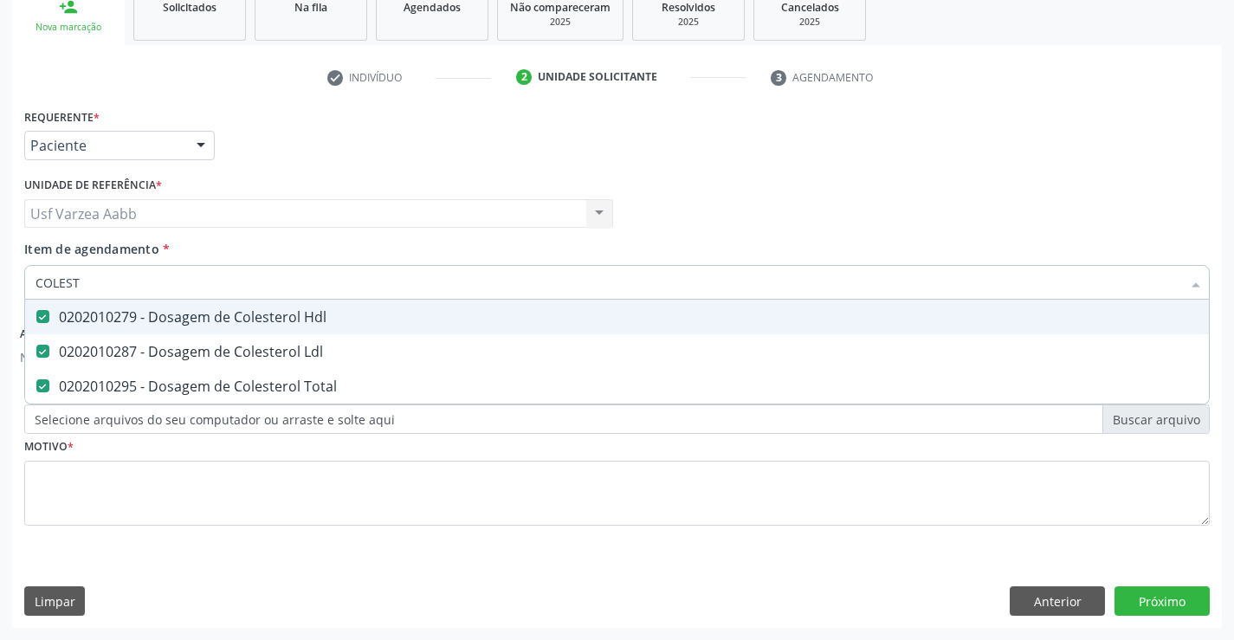
click at [183, 284] on input "COLEST" at bounding box center [609, 282] width 1146 height 35
type input "TG"
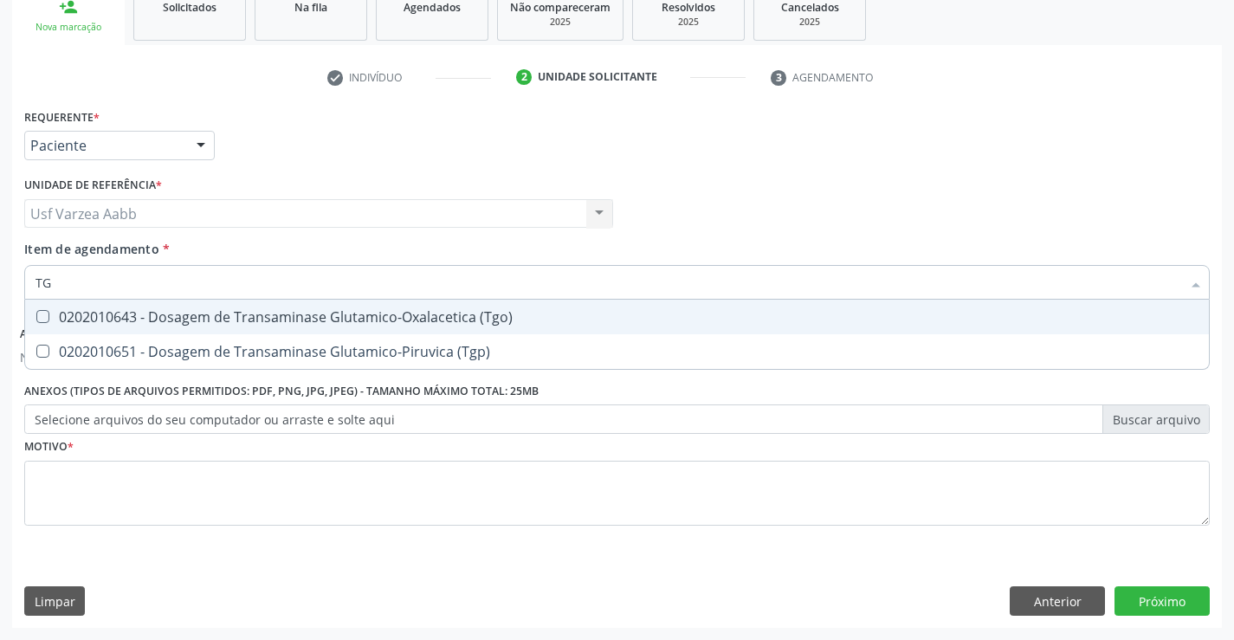
checkbox \(Tgo\) "false"
checkbox \(Tgp\) "false"
click at [295, 324] on div "0202010643 - Dosagem de Transaminase Glutamico-Oxalacetica (Tgo)" at bounding box center [617, 317] width 1163 height 14
checkbox \(Tgo\) "true"
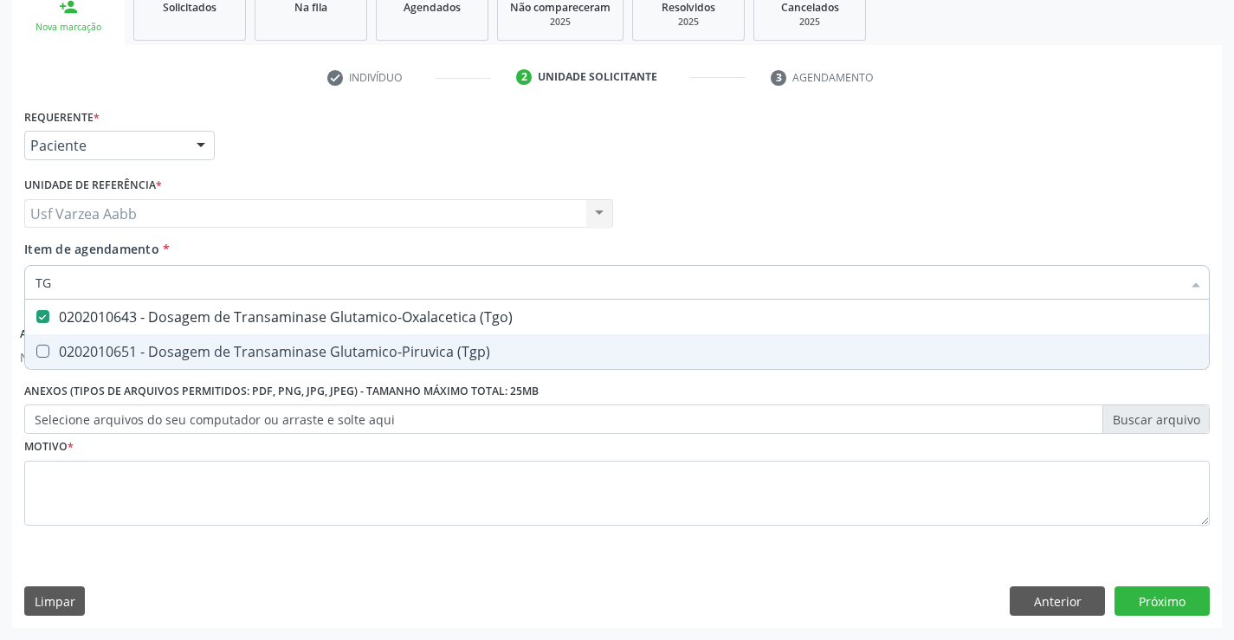
click at [294, 340] on span "0202010651 - Dosagem de Transaminase Glutamico-Piruvica (Tgp)" at bounding box center [617, 351] width 1184 height 35
checkbox \(Tgp\) "true"
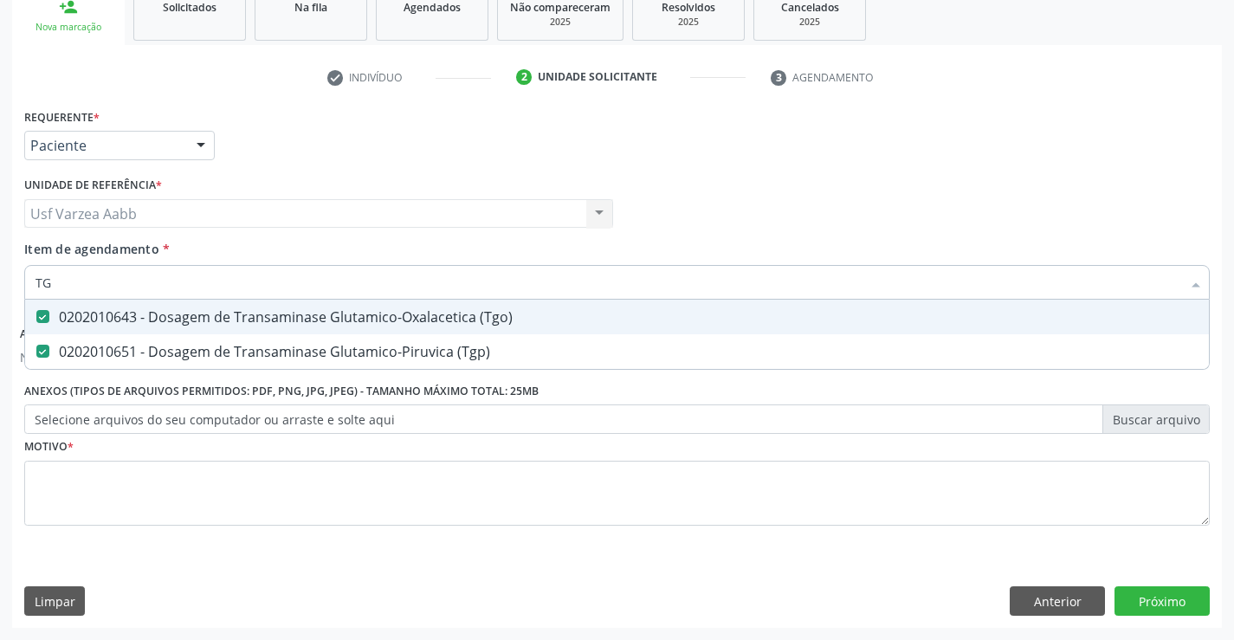
click at [290, 281] on input "TG" at bounding box center [609, 282] width 1146 height 35
type input "TRIG"
checkbox \(Tgo\) "false"
checkbox \(Tgp\) "false"
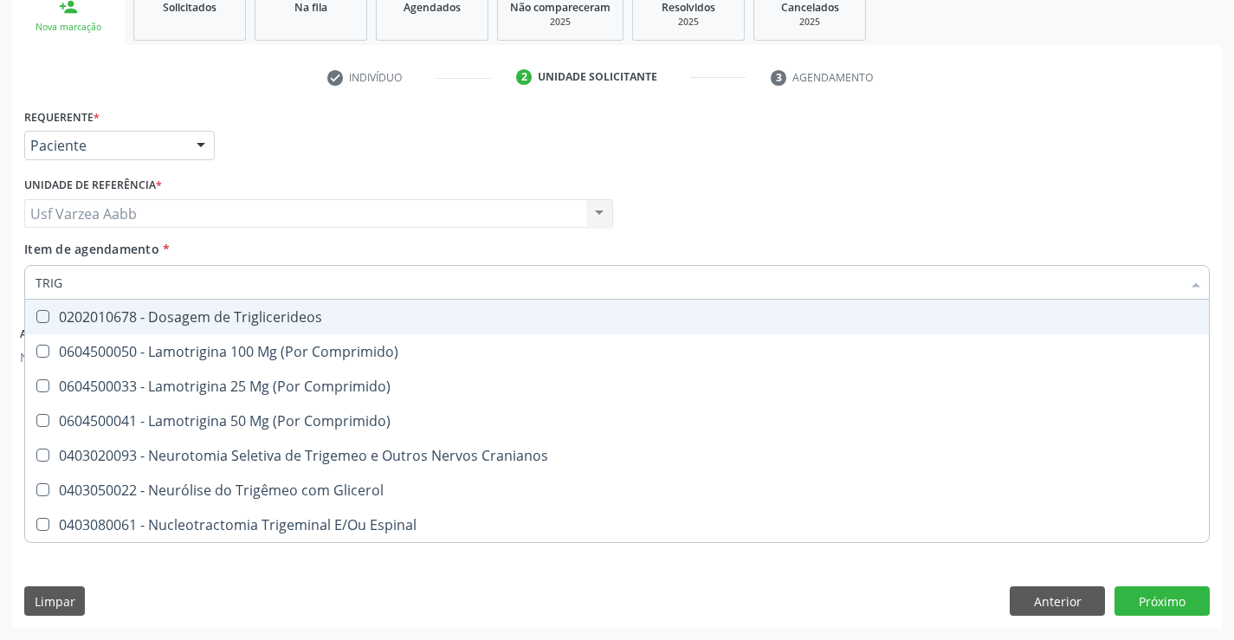
type input "TRIGL"
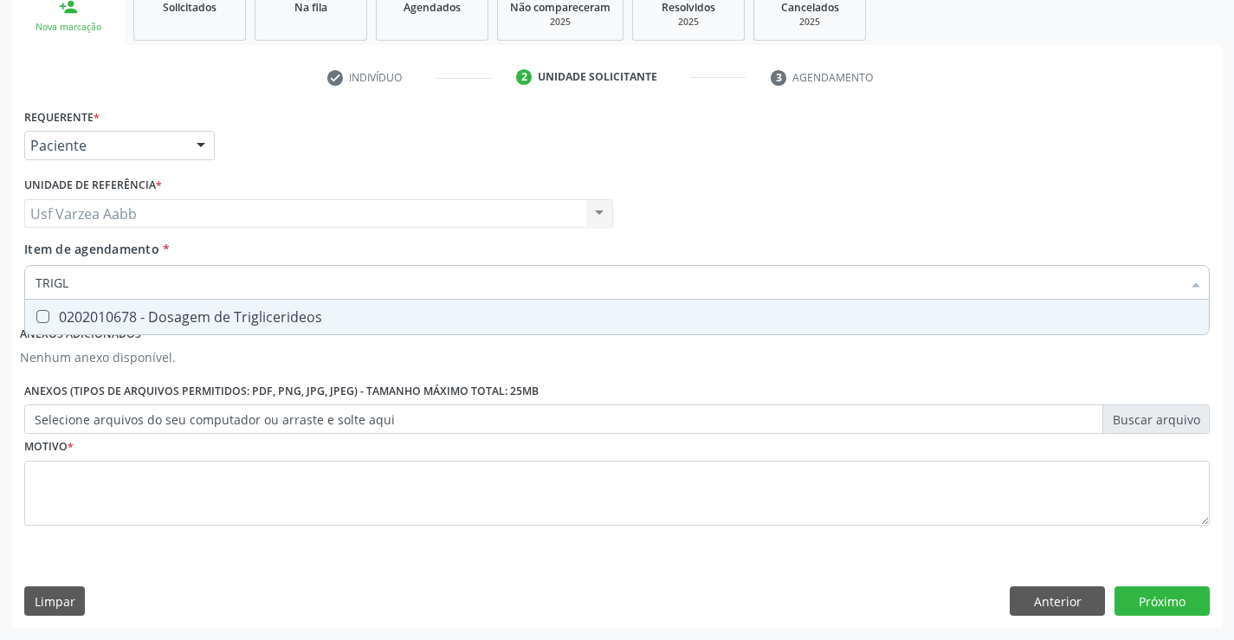
click at [288, 301] on span "0202010678 - Dosagem de Triglicerideos" at bounding box center [617, 317] width 1184 height 35
checkbox Triglicerideos "true"
click at [287, 279] on input "TRIGL" at bounding box center [609, 282] width 1146 height 35
type input "HE"
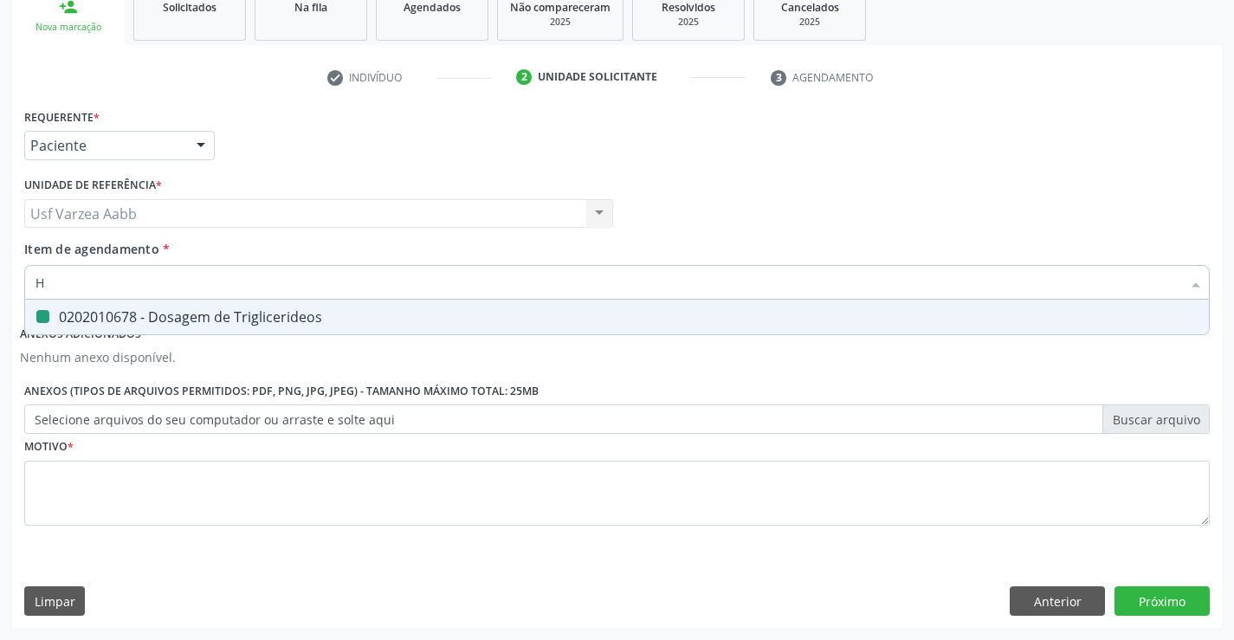
checkbox Triglicerideos "false"
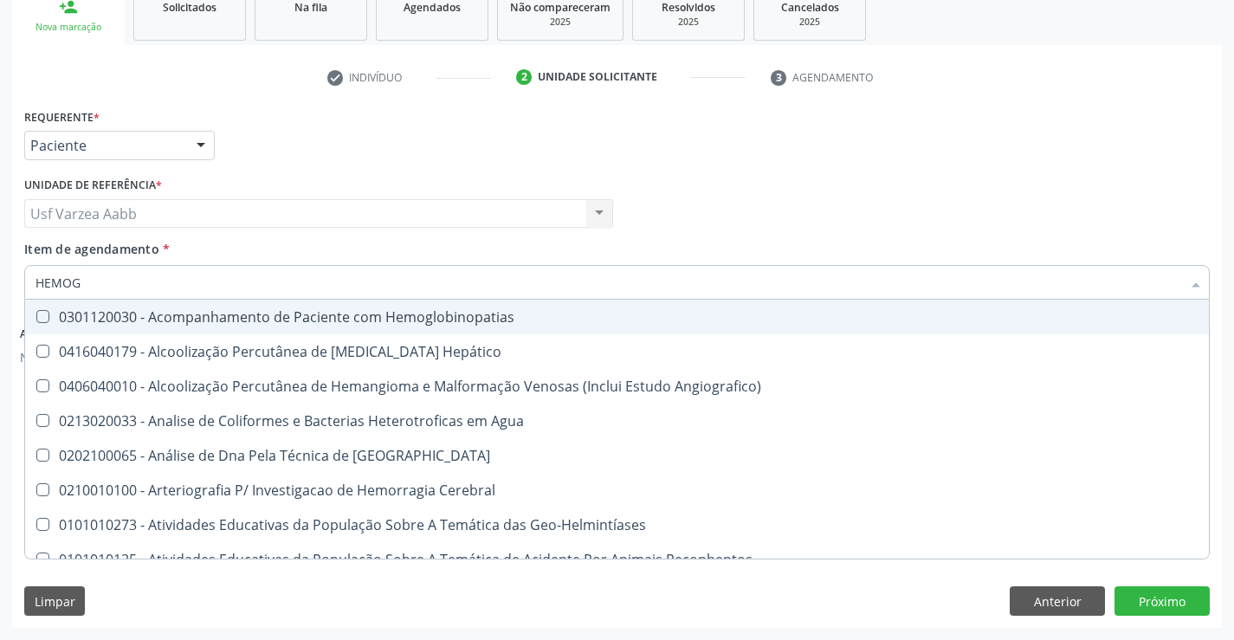
type input "HEMOGR"
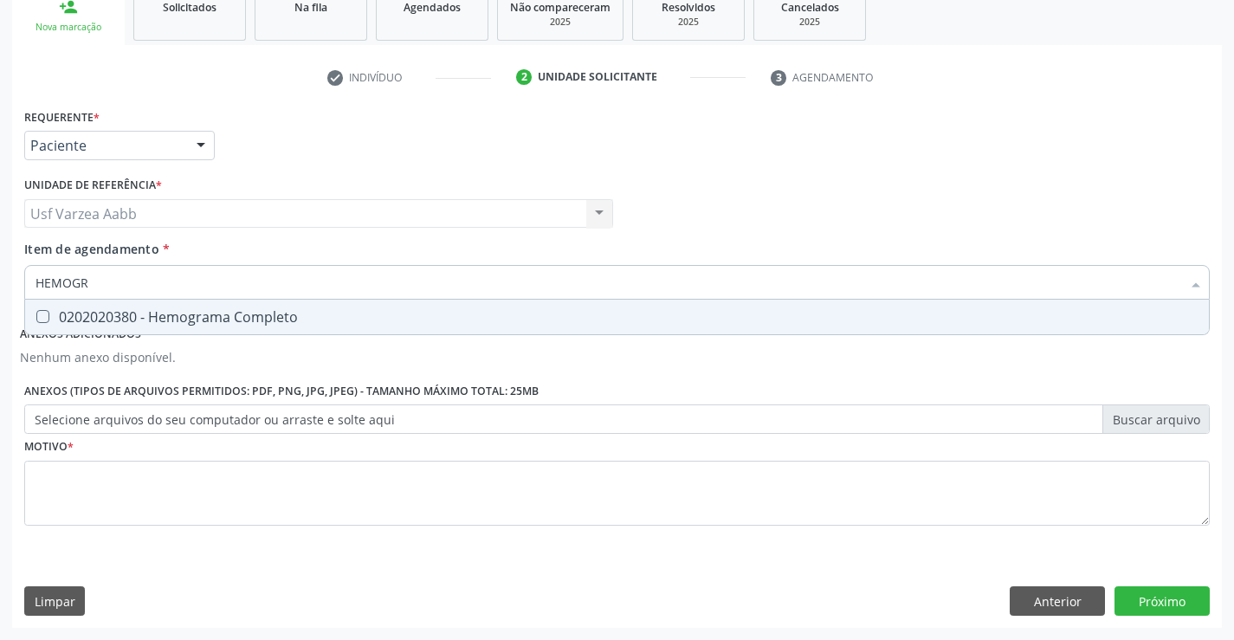
click at [287, 318] on div "0202020380 - Hemograma Completo" at bounding box center [617, 317] width 1163 height 14
checkbox Completo "true"
click at [297, 281] on input "HEMOGR" at bounding box center [609, 282] width 1146 height 35
type input "URI"
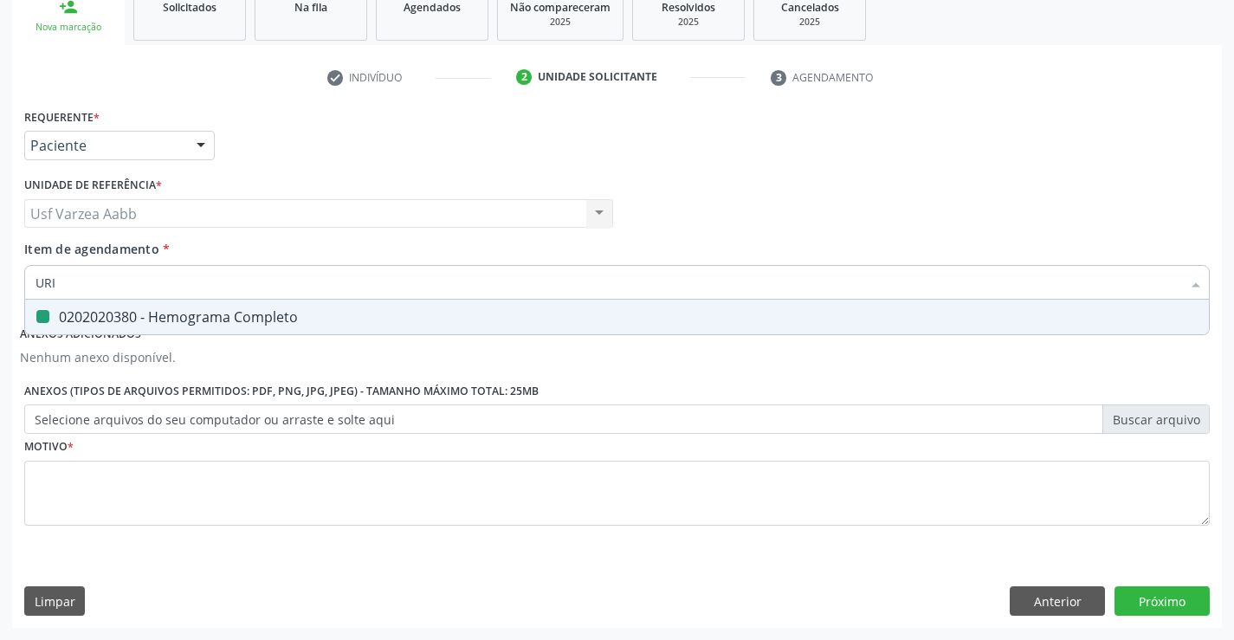
checkbox Completo "false"
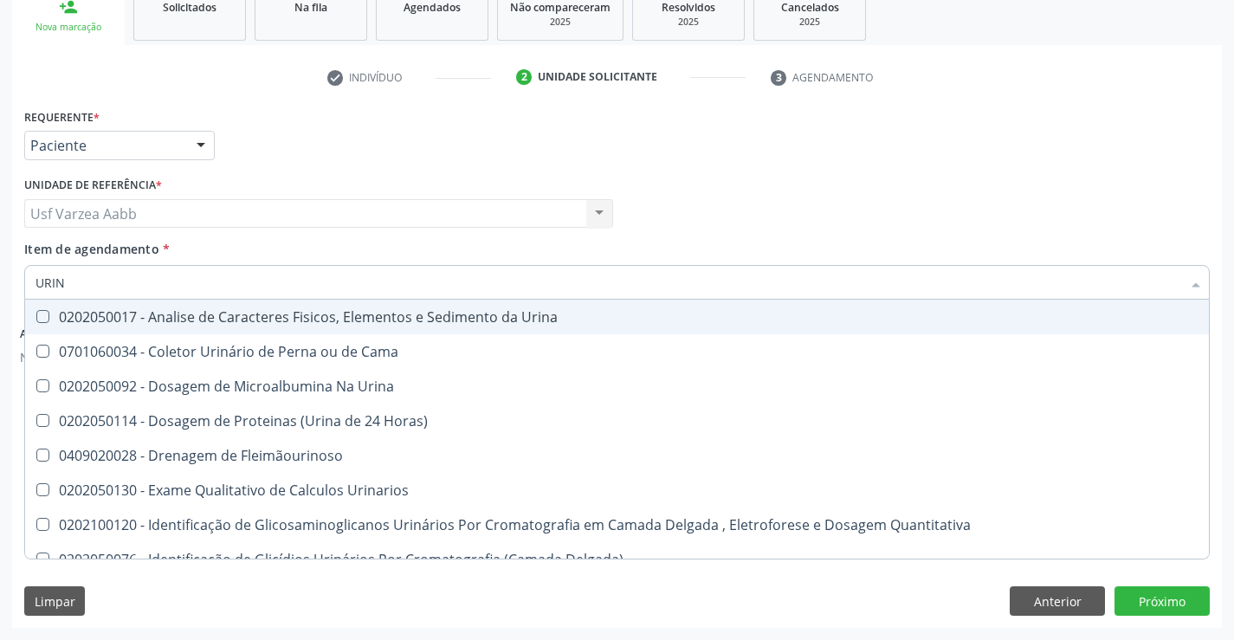
type input "URINA"
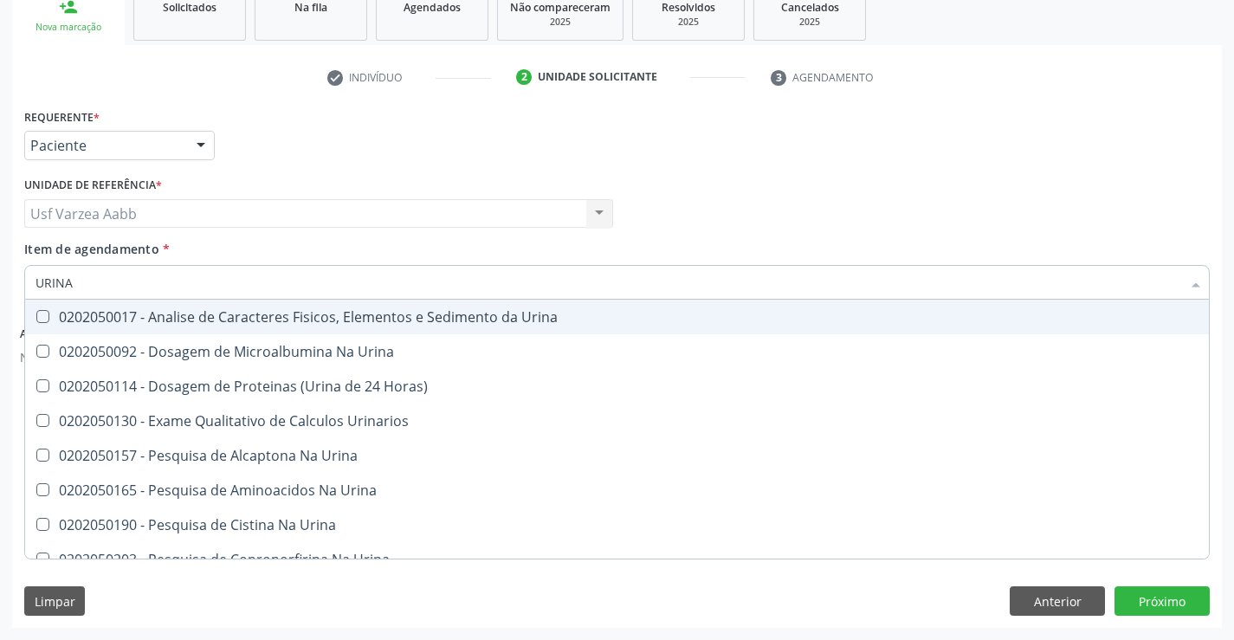
click at [315, 320] on div "0202050017 - Analise de Caracteres Fisicos, Elementos e Sedimento da Urina" at bounding box center [617, 317] width 1163 height 14
checkbox Urina "true"
click at [759, 232] on div "Profissional Solicitante Por favor, selecione a Unidade de Atendimento primeiro…" at bounding box center [617, 206] width 1194 height 68
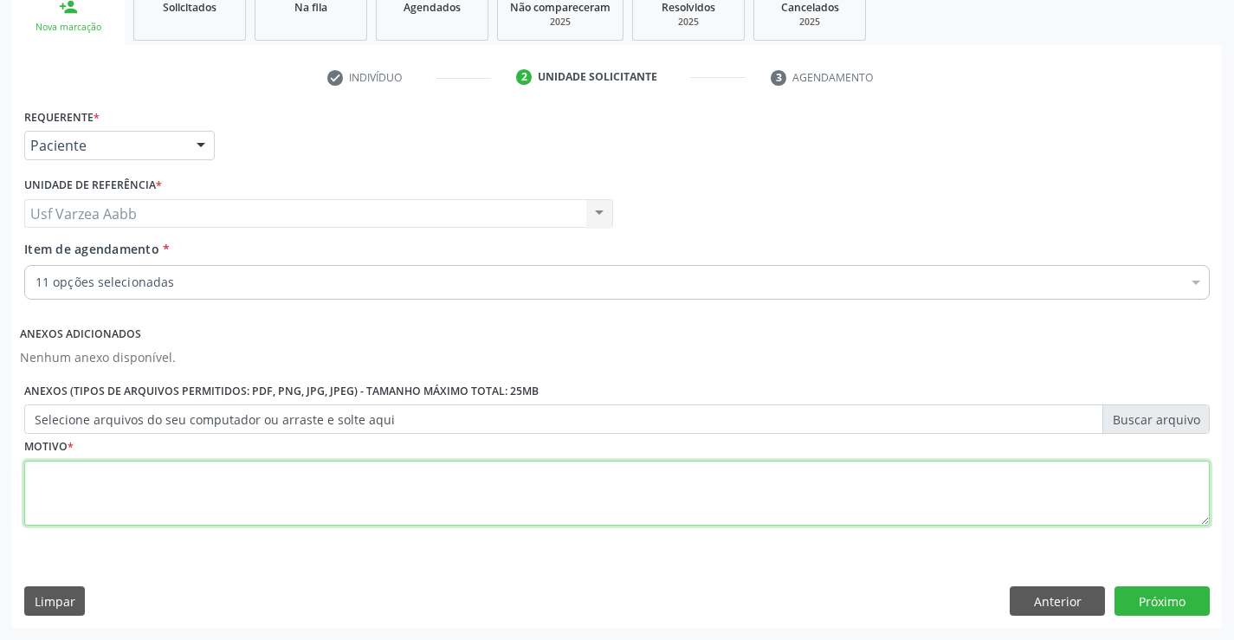
click at [241, 488] on textarea at bounding box center [616, 494] width 1185 height 66
type textarea "X"
click at [1180, 597] on button "Próximo" at bounding box center [1161, 600] width 95 height 29
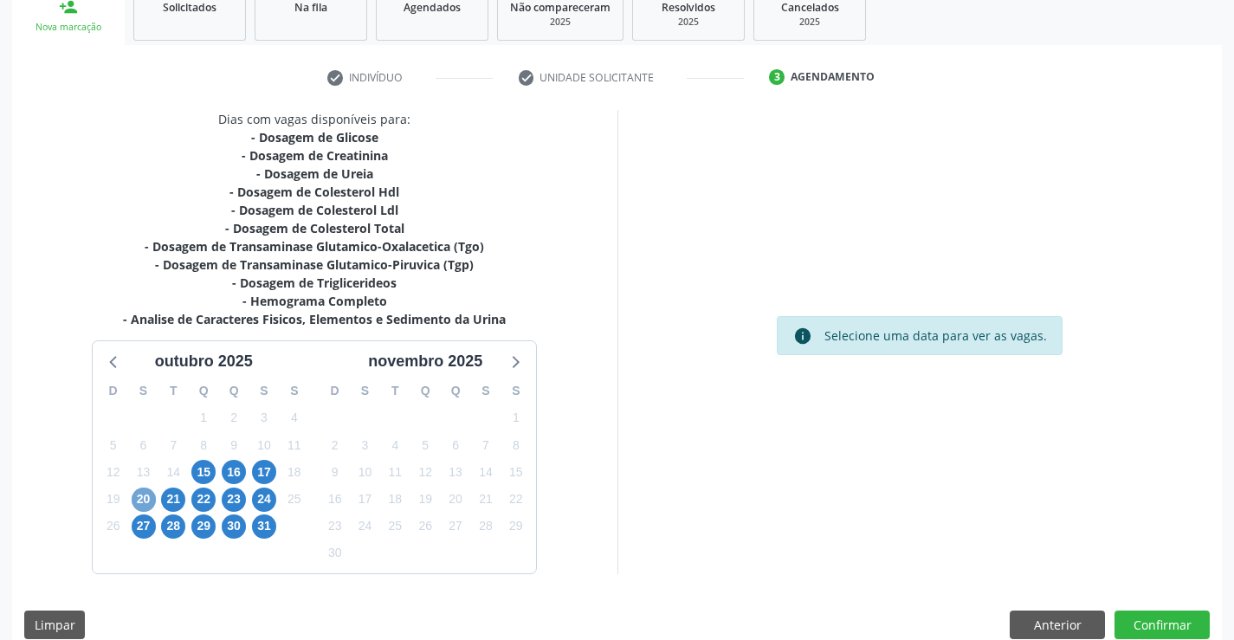
click at [139, 503] on span "20" at bounding box center [144, 500] width 24 height 24
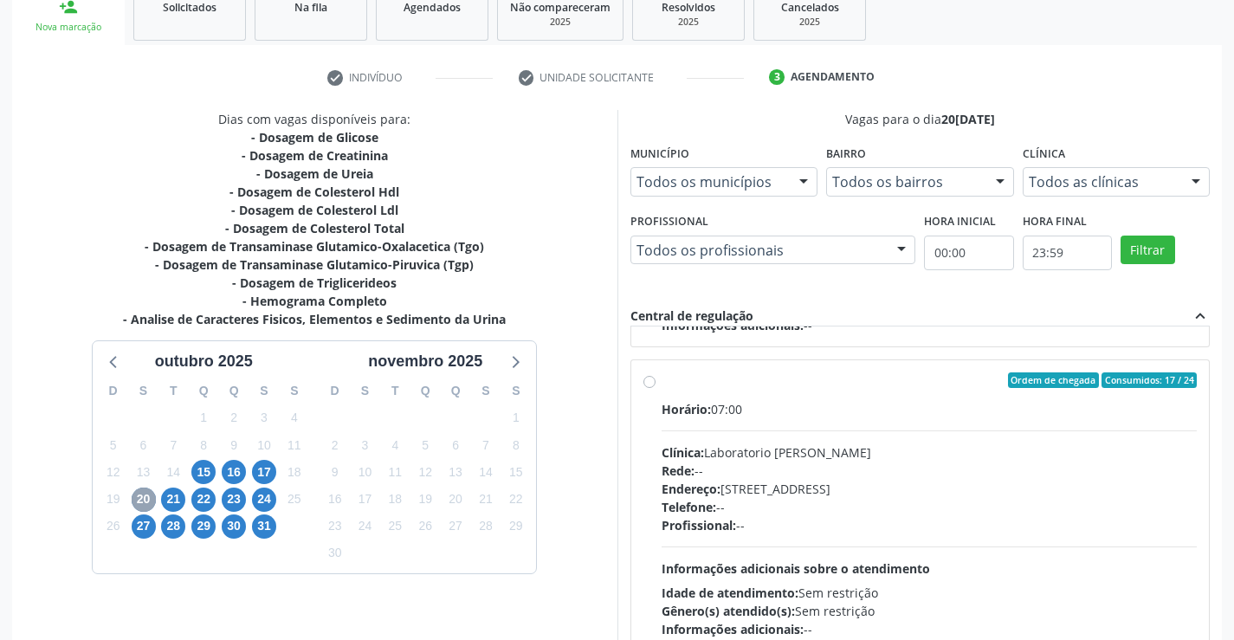
scroll to position [693, 0]
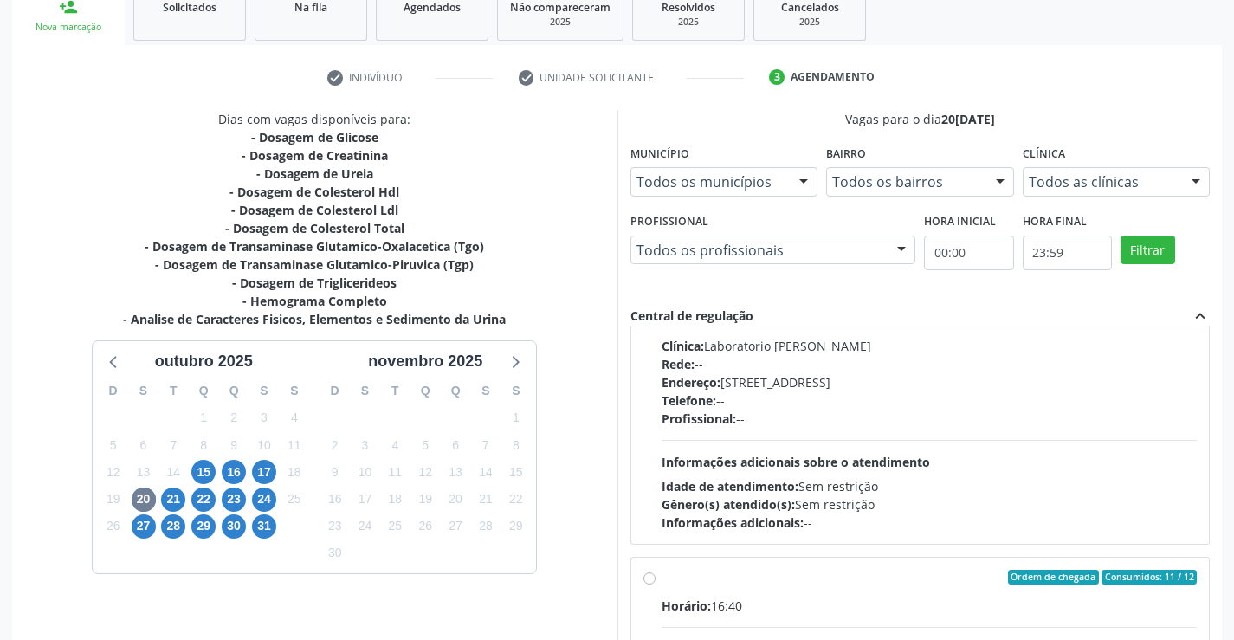
click at [736, 488] on span "Idade de atendimento:" at bounding box center [730, 486] width 137 height 16
click at [656, 281] on input "Ordem de chegada Consumidos: 17 / 24 Horário: 07:00 Clínica: Laboratorio Jose P…" at bounding box center [649, 274] width 12 height 16
radio input "true"
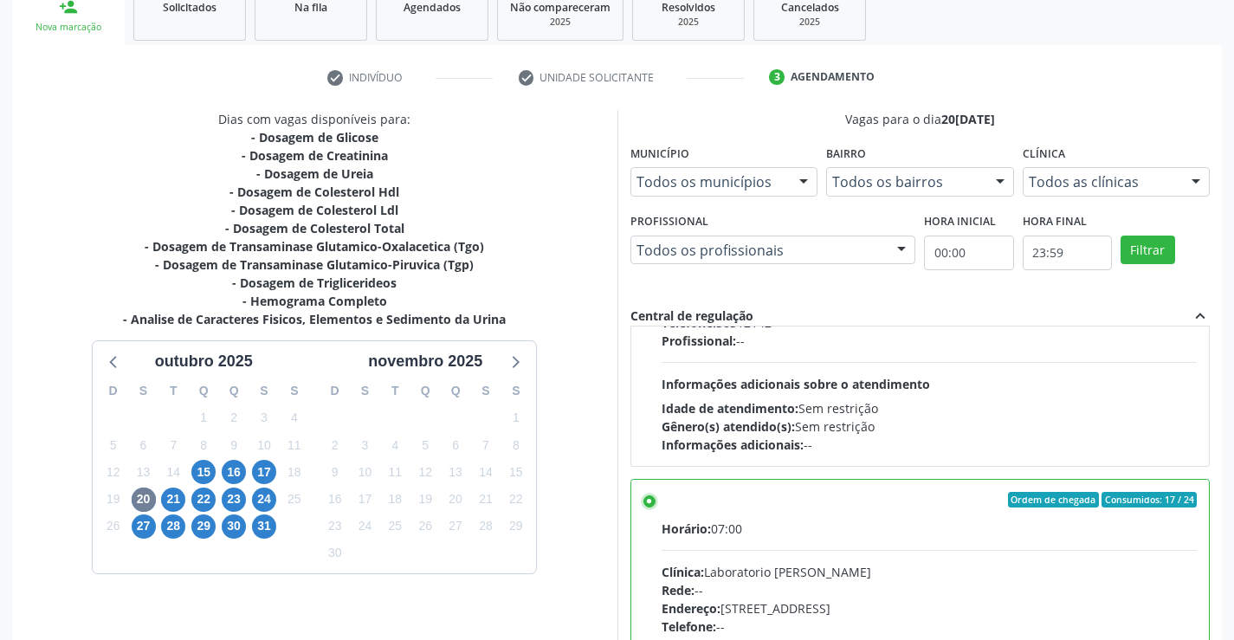
scroll to position [395, 0]
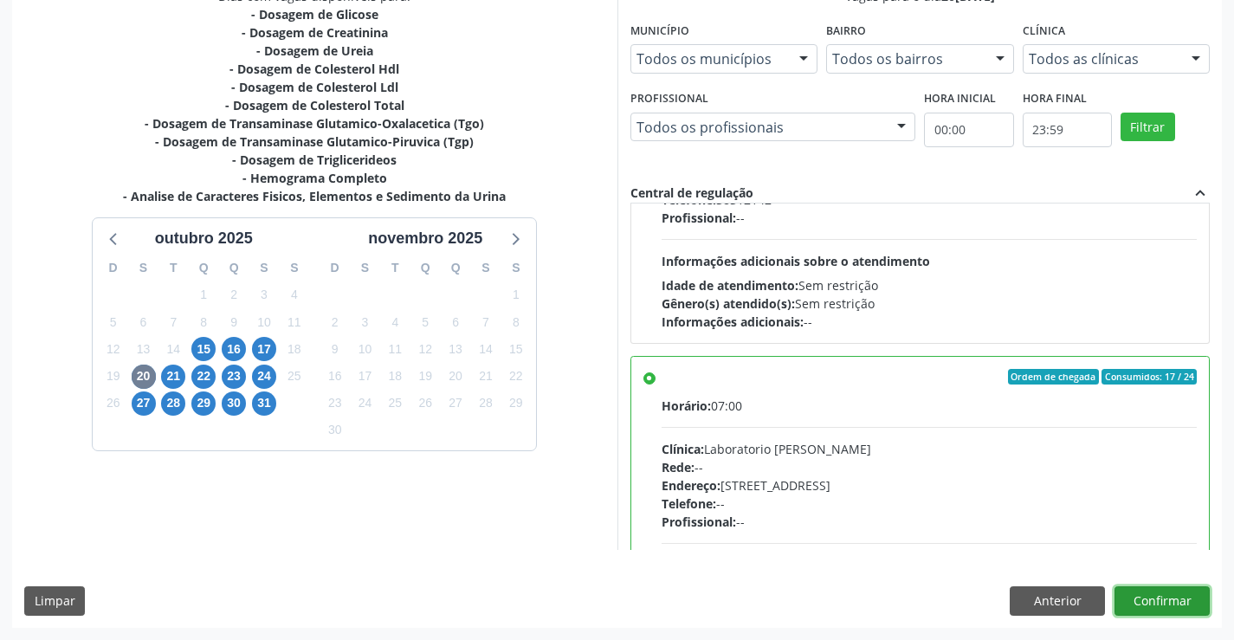
click at [1186, 601] on button "Confirmar" at bounding box center [1161, 600] width 95 height 29
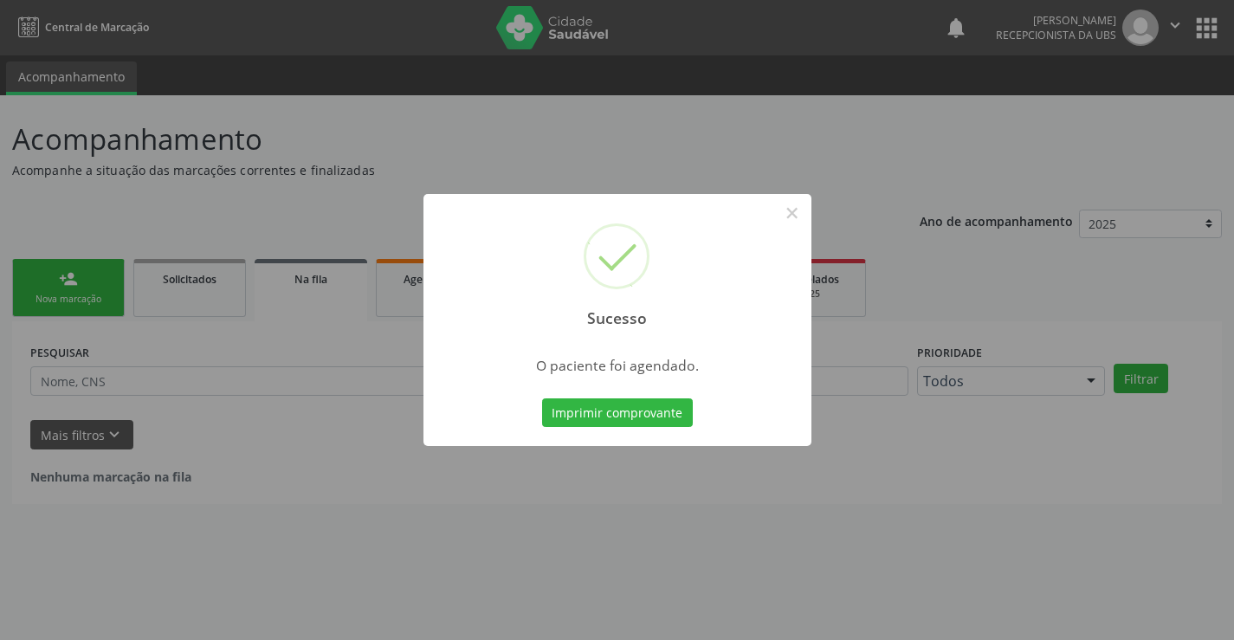
scroll to position [0, 0]
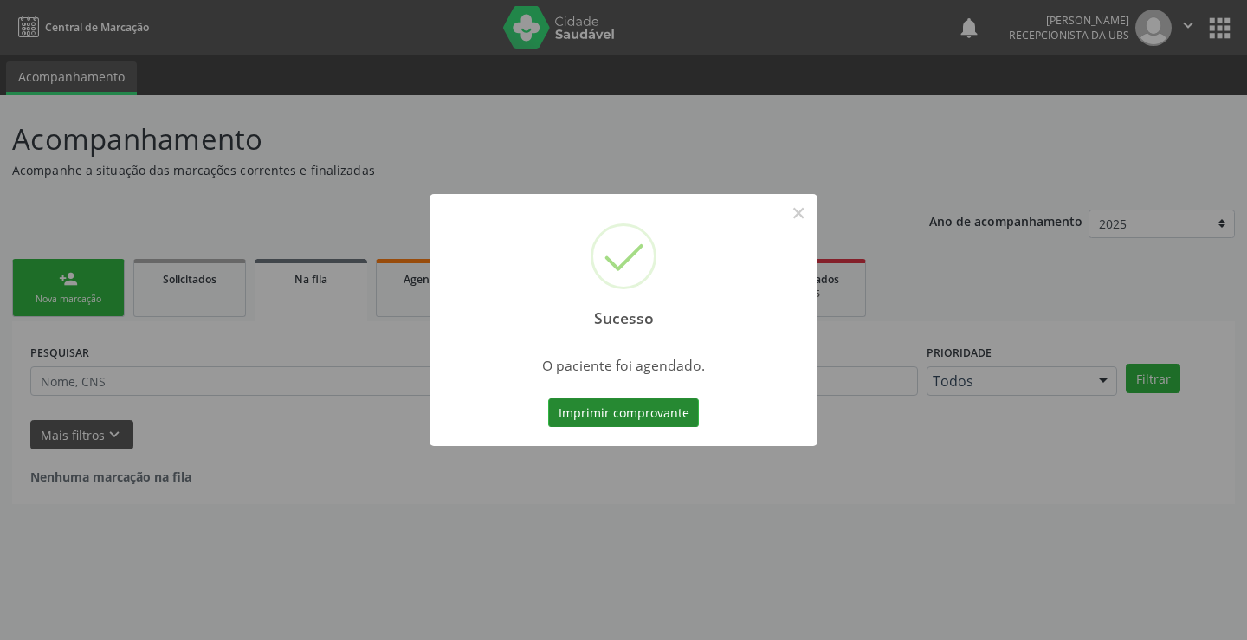
click at [605, 425] on button "Imprimir comprovante" at bounding box center [623, 412] width 151 height 29
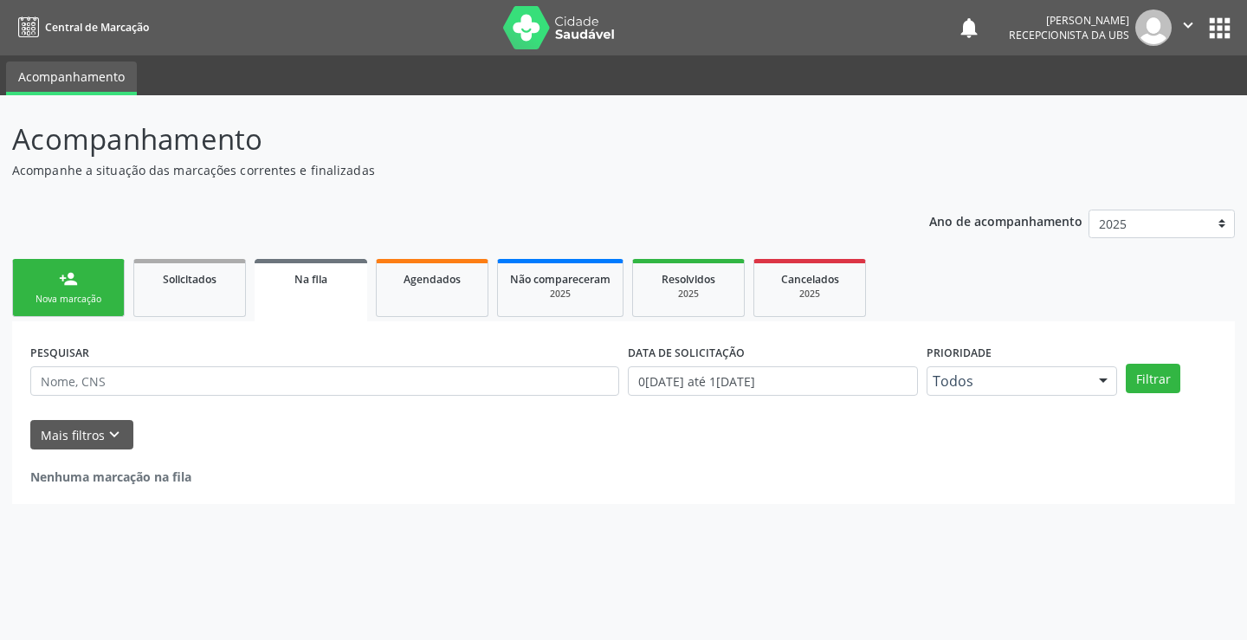
click at [83, 308] on link "person_add Nova marcação" at bounding box center [68, 288] width 113 height 58
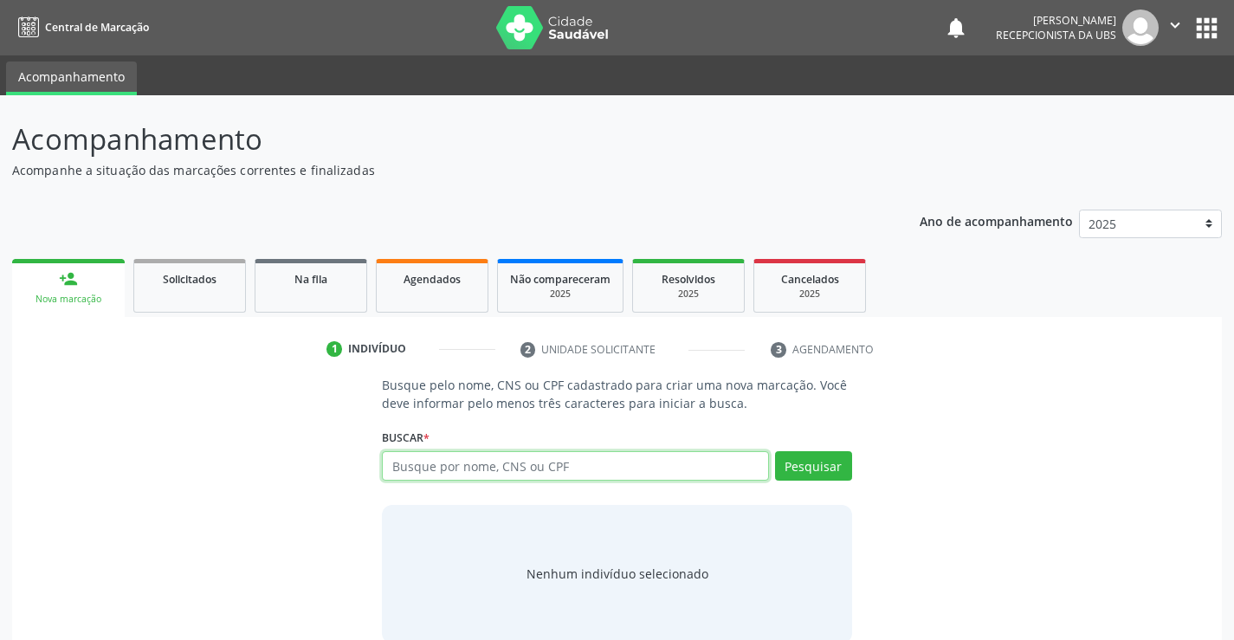
click at [501, 468] on input "text" at bounding box center [575, 465] width 386 height 29
paste input "700 5081 3843 3655"
type input "700 5081 3843 3655"
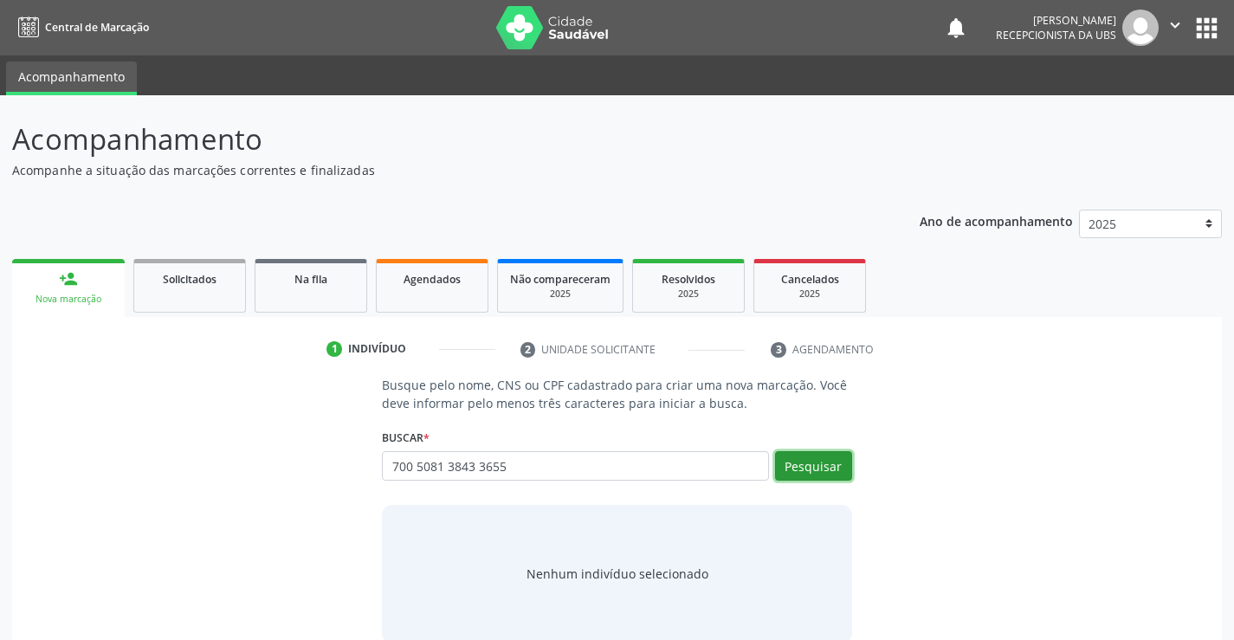
click at [822, 478] on button "Pesquisar" at bounding box center [813, 465] width 77 height 29
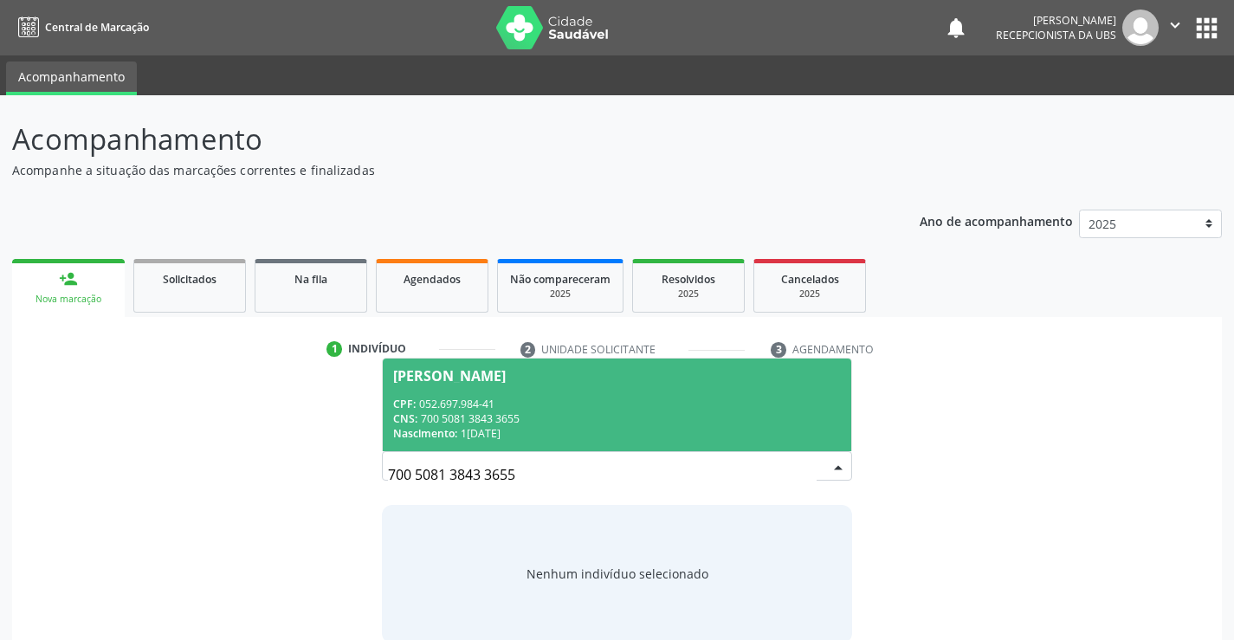
click at [740, 400] on div "CPF: 052.697.984-41" at bounding box center [616, 404] width 447 height 15
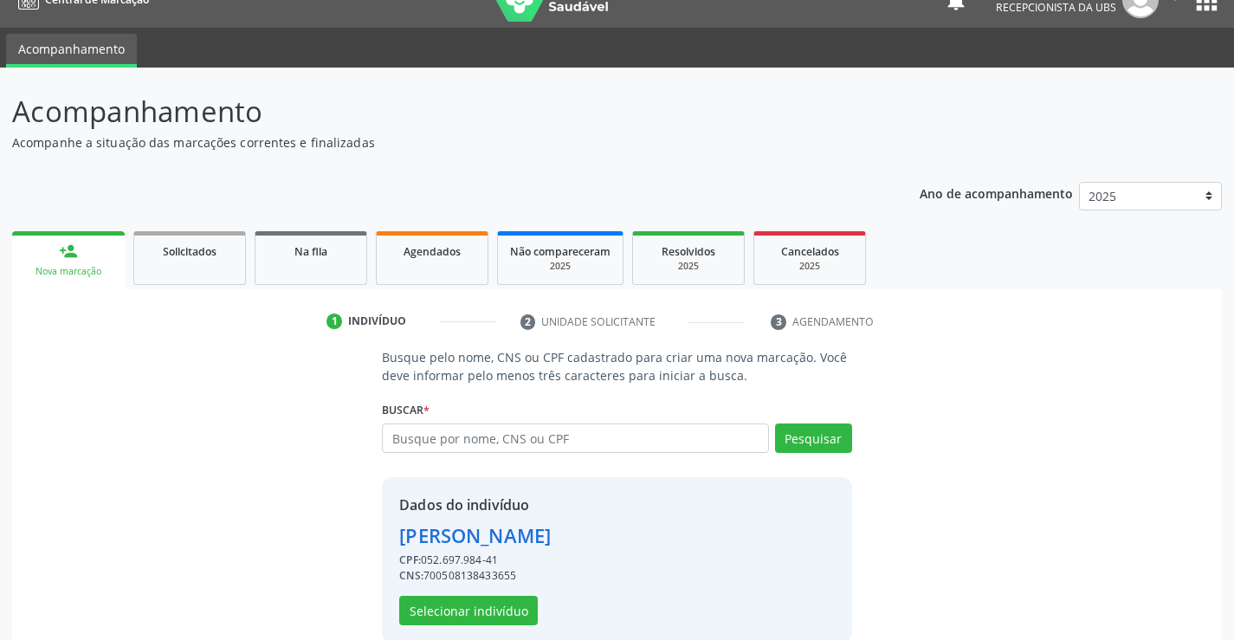
scroll to position [55, 0]
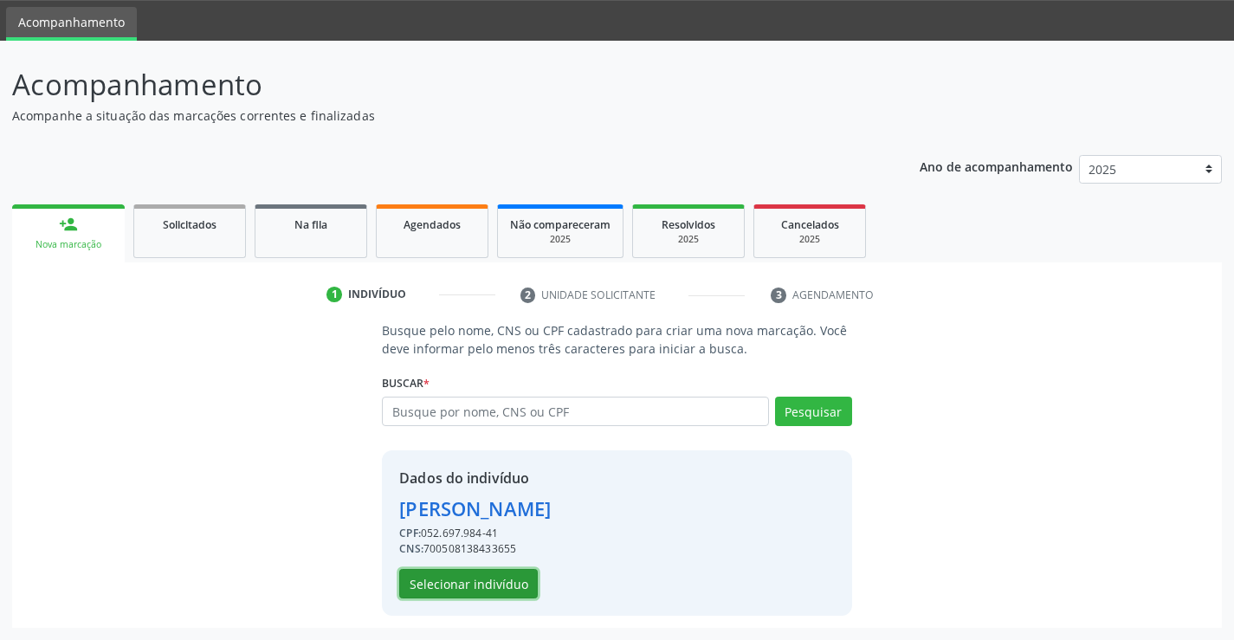
click at [501, 583] on button "Selecionar indivíduo" at bounding box center [468, 583] width 139 height 29
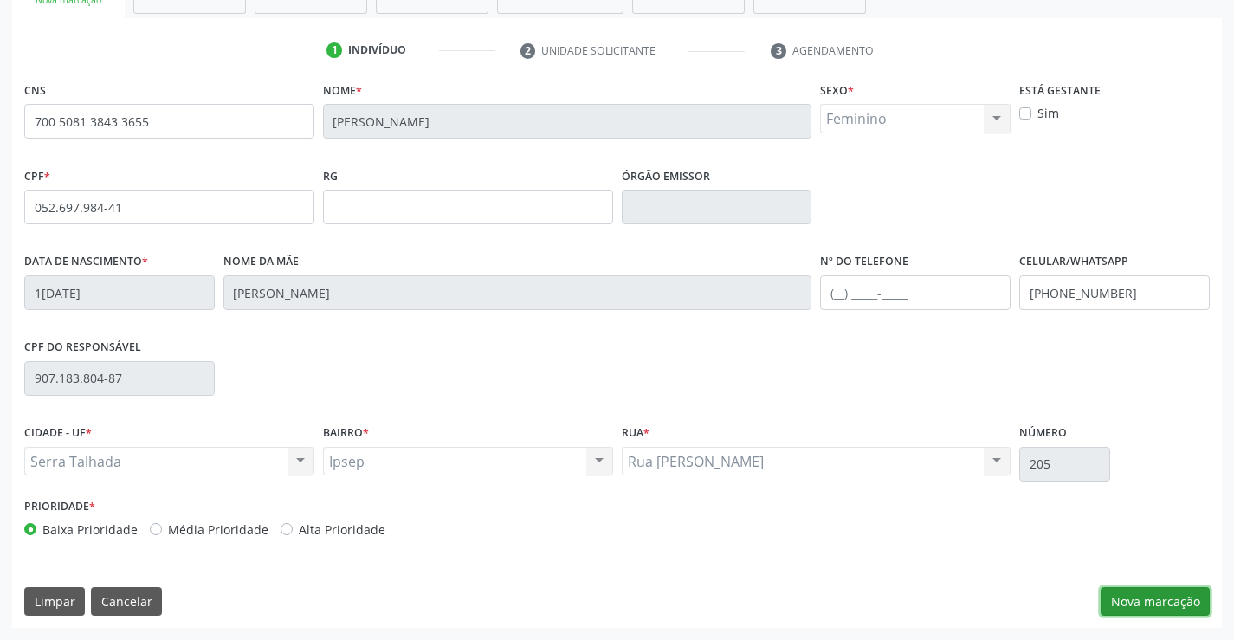
click at [1146, 597] on button "Nova marcação" at bounding box center [1155, 601] width 109 height 29
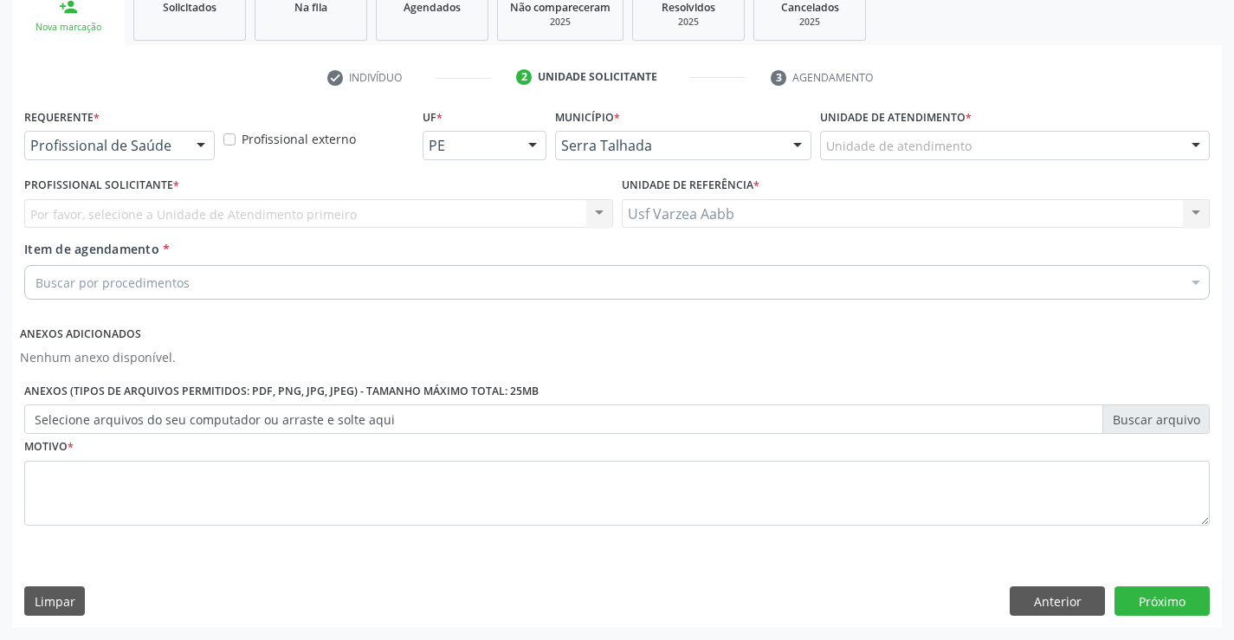
scroll to position [272, 0]
click at [160, 135] on div at bounding box center [119, 145] width 191 height 29
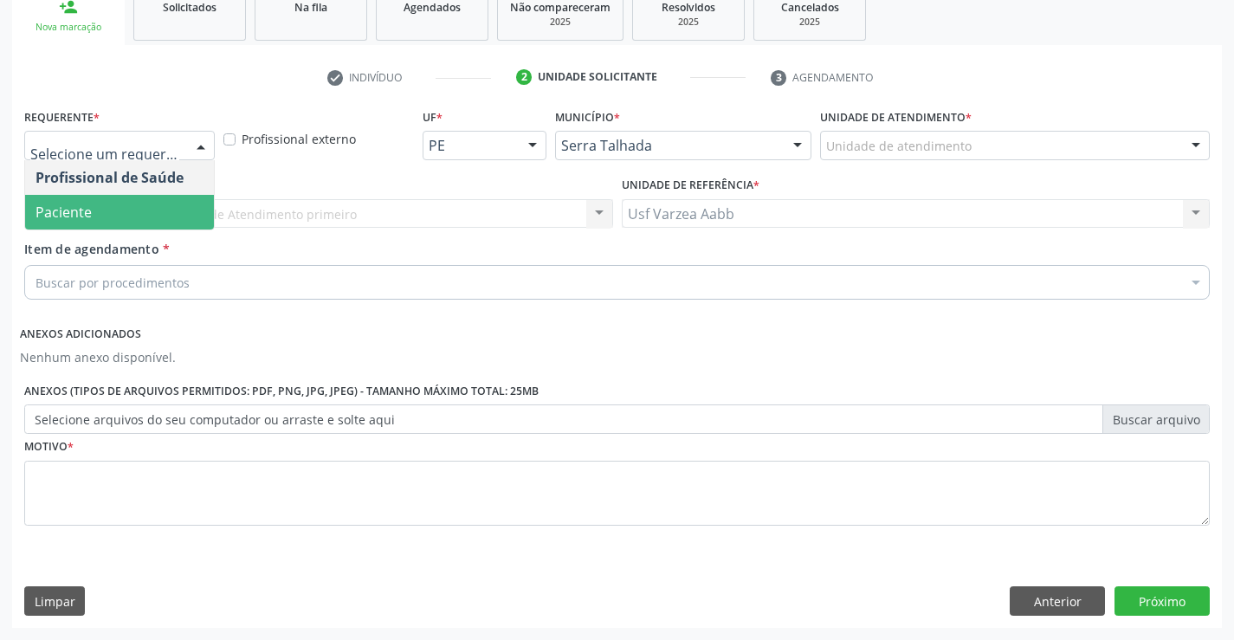
click at [159, 210] on span "Paciente" at bounding box center [119, 212] width 189 height 35
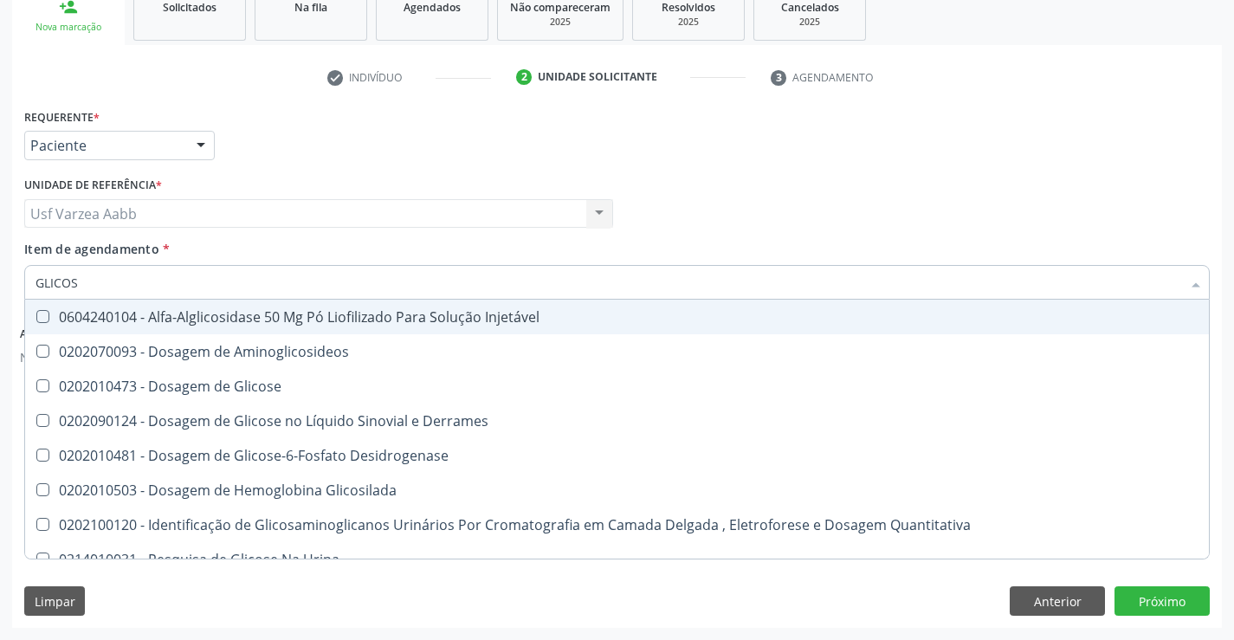
type input "GLICOSI"
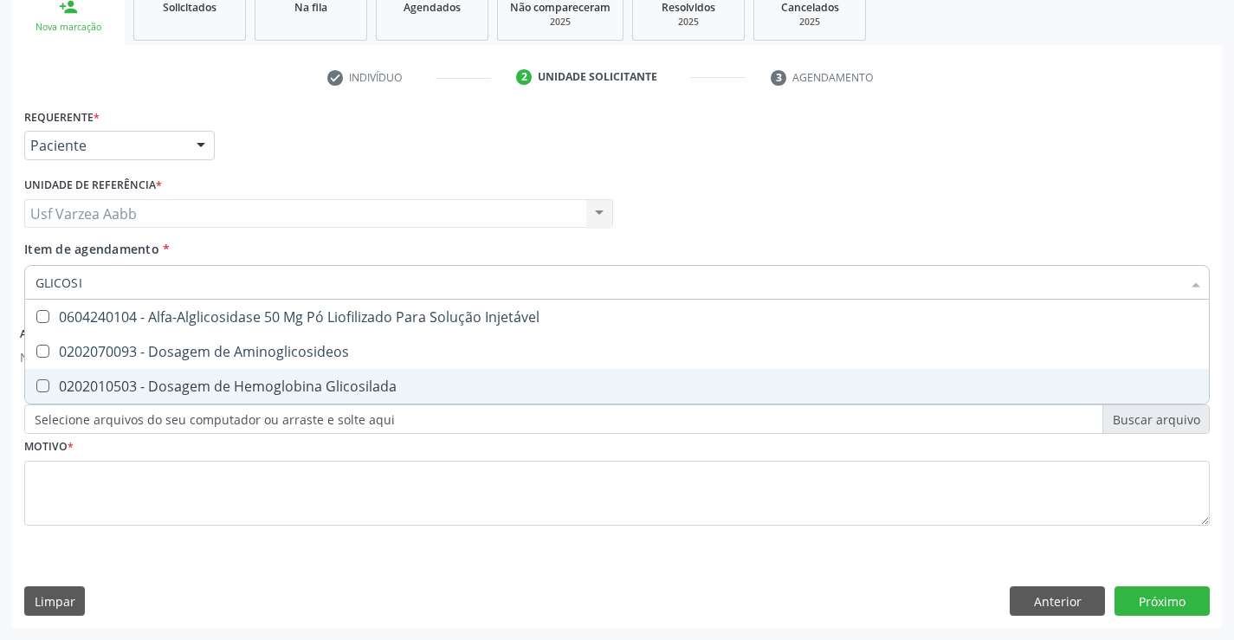
click at [122, 388] on div "0202010503 - Dosagem de Hemoglobina Glicosilada" at bounding box center [617, 386] width 1163 height 14
checkbox Glicosilada "true"
click at [143, 488] on div "Requerente * Paciente Profissional de Saúde Paciente Nenhum resultado encontrad…" at bounding box center [616, 327] width 1185 height 446
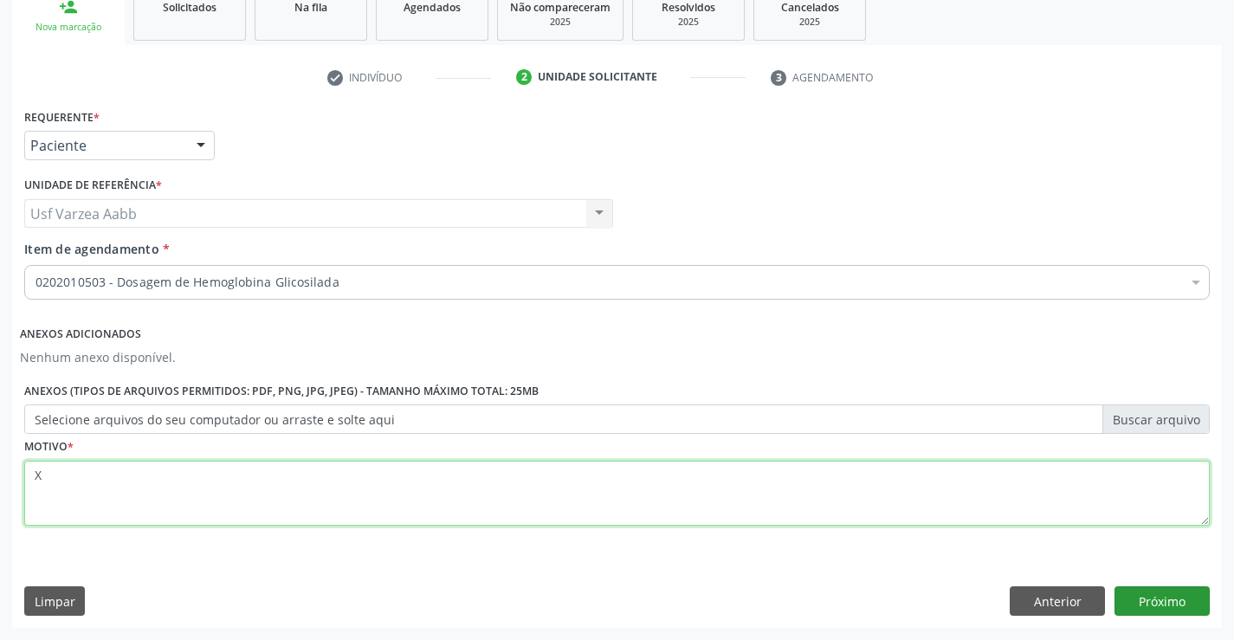
type textarea "X"
click at [1132, 599] on button "Próximo" at bounding box center [1161, 600] width 95 height 29
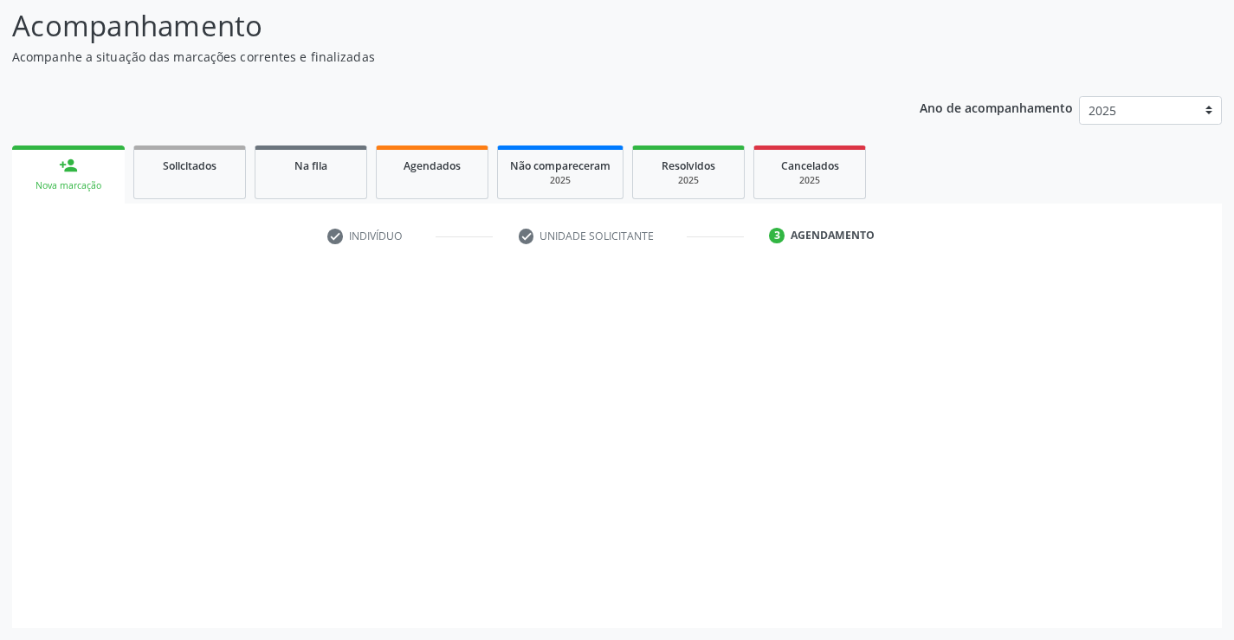
scroll to position [113, 0]
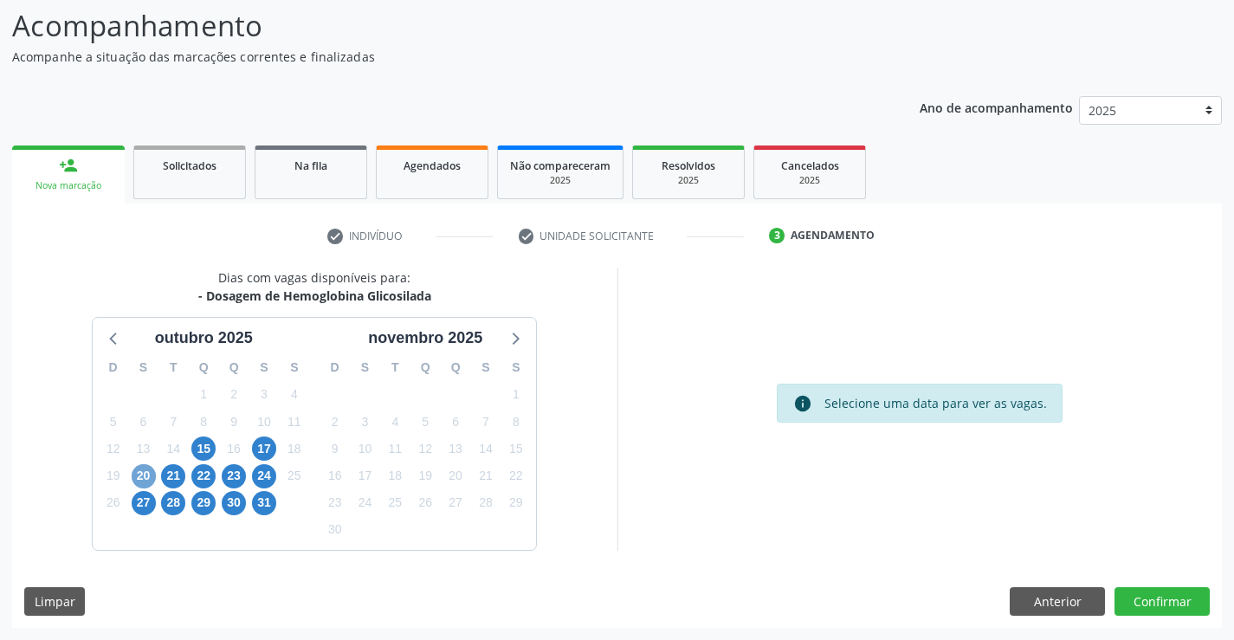
click at [142, 478] on span "20" at bounding box center [144, 476] width 24 height 24
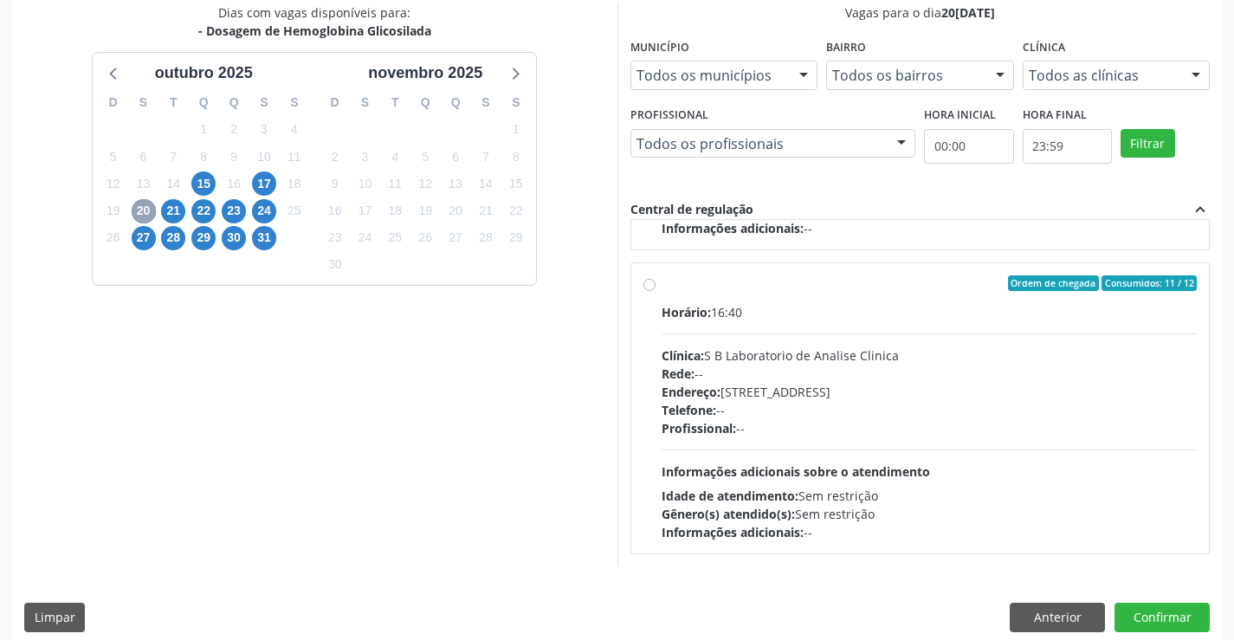
scroll to position [395, 0]
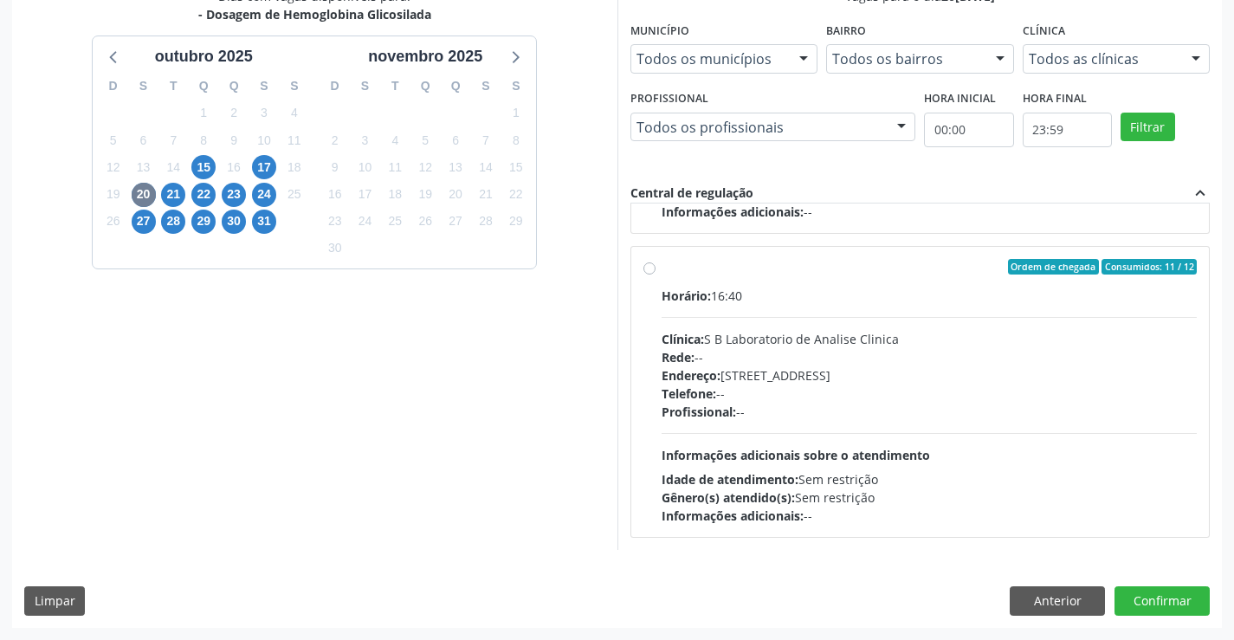
click at [725, 354] on div "Rede: --" at bounding box center [930, 357] width 536 height 18
click at [656, 274] on input "Ordem de chegada Consumidos: 11 / 12 Horário: 16:40 Clínica: S B Laboratorio de…" at bounding box center [649, 267] width 12 height 16
radio input "true"
click at [1192, 598] on button "Confirmar" at bounding box center [1161, 600] width 95 height 29
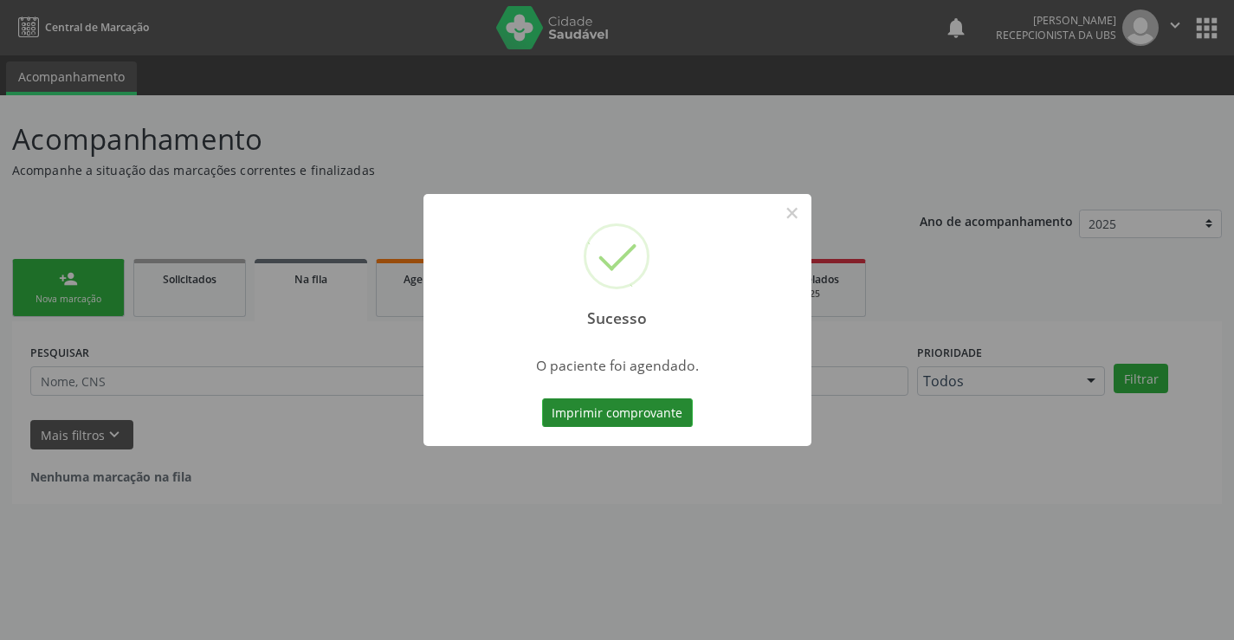
scroll to position [0, 0]
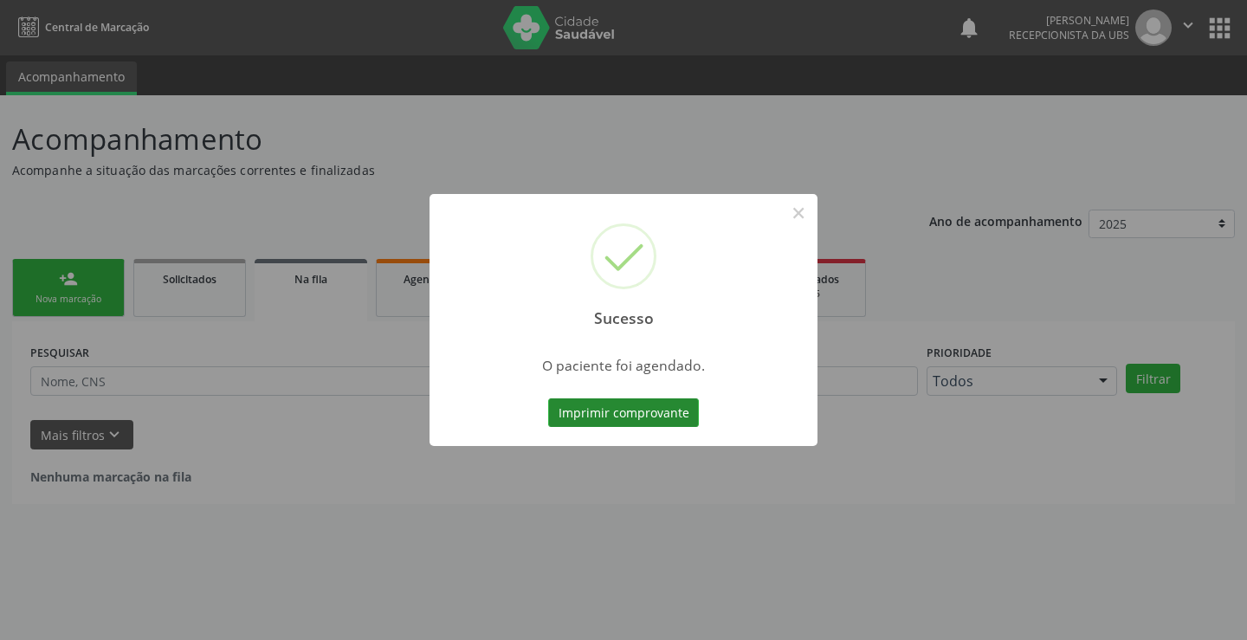
click at [604, 399] on button "Imprimir comprovante" at bounding box center [623, 412] width 151 height 29
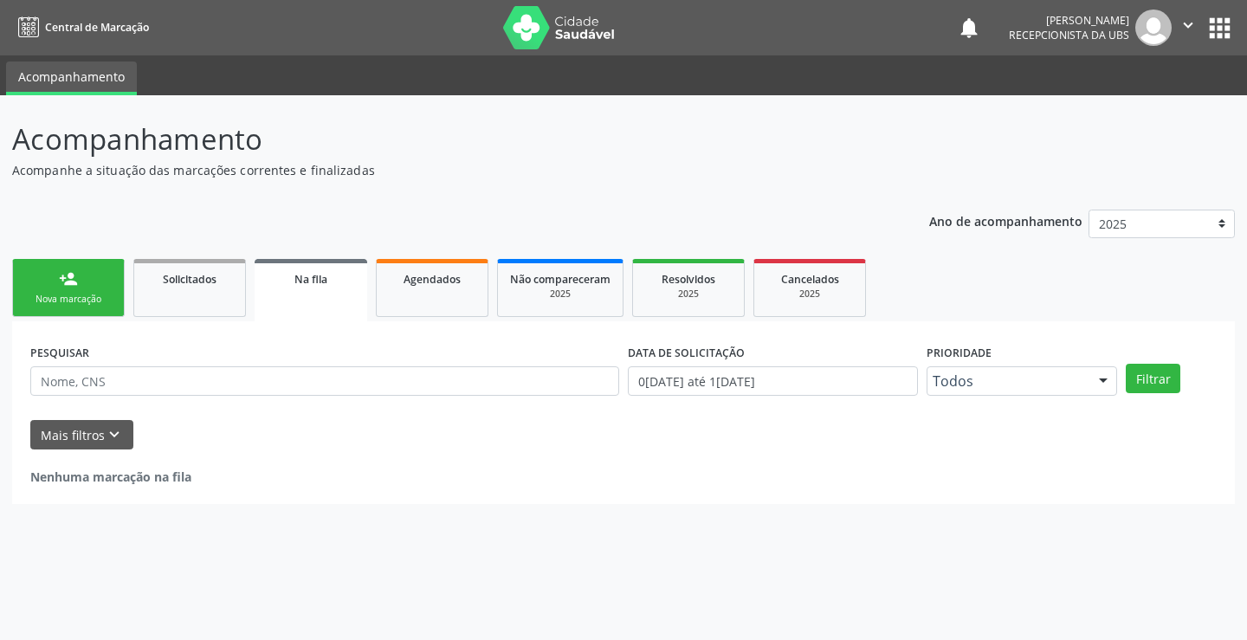
click at [31, 292] on link "person_add Nova marcação" at bounding box center [68, 288] width 113 height 58
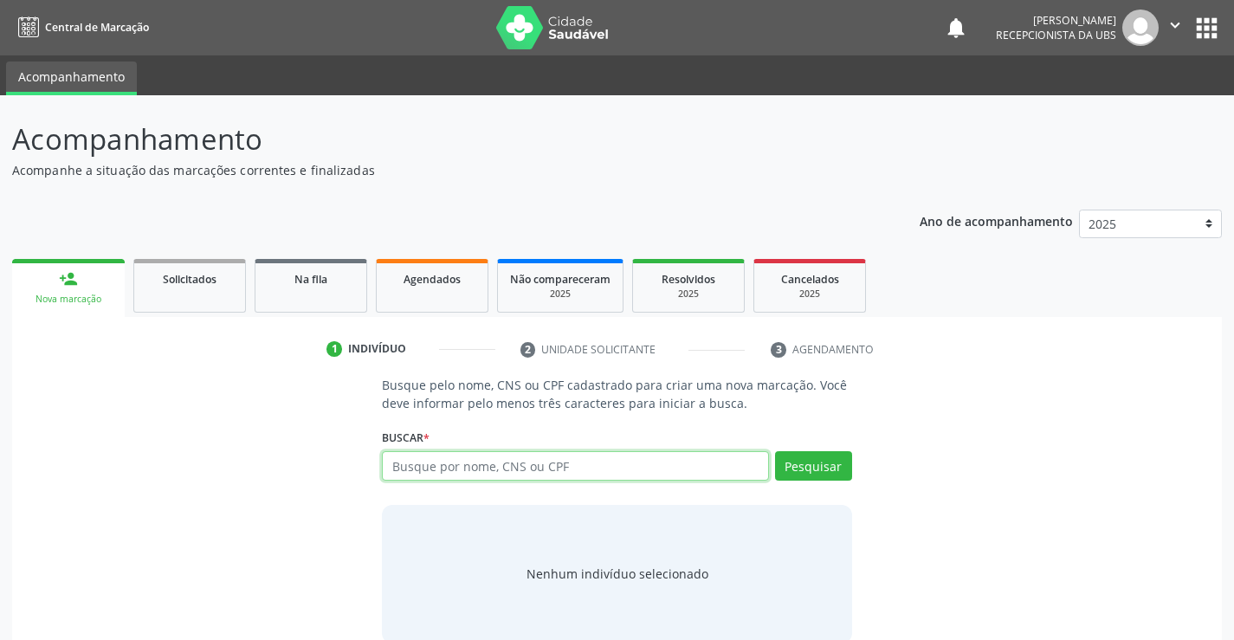
click at [549, 455] on input "text" at bounding box center [575, 465] width 386 height 29
type input "706906153945932"
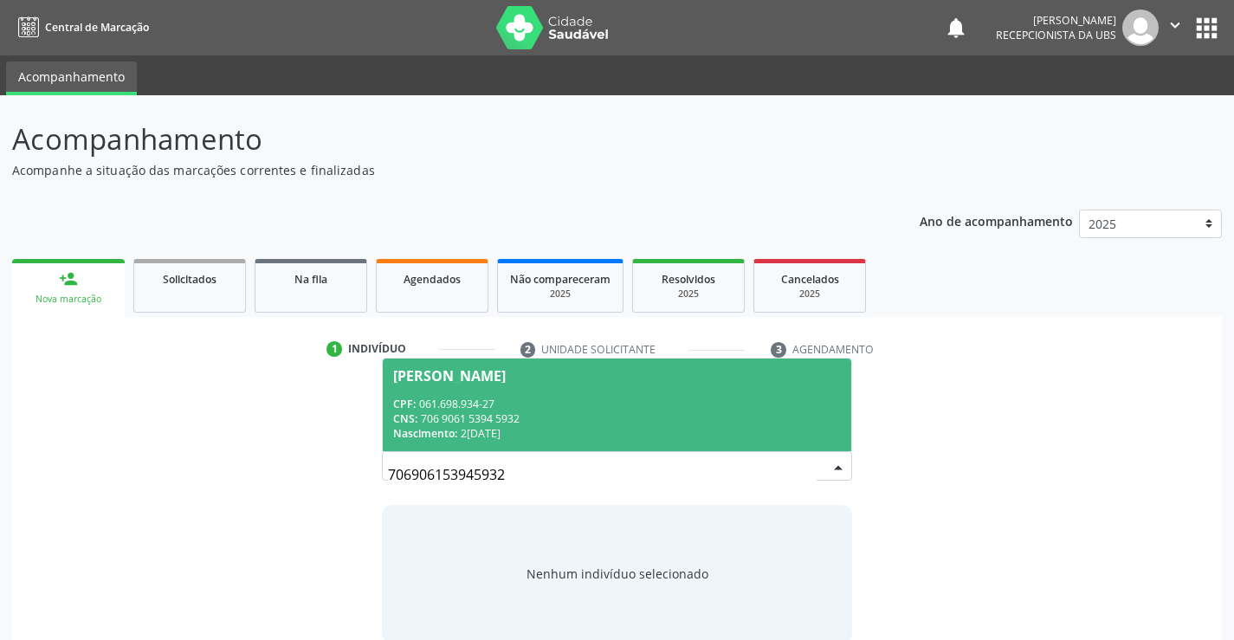
click at [559, 398] on div "CPF: 061.698.934-27" at bounding box center [616, 404] width 447 height 15
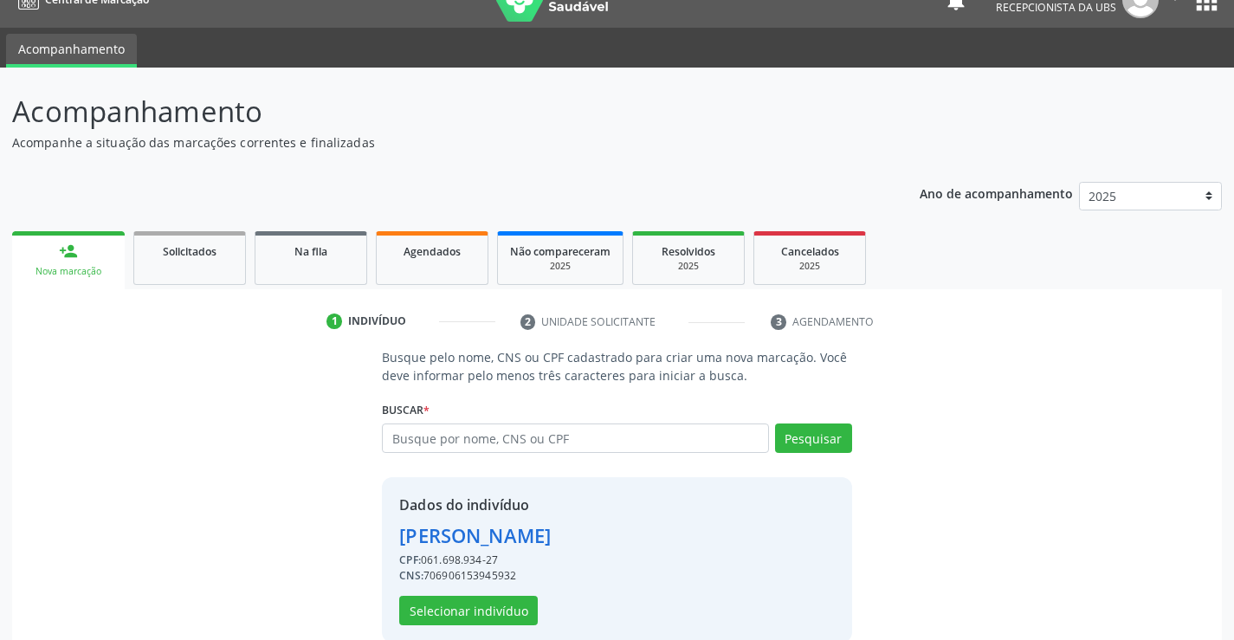
scroll to position [55, 0]
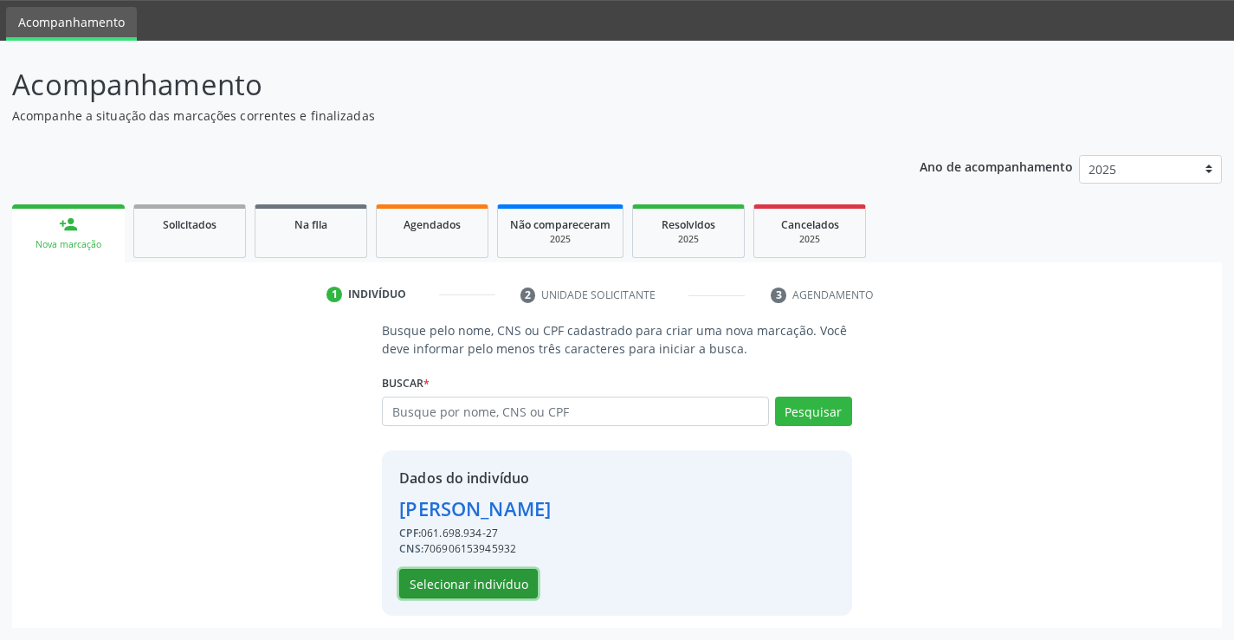
click at [511, 578] on button "Selecionar indivíduo" at bounding box center [468, 583] width 139 height 29
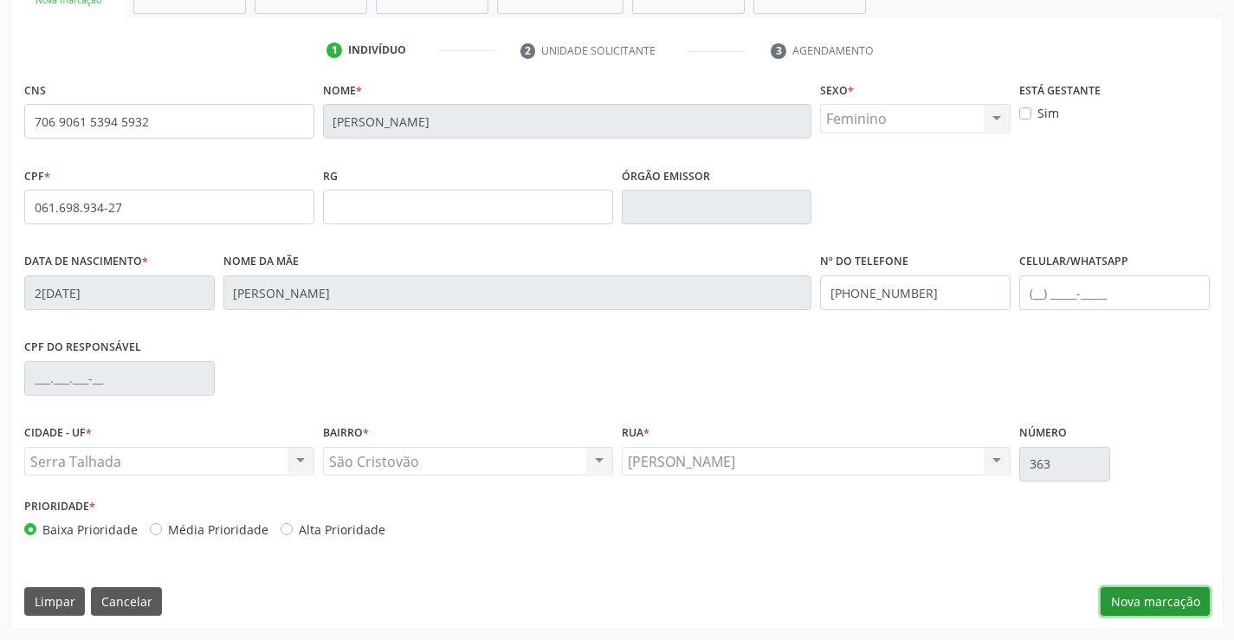
click at [1154, 608] on button "Nova marcação" at bounding box center [1155, 601] width 109 height 29
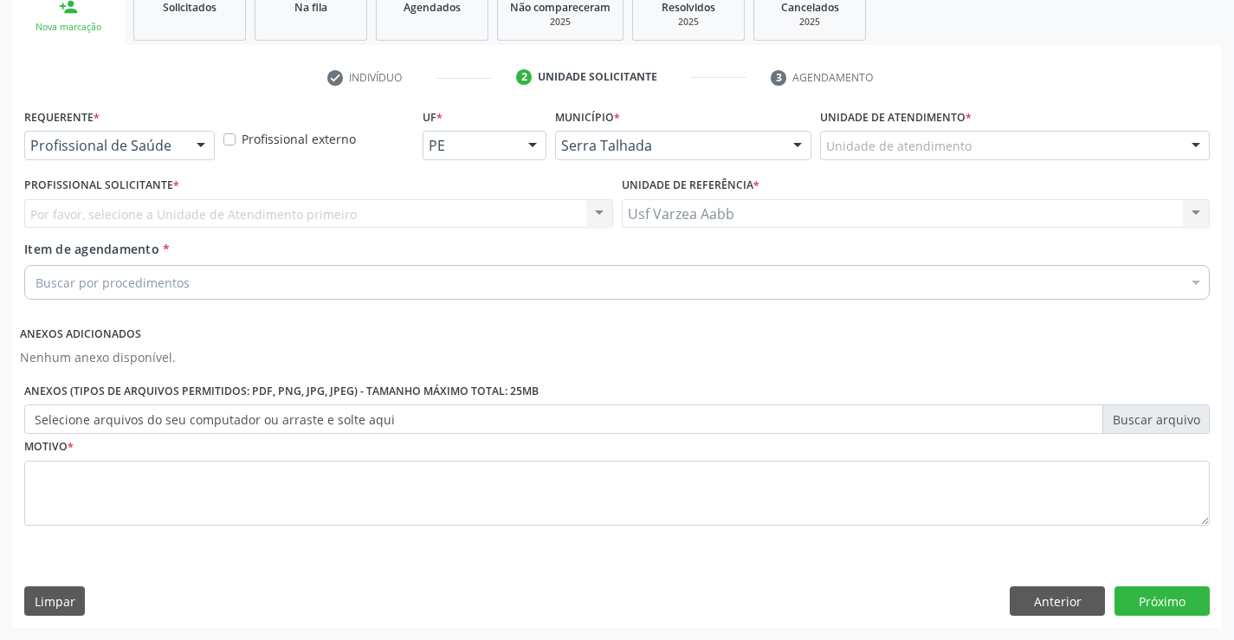
scroll to position [272, 0]
click at [49, 133] on div "Profissional de Saúde" at bounding box center [119, 145] width 191 height 29
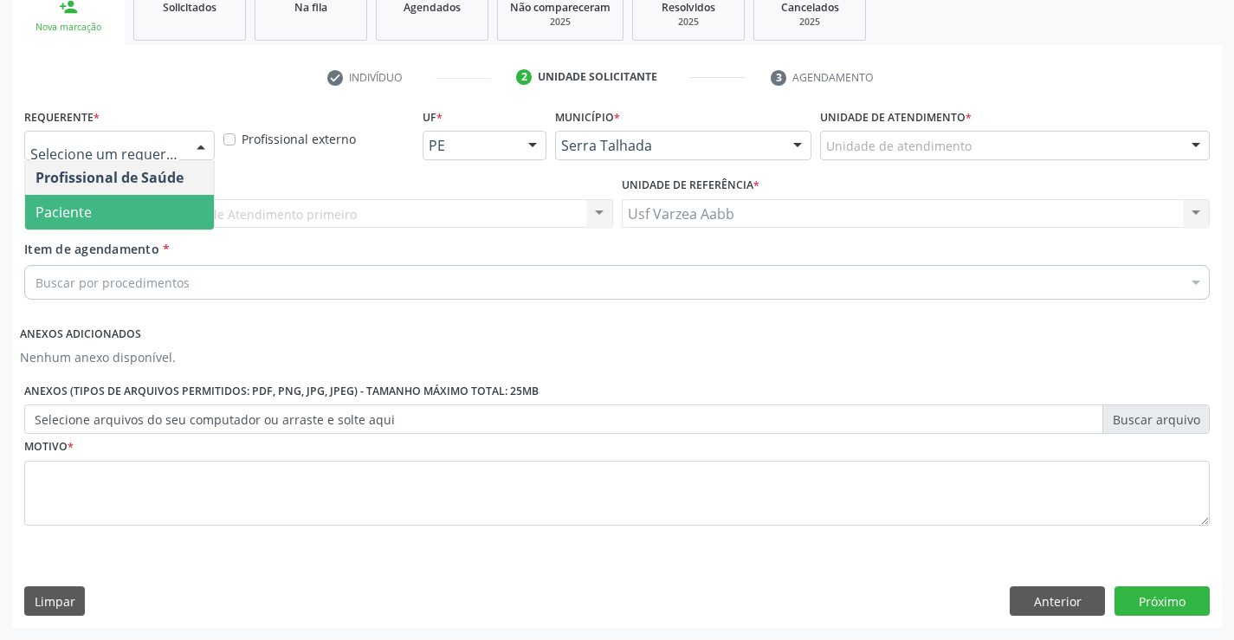
click at [73, 204] on span "Paciente" at bounding box center [64, 212] width 56 height 19
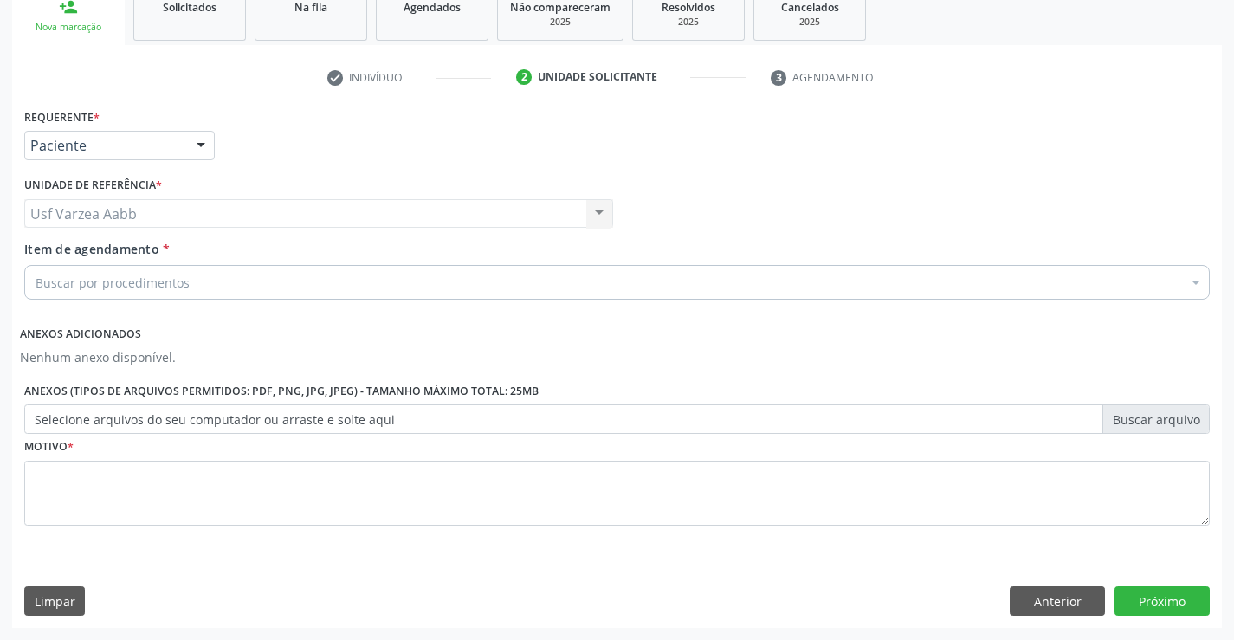
click at [303, 287] on div "Buscar por procedimentos" at bounding box center [616, 282] width 1185 height 35
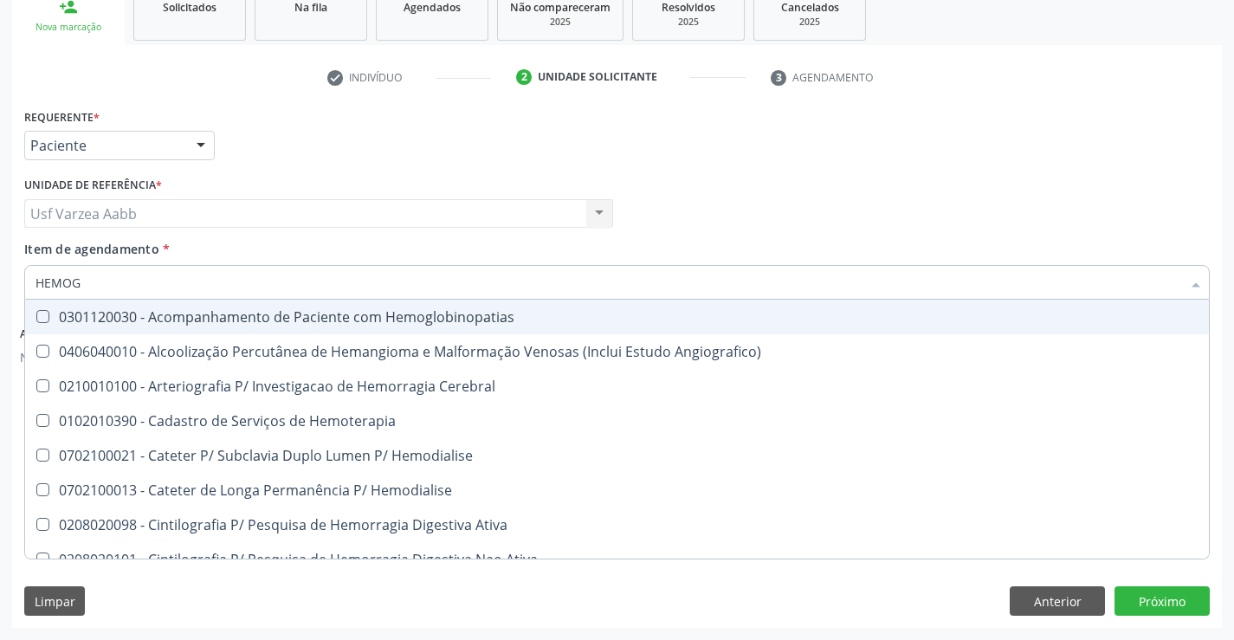
type input "HEMOGR"
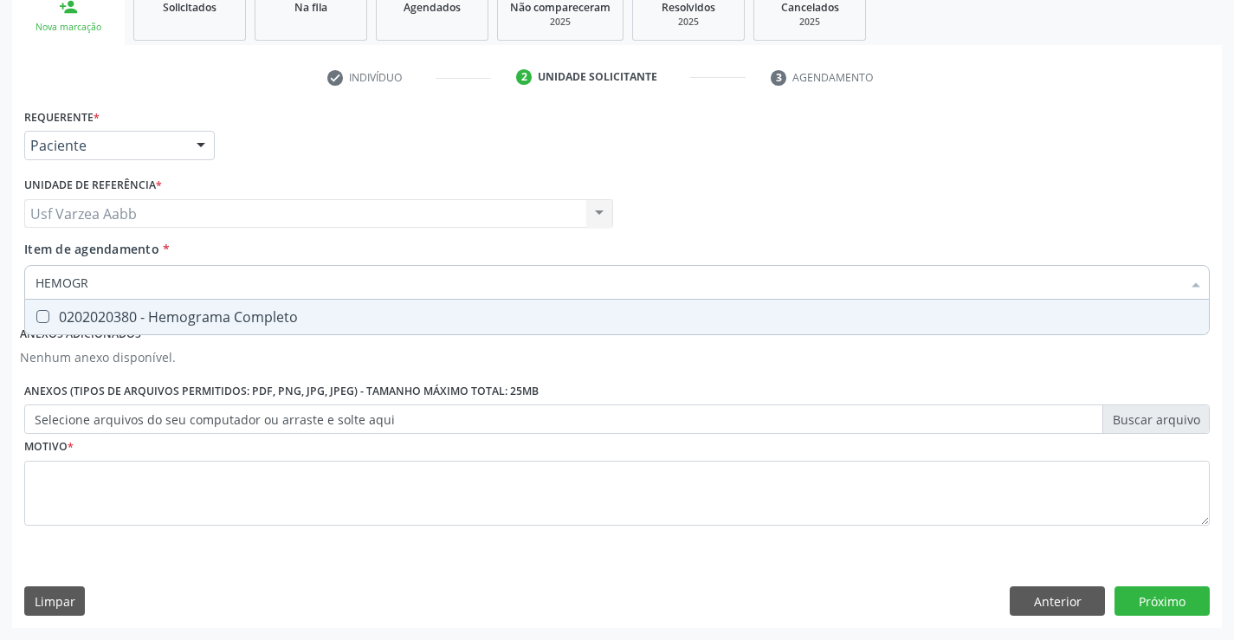
click at [302, 331] on span "0202020380 - Hemograma Completo" at bounding box center [617, 317] width 1184 height 35
checkbox Completo "true"
click at [303, 294] on input "HEMOGR" at bounding box center [609, 282] width 1146 height 35
type input "COLEST"
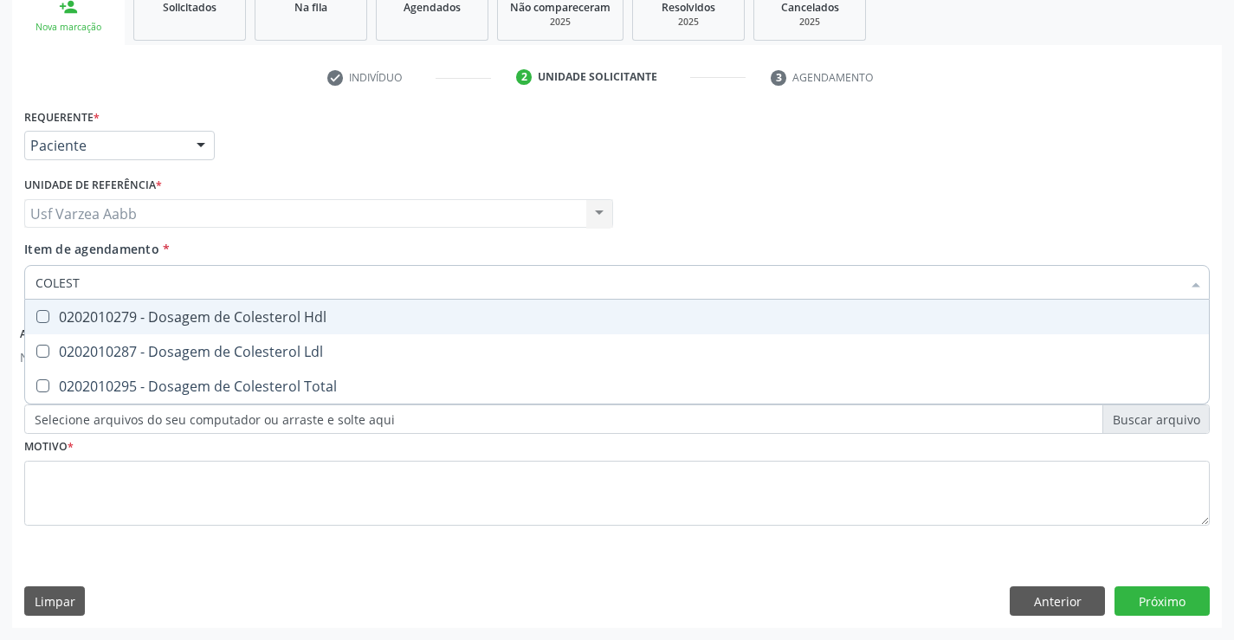
click at [294, 317] on div "0202010279 - Dosagem de Colesterol Hdl" at bounding box center [617, 317] width 1163 height 14
checkbox Hdl "true"
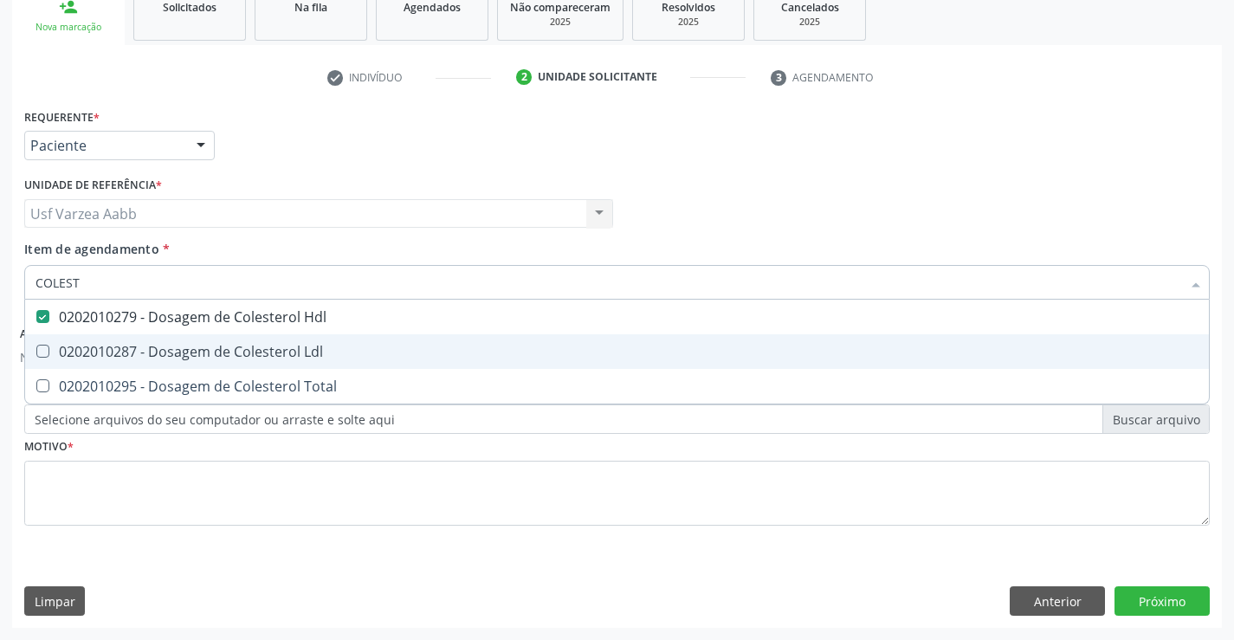
click at [295, 350] on div "0202010287 - Dosagem de Colesterol Ldl" at bounding box center [617, 352] width 1163 height 14
checkbox Ldl "true"
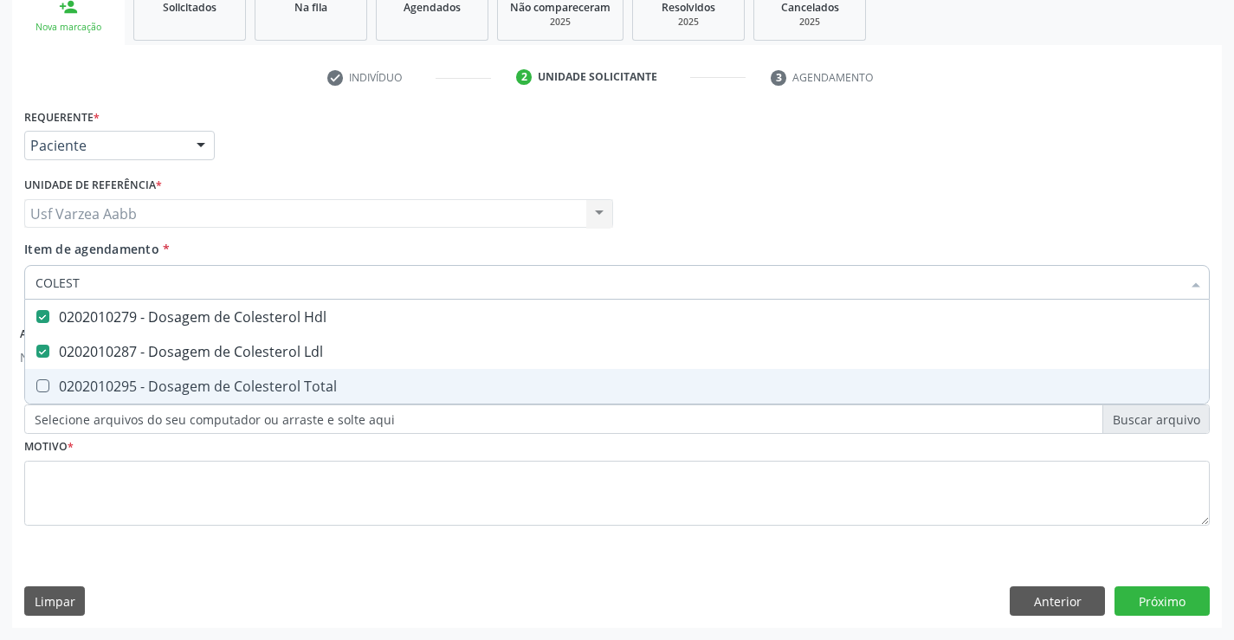
click at [294, 393] on div "0202010295 - Dosagem de Colesterol Total" at bounding box center [617, 386] width 1163 height 14
checkbox Total "true"
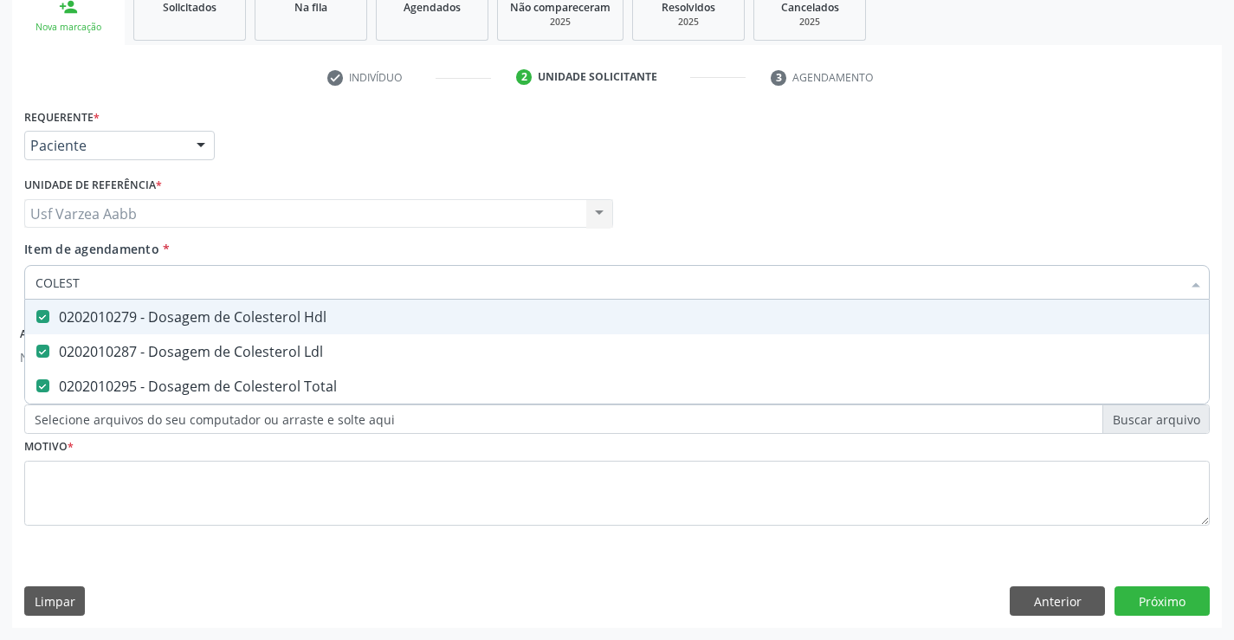
click at [305, 282] on input "COLEST" at bounding box center [609, 282] width 1146 height 35
type input "TRIG"
checkbox Hdl "false"
checkbox Ldl "false"
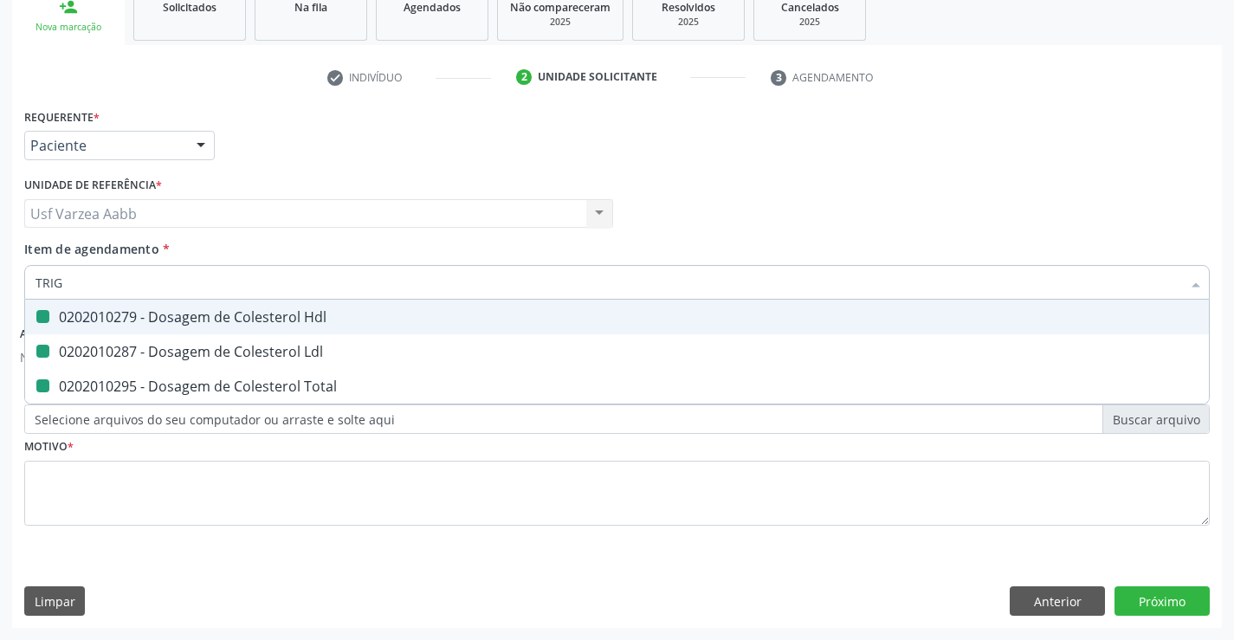
checkbox Total "false"
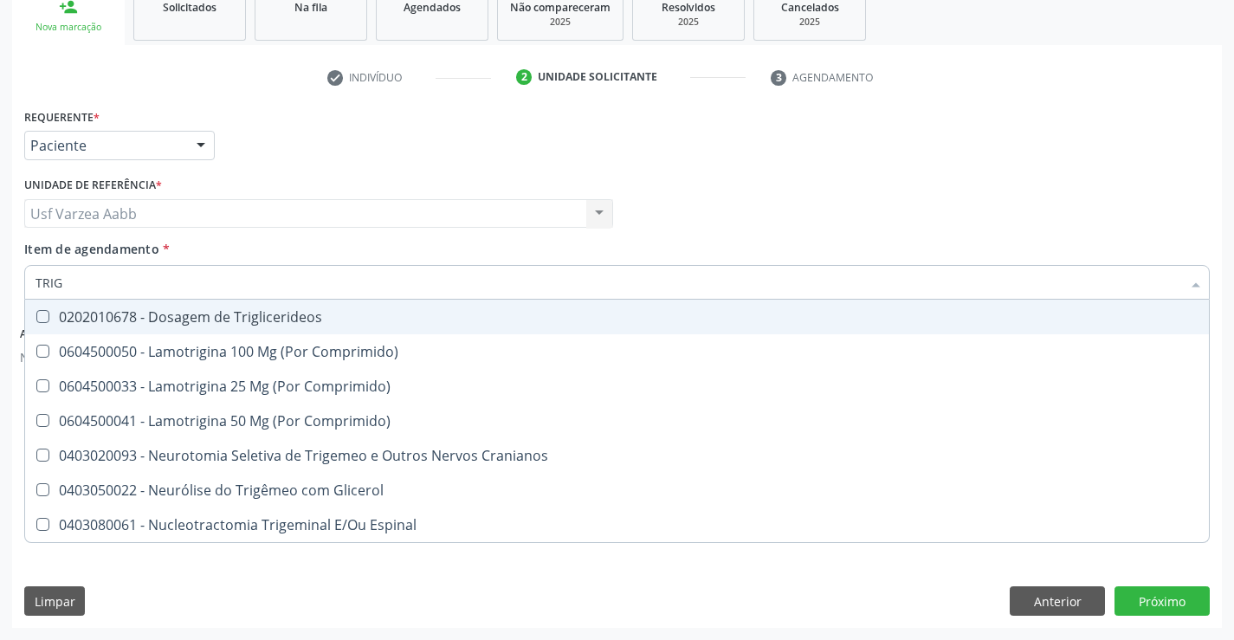
click at [294, 315] on div "0202010678 - Dosagem de Triglicerideos" at bounding box center [617, 317] width 1163 height 14
checkbox Triglicerideos "true"
click at [304, 278] on input "TRIG" at bounding box center [609, 282] width 1146 height 35
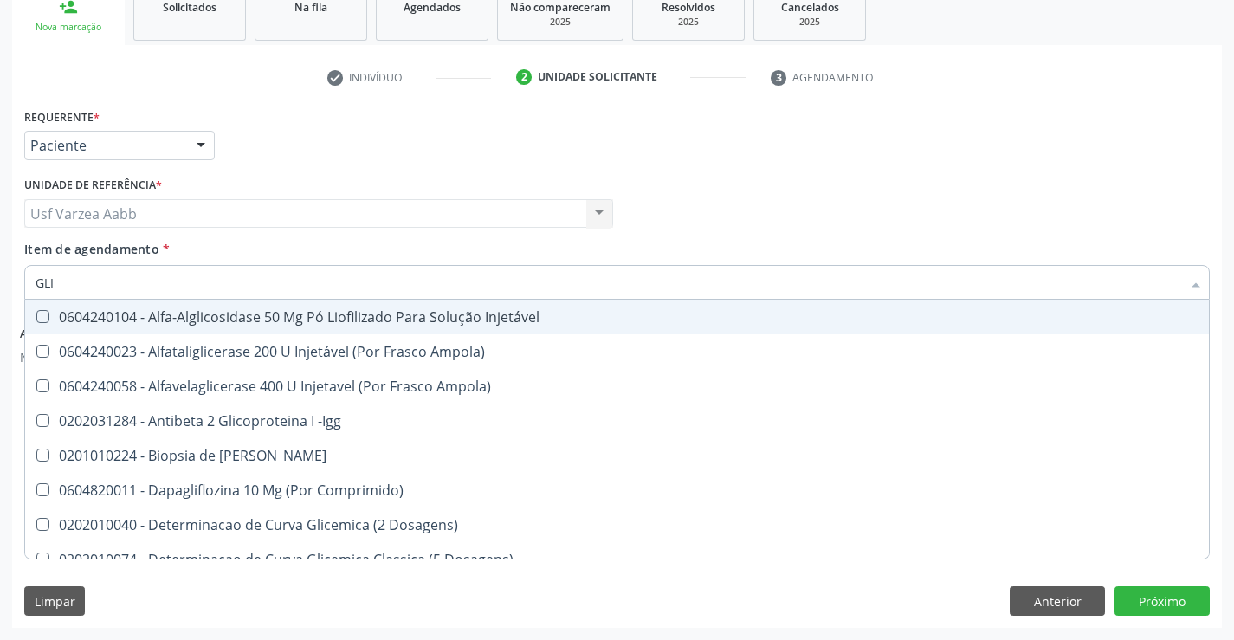
type input "GLIC"
checkbox Derrames "true"
checkbox Triglicerideos "false"
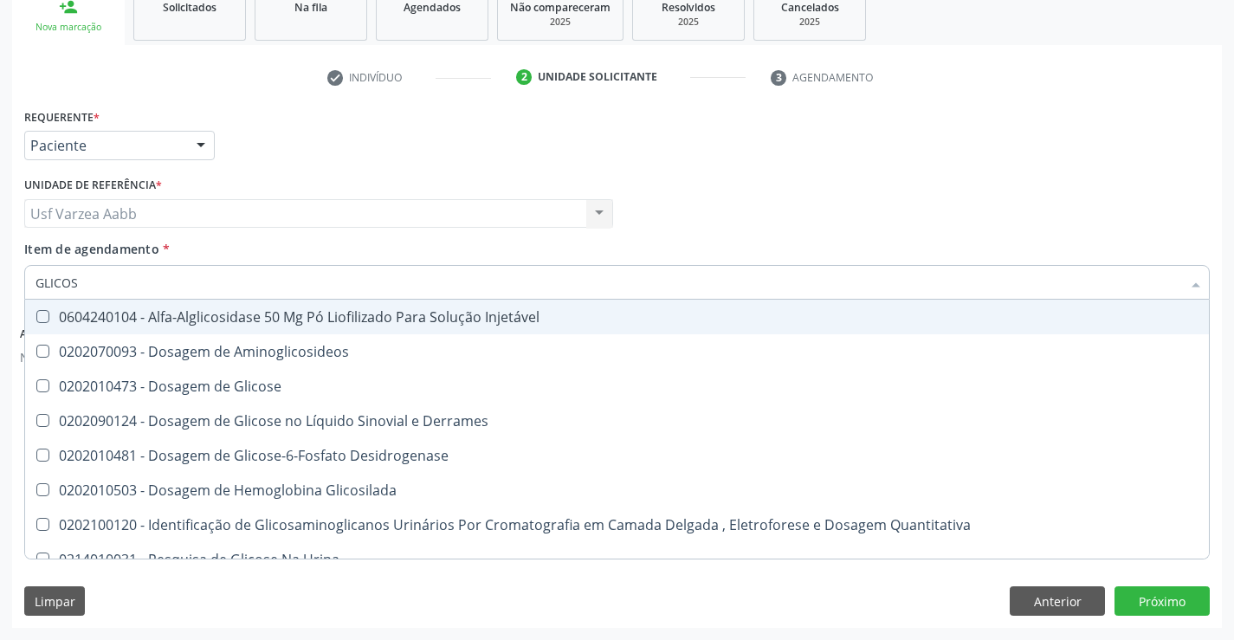
type input "GLICOSE"
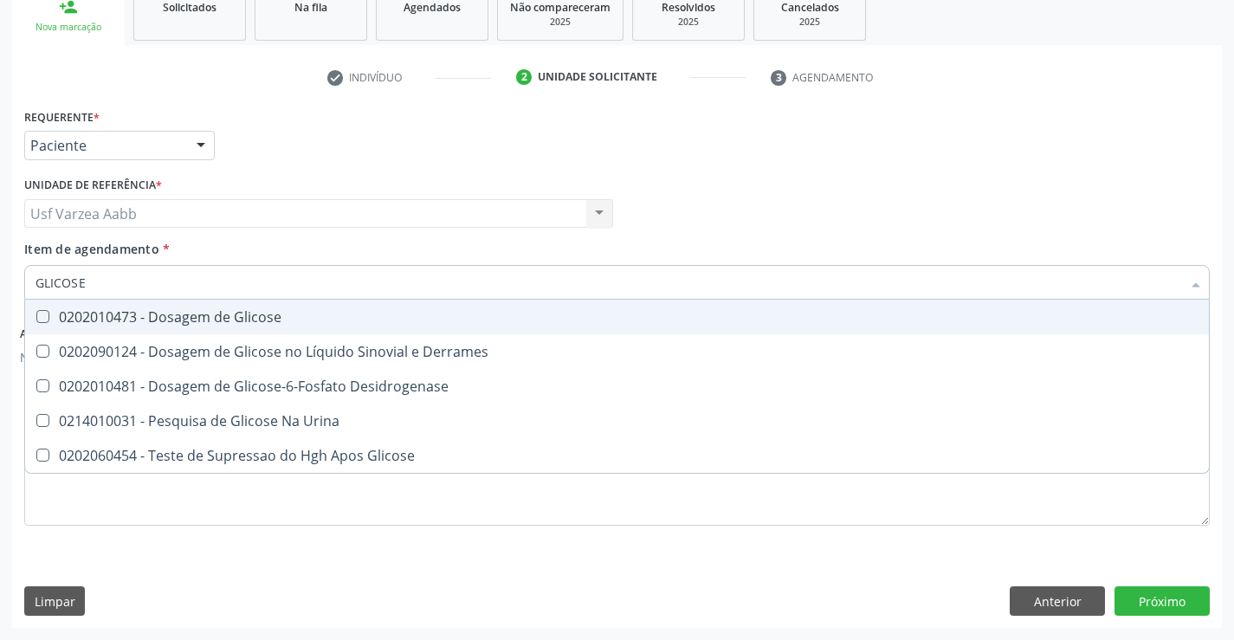
click at [294, 308] on span "0202010473 - Dosagem de Glicose" at bounding box center [617, 317] width 1184 height 35
checkbox Glicose "true"
click at [294, 283] on input "GLICOSE" at bounding box center [609, 282] width 1146 height 35
type input "CRE"
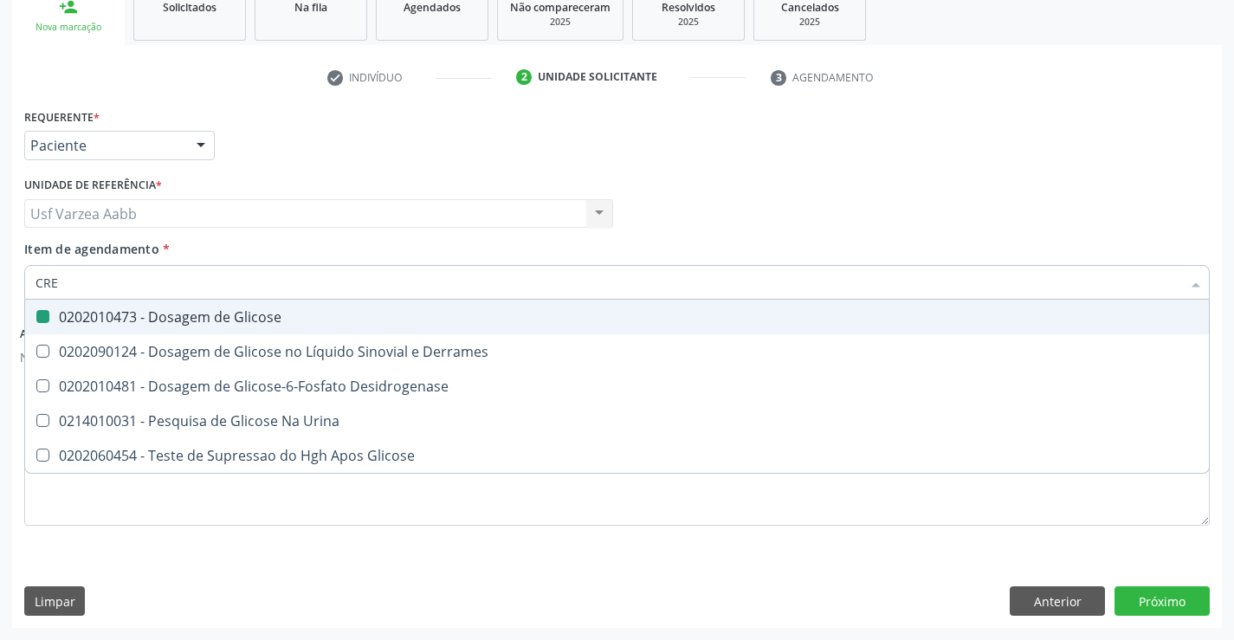
checkbox Glicose "false"
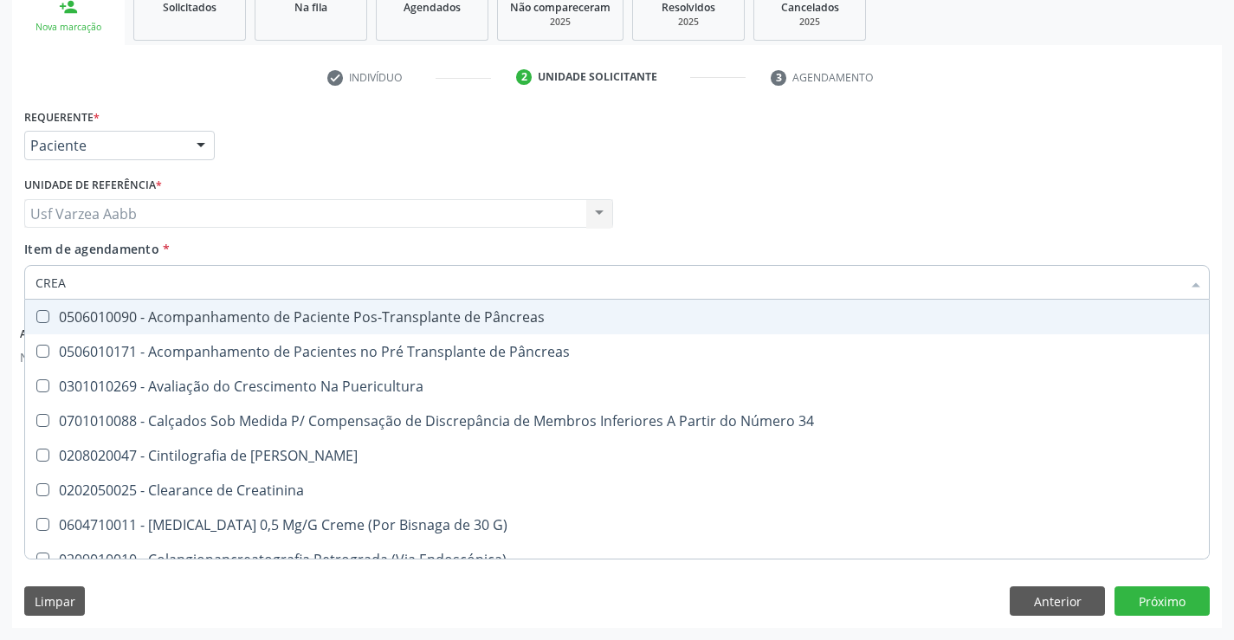
type input "CREAT"
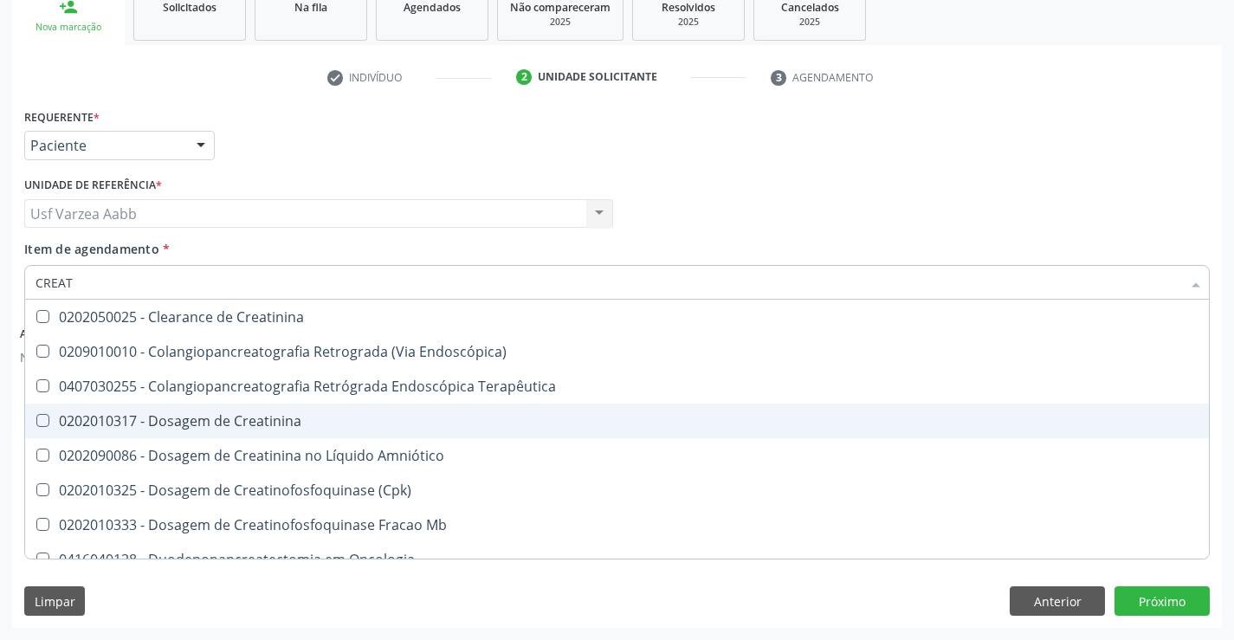
click at [271, 425] on div "0202010317 - Dosagem de Creatinina" at bounding box center [617, 421] width 1163 height 14
checkbox Creatinina "true"
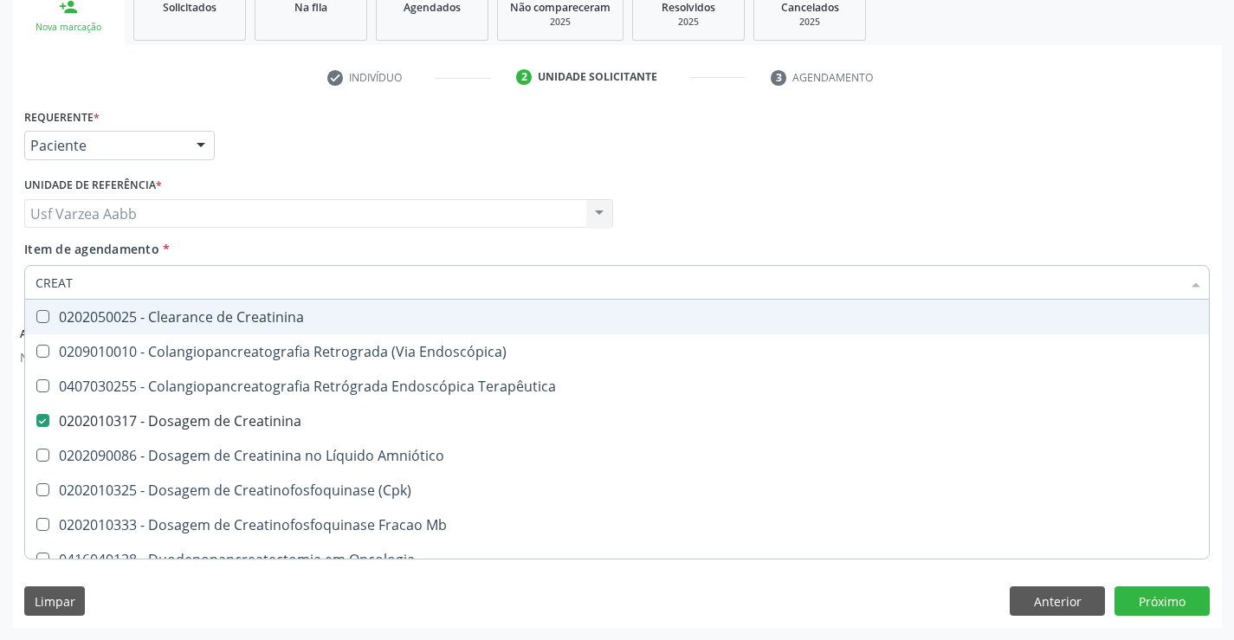
click at [320, 299] on input "CREAT" at bounding box center [609, 282] width 1146 height 35
type input "UREIA"
checkbox Creatinina "false"
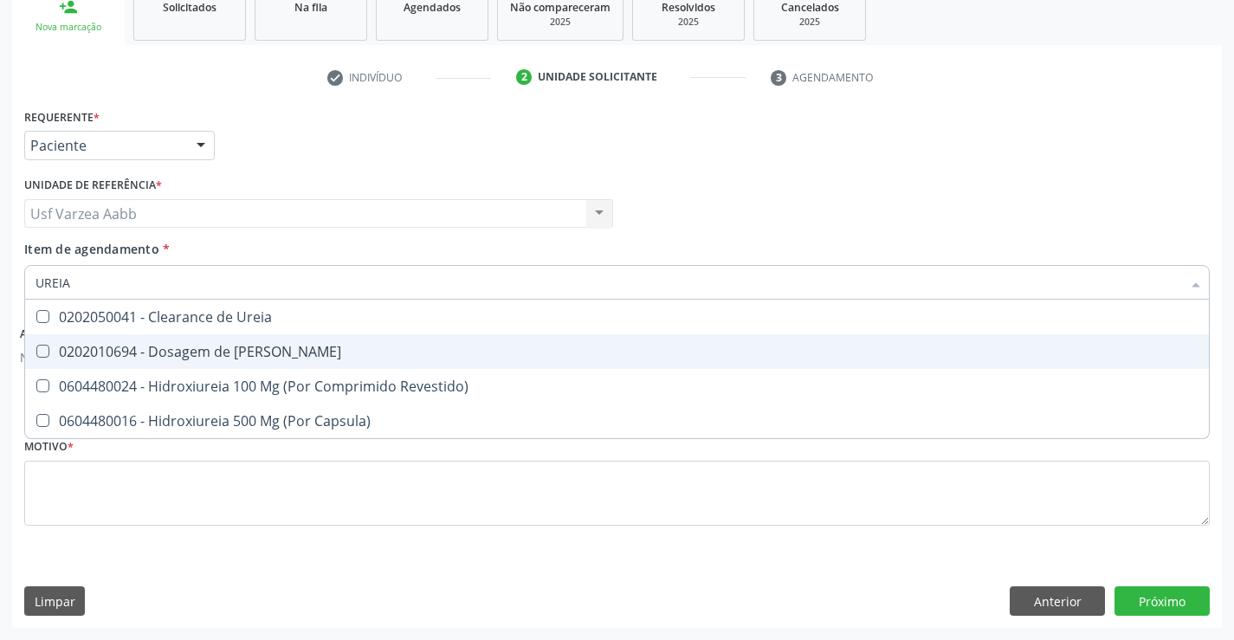
click at [250, 352] on div "0202010694 - Dosagem de [PERSON_NAME]" at bounding box center [617, 352] width 1163 height 14
checkbox Ureia "true"
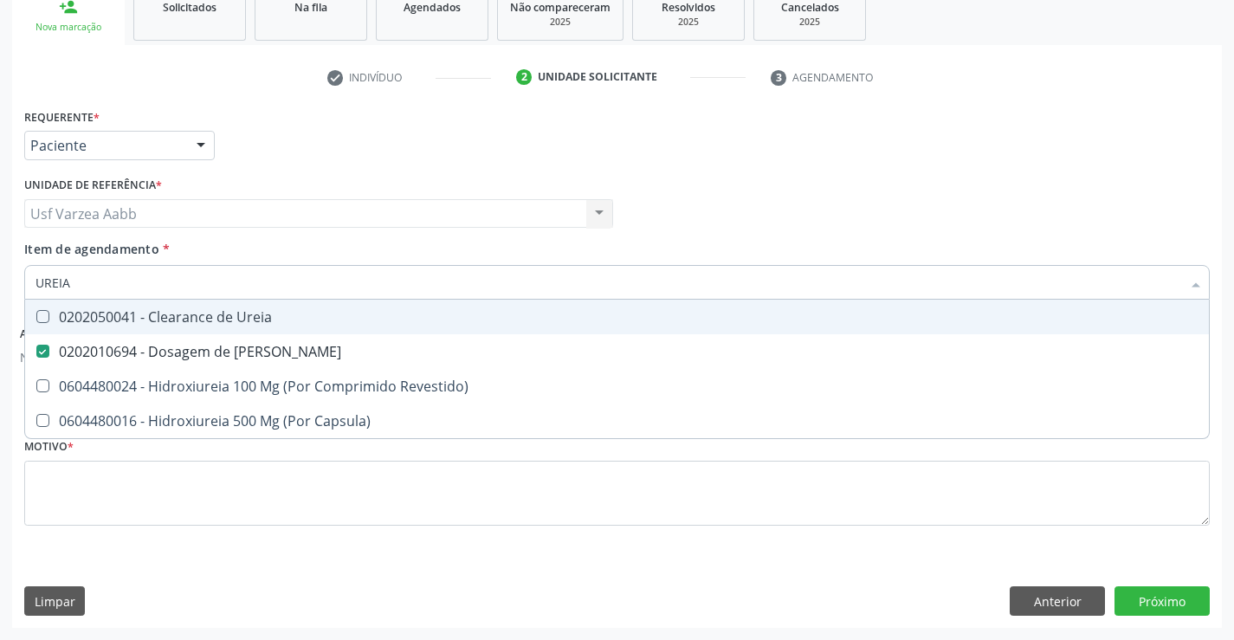
click at [252, 280] on input "UREIA" at bounding box center [609, 282] width 1146 height 35
type input "TG"
checkbox Ureia "false"
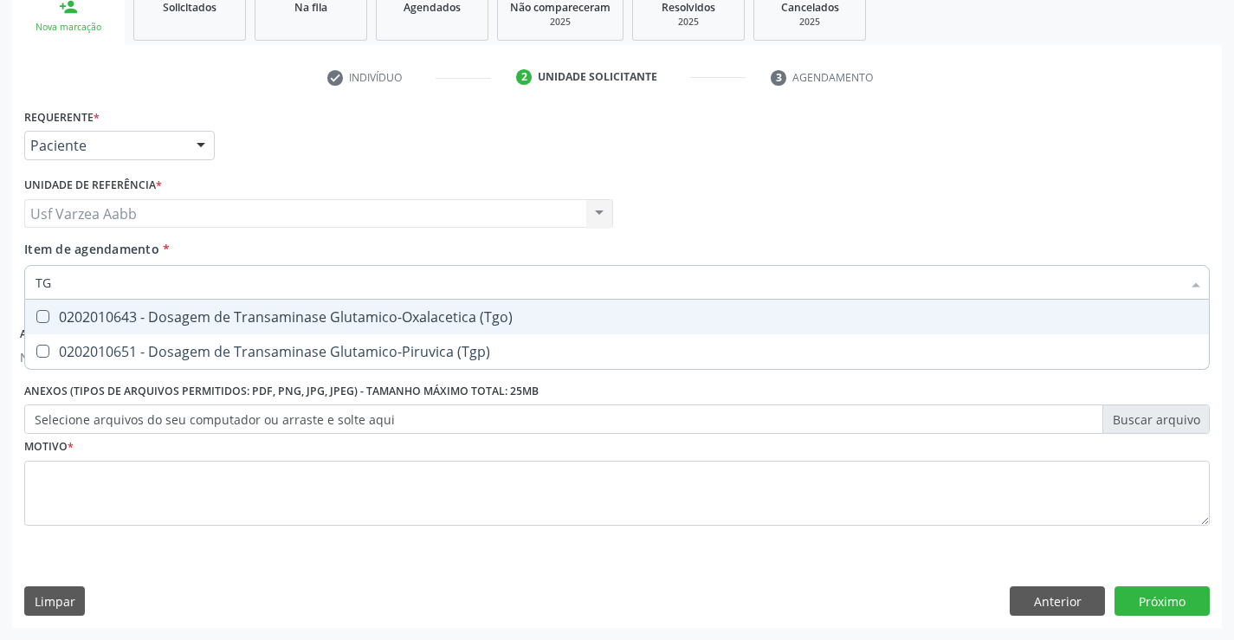
click at [258, 310] on div "0202010643 - Dosagem de Transaminase Glutamico-Oxalacetica (Tgo)" at bounding box center [617, 317] width 1163 height 14
checkbox \(Tgo\) "true"
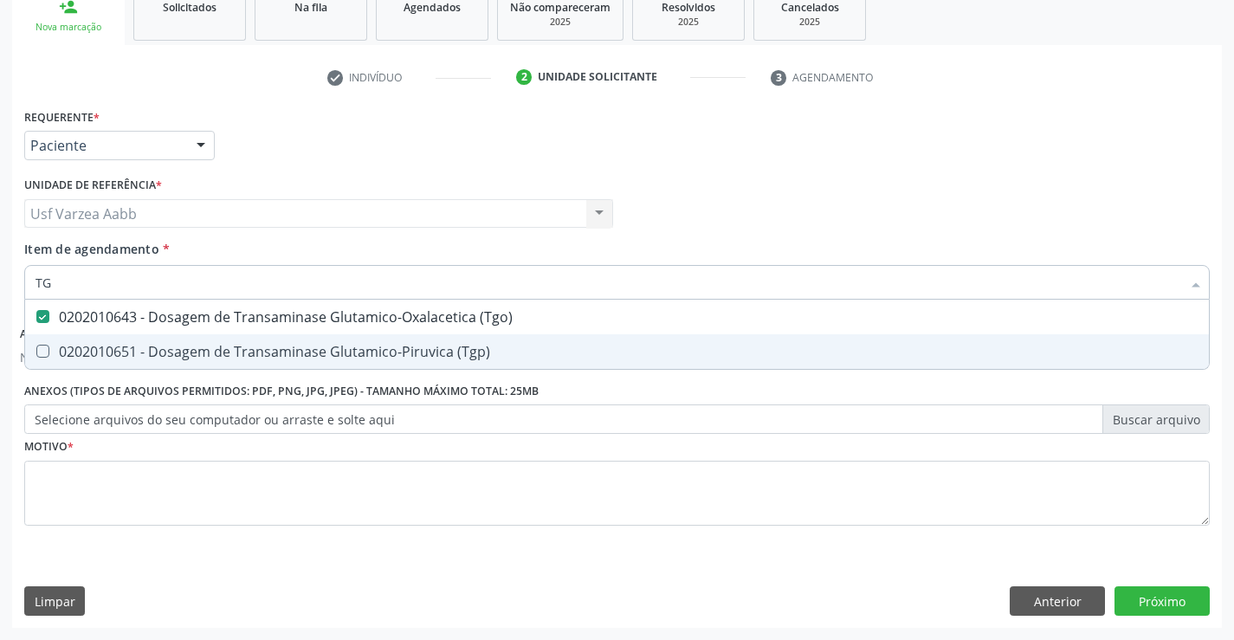
click at [267, 345] on div "0202010651 - Dosagem de Transaminase Glutamico-Piruvica (Tgp)" at bounding box center [617, 352] width 1163 height 14
checkbox \(Tgp\) "true"
click at [358, 498] on div "Requerente * Paciente Profissional de Saúde Paciente Nenhum resultado encontrad…" at bounding box center [616, 327] width 1185 height 446
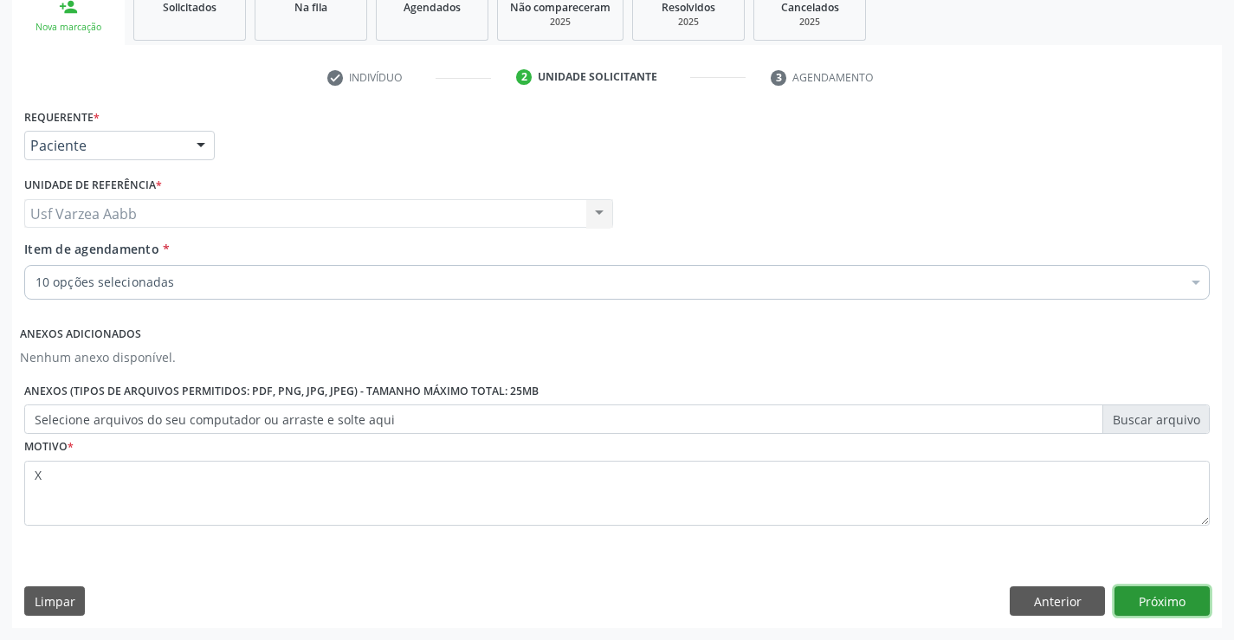
click at [1158, 601] on button "Próximo" at bounding box center [1161, 600] width 95 height 29
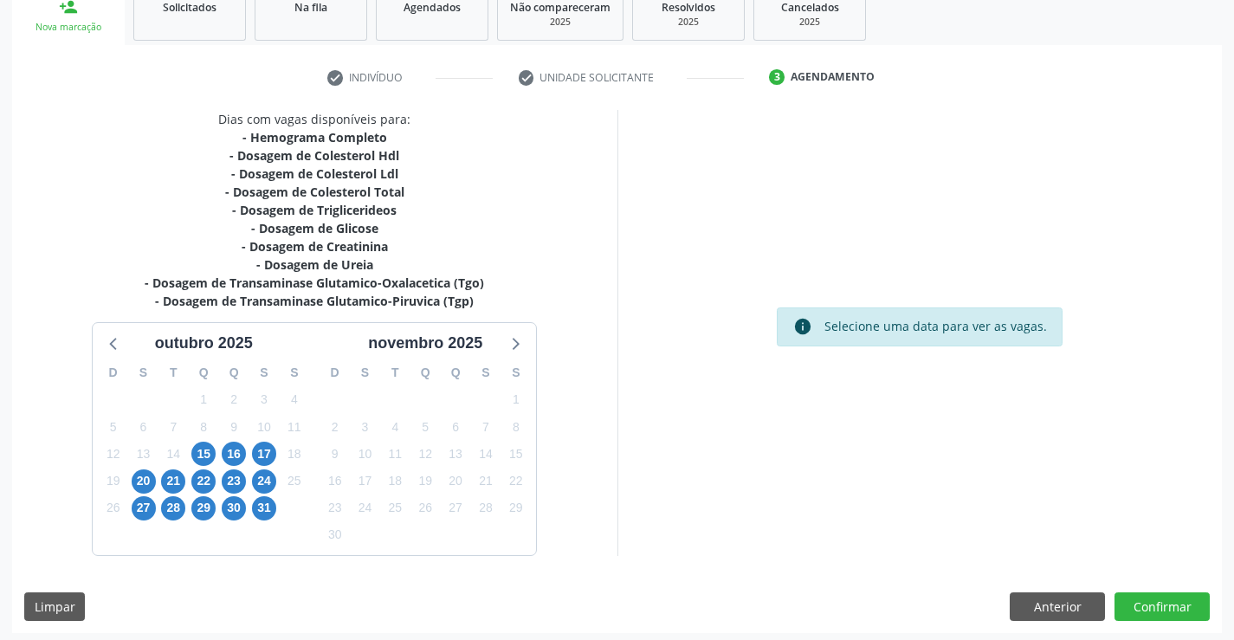
click at [157, 477] on div "20" at bounding box center [143, 481] width 30 height 27
click at [150, 481] on span "20" at bounding box center [144, 481] width 24 height 24
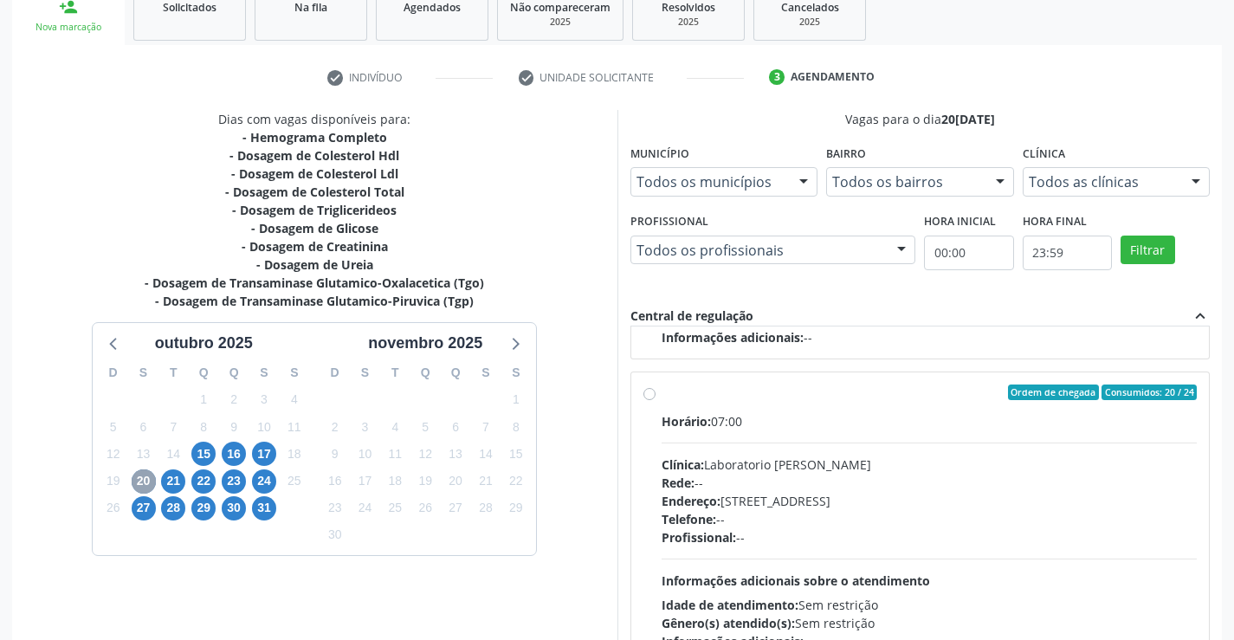
scroll to position [577, 0]
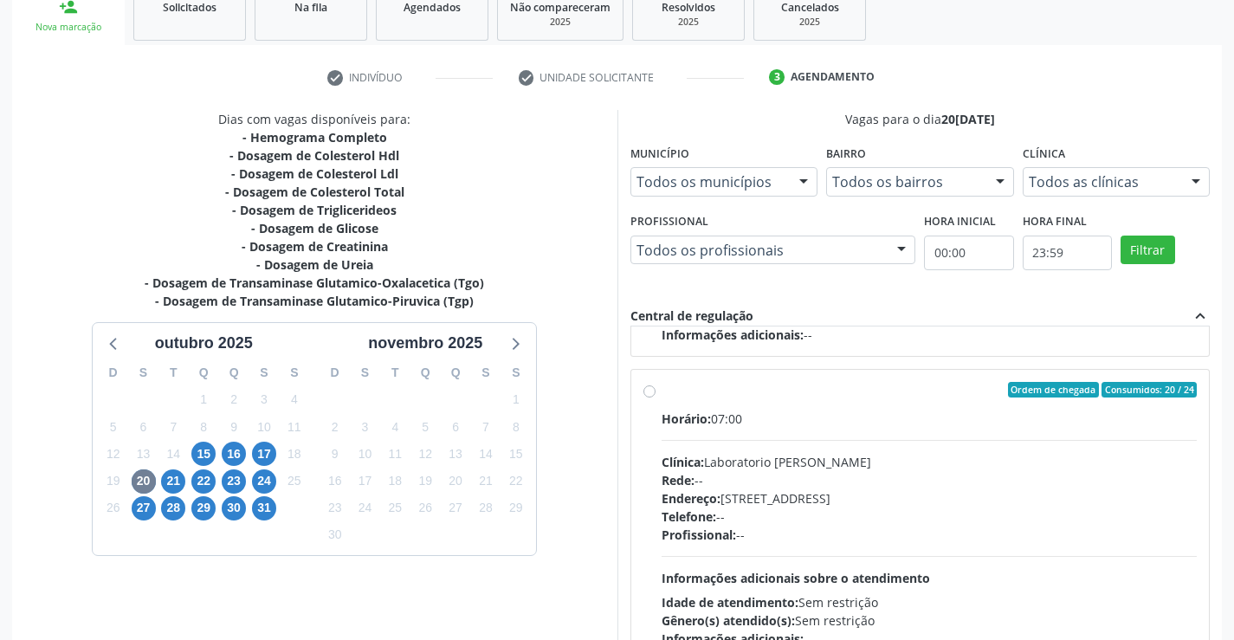
click at [758, 488] on div "Rede: --" at bounding box center [930, 480] width 536 height 18
click at [656, 397] on input "Ordem de chegada Consumidos: 20 / 24 Horário: 07:00 Clínica: Laboratorio Jose P…" at bounding box center [649, 390] width 12 height 16
radio input "true"
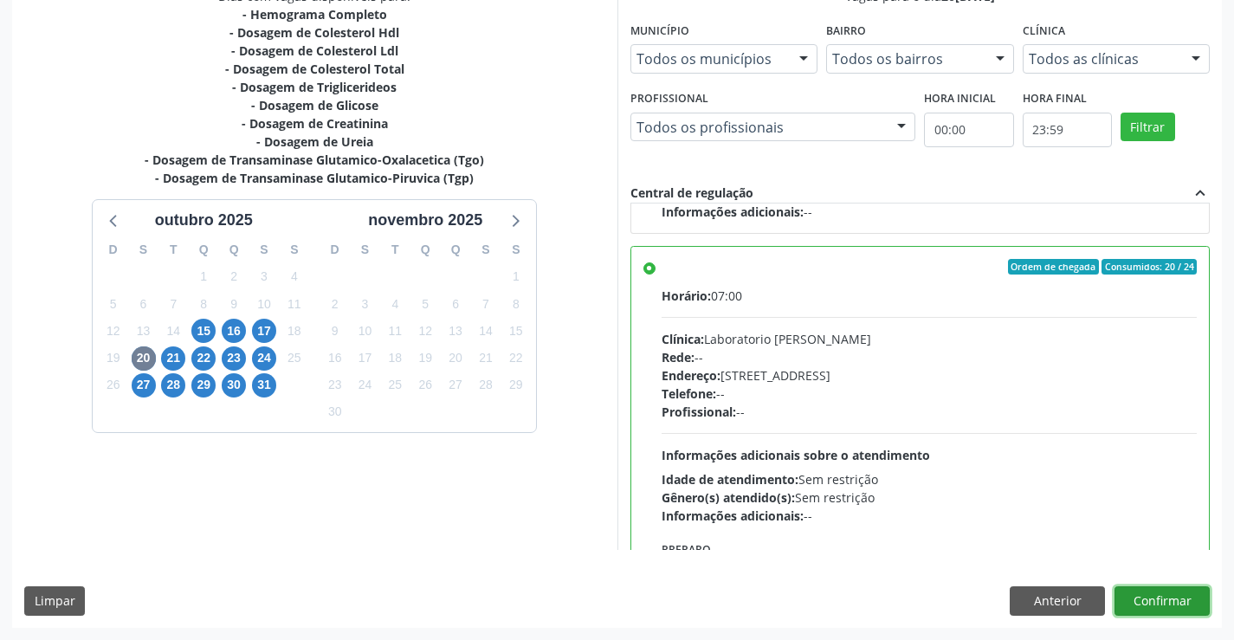
click at [1196, 591] on button "Confirmar" at bounding box center [1161, 600] width 95 height 29
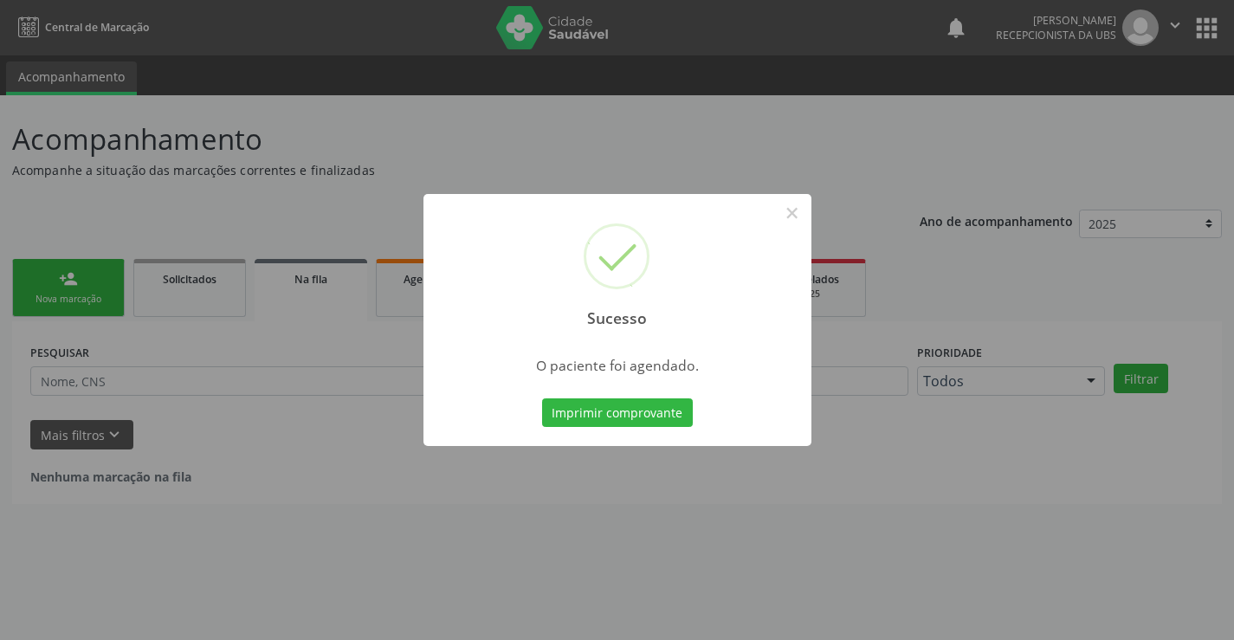
scroll to position [0, 0]
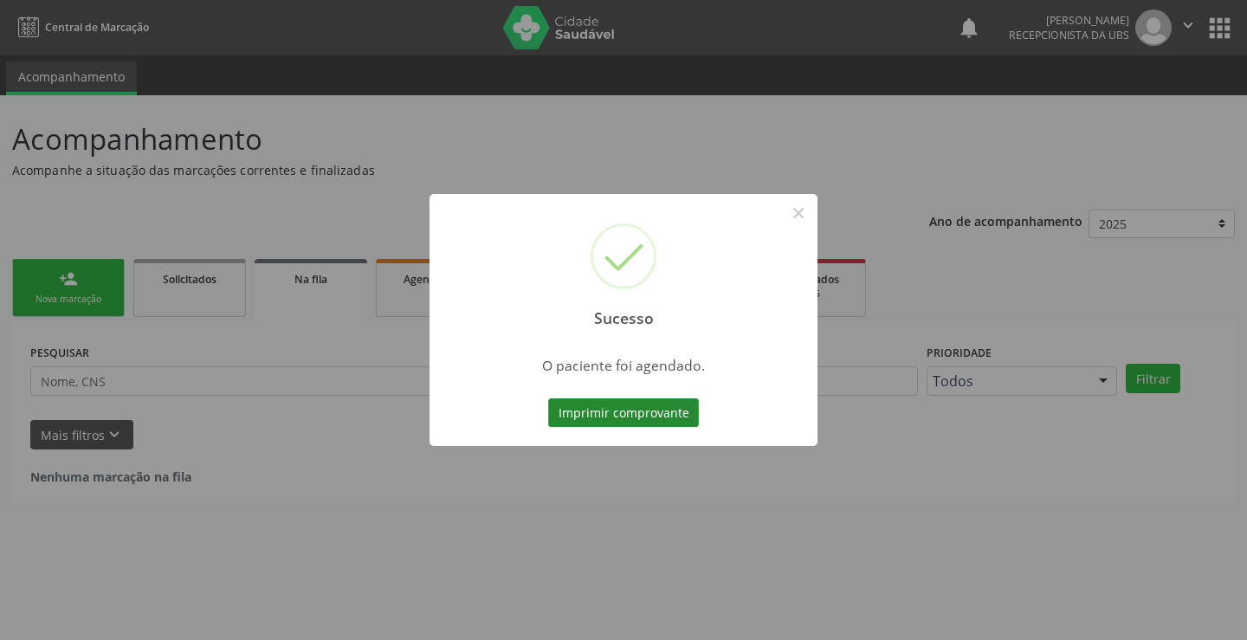
click at [634, 418] on button "Imprimir comprovante" at bounding box center [623, 412] width 151 height 29
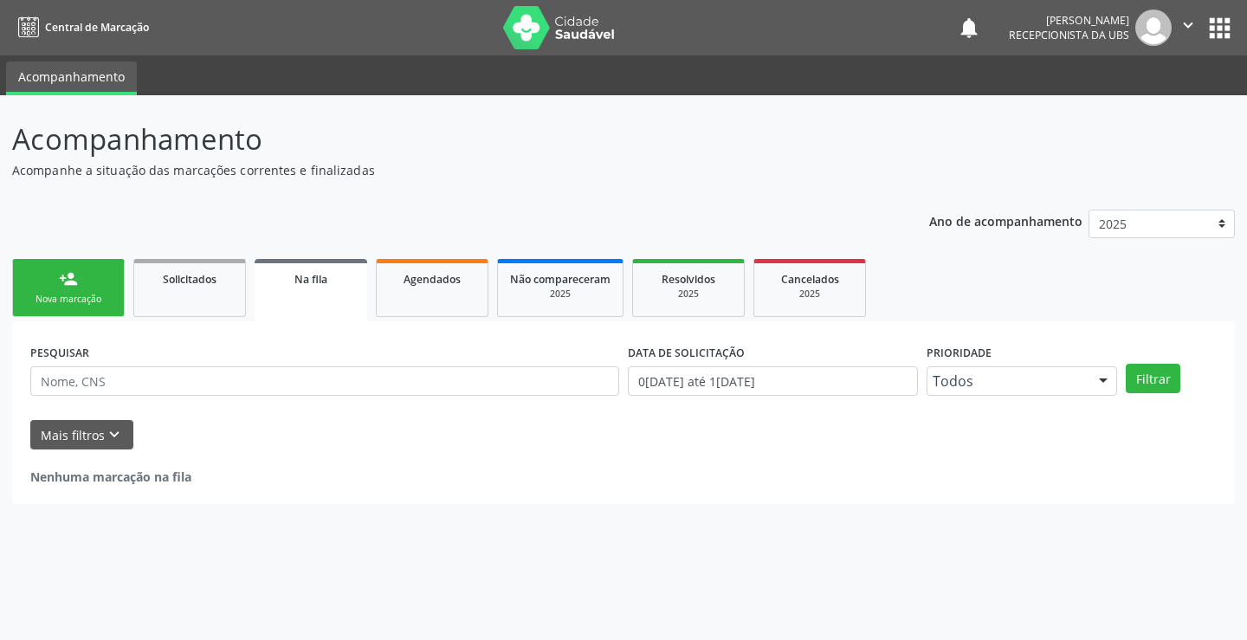
click at [84, 291] on link "person_add Nova marcação" at bounding box center [68, 288] width 113 height 58
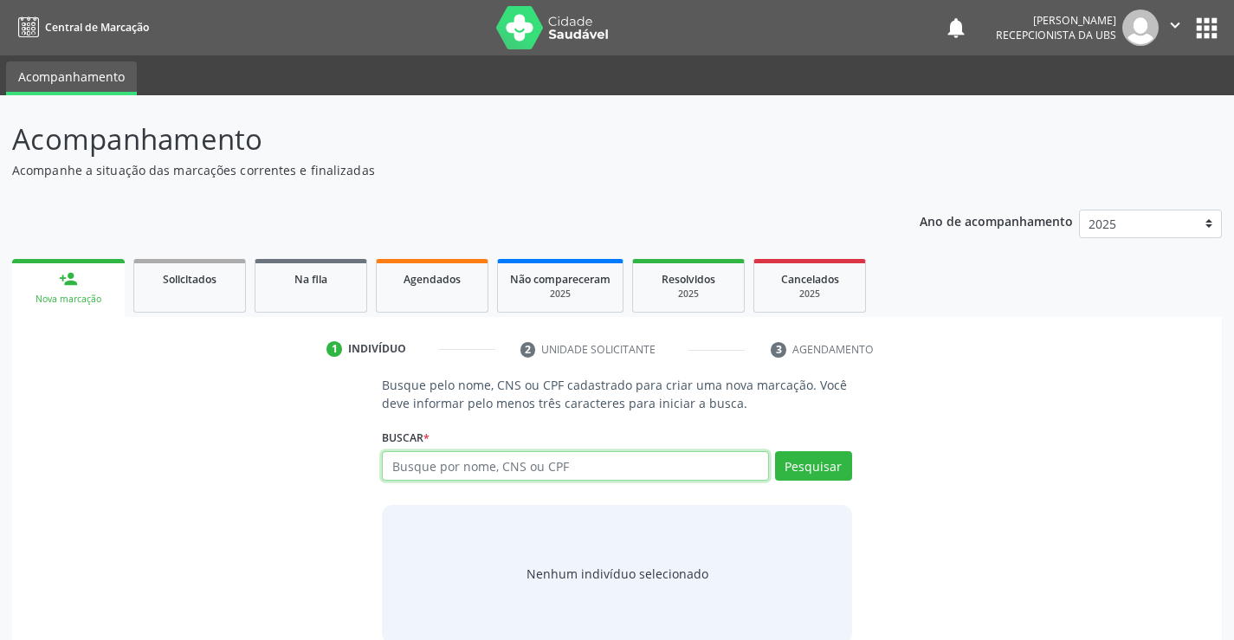
click at [536, 462] on input "text" at bounding box center [575, 465] width 386 height 29
paste input "706 9061 5394 5932"
type input "706 9061 5394 5932"
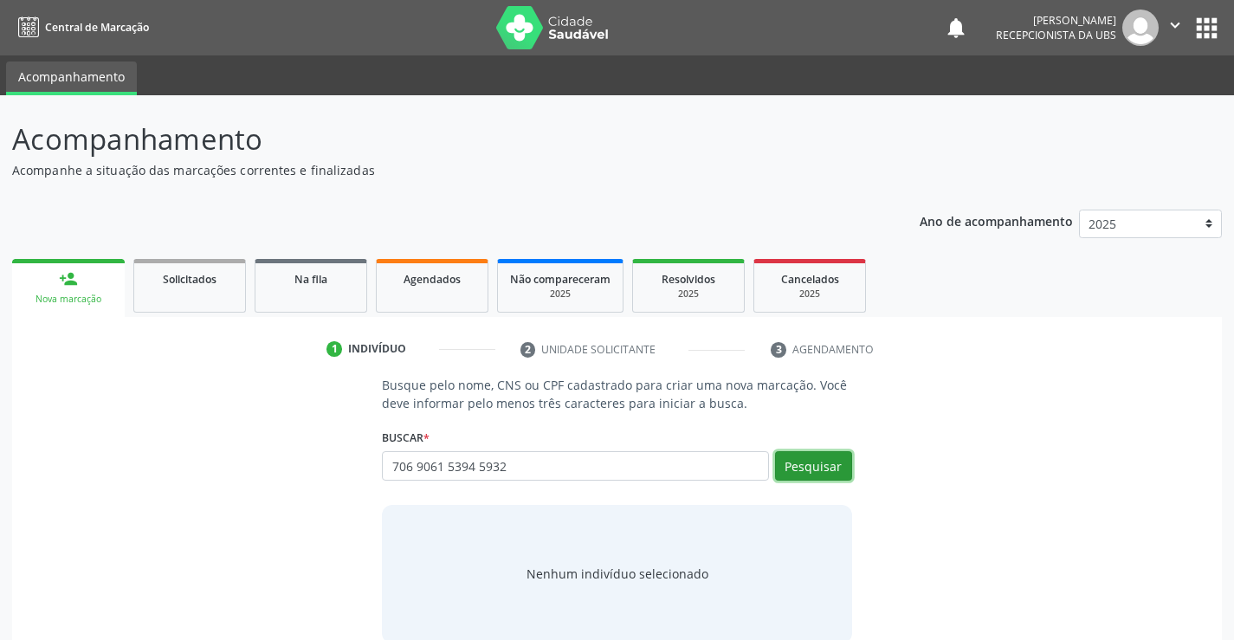
click at [817, 463] on button "Pesquisar" at bounding box center [813, 465] width 77 height 29
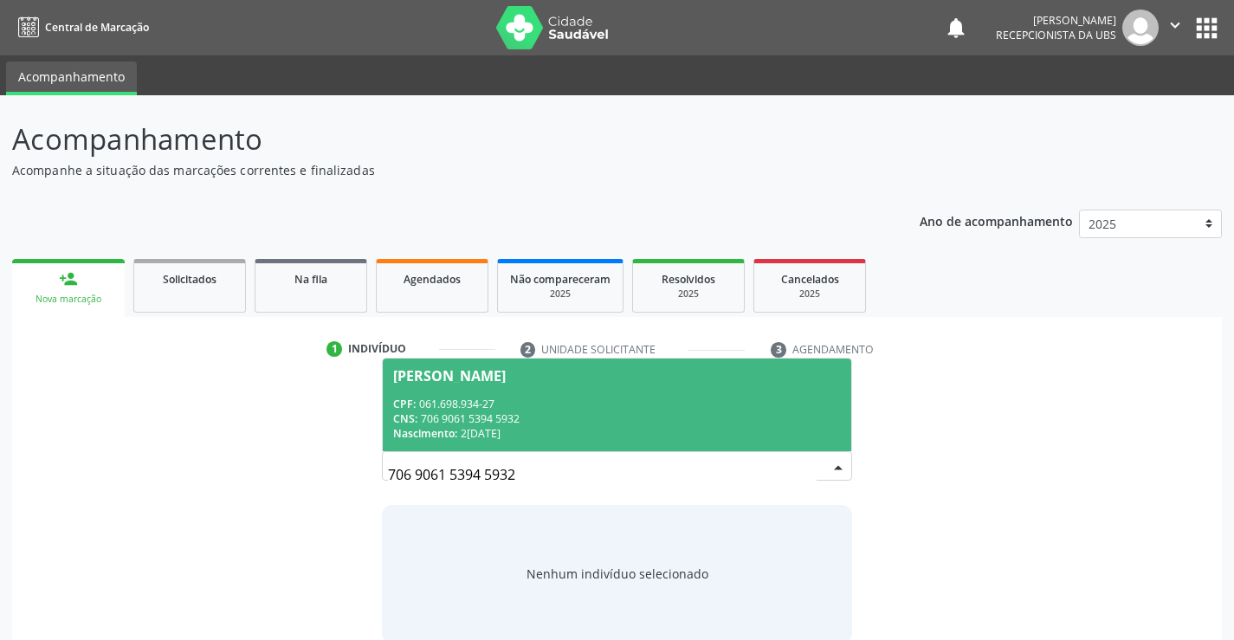
click at [666, 384] on span "Renata Gomes Ferreira CPF: 061.698.934-27 CNS: 706 9061 5394 5932 Nascimento: 2…" at bounding box center [617, 404] width 468 height 93
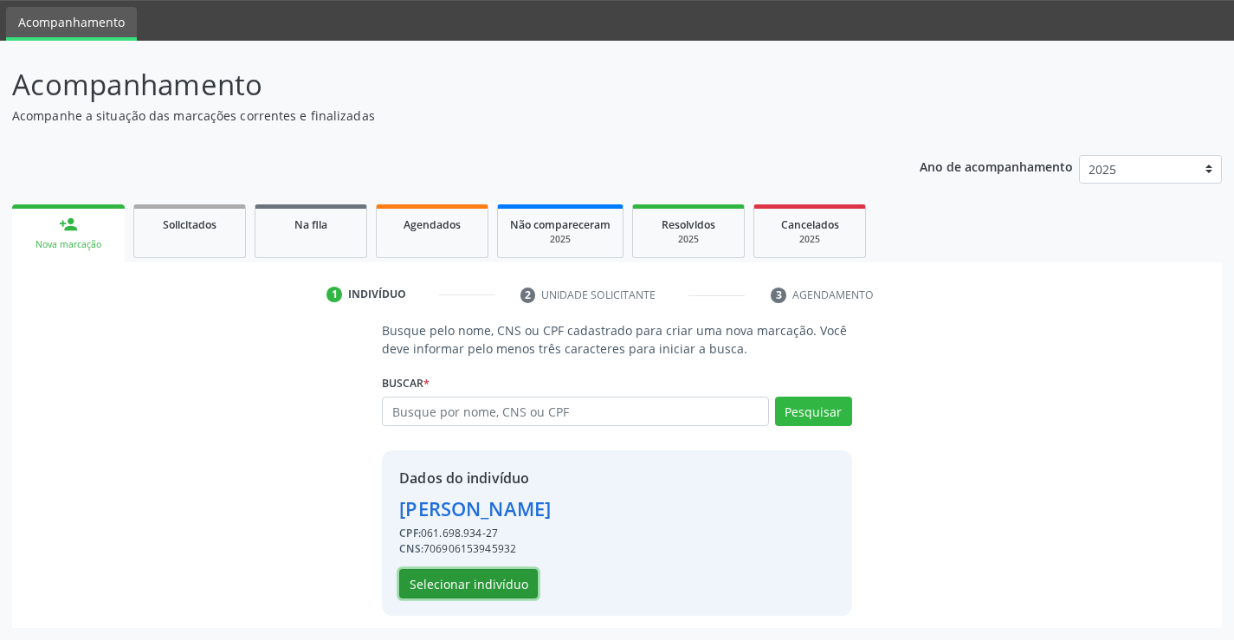
click at [513, 580] on button "Selecionar indivíduo" at bounding box center [468, 583] width 139 height 29
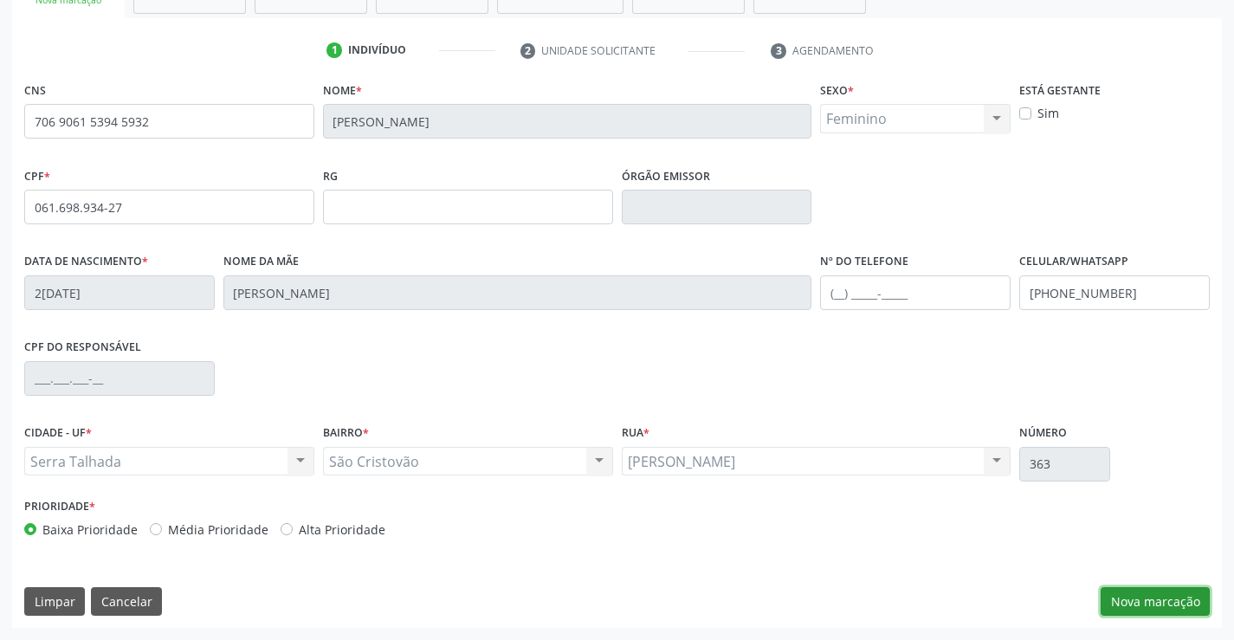
click at [1127, 597] on button "Nova marcação" at bounding box center [1155, 601] width 109 height 29
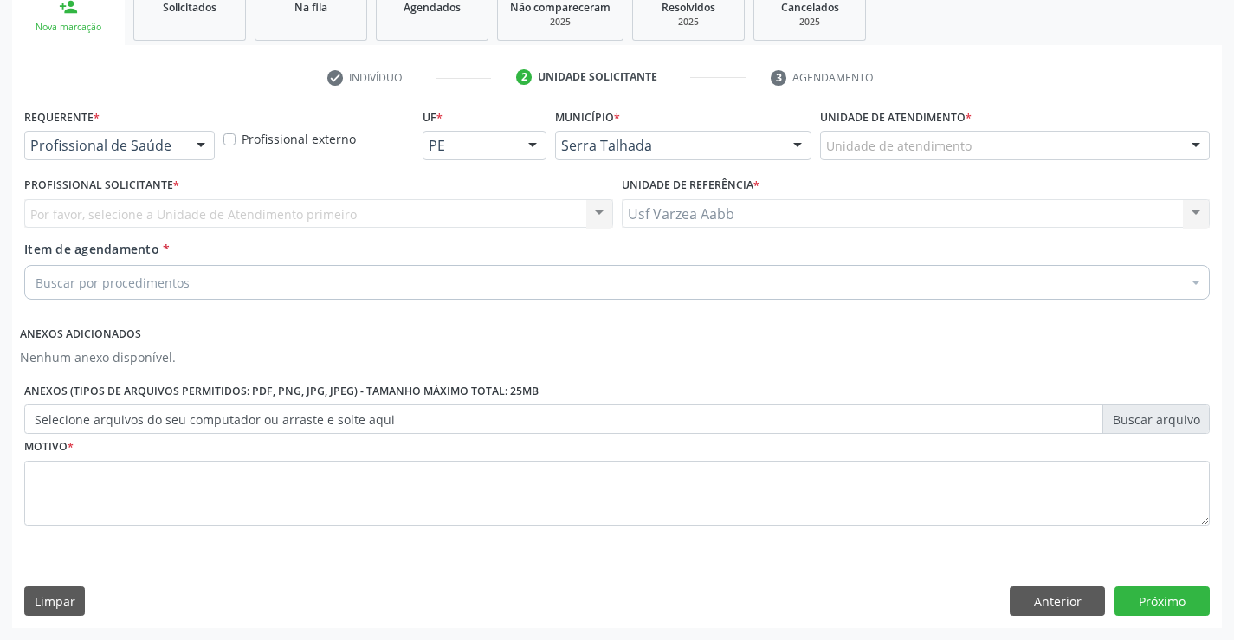
scroll to position [272, 0]
click at [160, 158] on div "Profissional de Saúde" at bounding box center [119, 145] width 191 height 29
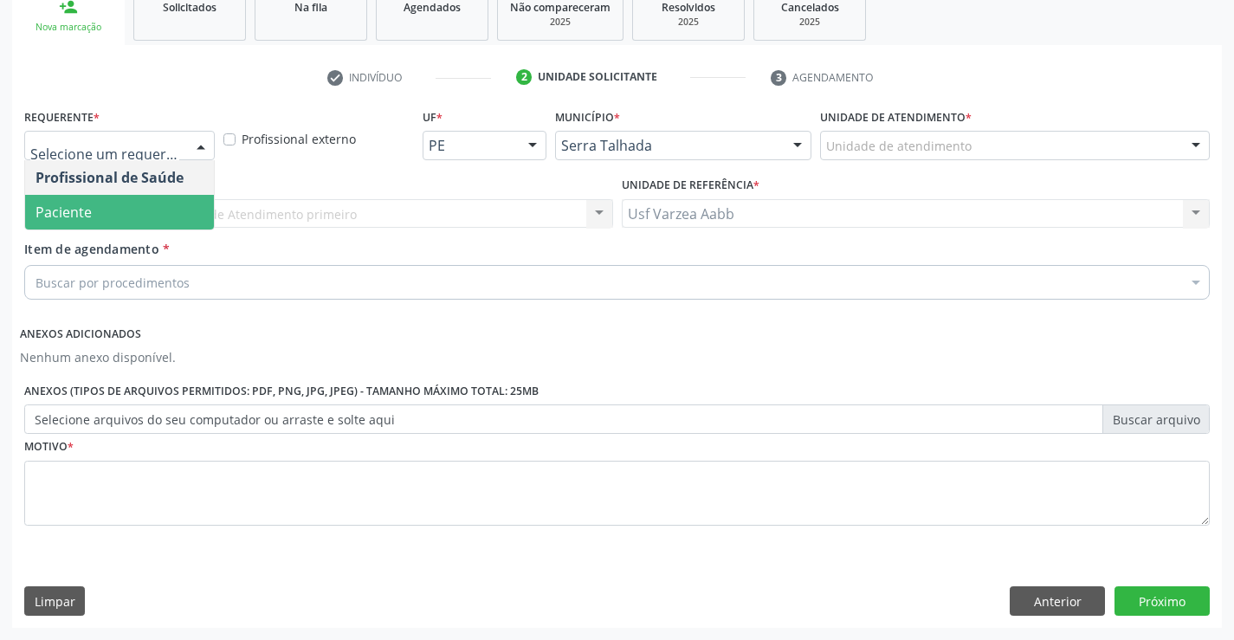
click at [170, 218] on span "Paciente" at bounding box center [119, 212] width 189 height 35
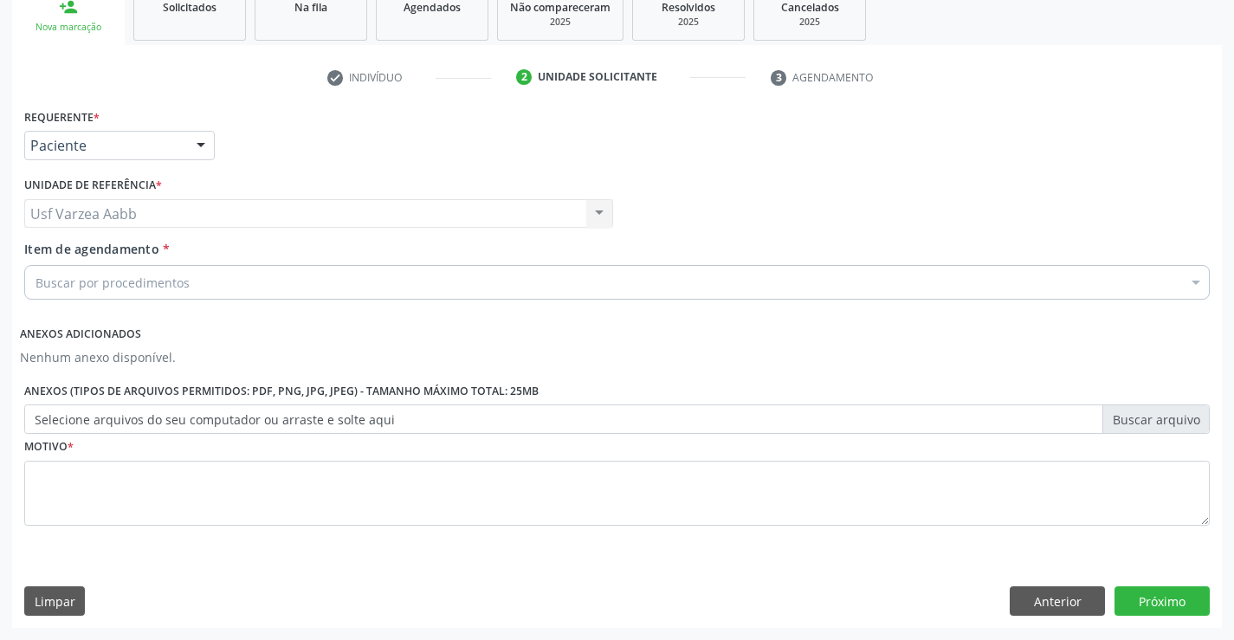
click at [193, 280] on div "Buscar por procedimentos" at bounding box center [616, 282] width 1185 height 35
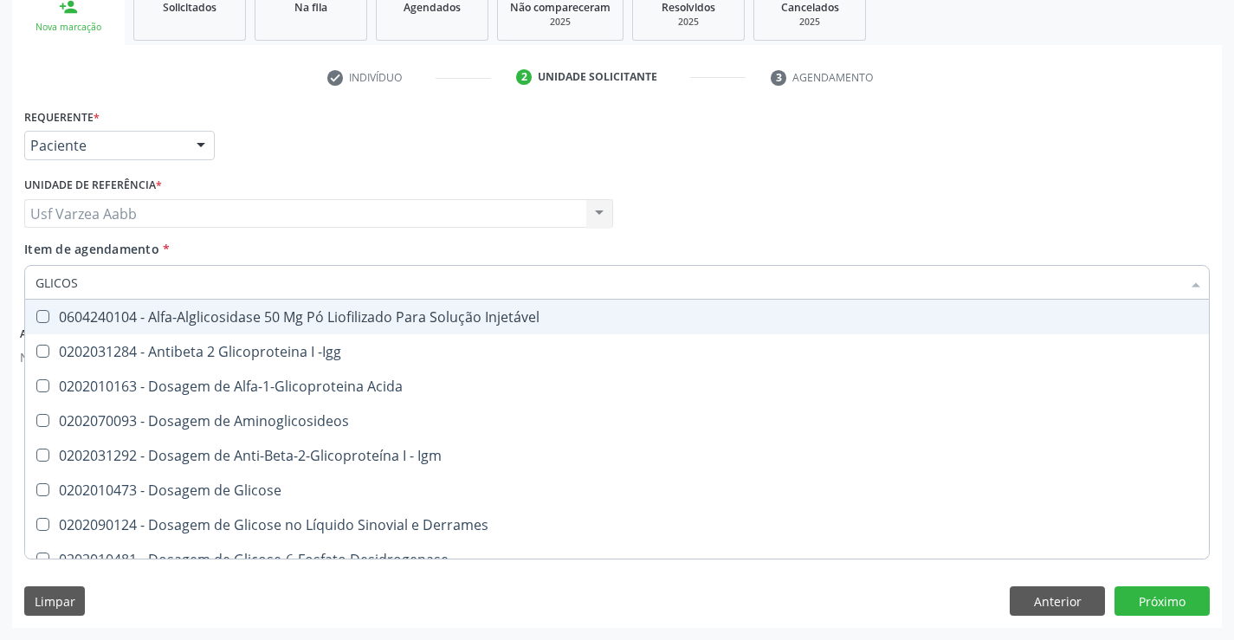
type input "GLICOSI"
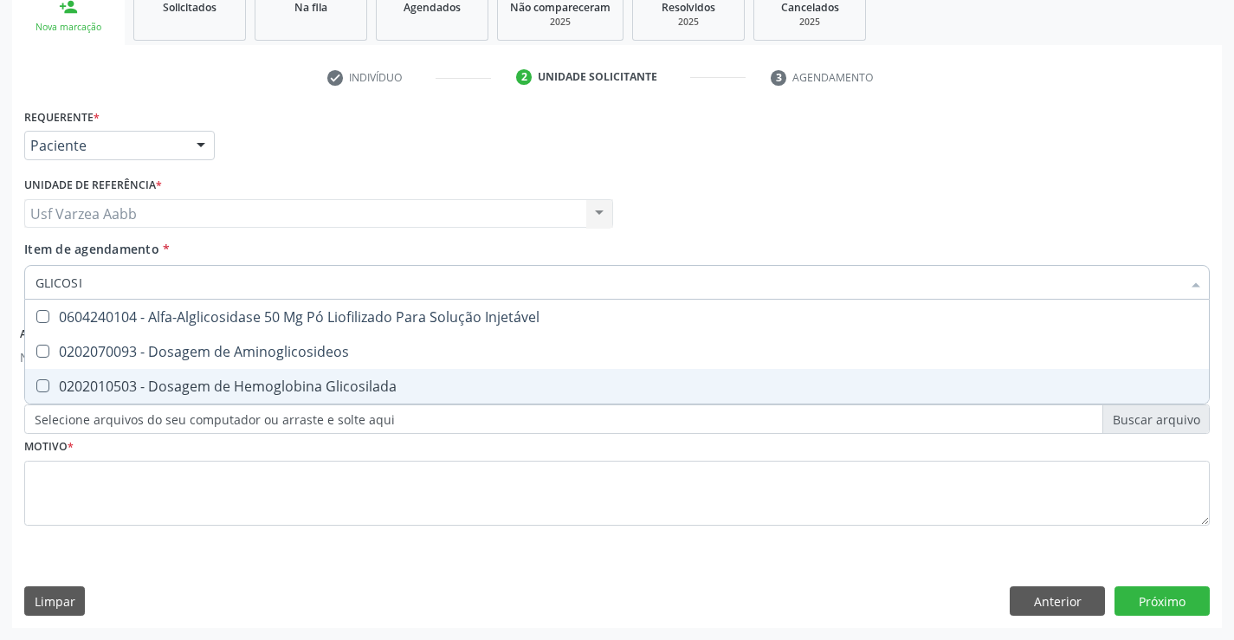
click at [313, 387] on div "0202010503 - Dosagem de Hemoglobina Glicosilada" at bounding box center [617, 386] width 1163 height 14
checkbox Glicosilada "true"
click at [325, 500] on div "Requerente * Paciente Profissional de Saúde Paciente Nenhum resultado encontrad…" at bounding box center [616, 327] width 1185 height 446
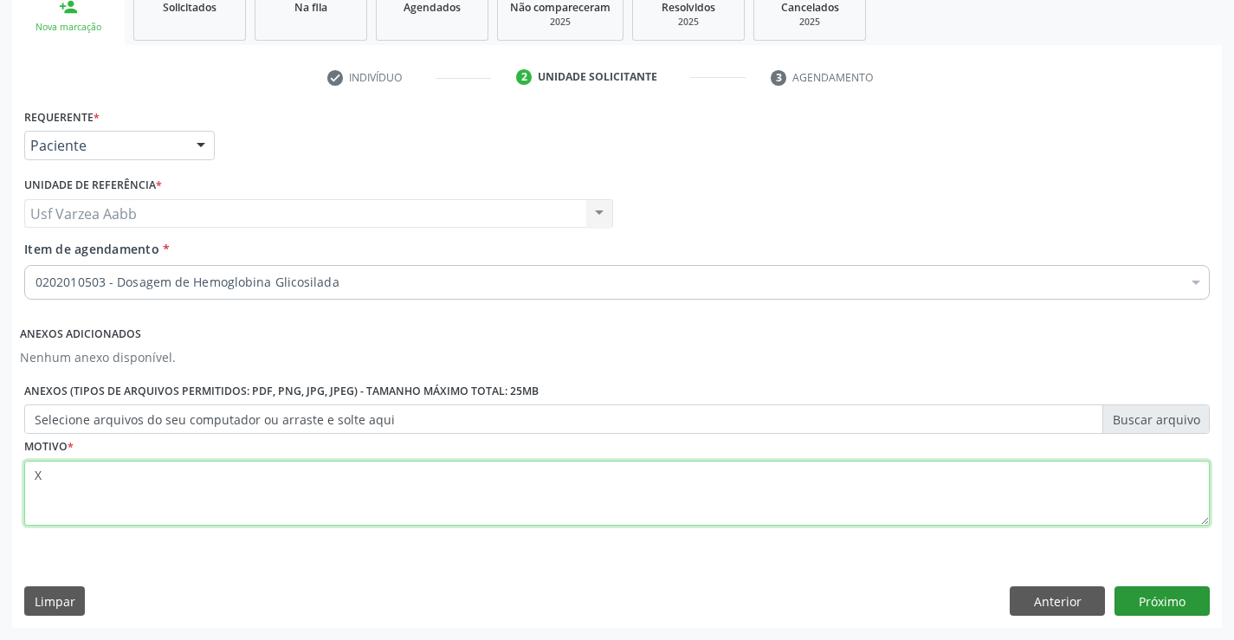
type textarea "X"
click at [1157, 602] on button "Próximo" at bounding box center [1161, 600] width 95 height 29
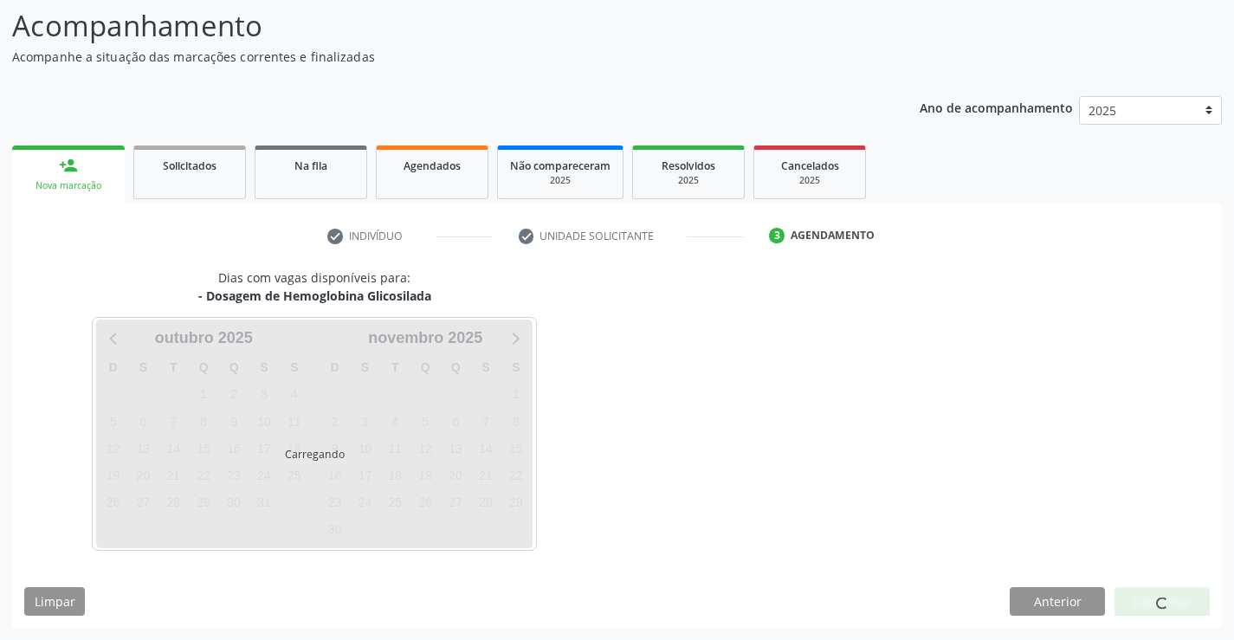
scroll to position [113, 0]
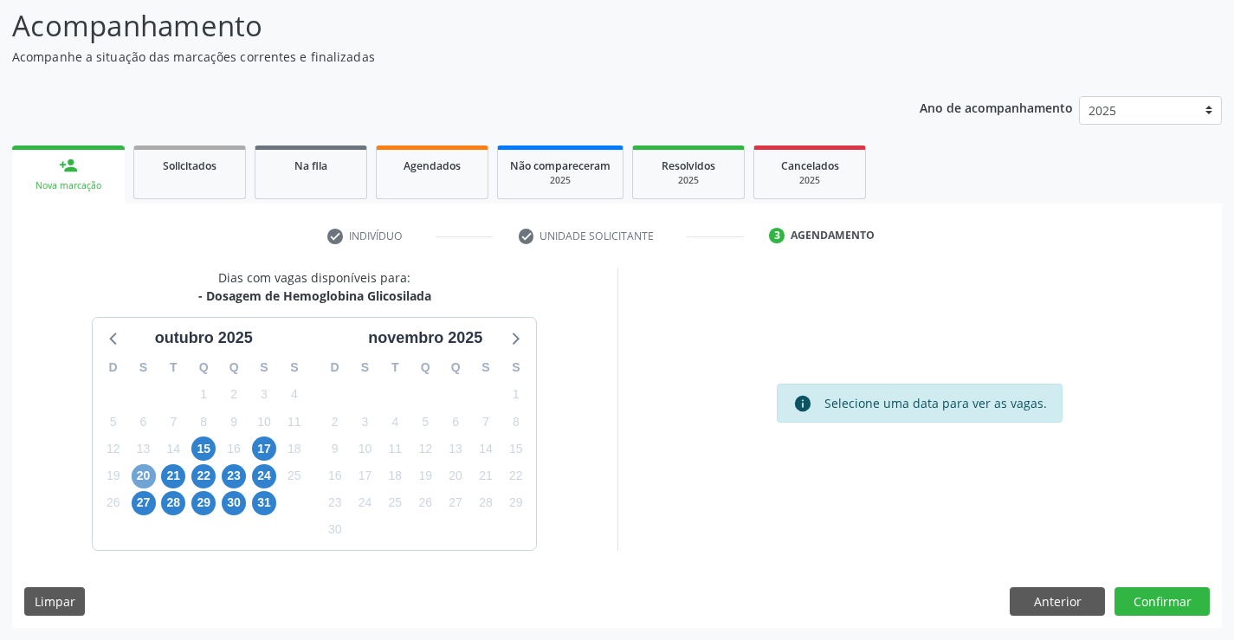
click at [138, 473] on span "20" at bounding box center [144, 476] width 24 height 24
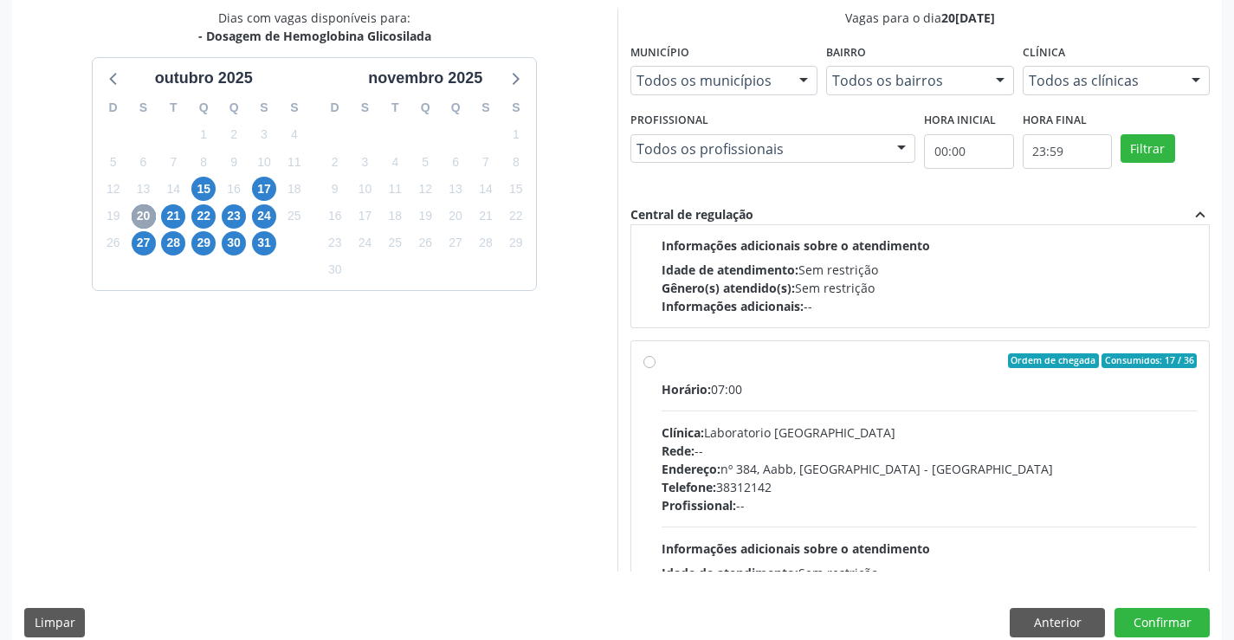
scroll to position [273, 0]
